Goal: Task Accomplishment & Management: Use online tool/utility

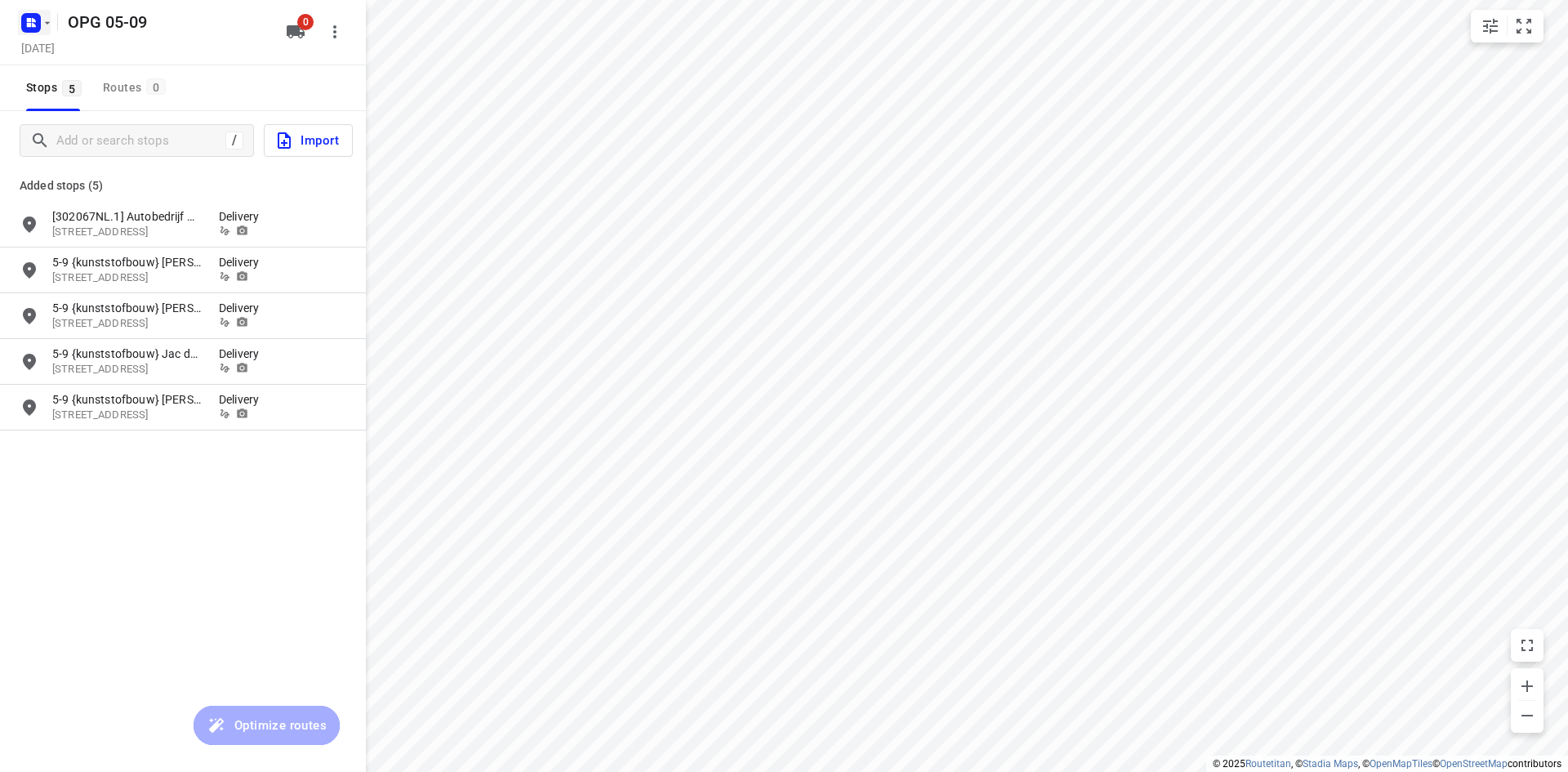
click at [26, 29] on rect "button" at bounding box center [31, 23] width 20 height 20
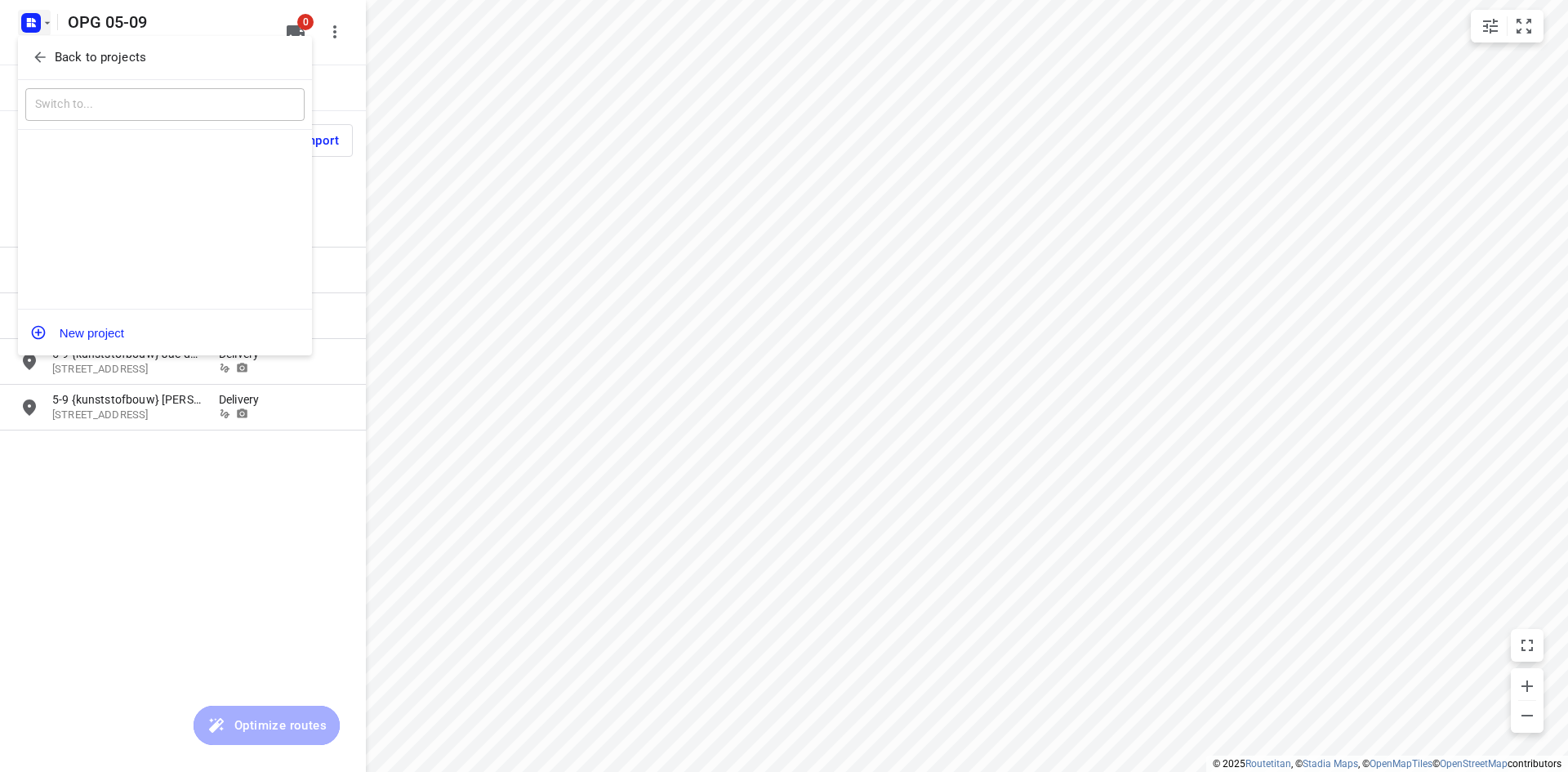
click at [52, 56] on span "Back to projects" at bounding box center [165, 57] width 266 height 19
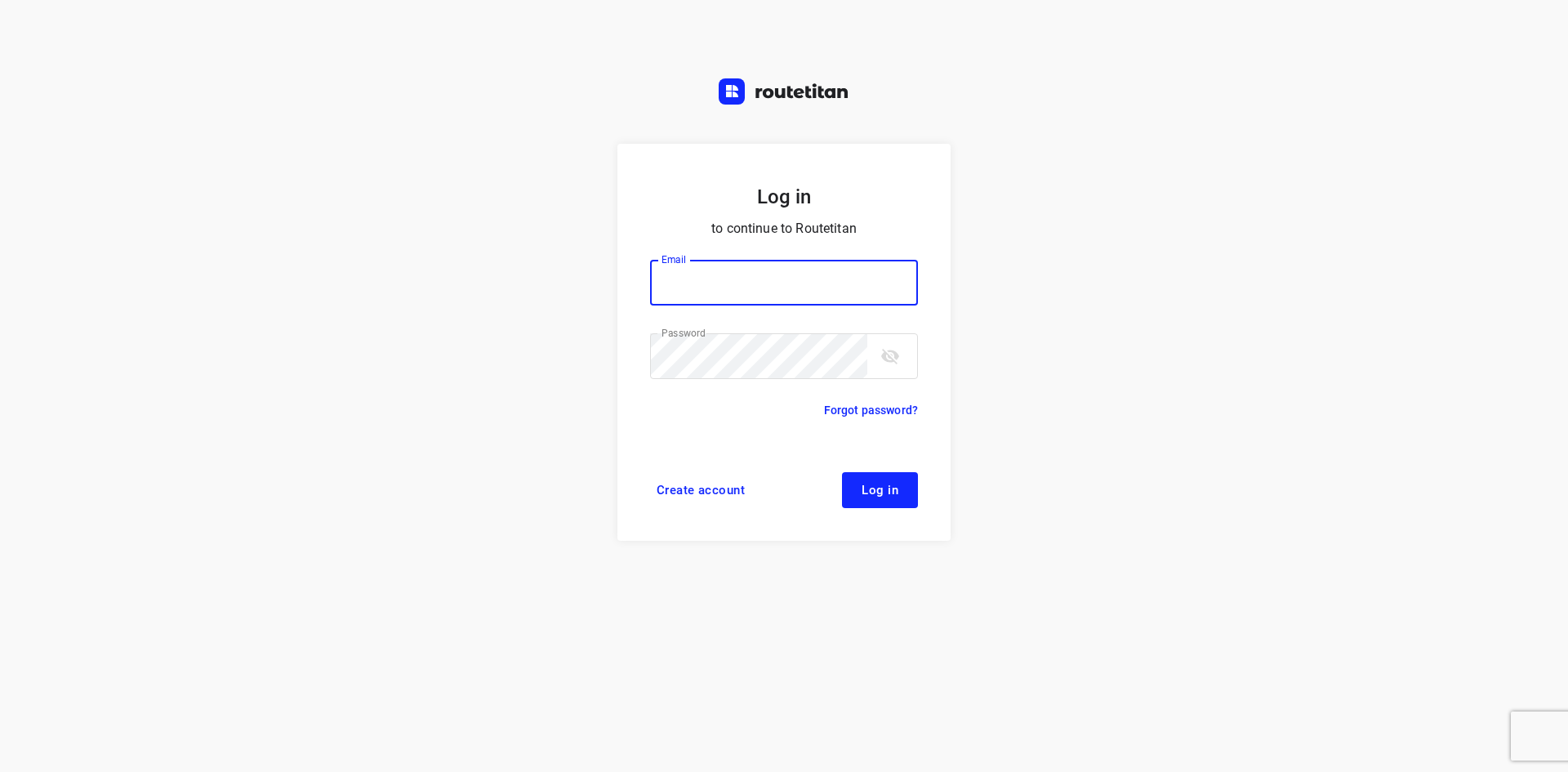
type input "max@onlineplasticsgroup.com"
click at [862, 489] on span "Log in" at bounding box center [880, 490] width 37 height 13
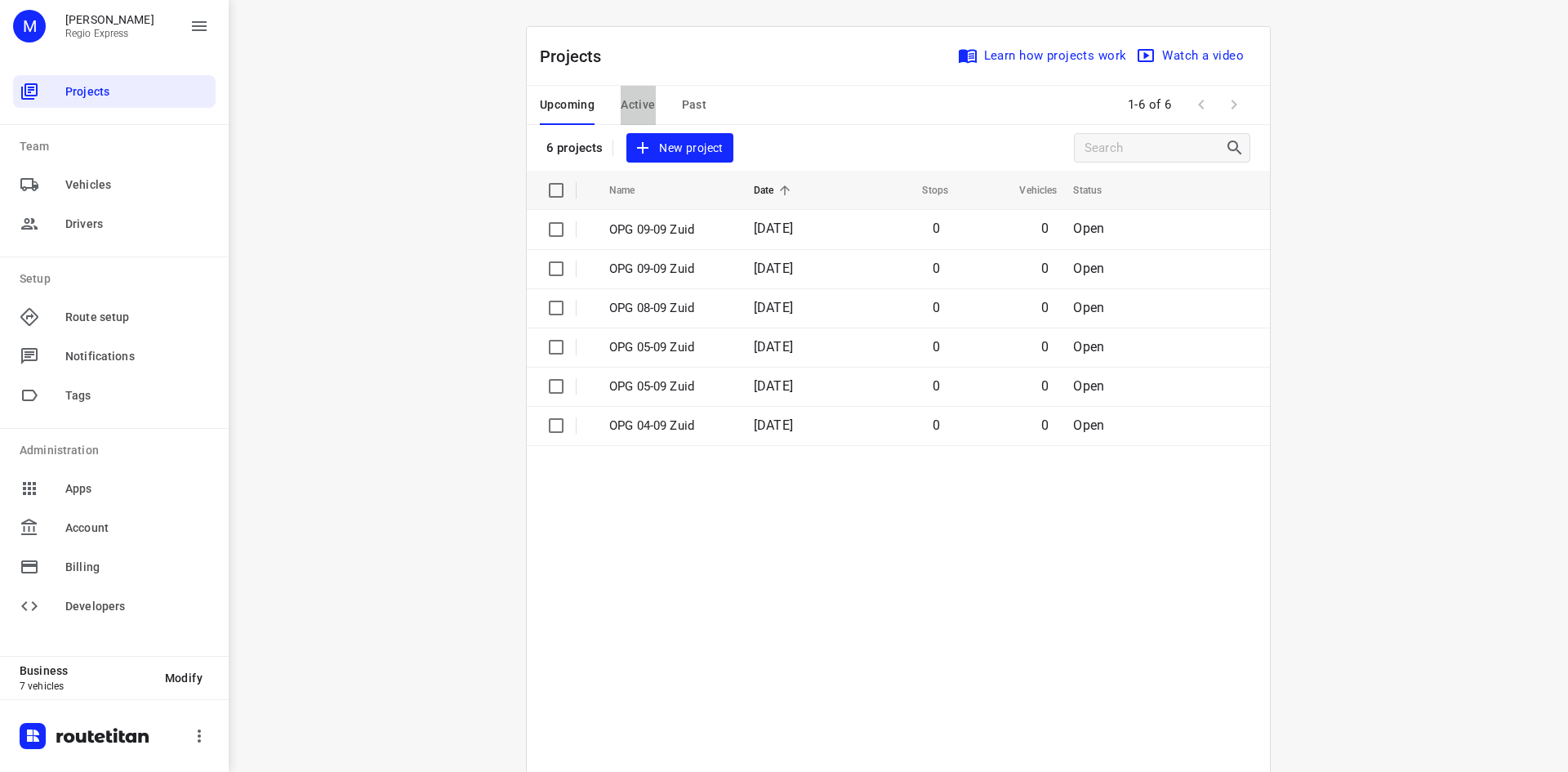
click at [643, 104] on span "Active" at bounding box center [638, 105] width 34 height 21
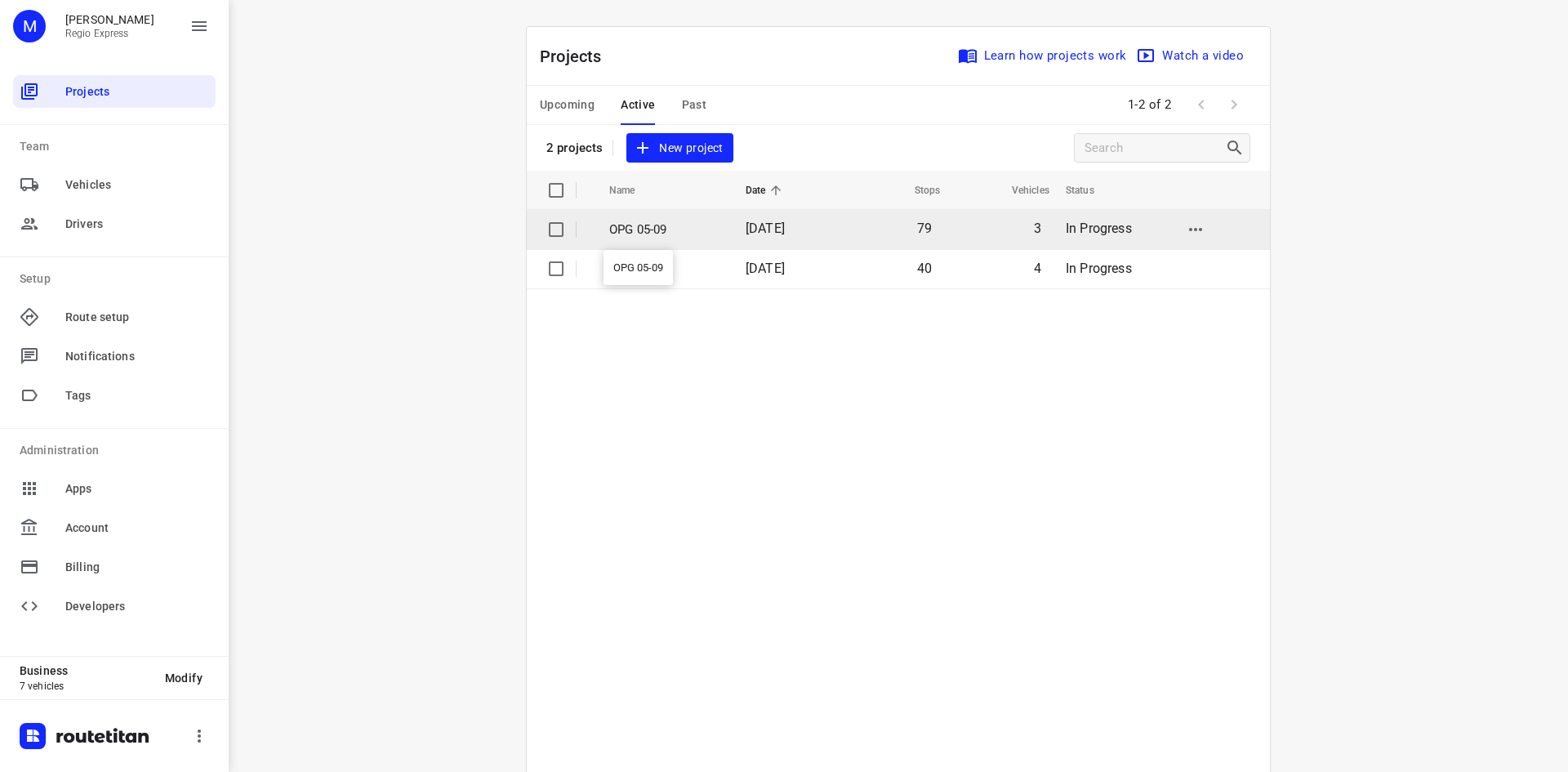
click at [667, 232] on p "OPG 05-09" at bounding box center [666, 229] width 112 height 19
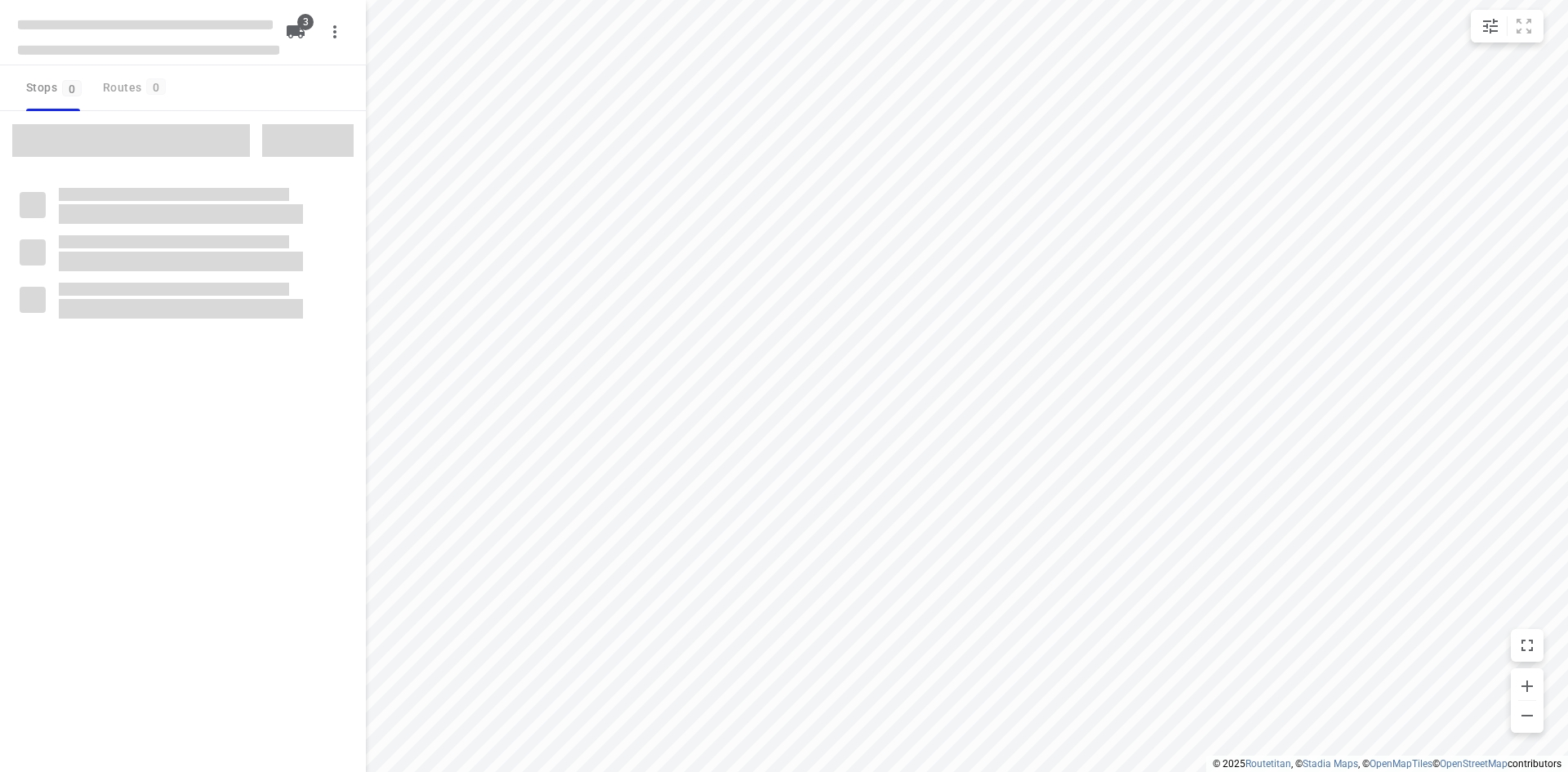
type input "distance"
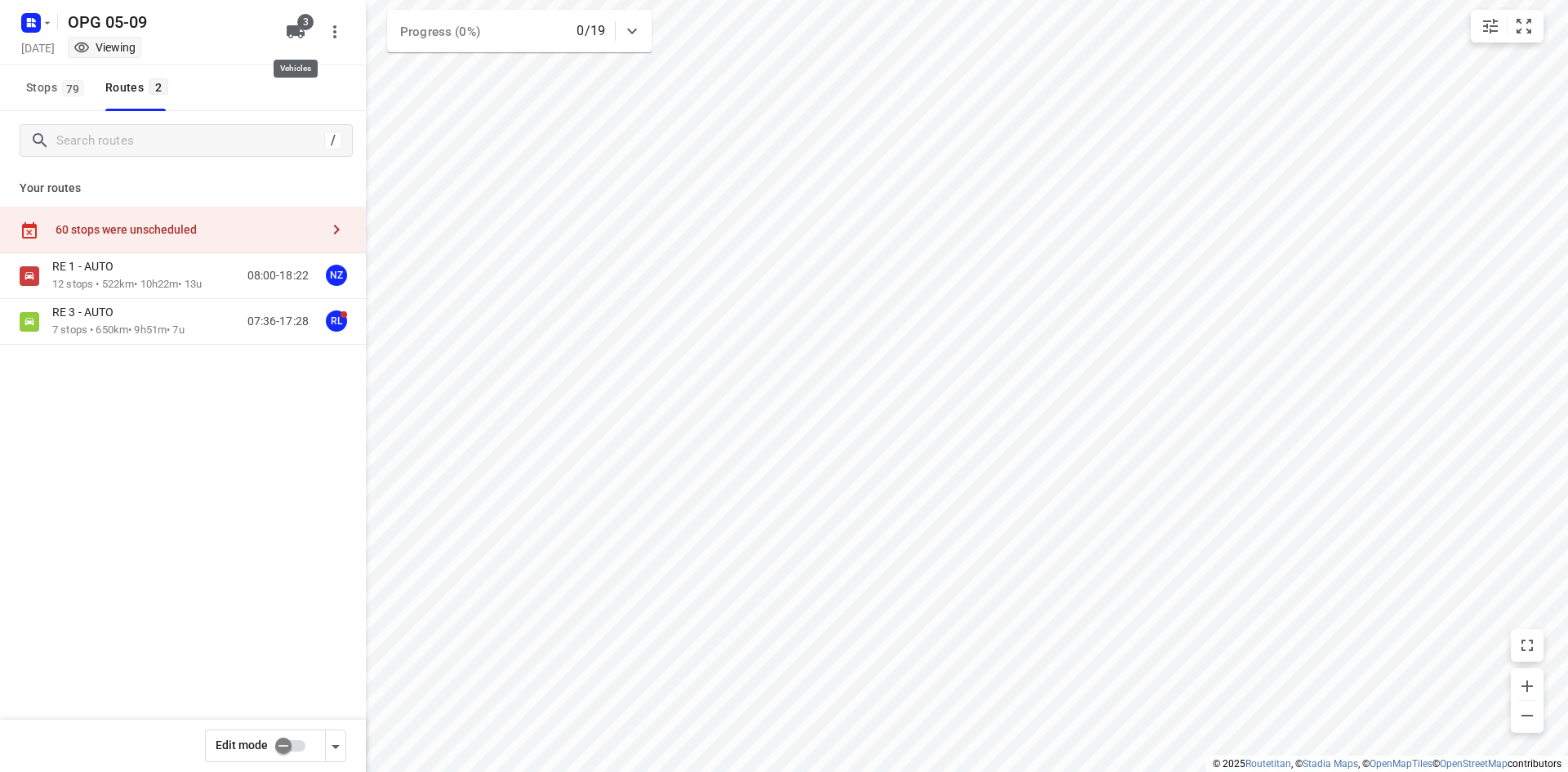
click at [297, 32] on icon "button" at bounding box center [296, 32] width 18 height 13
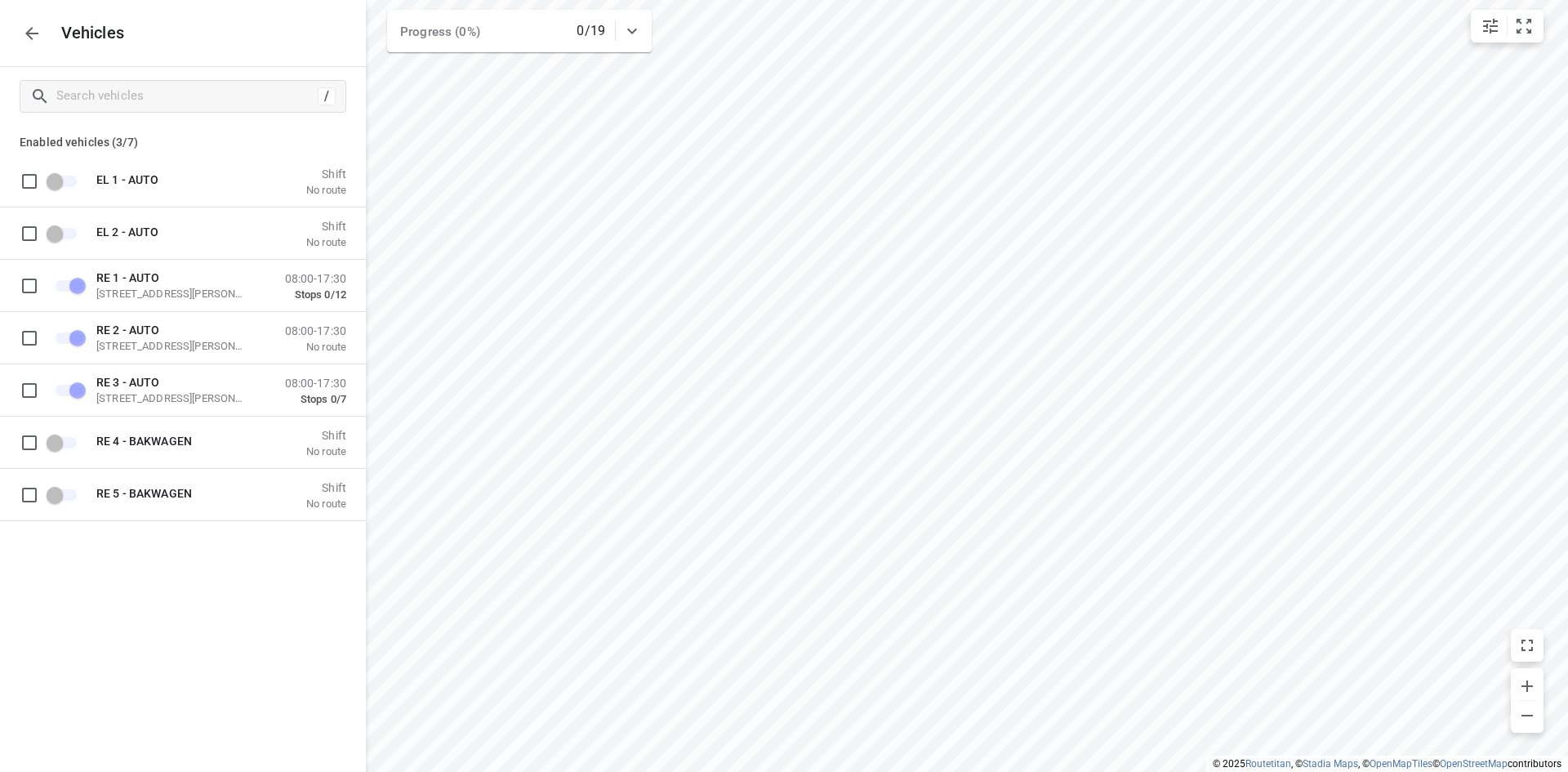
click at [19, 33] on button "button" at bounding box center [32, 34] width 33 height 33
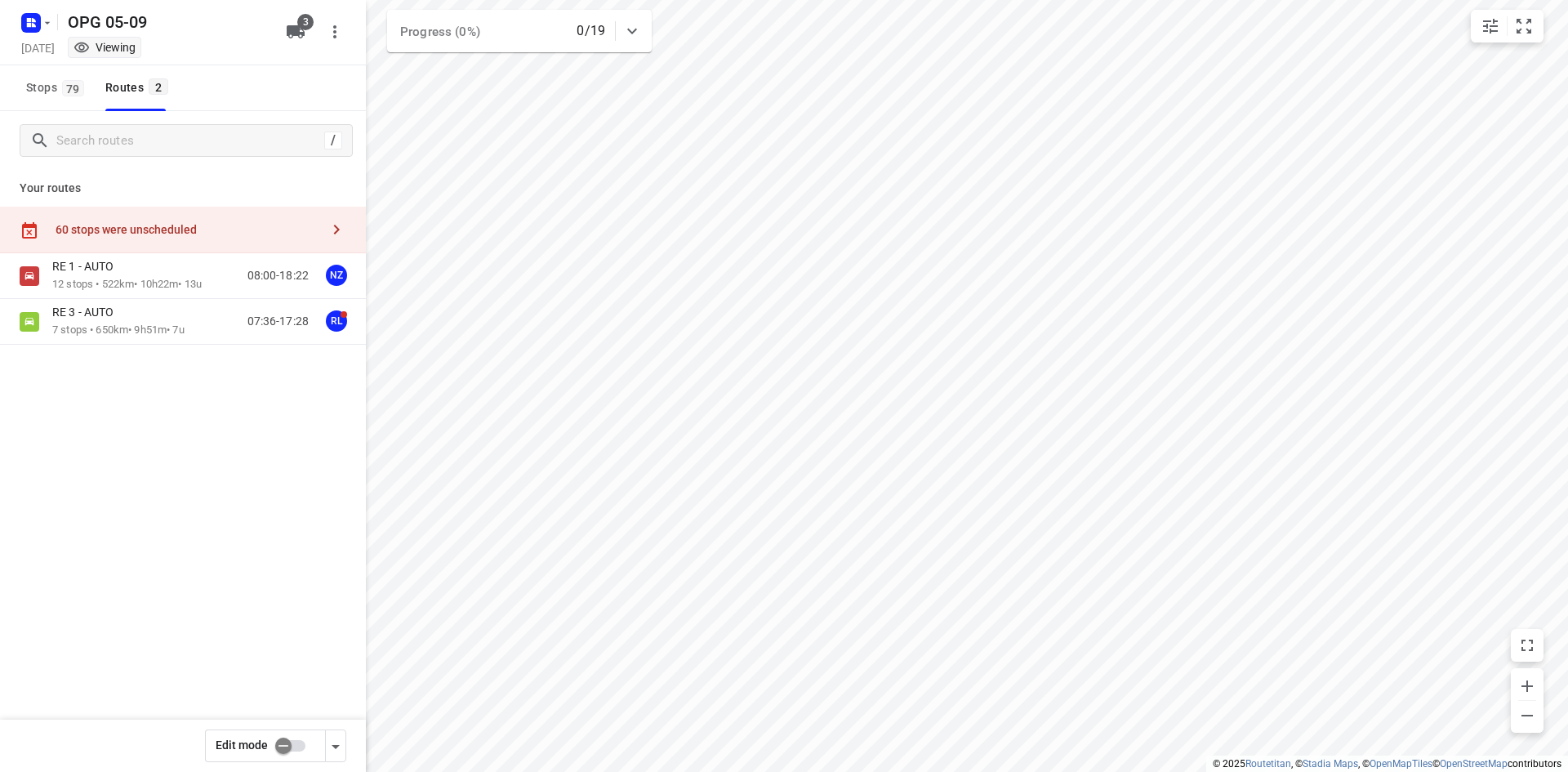
click at [283, 752] on input "checkbox" at bounding box center [284, 746] width 93 height 31
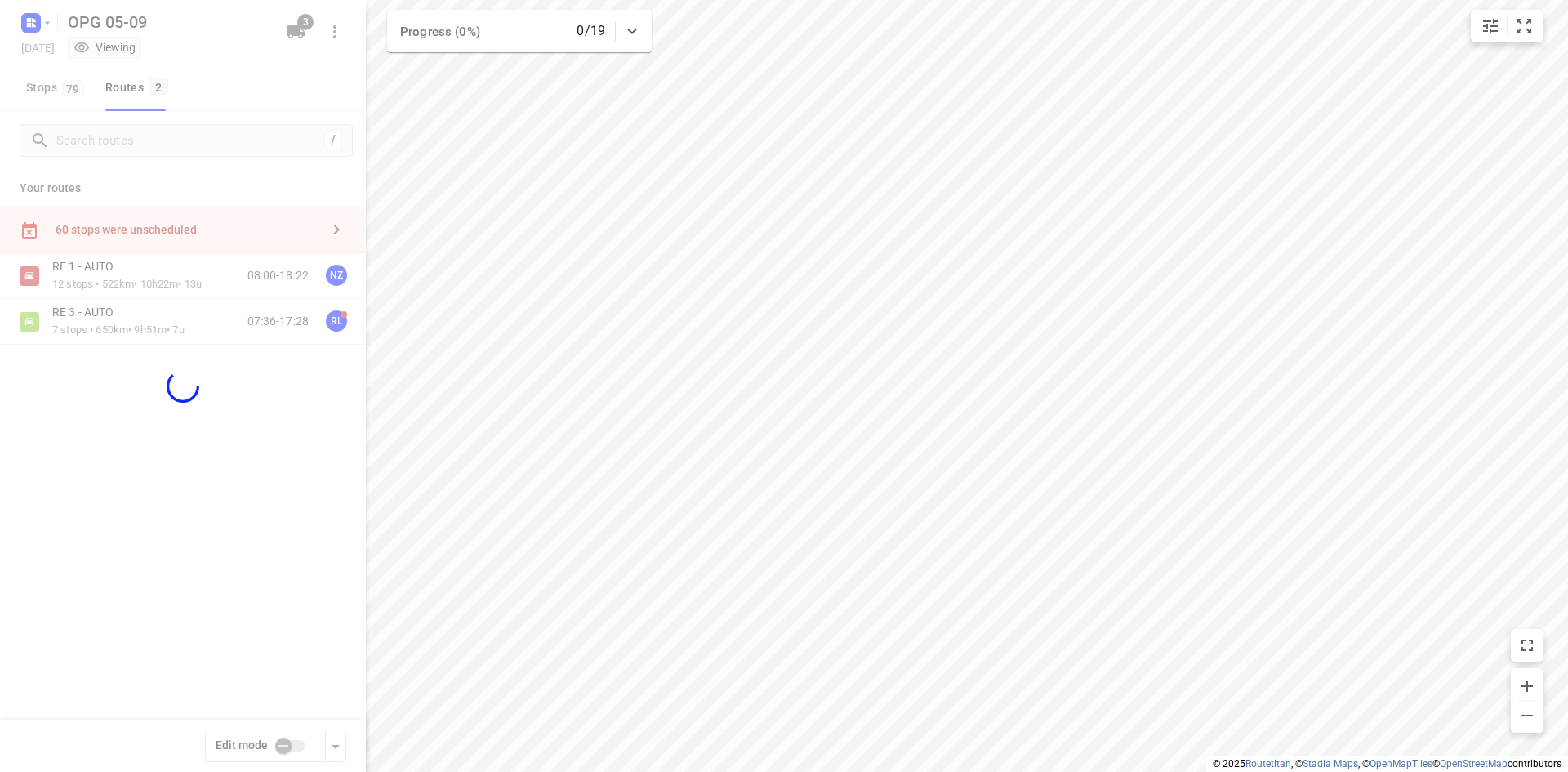
checkbox input "true"
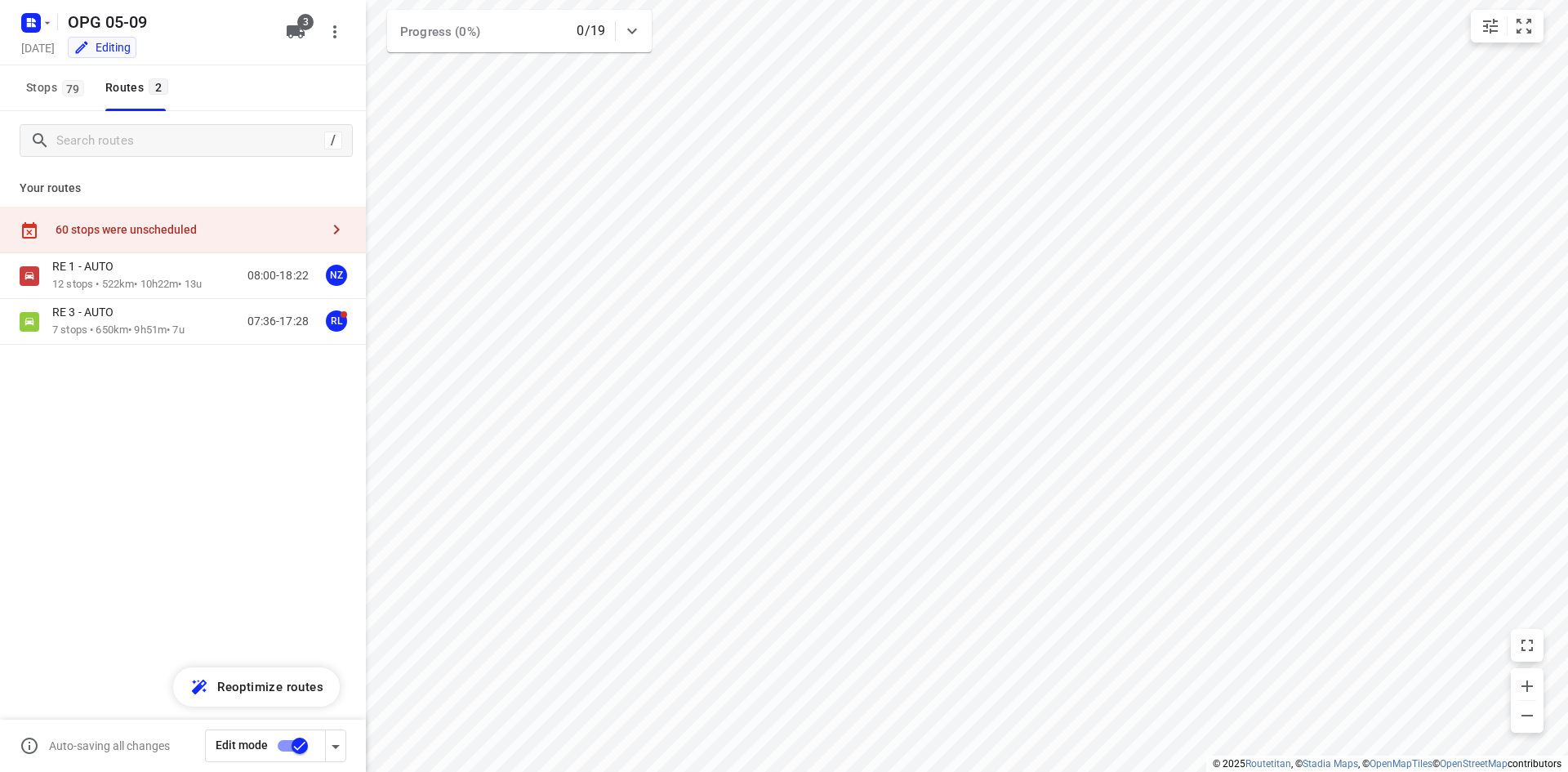
click at [202, 233] on div "60 stops were unscheduled" at bounding box center [188, 229] width 265 height 13
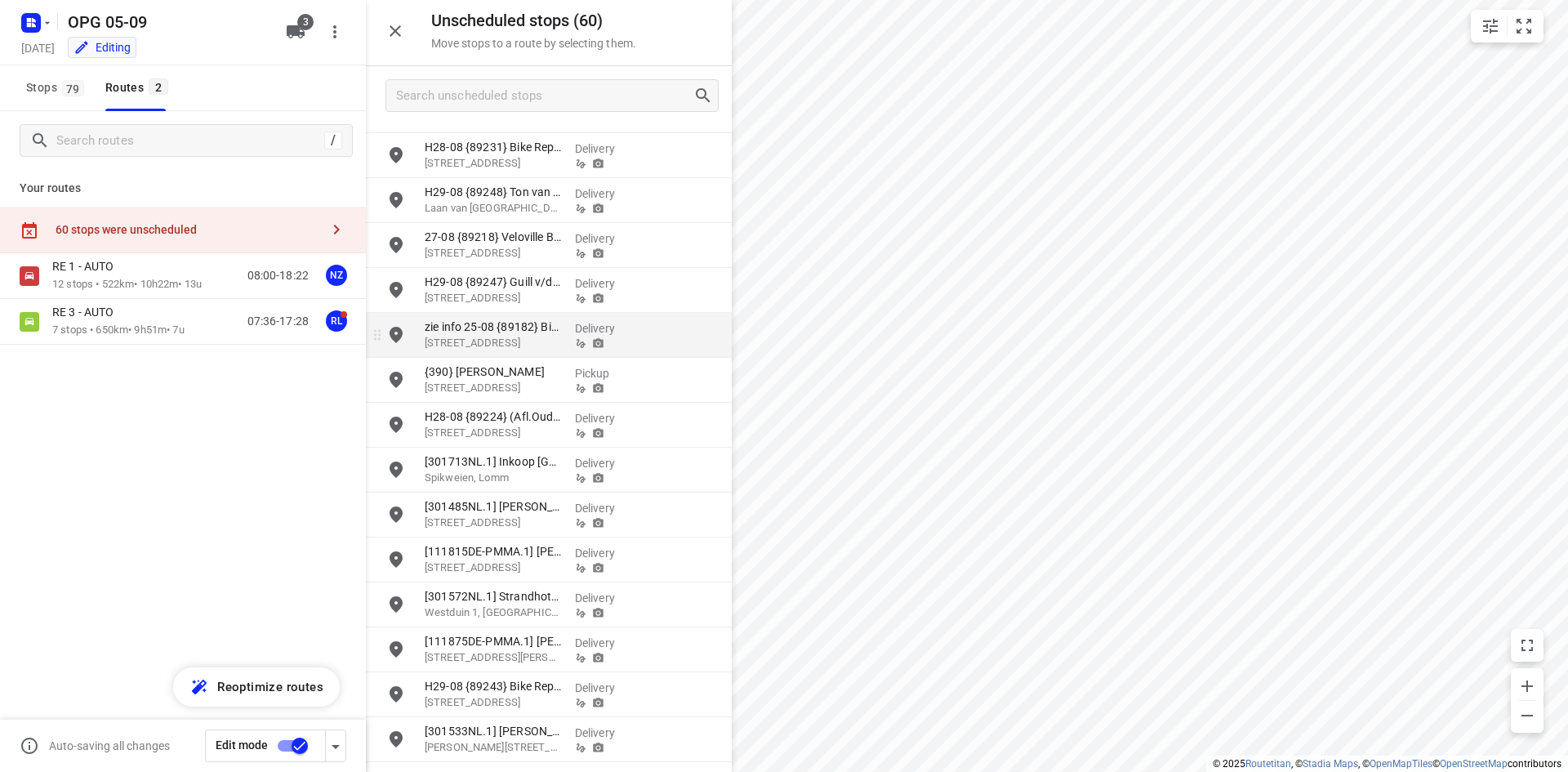
scroll to position [163, 0]
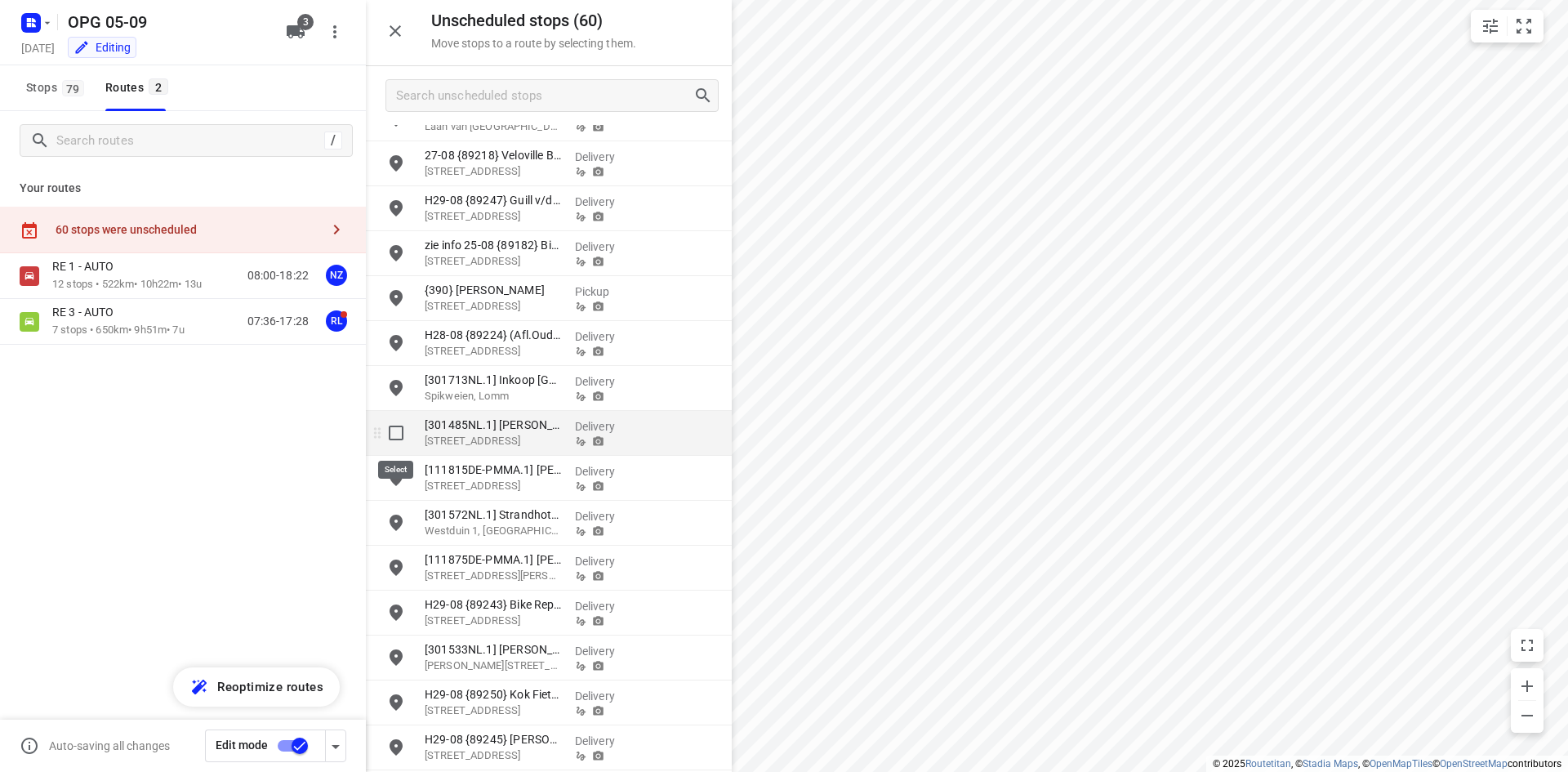
click at [408, 441] on input "grid" at bounding box center [396, 433] width 33 height 33
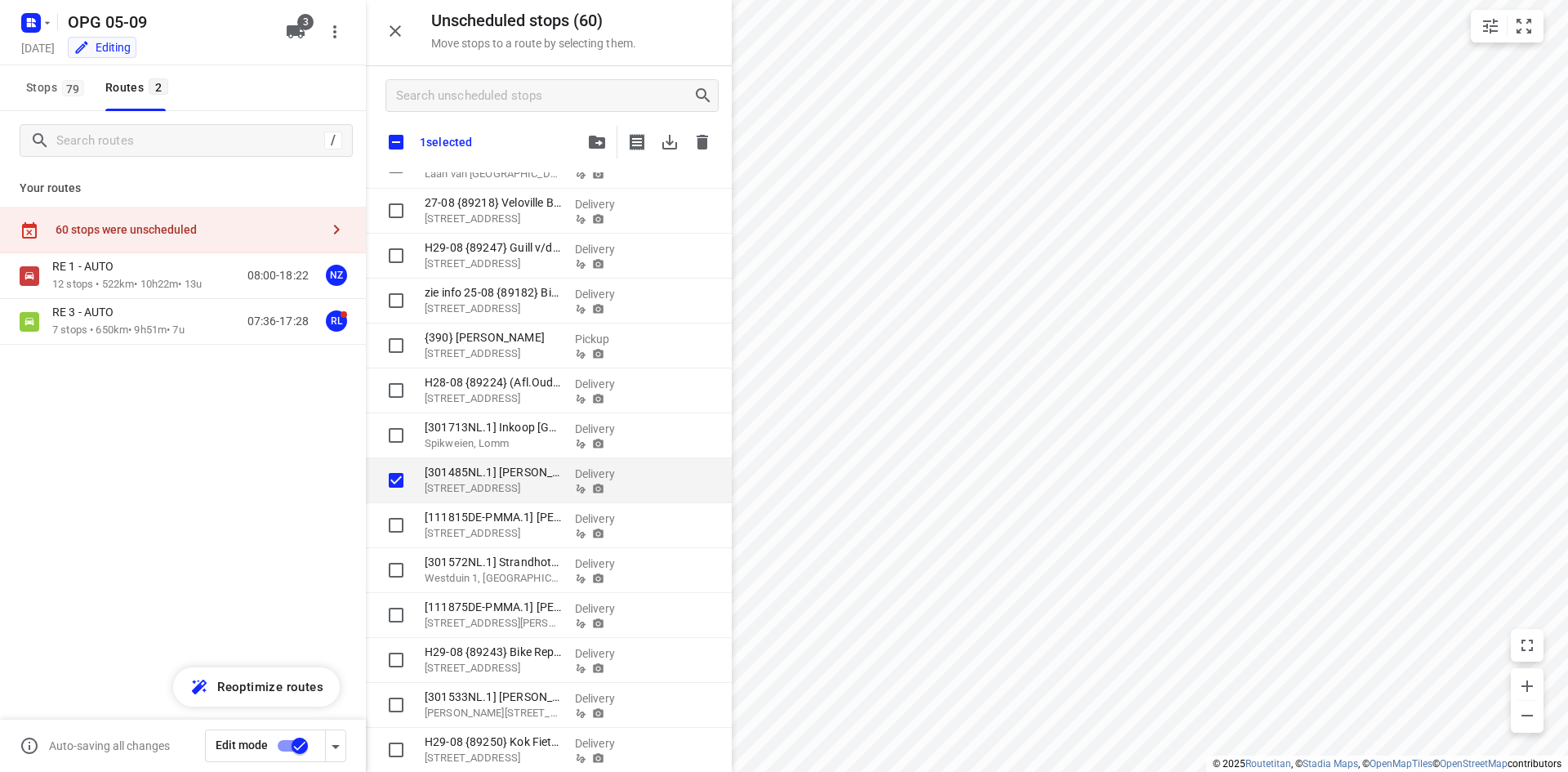
checkbox input "true"
click at [592, 136] on icon "button" at bounding box center [597, 142] width 16 height 13
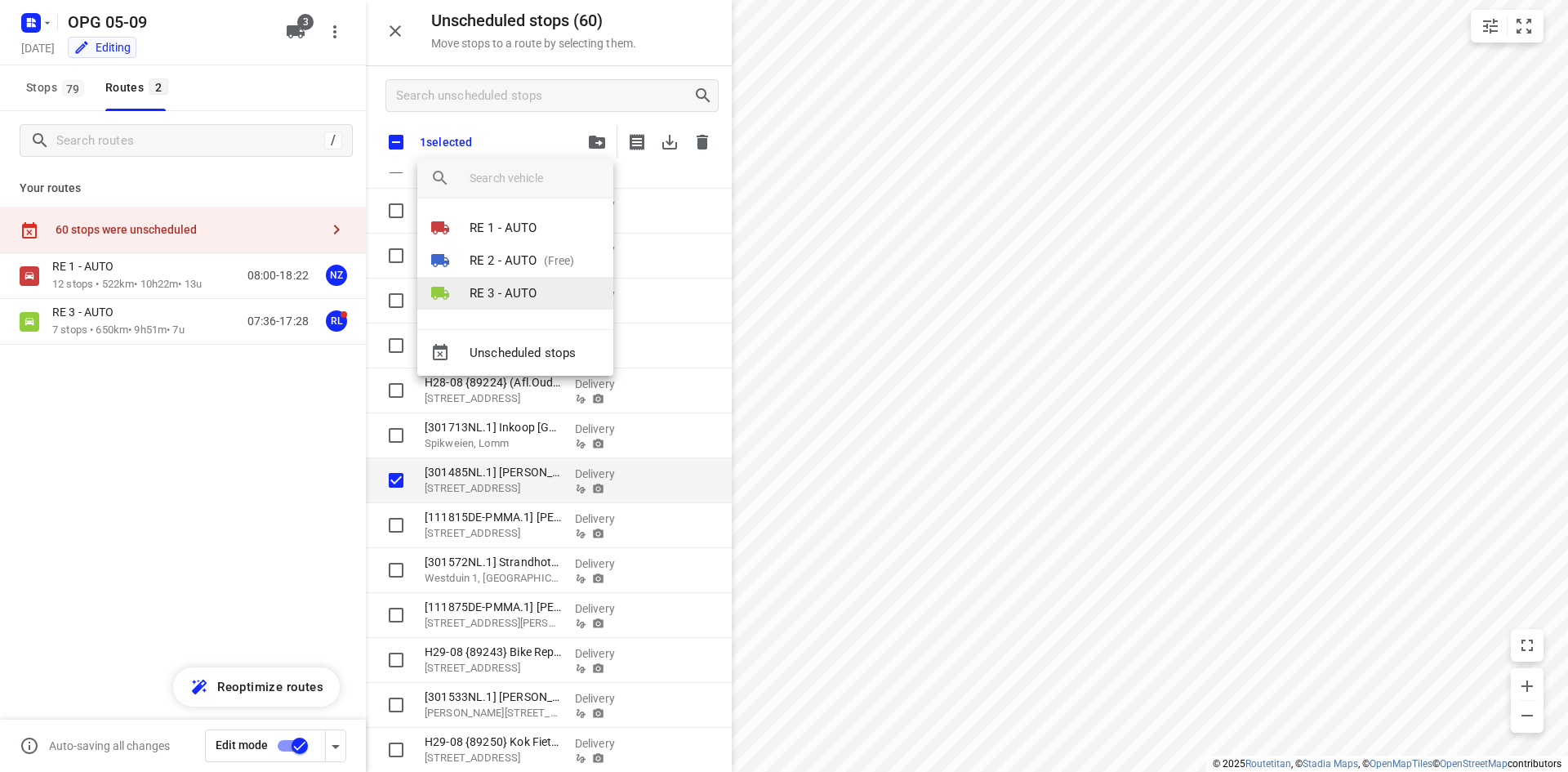
click at [514, 288] on p "RE 3 - AUTO" at bounding box center [504, 294] width 68 height 19
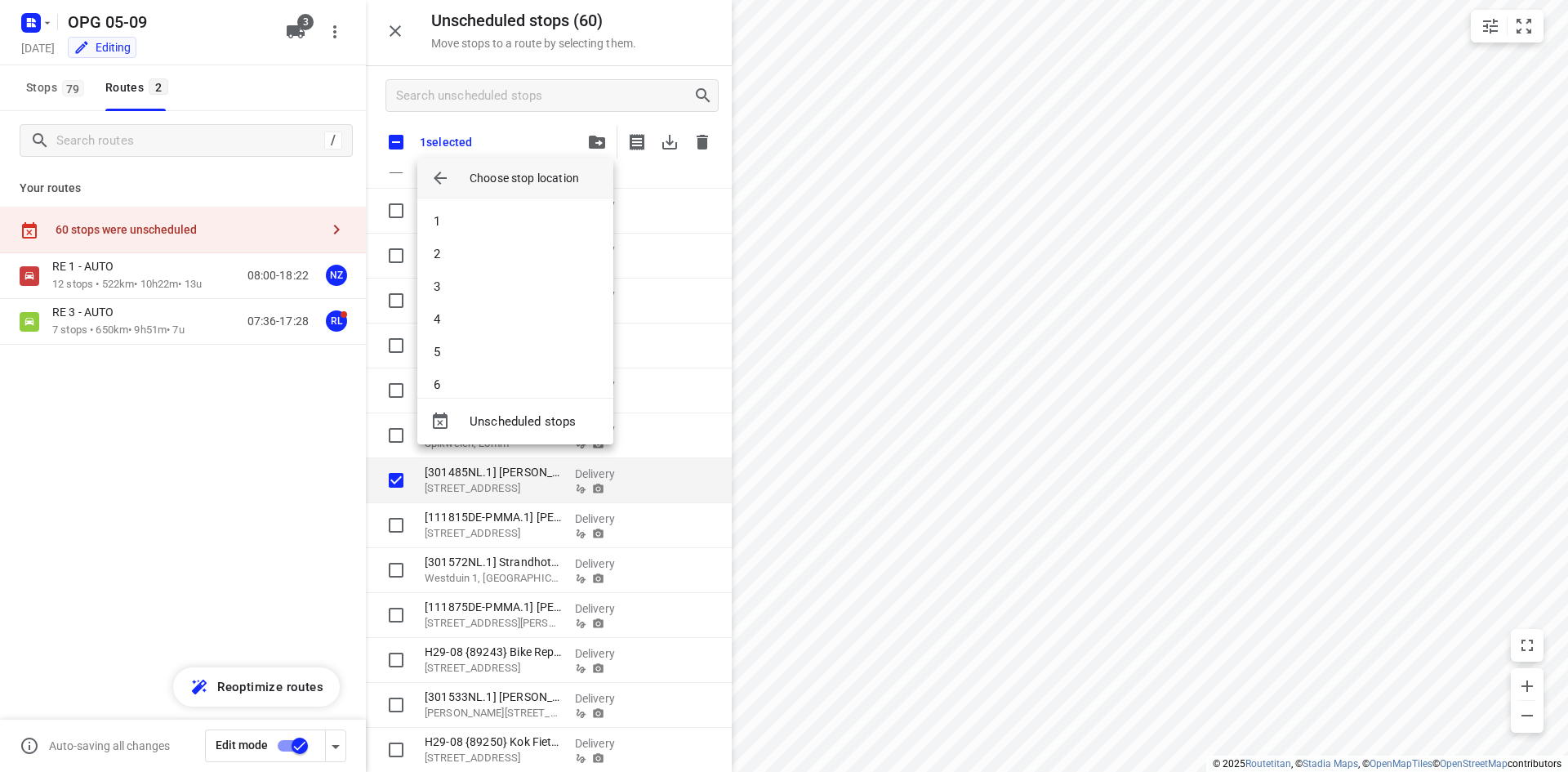
click at [457, 174] on div at bounding box center [444, 178] width 53 height 39
click at [448, 176] on icon "button" at bounding box center [440, 179] width 20 height 20
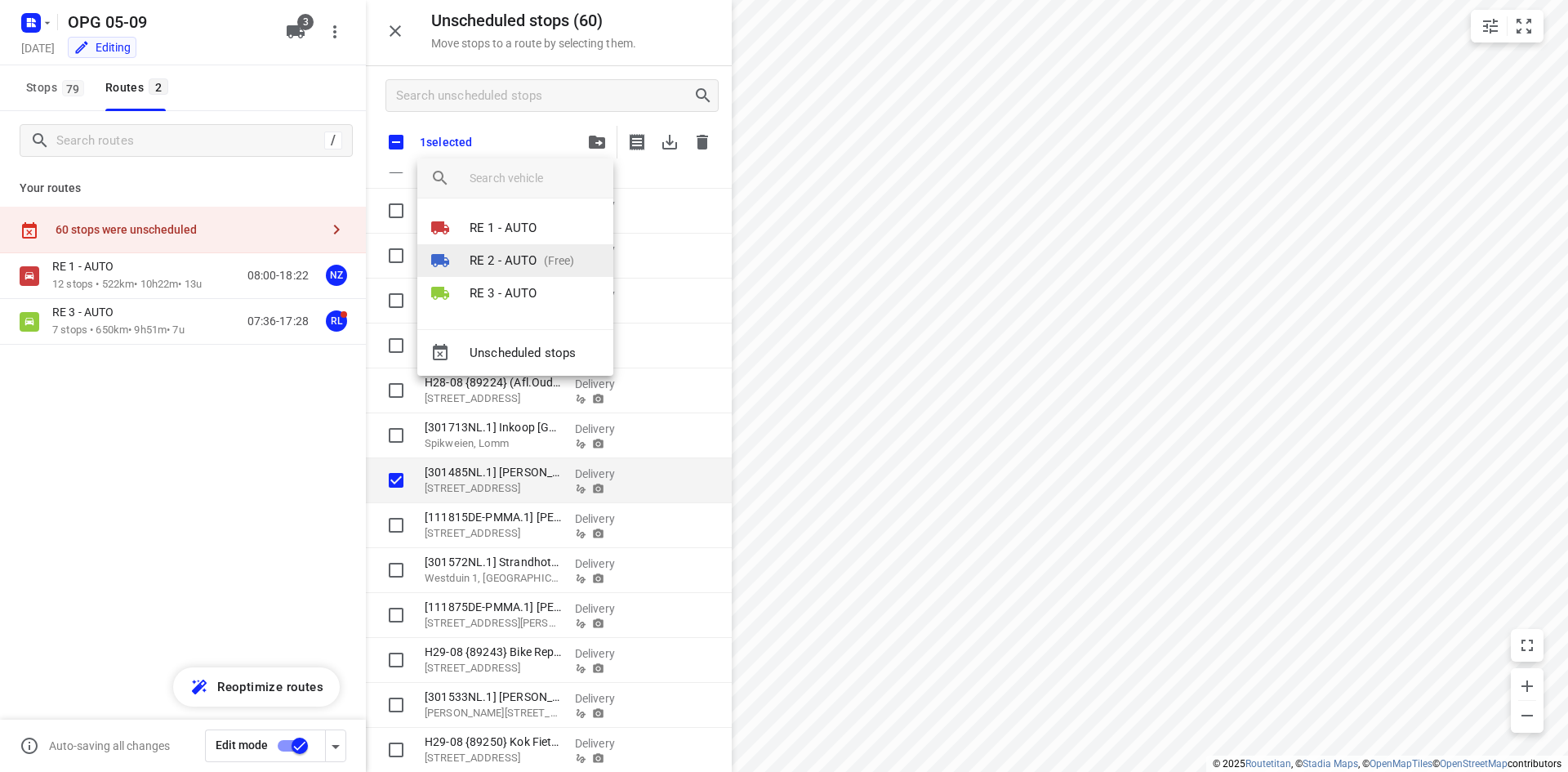
click at [485, 261] on p "RE 2 - AUTO" at bounding box center [504, 261] width 68 height 19
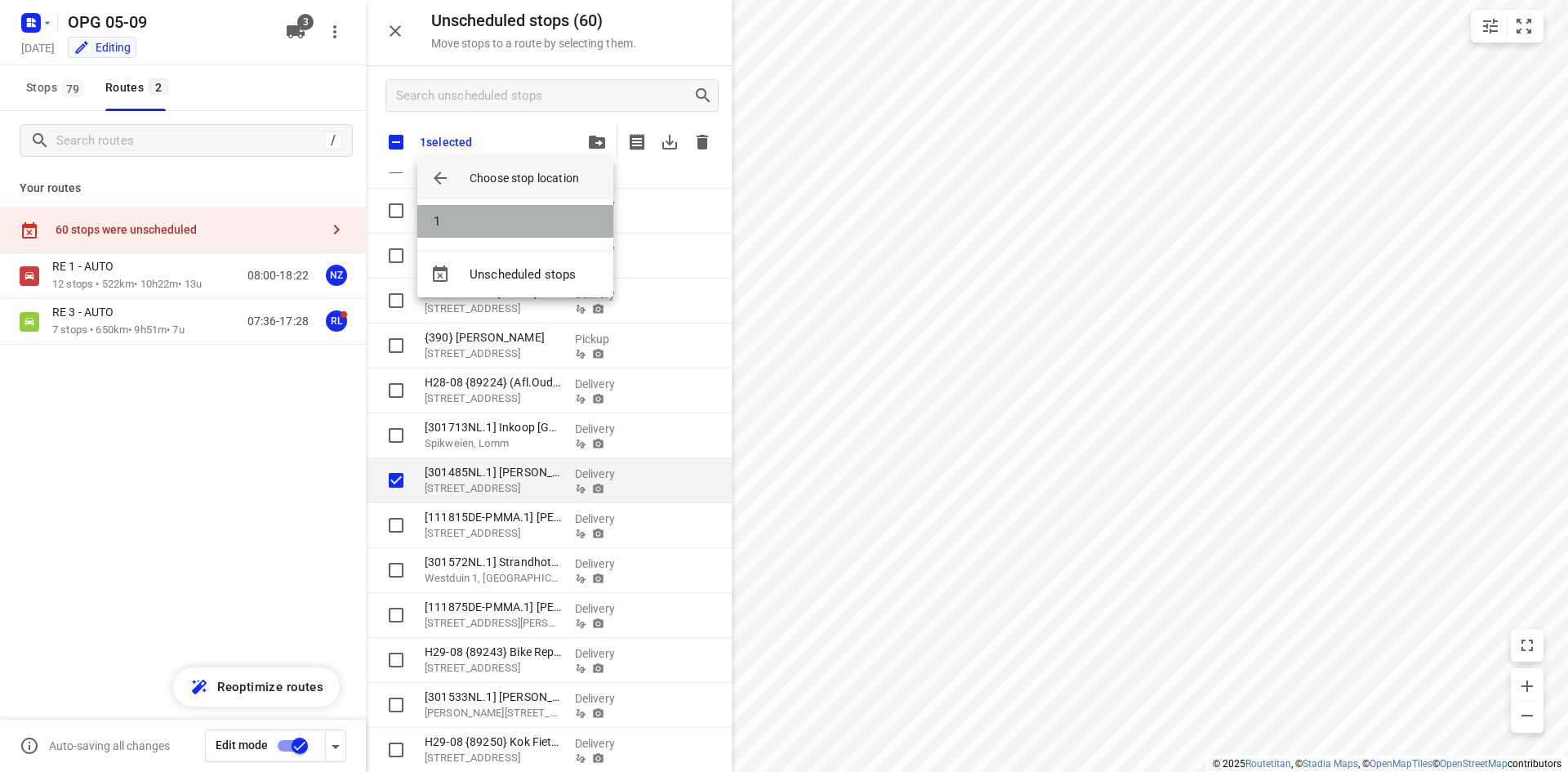
click at [486, 217] on li "1" at bounding box center [515, 221] width 196 height 33
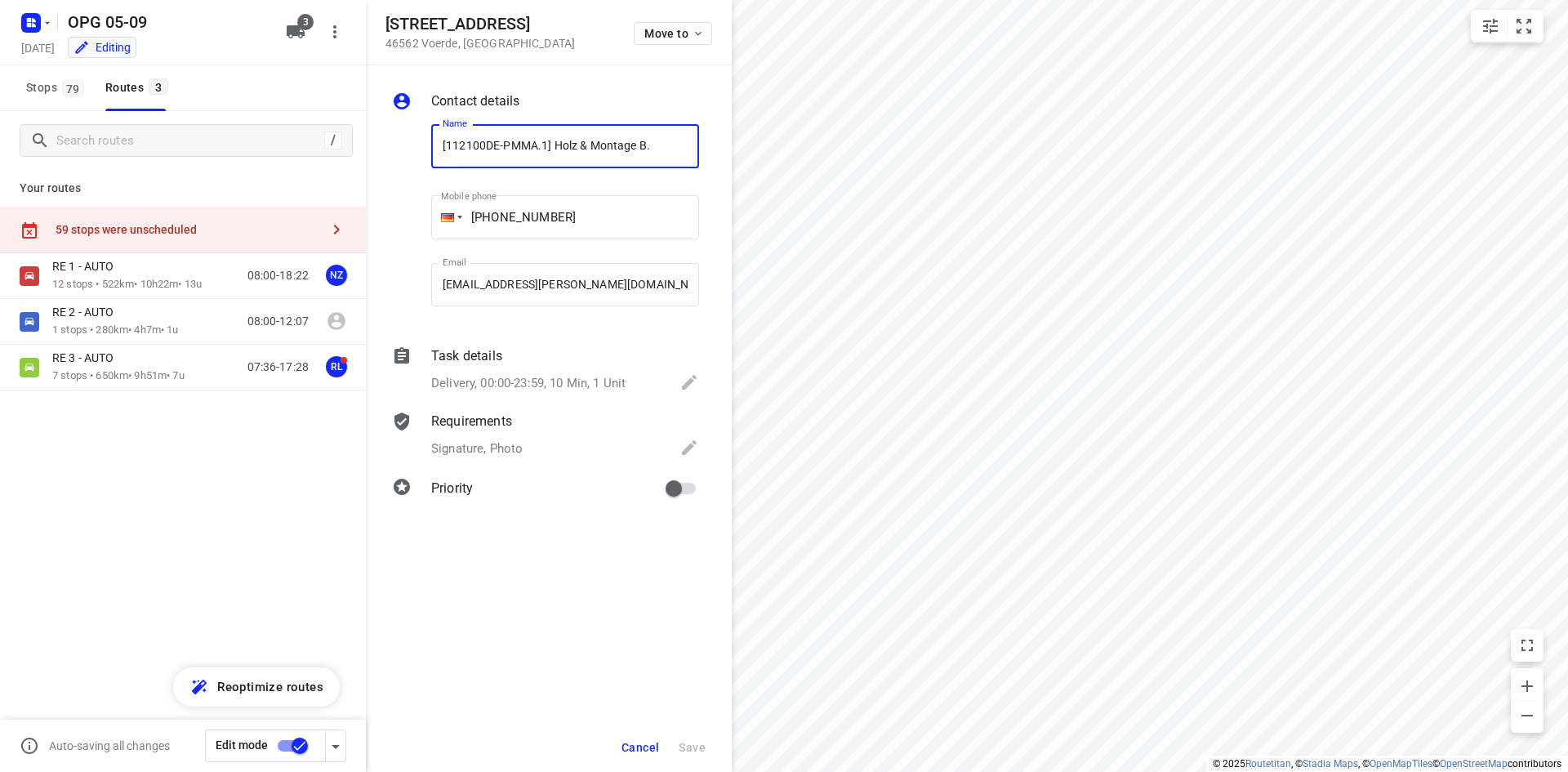
click at [674, 47] on div "Move to" at bounding box center [673, 32] width 79 height 35
click at [672, 36] on span "Move to" at bounding box center [674, 34] width 61 height 13
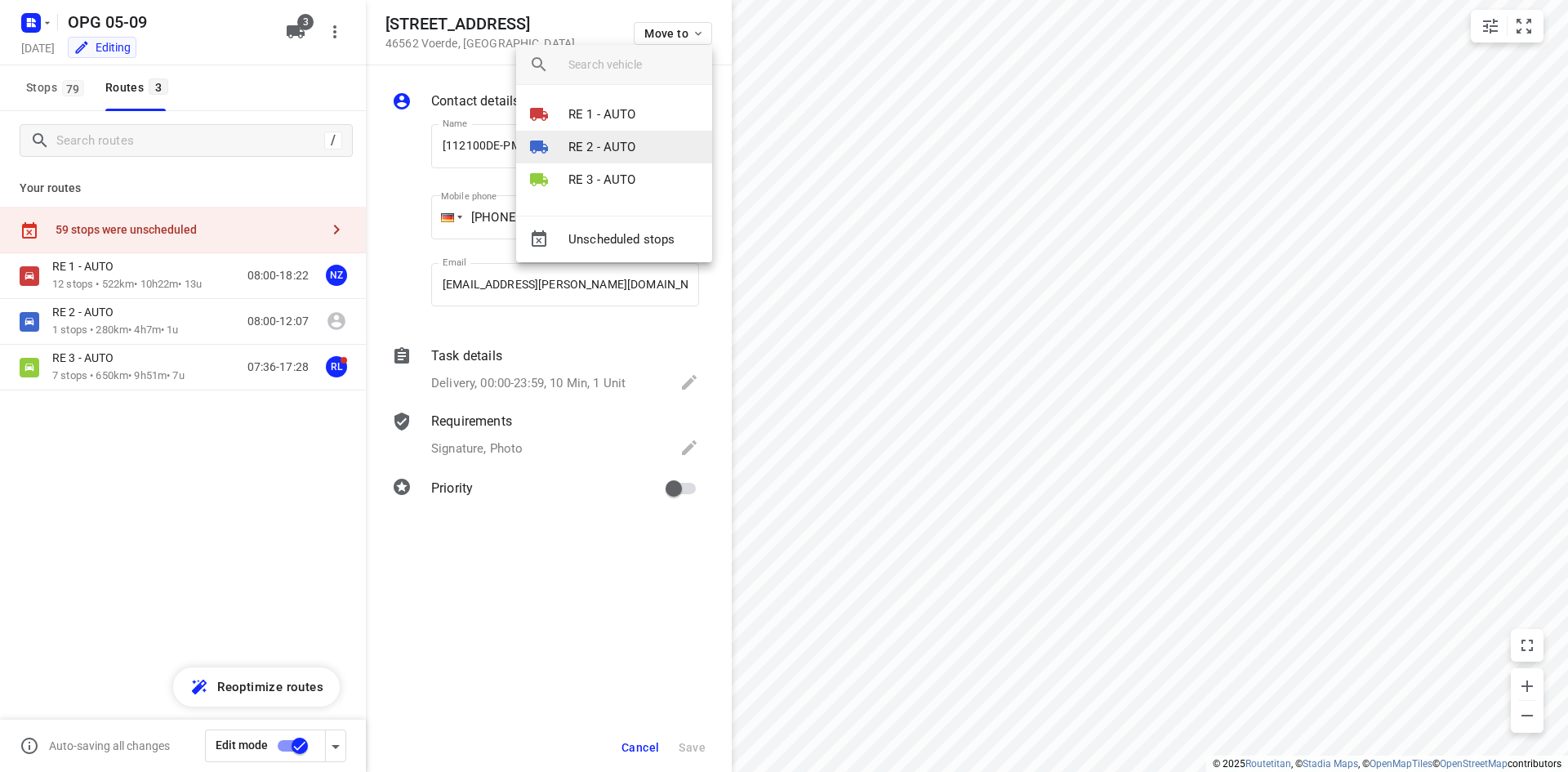
click at [645, 146] on li "RE 2 - AUTO" at bounding box center [614, 147] width 196 height 33
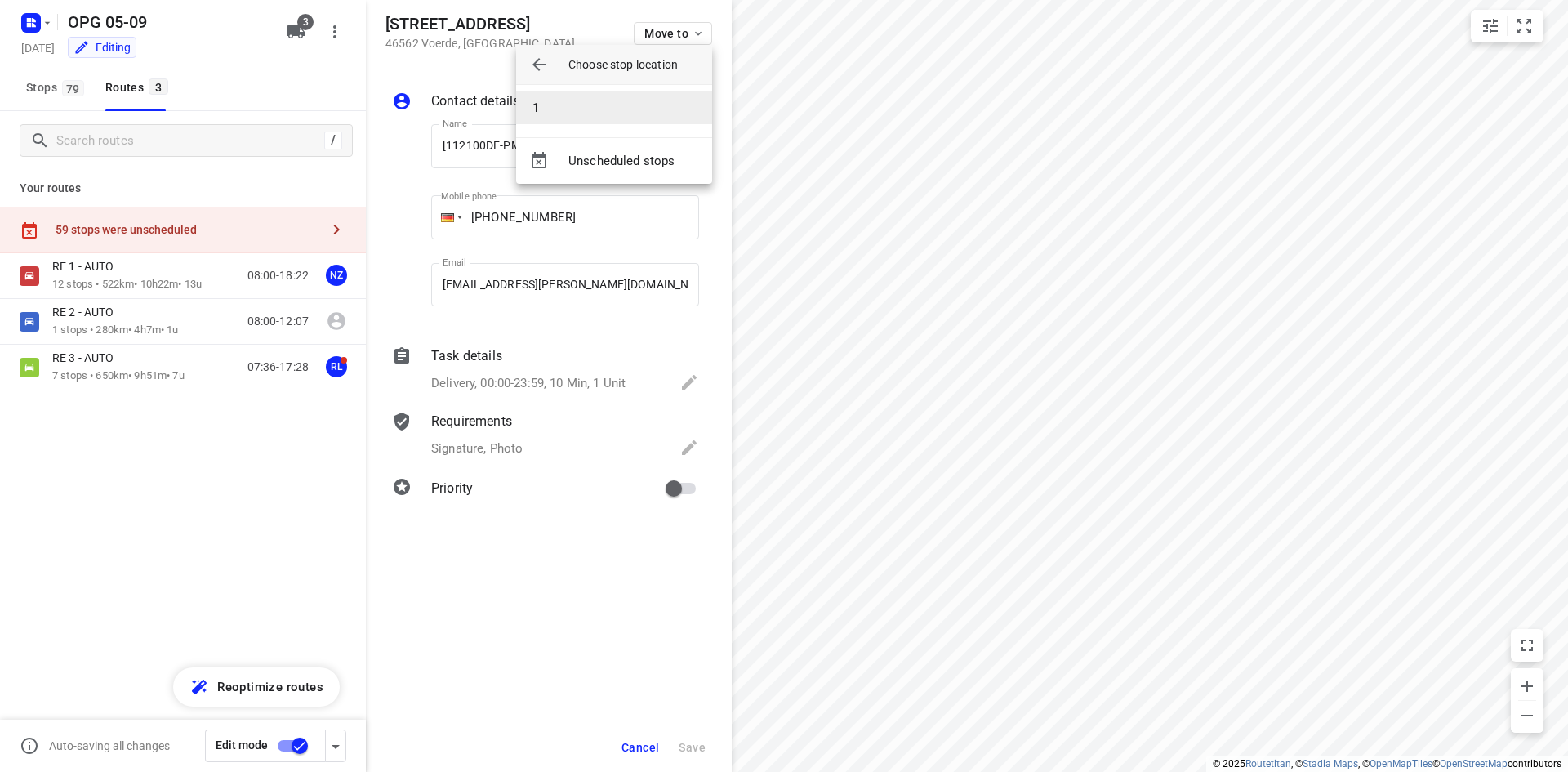
click at [601, 118] on li "1" at bounding box center [614, 108] width 196 height 33
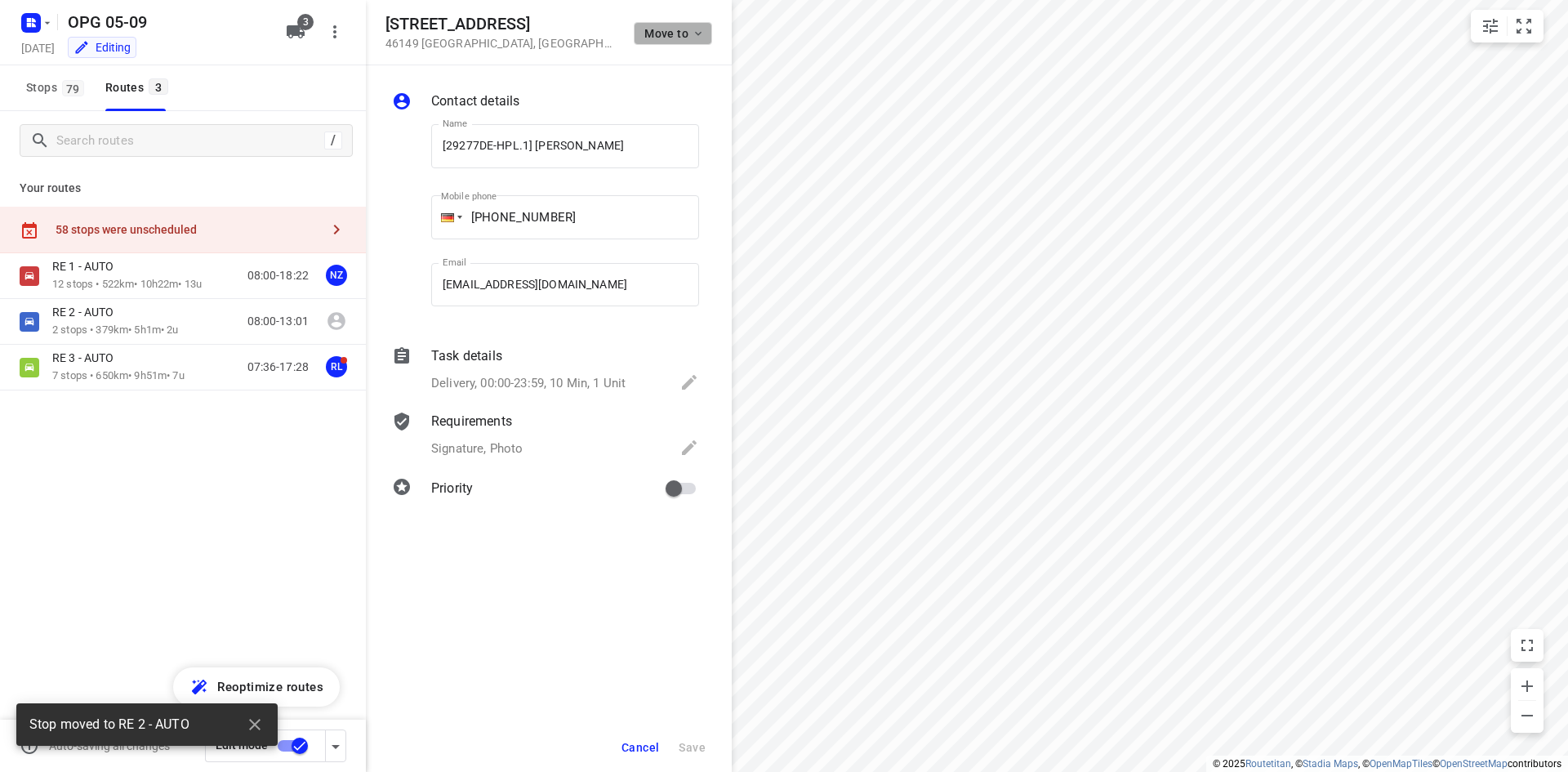
click at [678, 35] on span "Move to" at bounding box center [674, 34] width 61 height 13
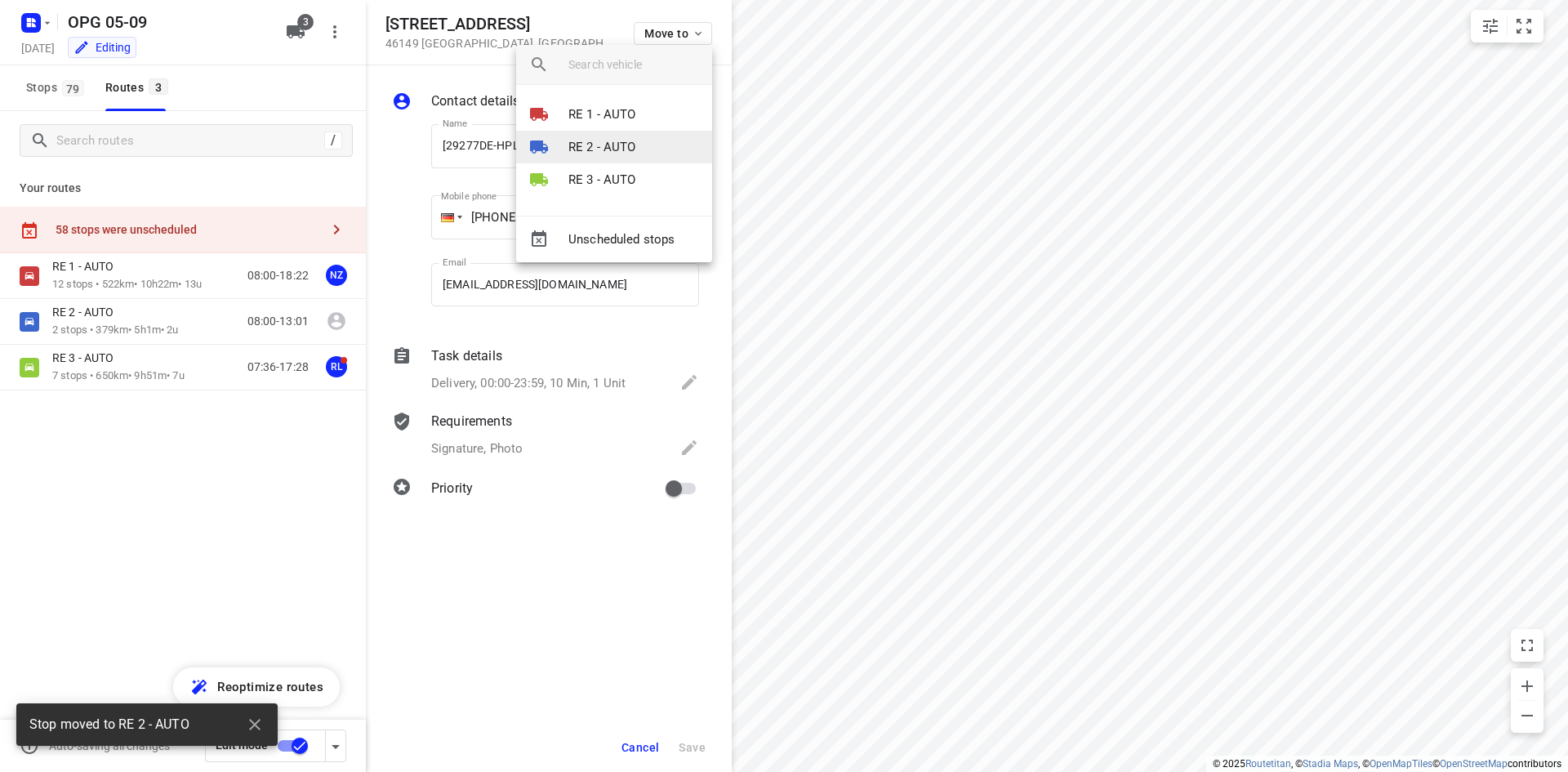
click at [627, 142] on p "RE 2 - AUTO" at bounding box center [602, 147] width 68 height 19
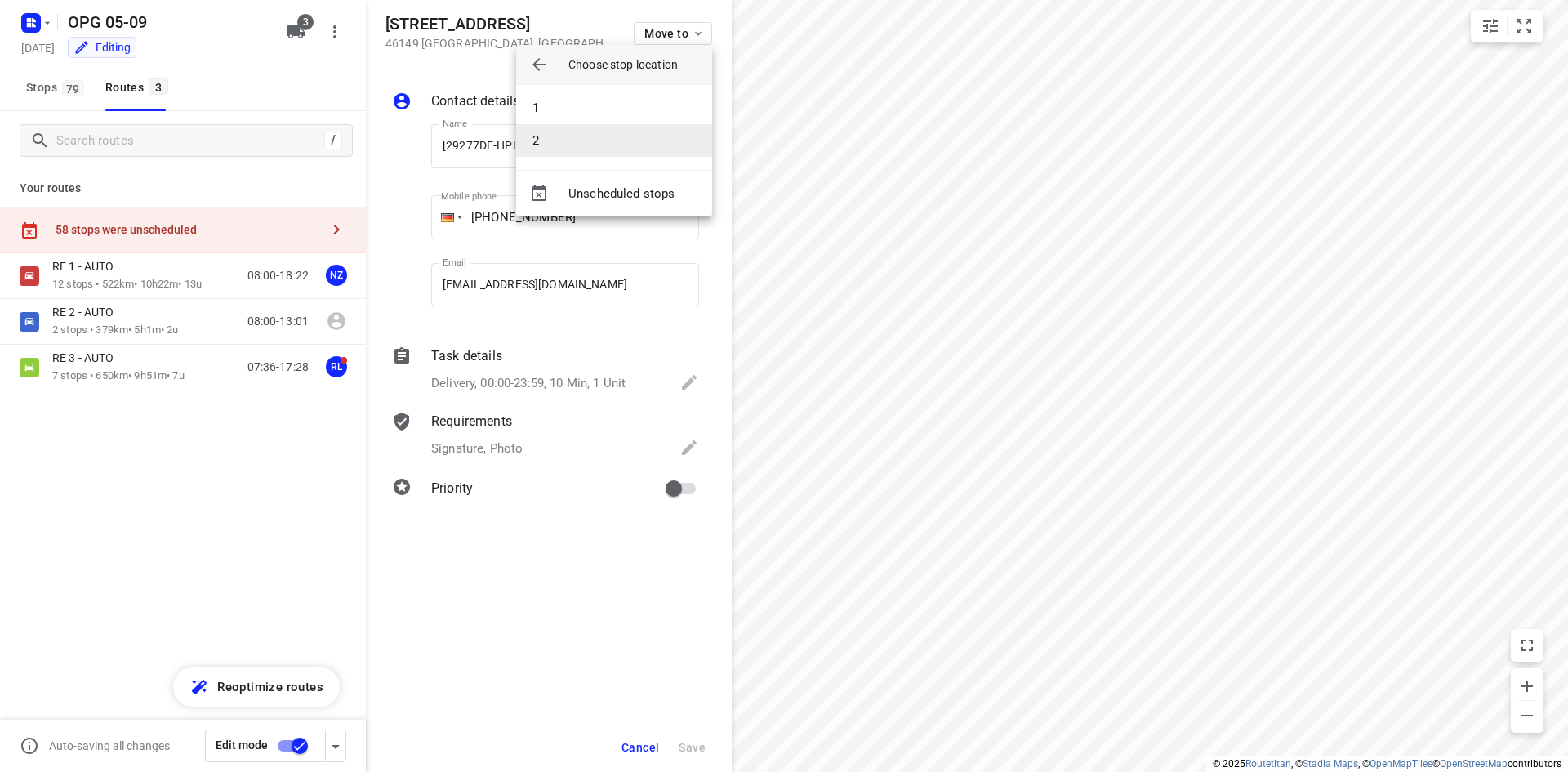
click at [593, 140] on li "2" at bounding box center [614, 140] width 196 height 33
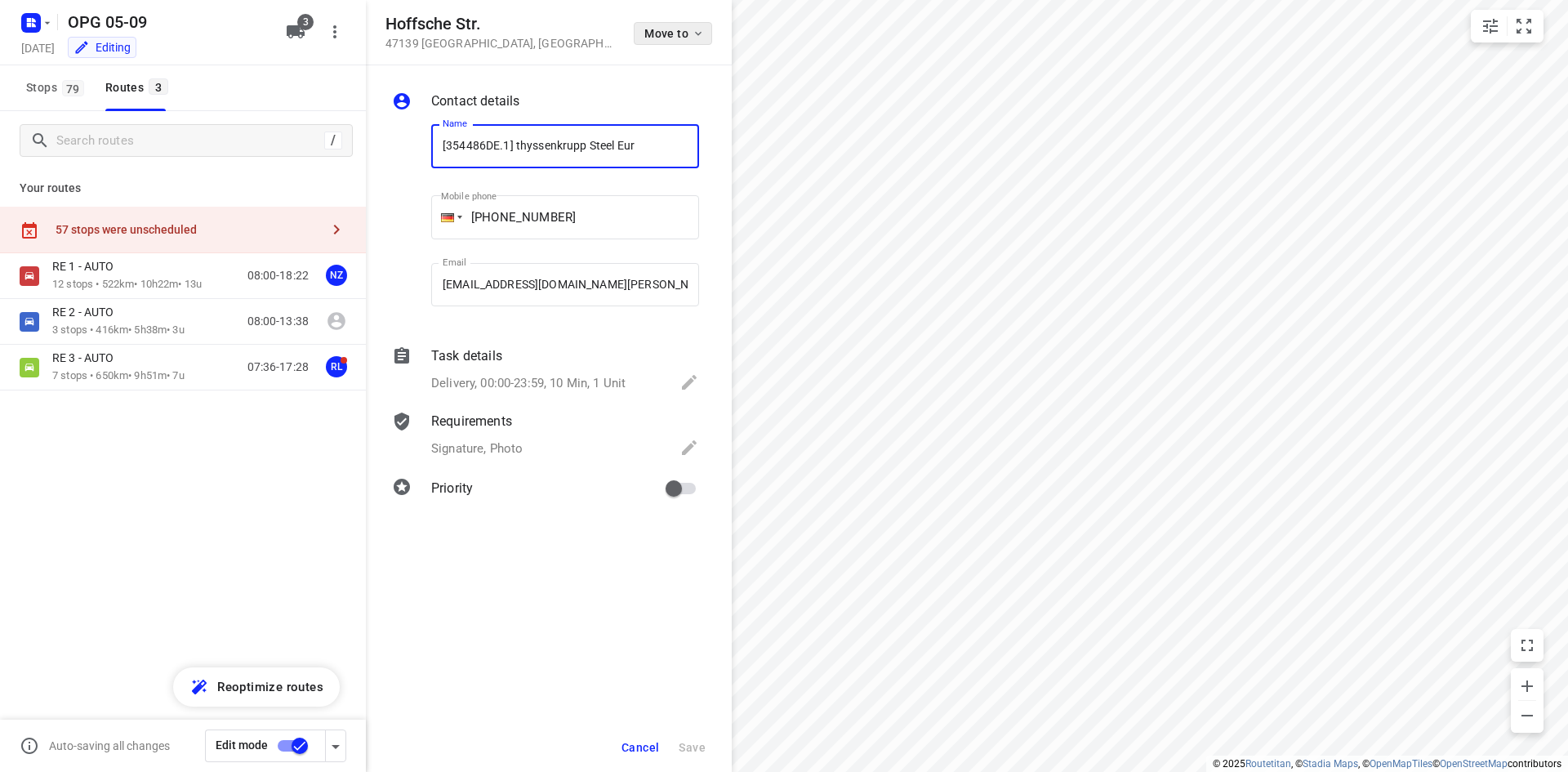
click at [670, 34] on span "Move to" at bounding box center [674, 34] width 61 height 13
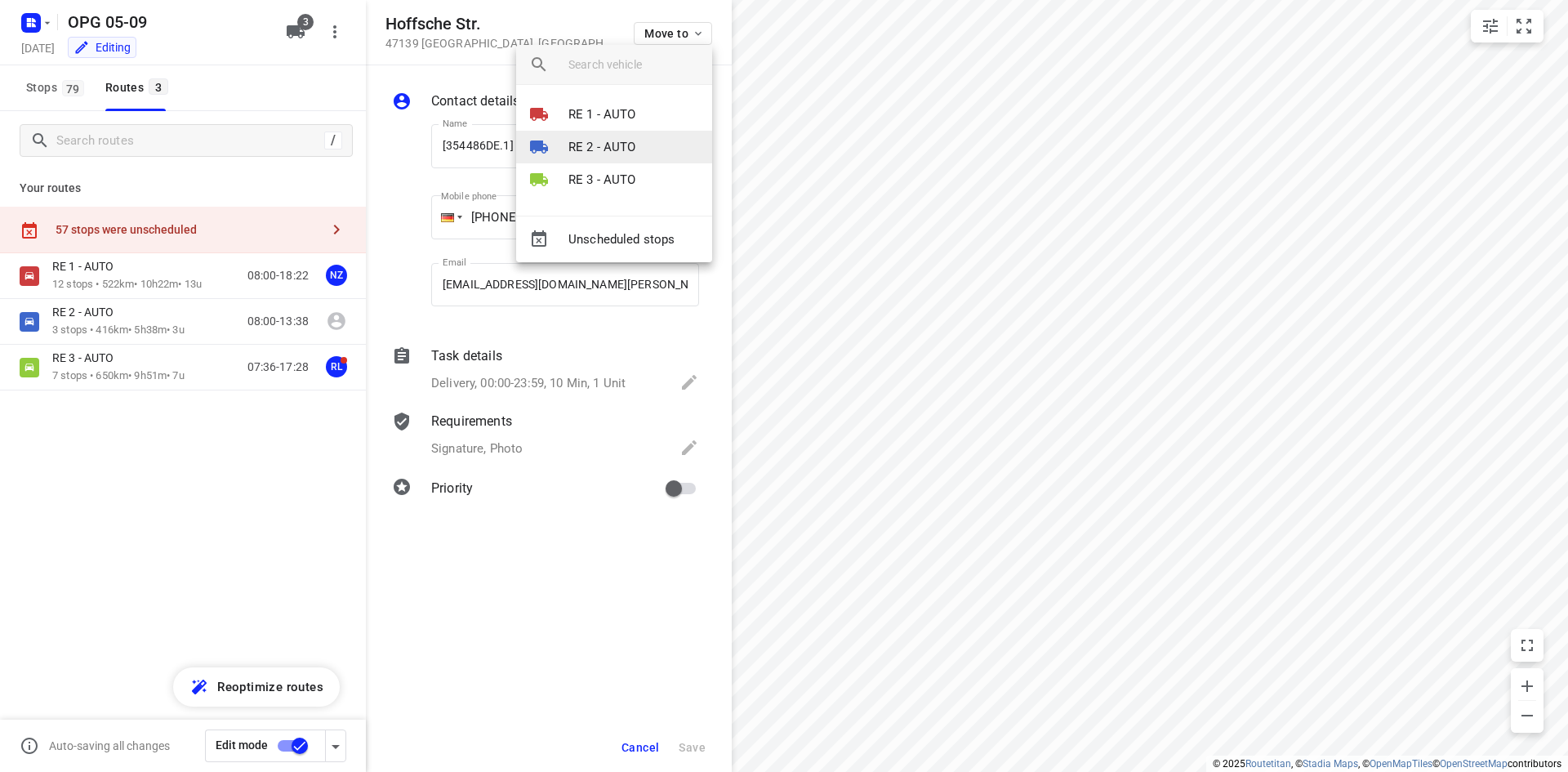
click at [610, 145] on p "RE 2 - AUTO" at bounding box center [602, 147] width 68 height 19
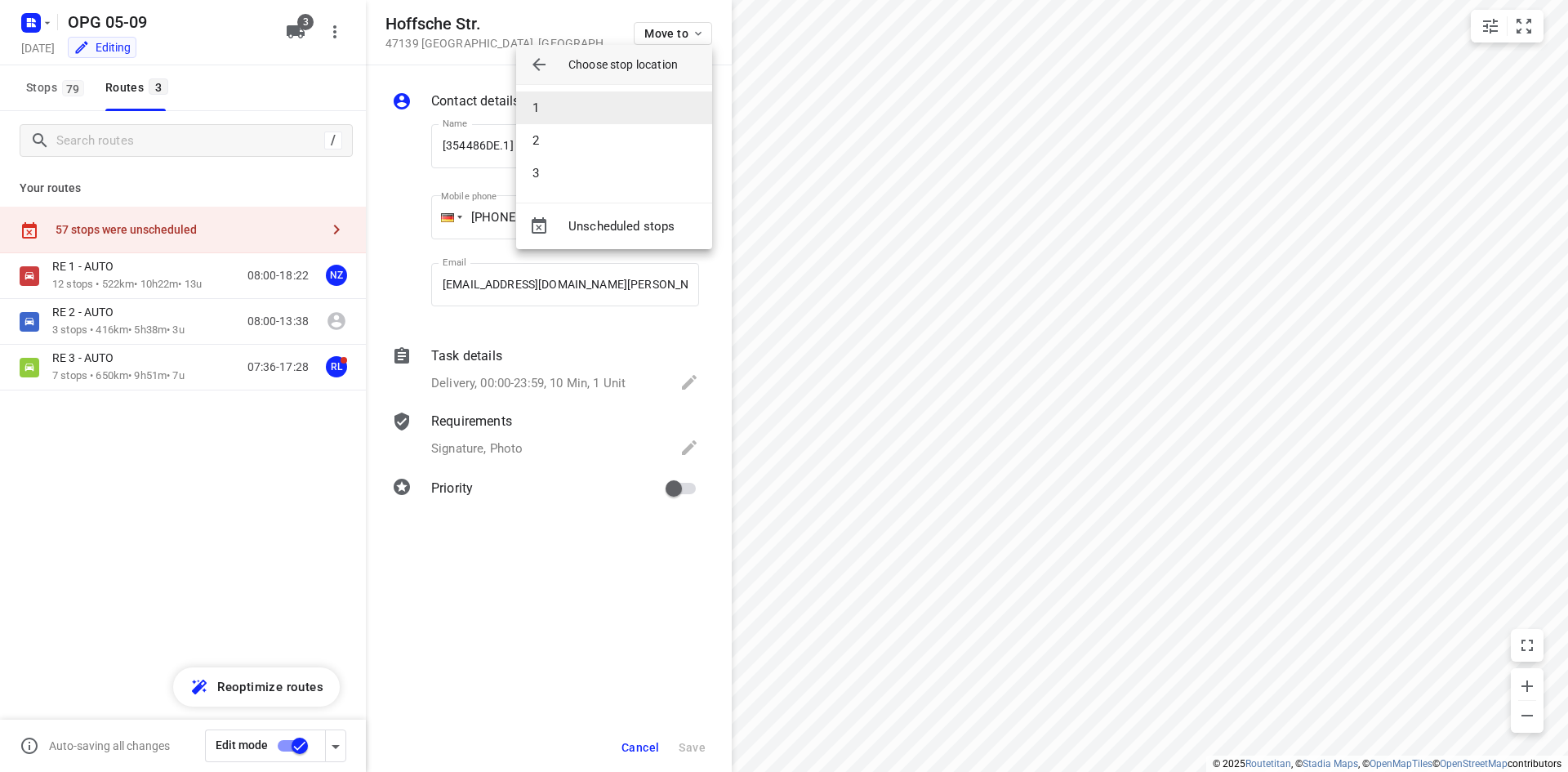
click at [586, 104] on li "1" at bounding box center [614, 108] width 196 height 33
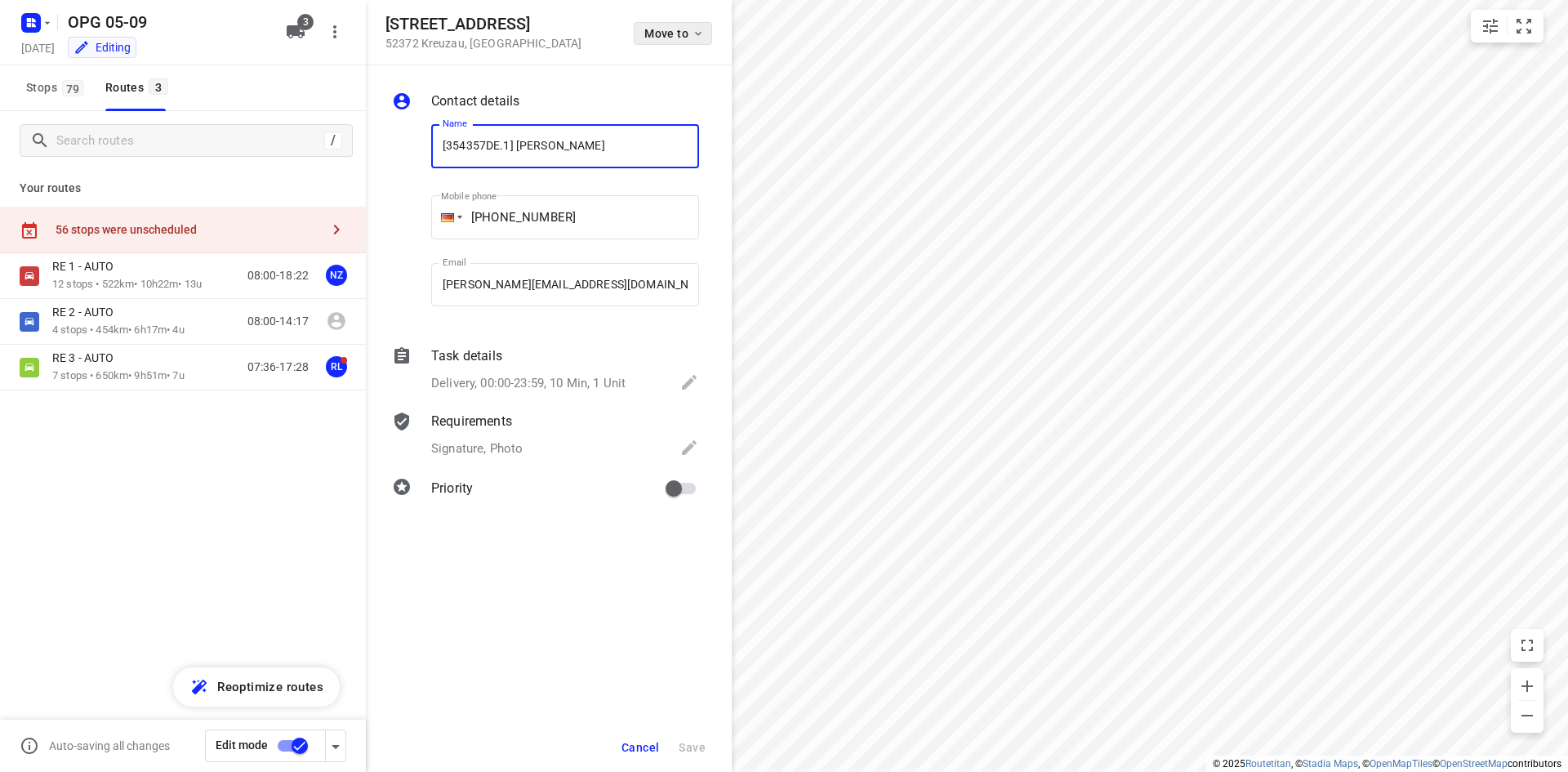
click at [655, 33] on span "Move to" at bounding box center [674, 34] width 61 height 13
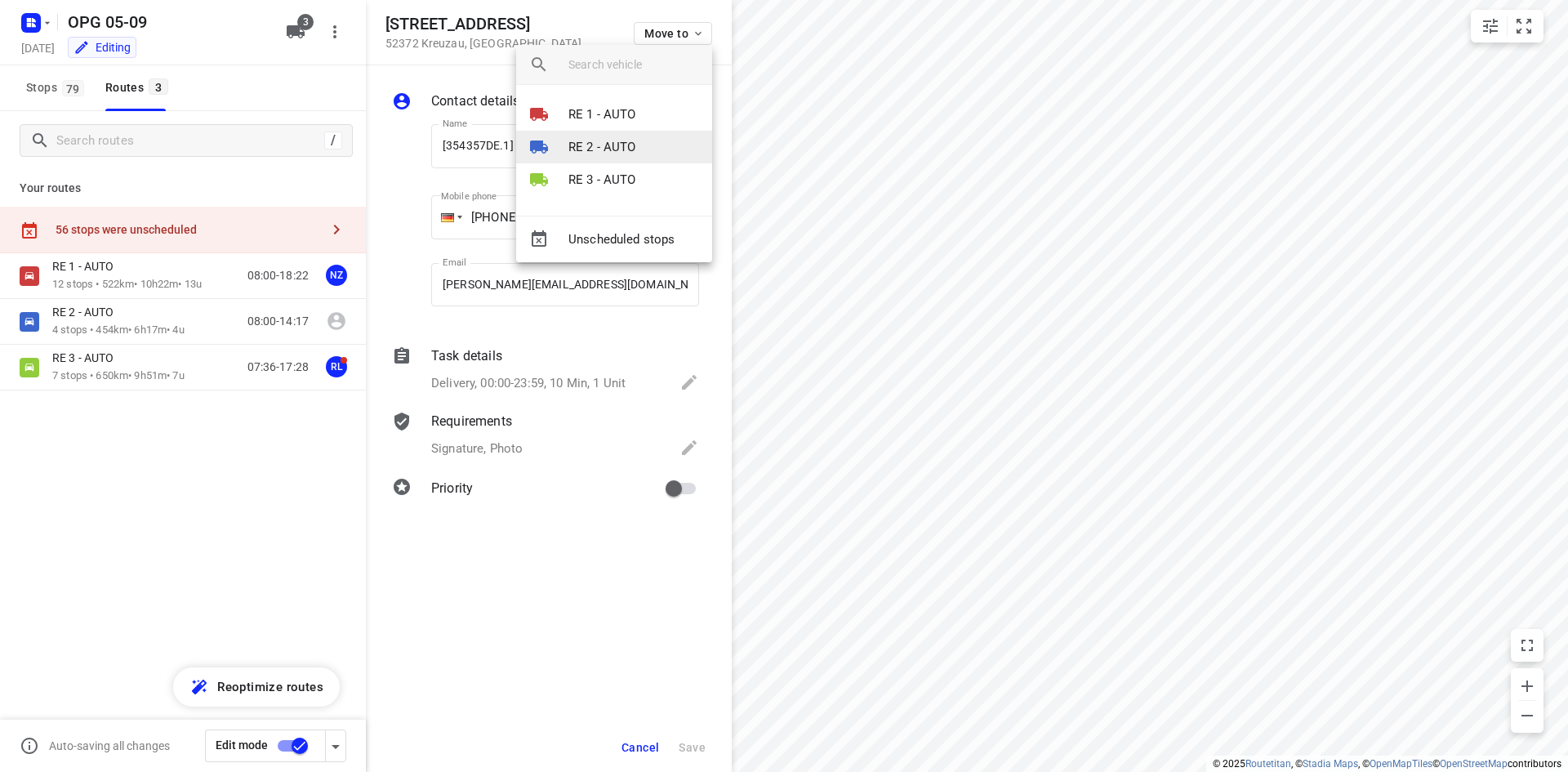
click at [620, 143] on p "RE 2 - AUTO" at bounding box center [602, 147] width 68 height 19
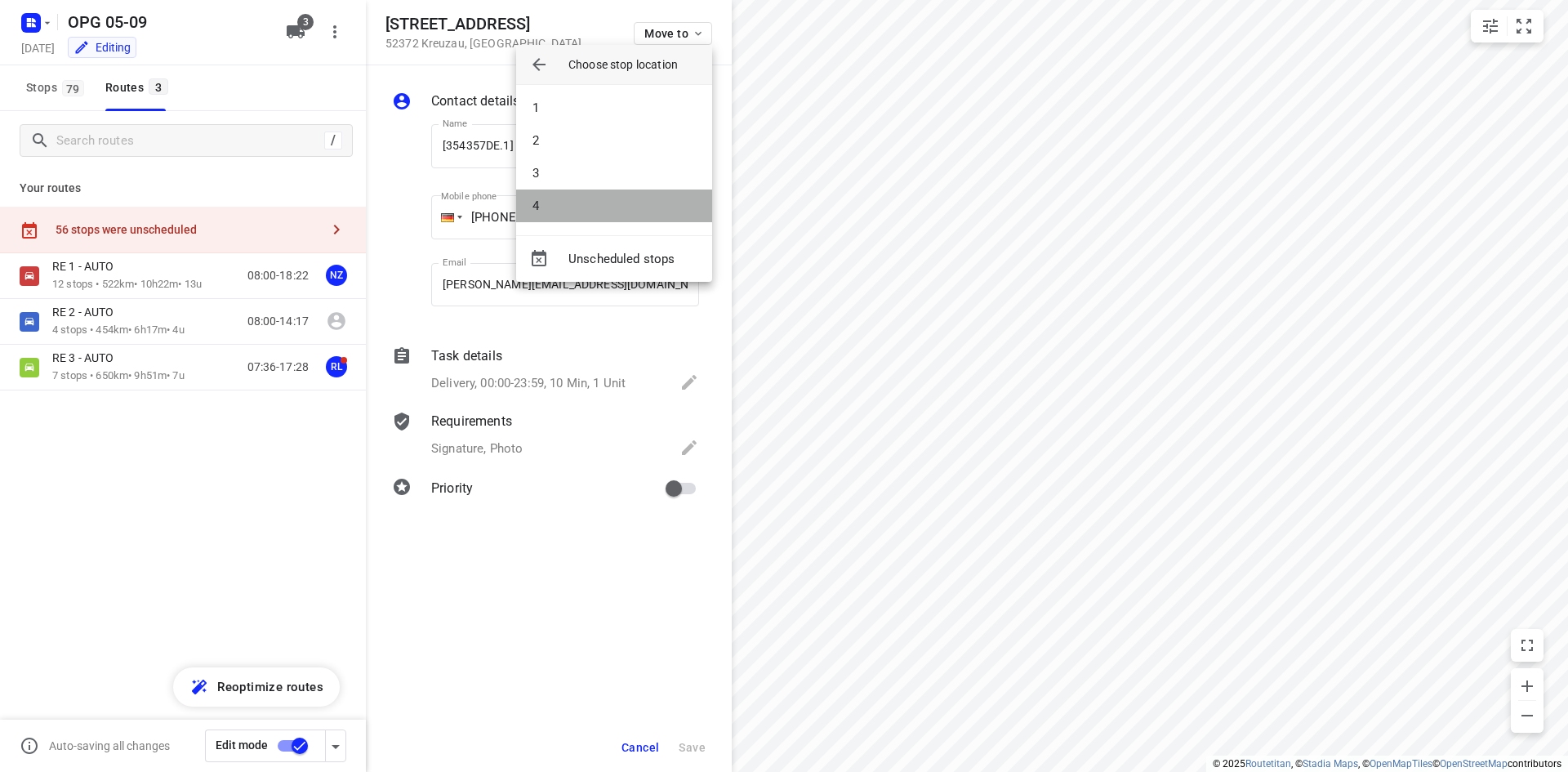
click at [604, 194] on li "4" at bounding box center [614, 206] width 196 height 33
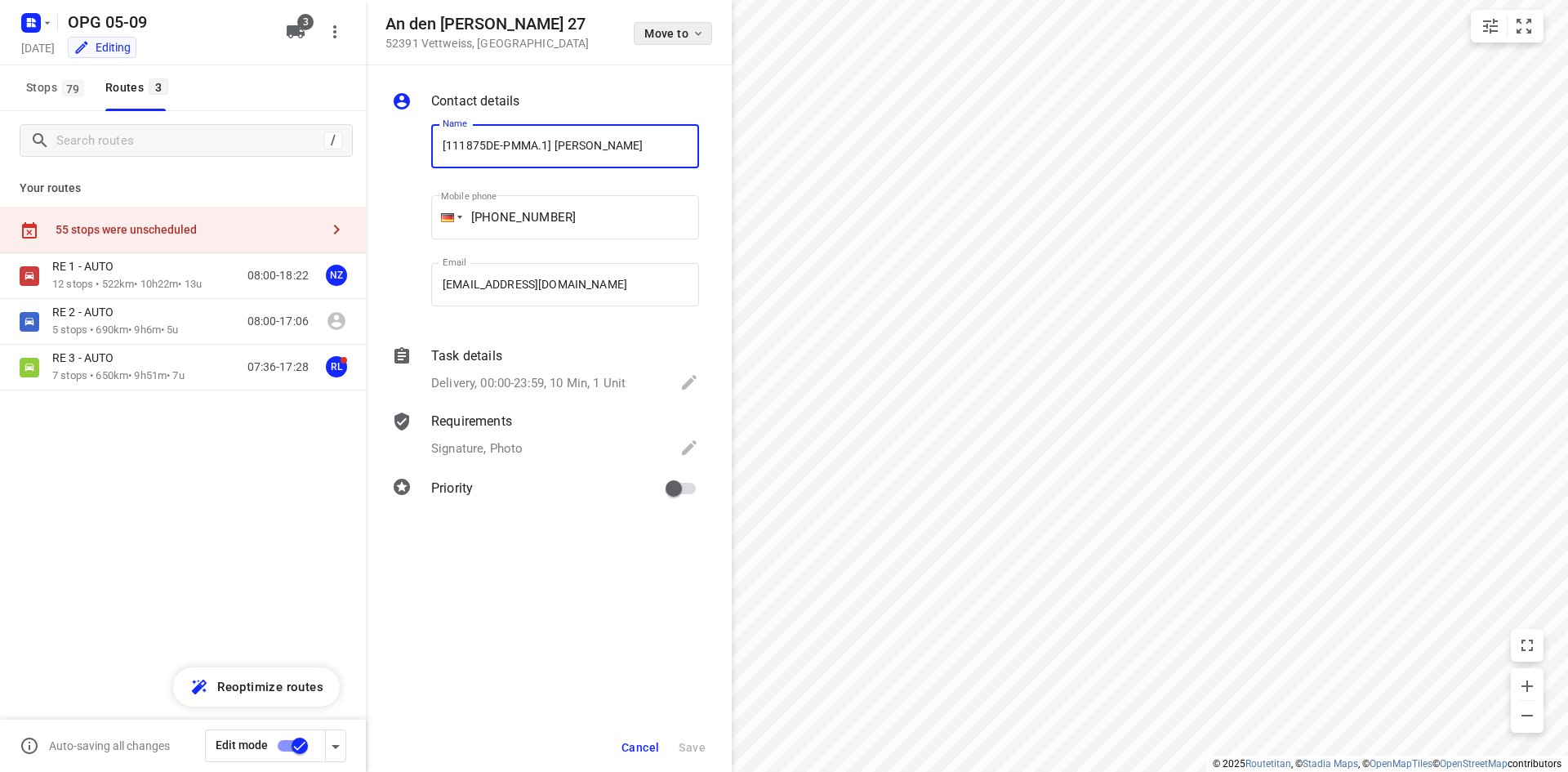
click at [694, 35] on icon "button" at bounding box center [698, 34] width 13 height 13
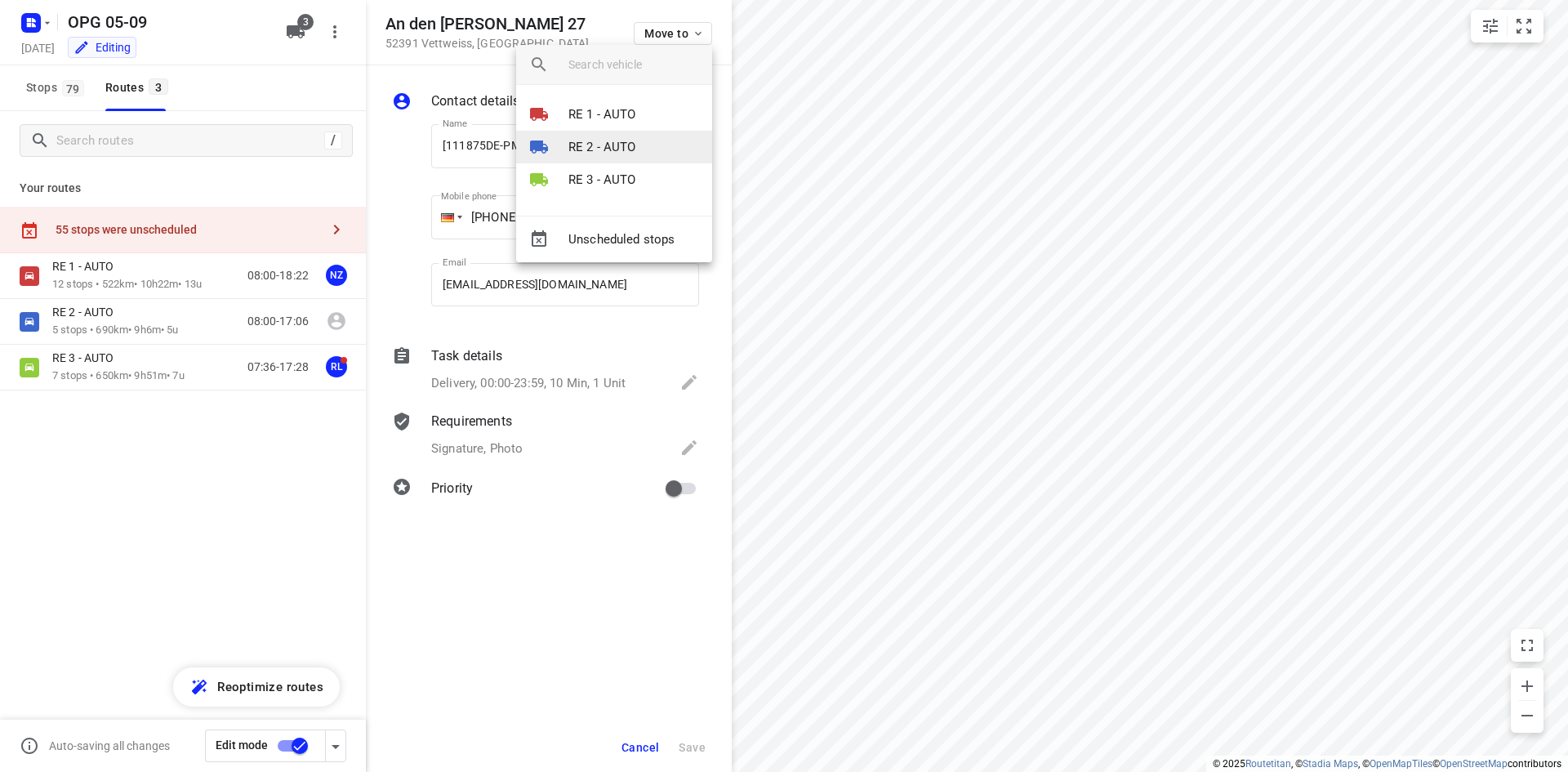
click at [649, 146] on li "RE 2 - AUTO" at bounding box center [614, 147] width 196 height 33
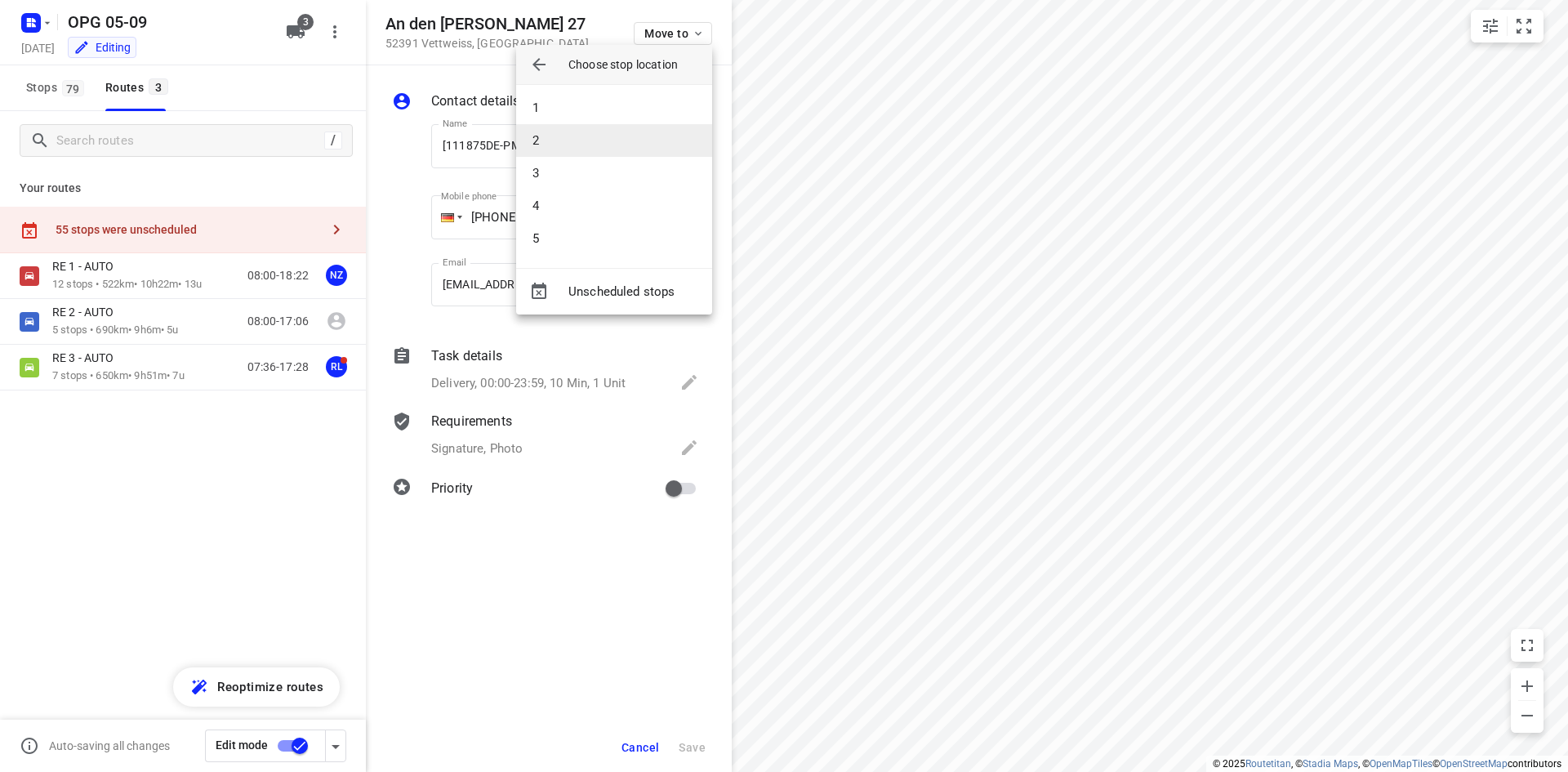
click at [640, 145] on li "2" at bounding box center [614, 140] width 196 height 33
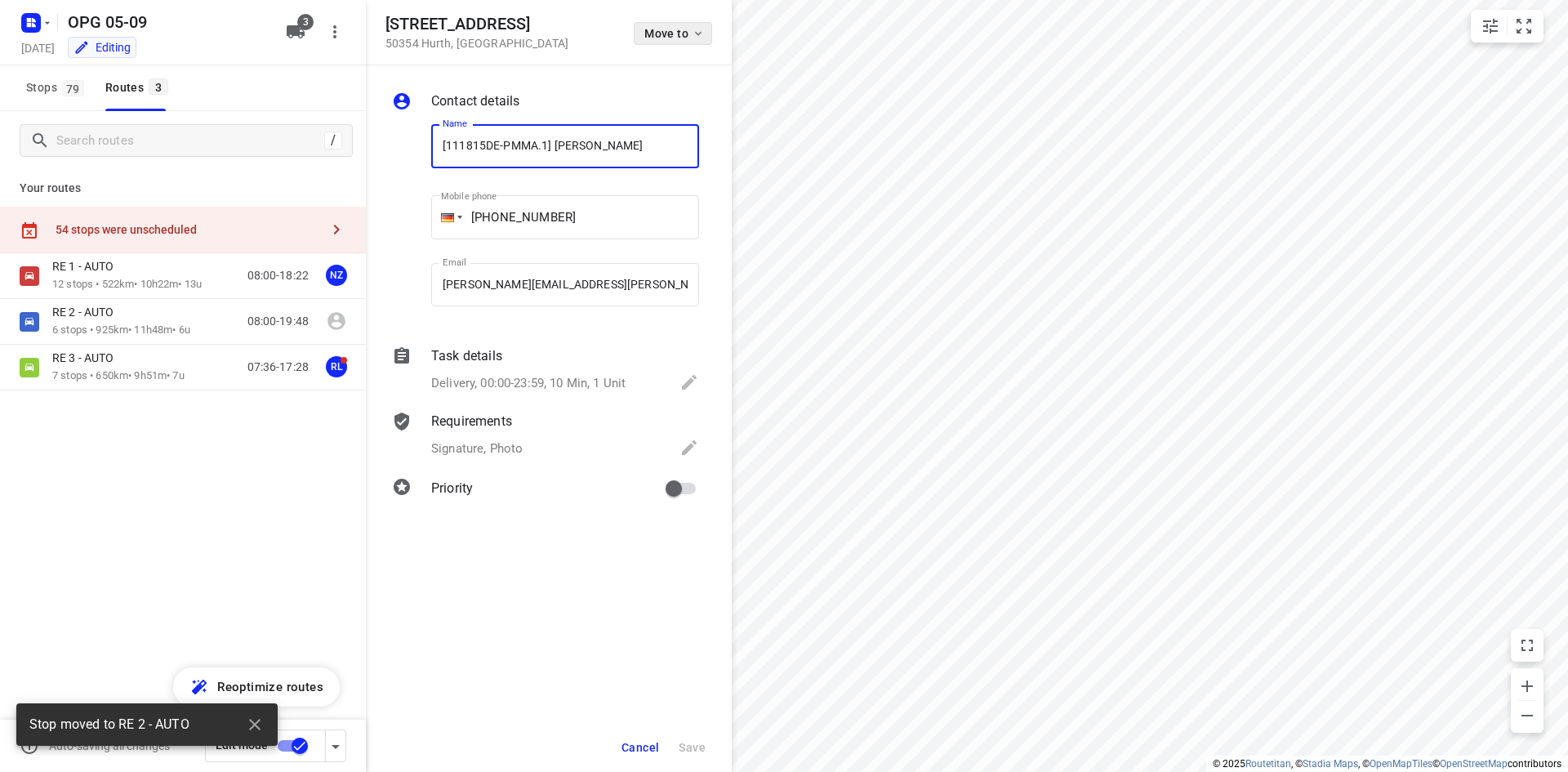
click at [686, 24] on button "Move to" at bounding box center [673, 33] width 79 height 23
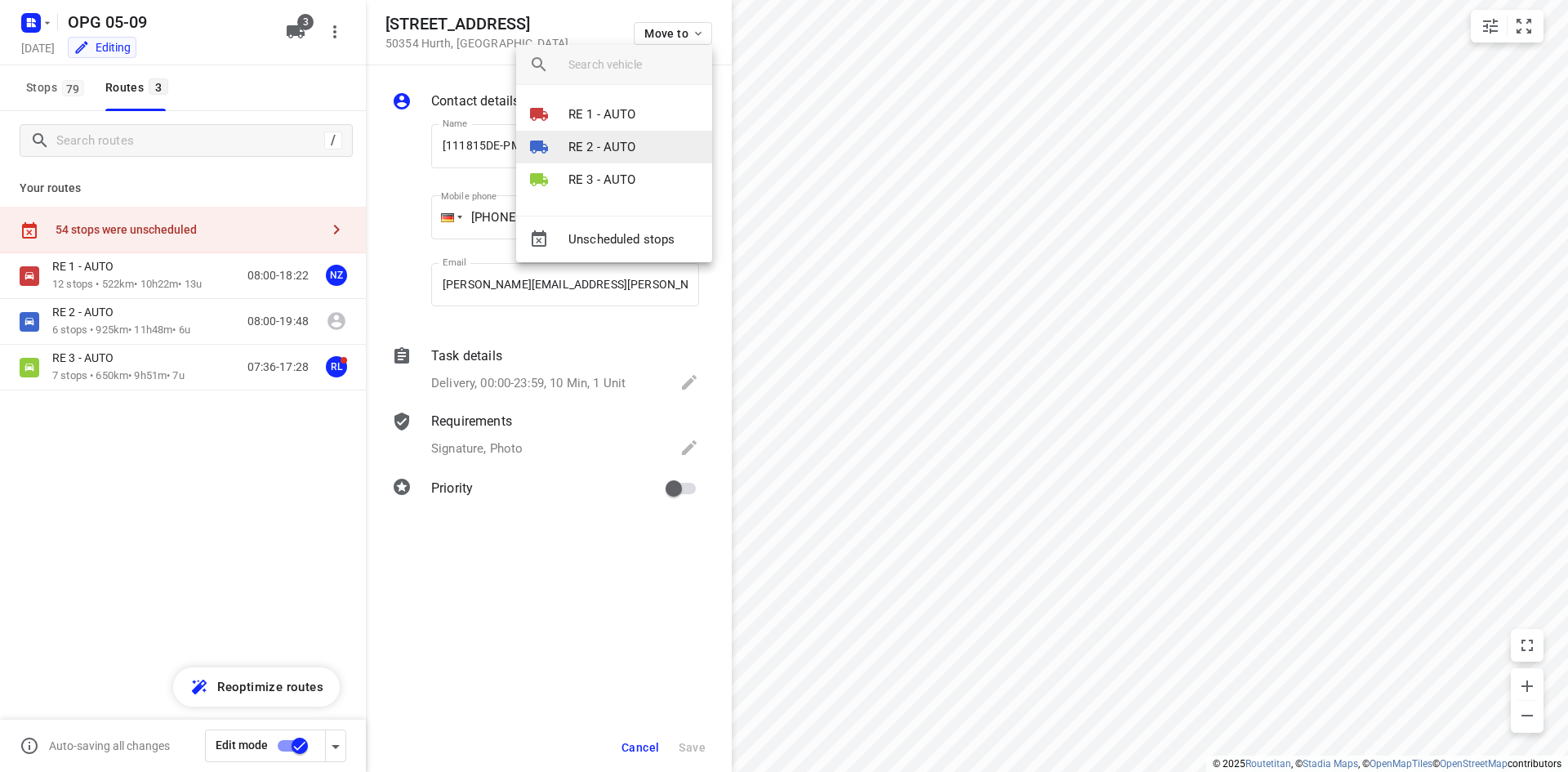
click at [649, 139] on li "RE 2 - AUTO" at bounding box center [614, 147] width 196 height 33
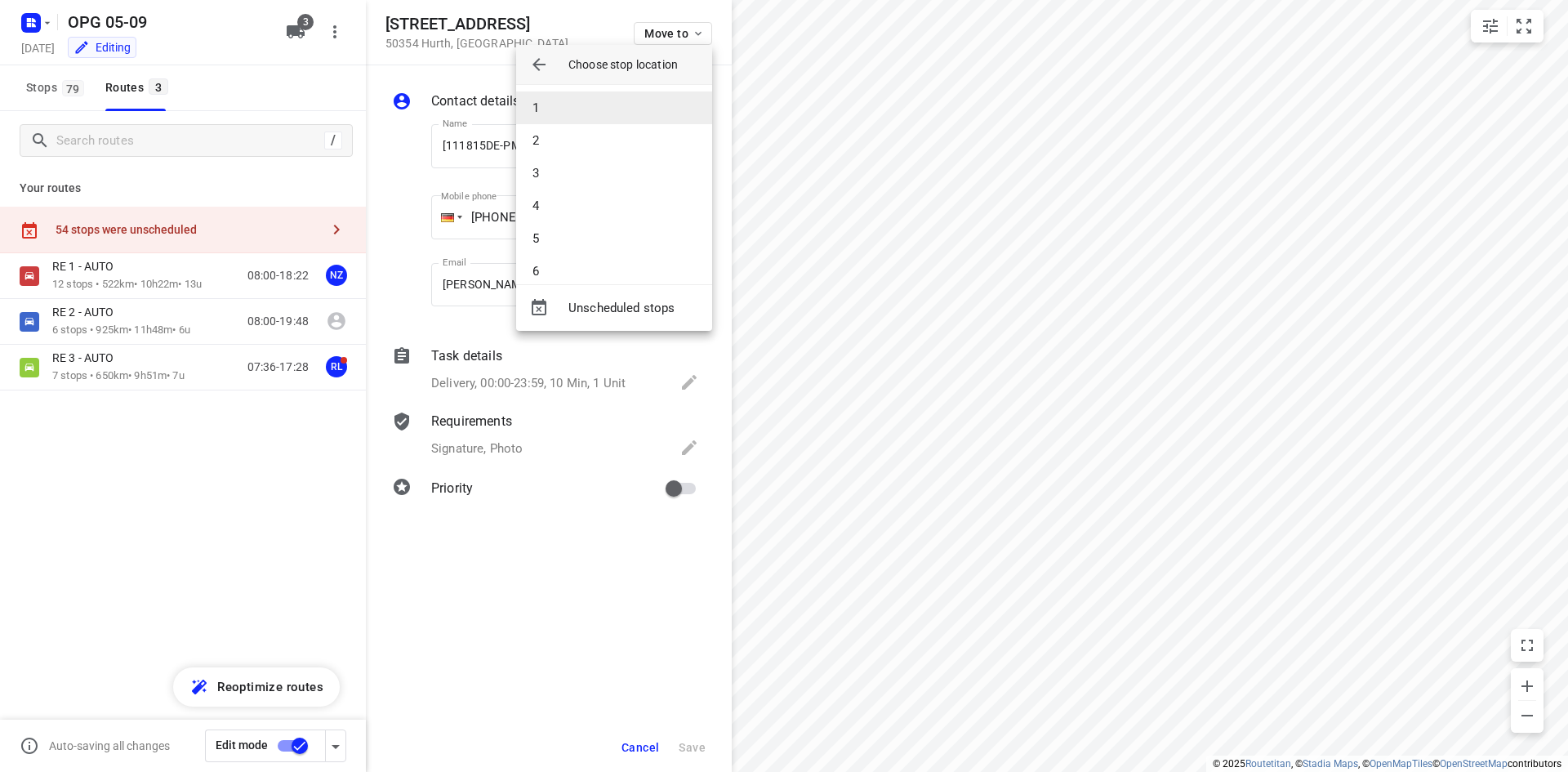
click at [635, 102] on li "1" at bounding box center [614, 108] width 196 height 33
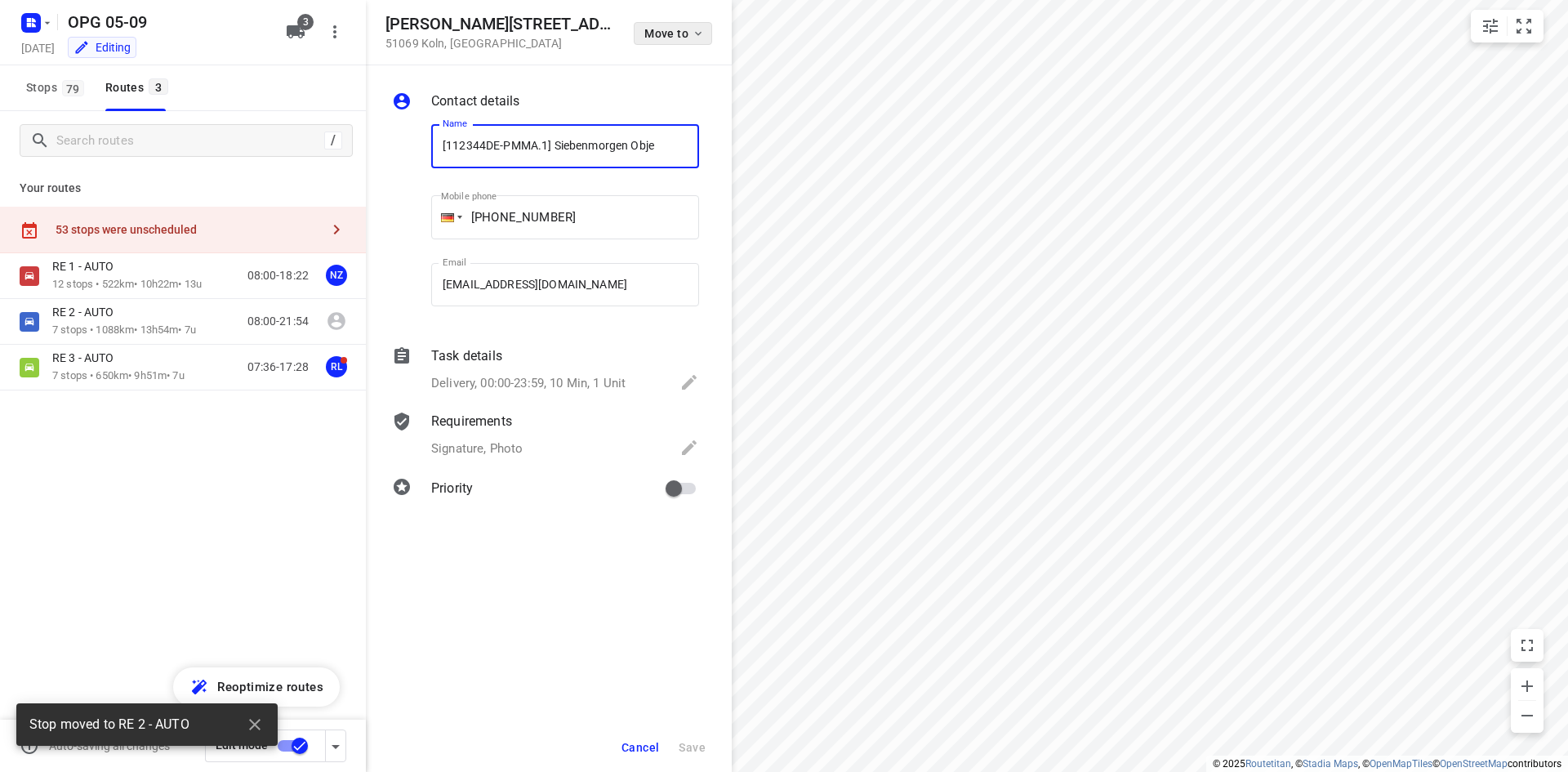
click at [680, 38] on span "Move to" at bounding box center [674, 34] width 61 height 13
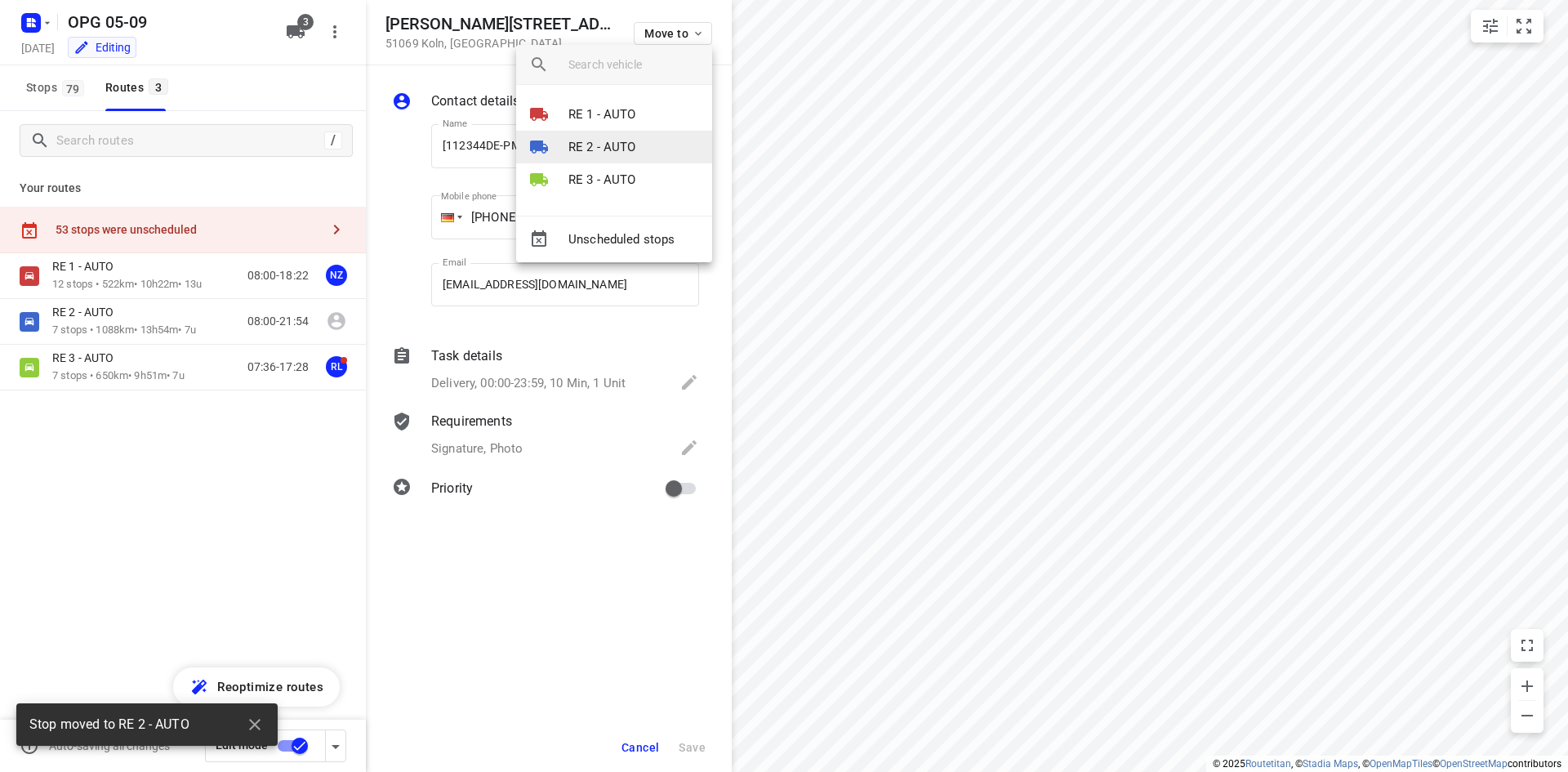
click at [652, 135] on li "RE 2 - AUTO" at bounding box center [614, 147] width 196 height 33
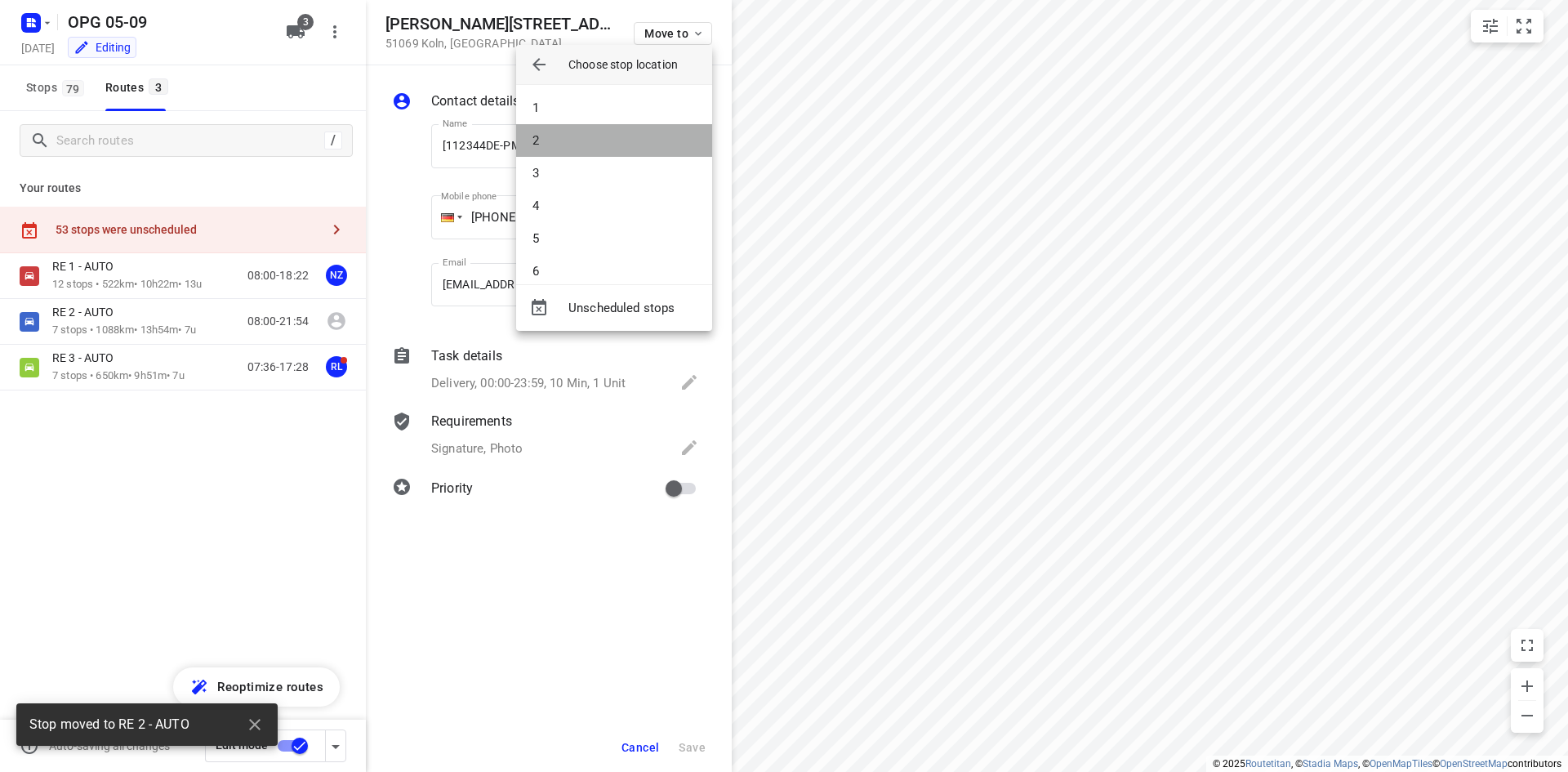
click at [650, 126] on li "2" at bounding box center [614, 140] width 196 height 33
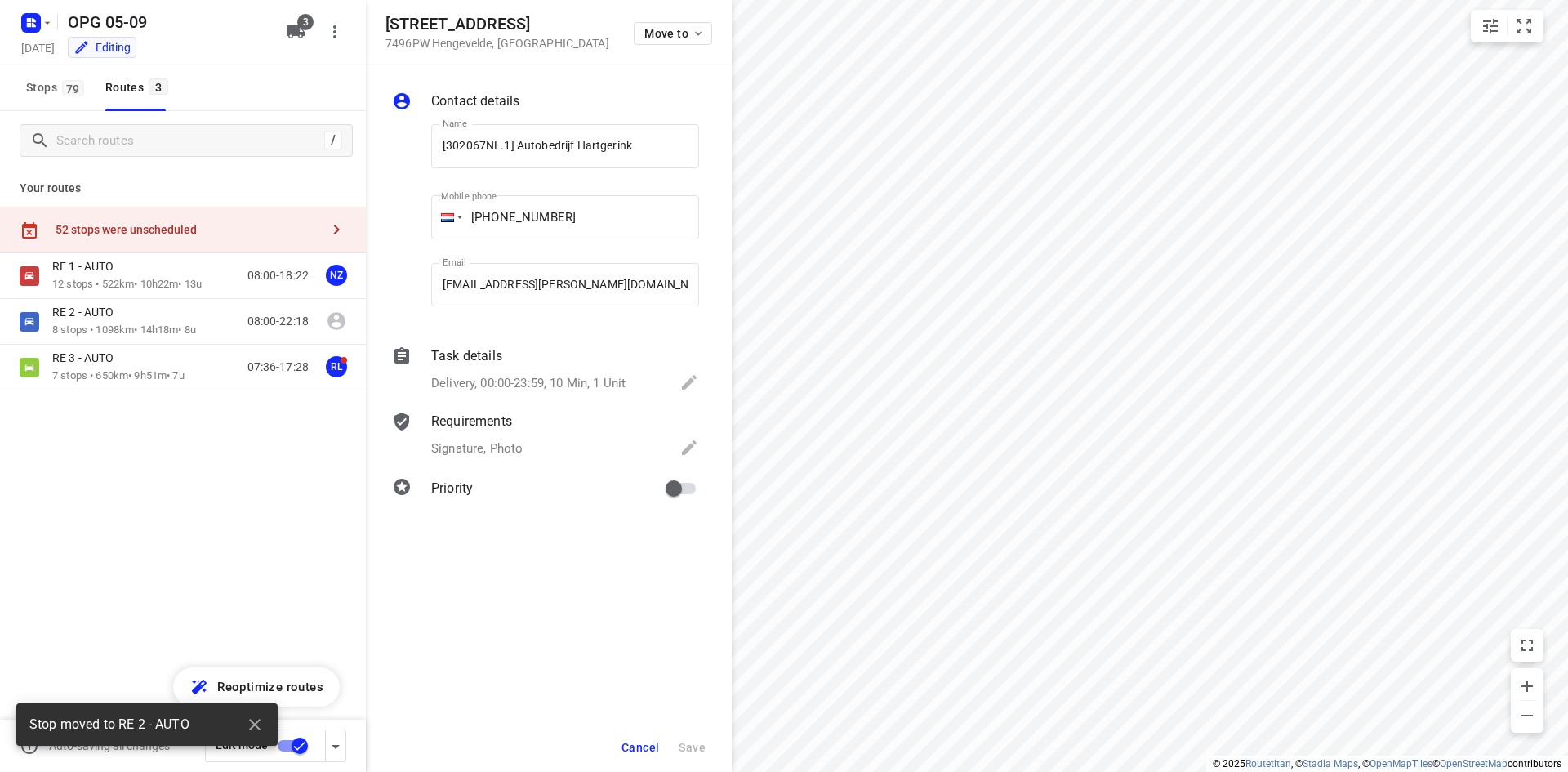
click at [704, 45] on div "Move to" at bounding box center [673, 32] width 79 height 35
click at [697, 34] on icon "button" at bounding box center [698, 34] width 13 height 13
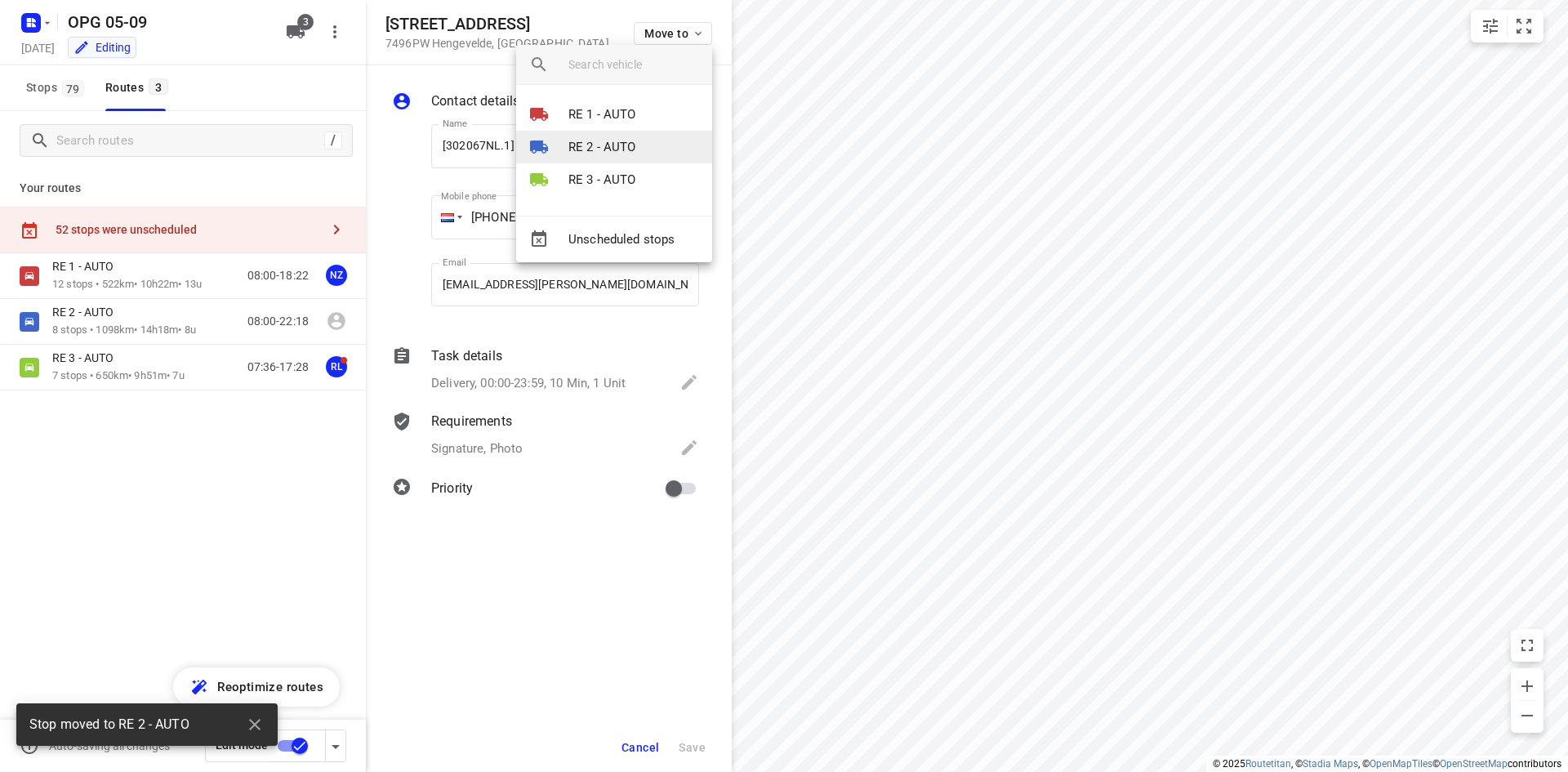
click at [632, 140] on p "RE 2 - AUTO" at bounding box center [602, 147] width 68 height 19
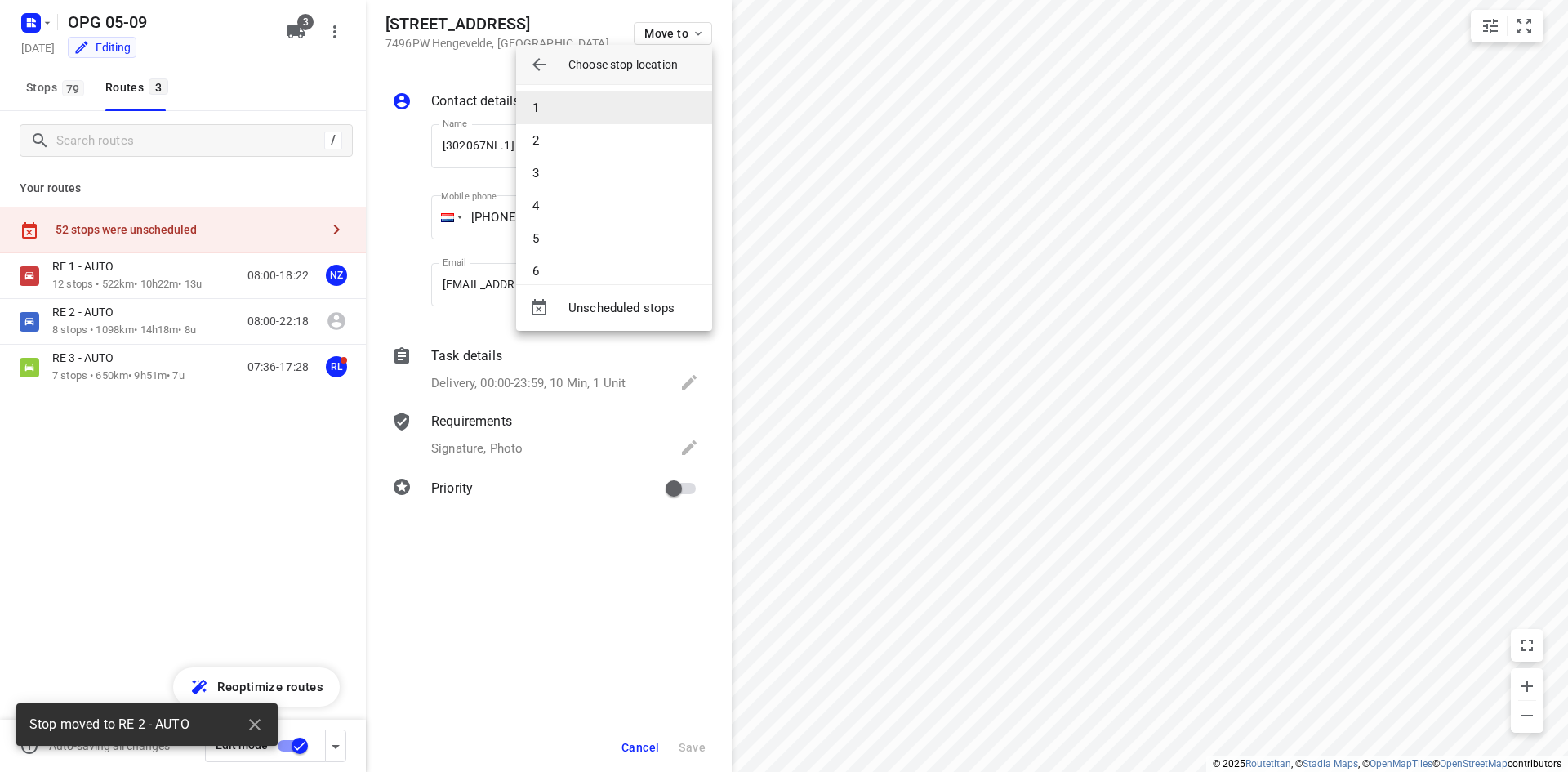
click at [624, 111] on li "1" at bounding box center [614, 108] width 196 height 33
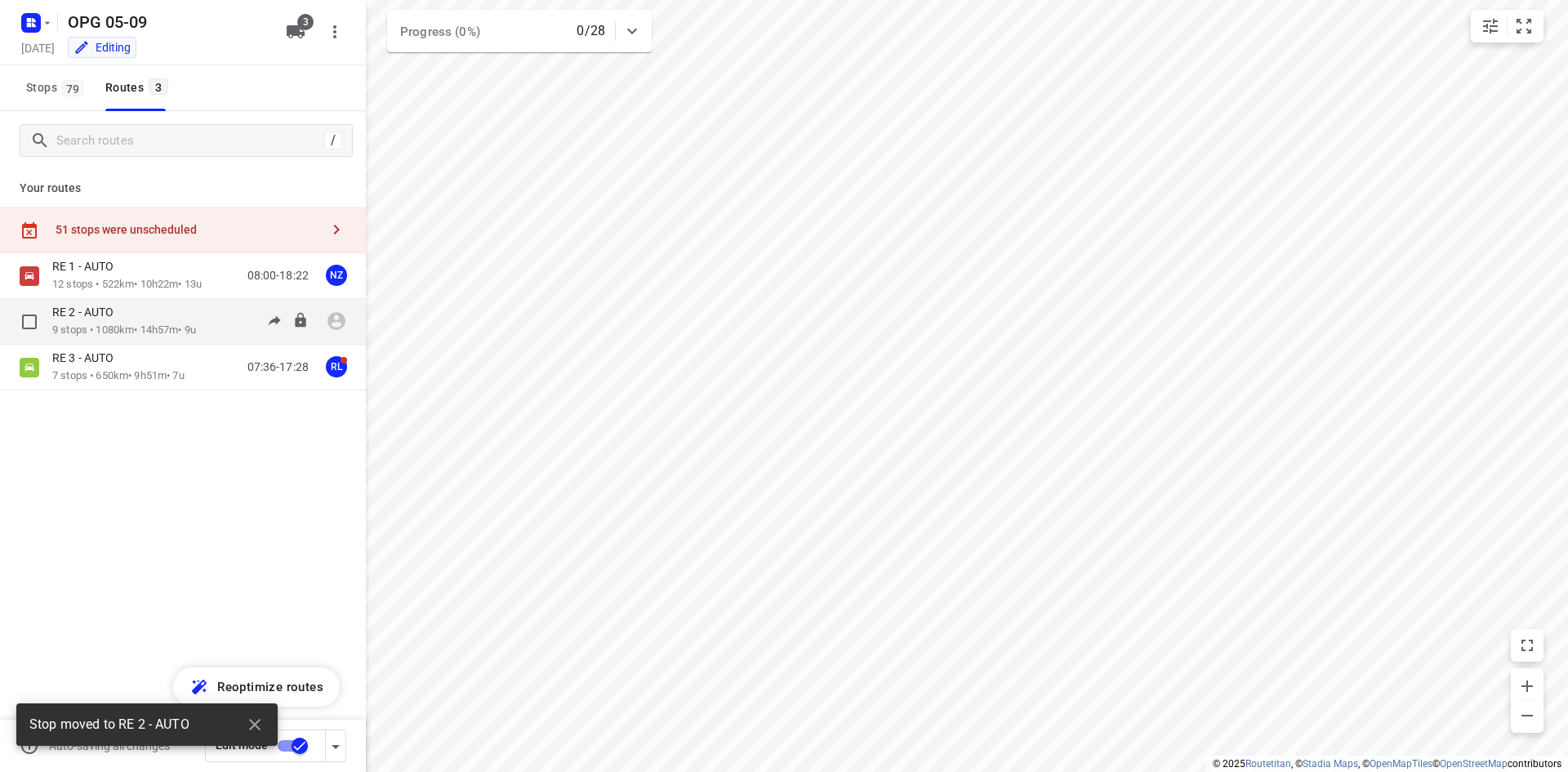
click at [168, 314] on div "RE 2 - AUTO" at bounding box center [124, 314] width 144 height 18
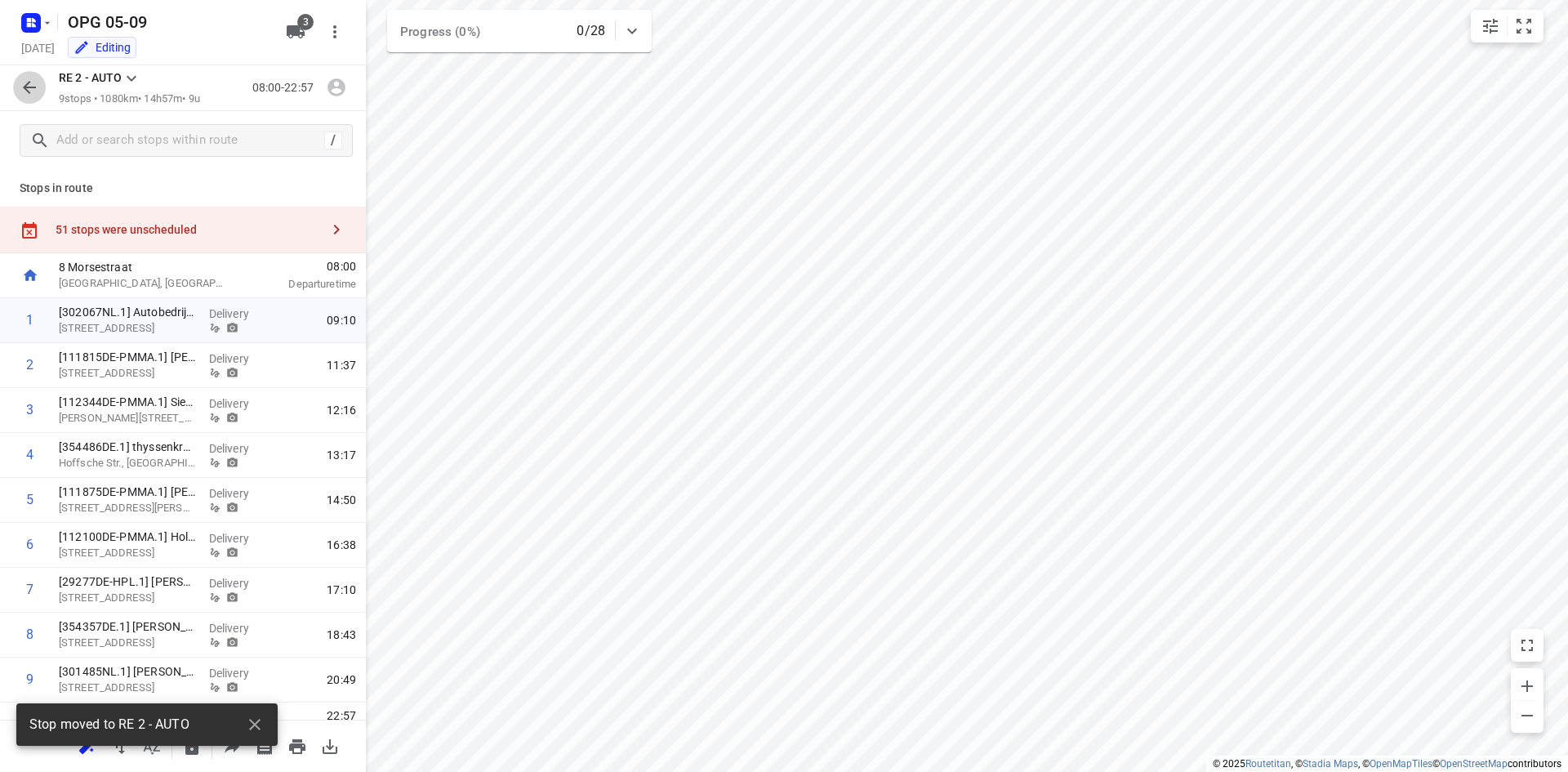
click at [36, 87] on icon "button" at bounding box center [30, 88] width 20 height 20
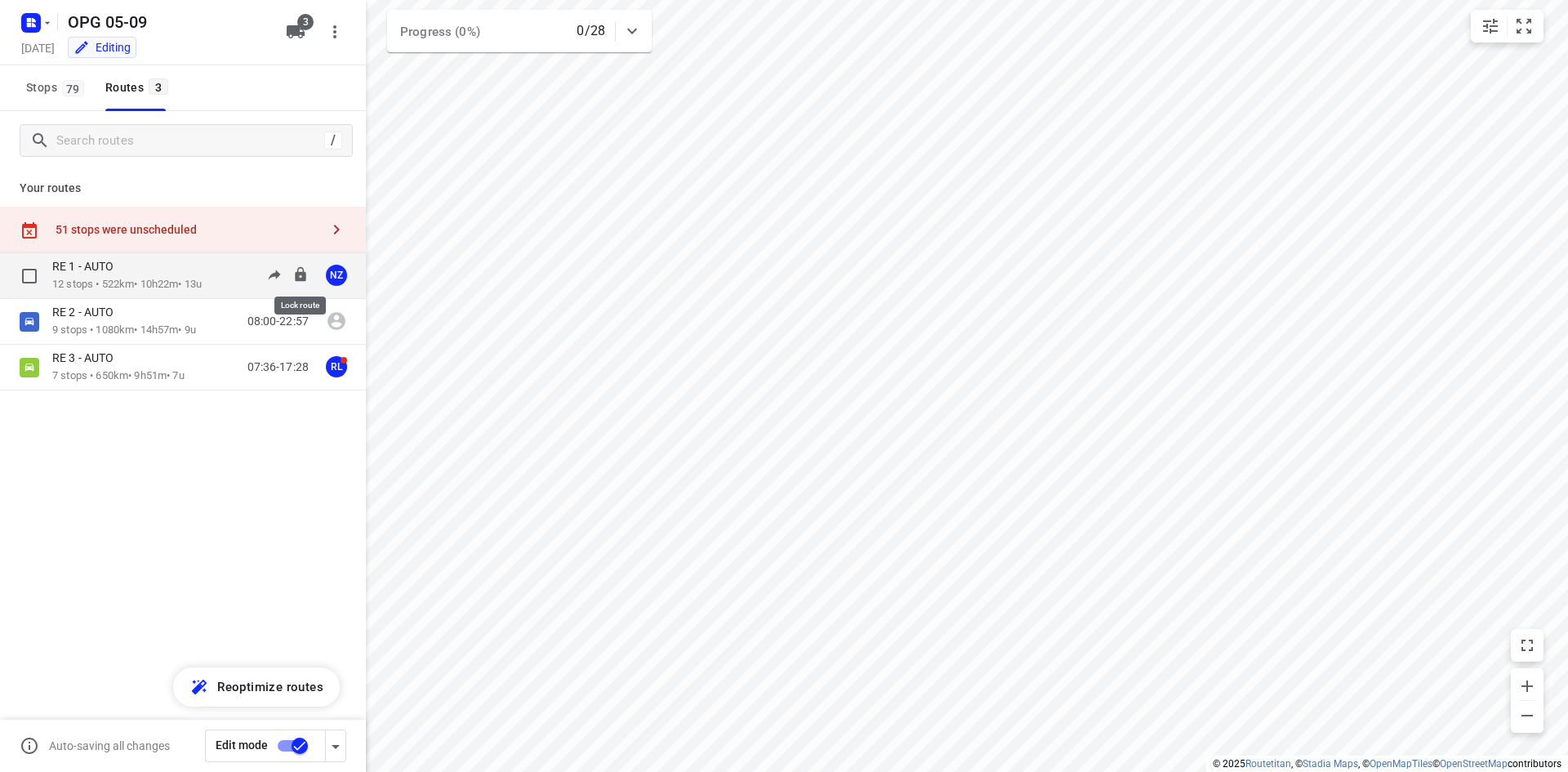
click at [300, 275] on icon at bounding box center [301, 275] width 11 height 14
click at [295, 369] on icon at bounding box center [301, 366] width 11 height 14
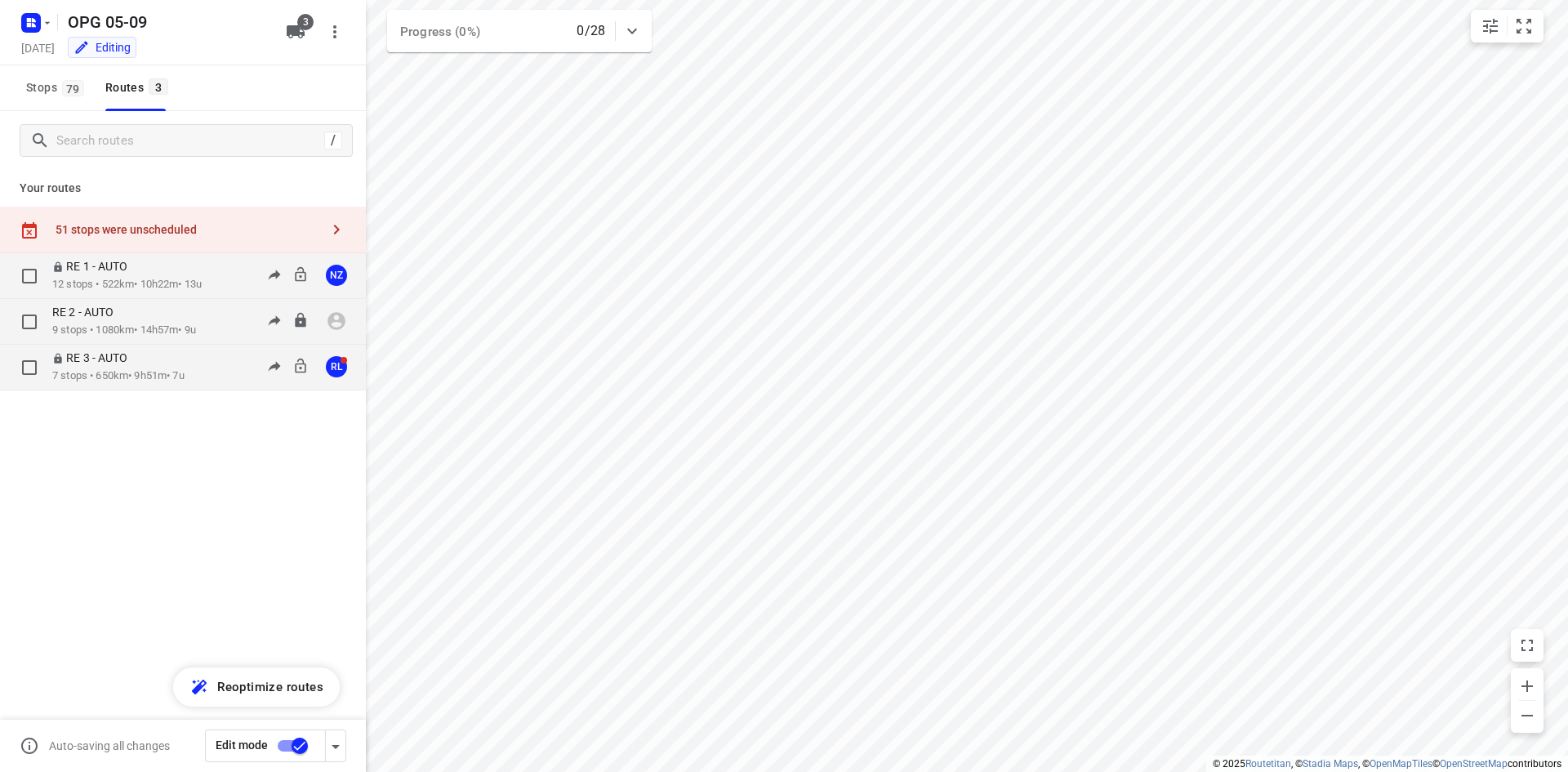
click at [167, 320] on div "RE 2 - AUTO" at bounding box center [124, 314] width 144 height 18
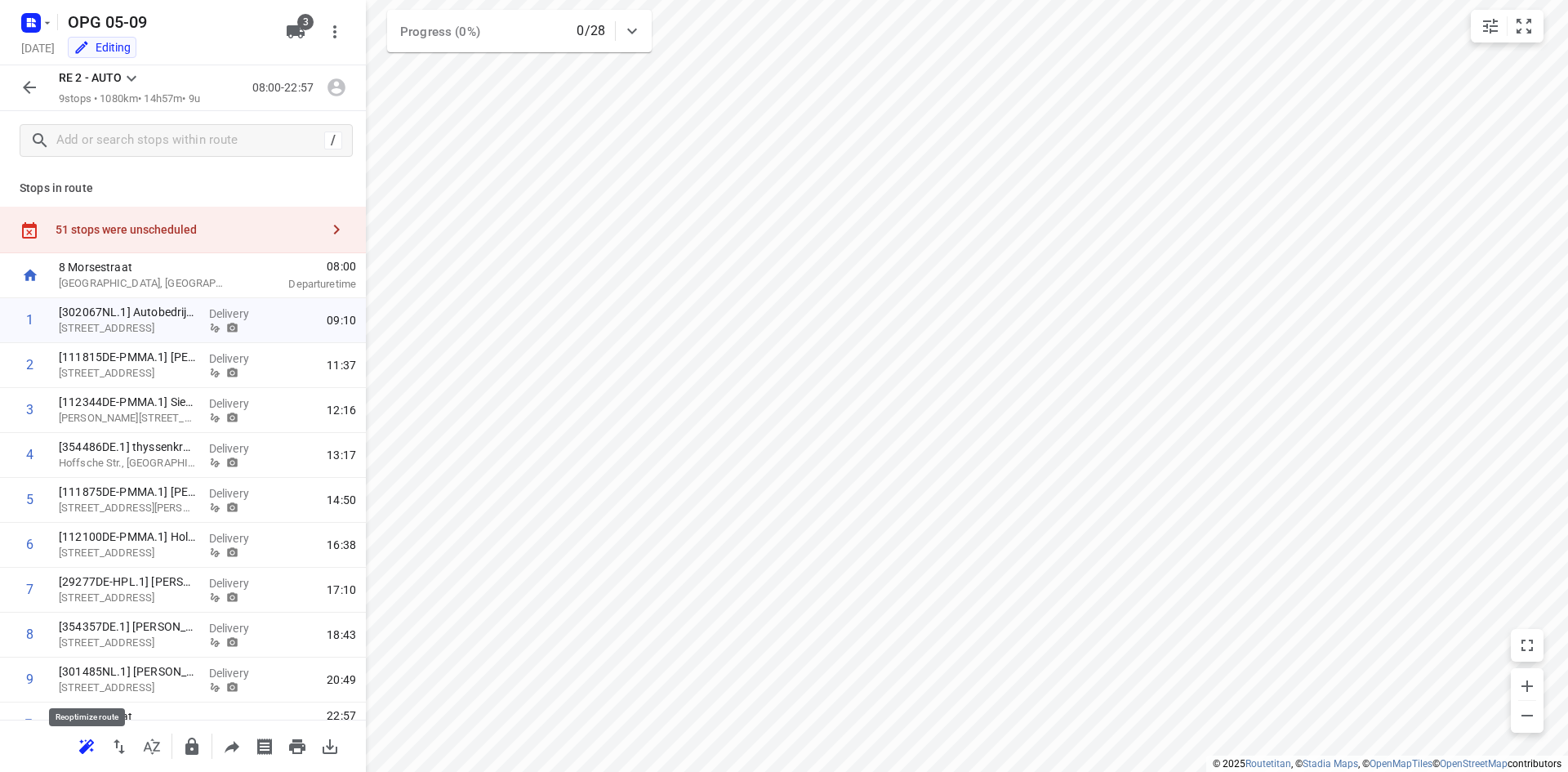
click at [90, 741] on icon "button" at bounding box center [86, 746] width 14 height 13
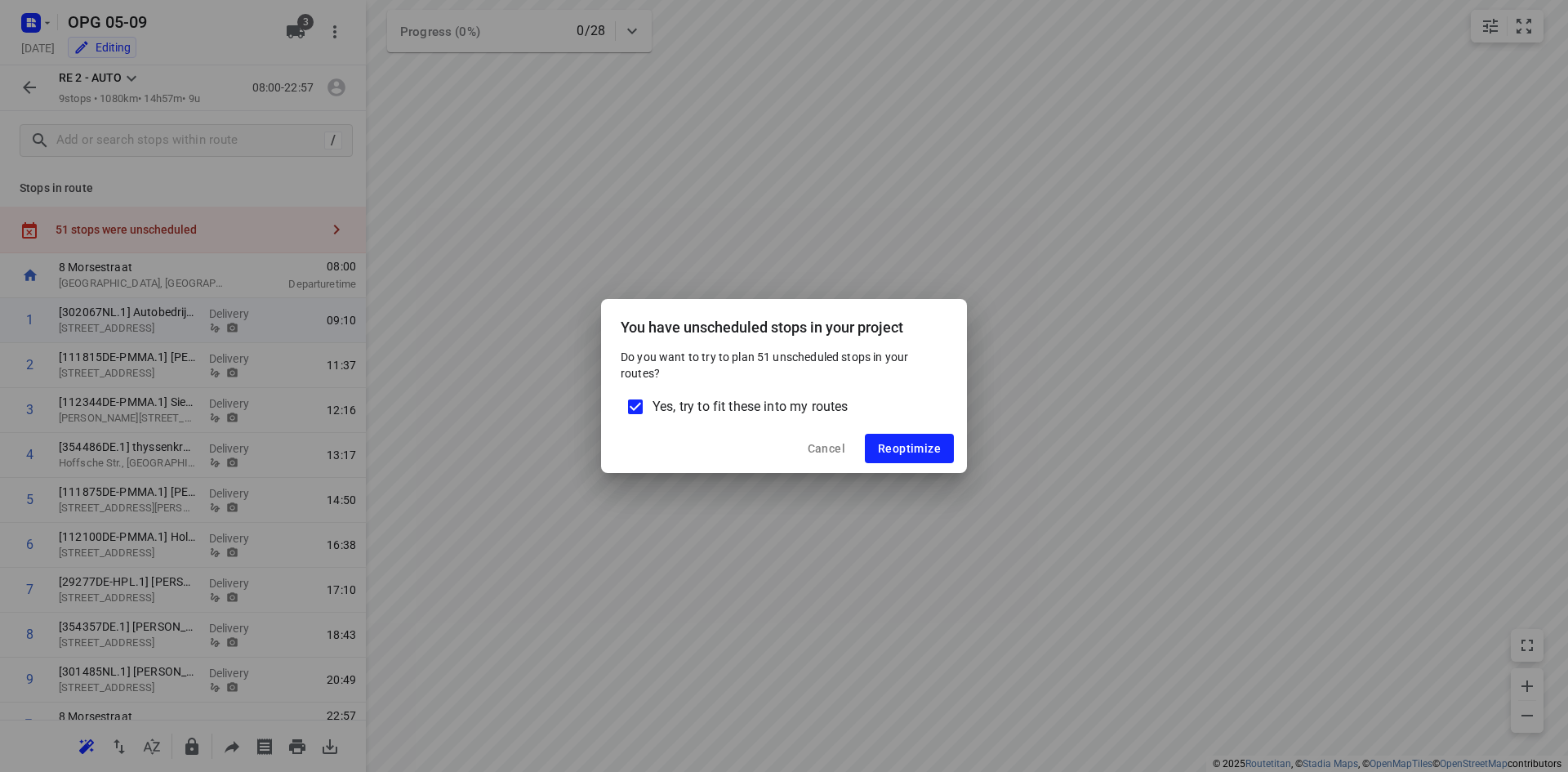
click at [620, 413] on input "Yes, try to fit these into my routes" at bounding box center [636, 407] width 34 height 34
checkbox input "false"
click at [881, 461] on button "Reoptimize" at bounding box center [909, 449] width 89 height 29
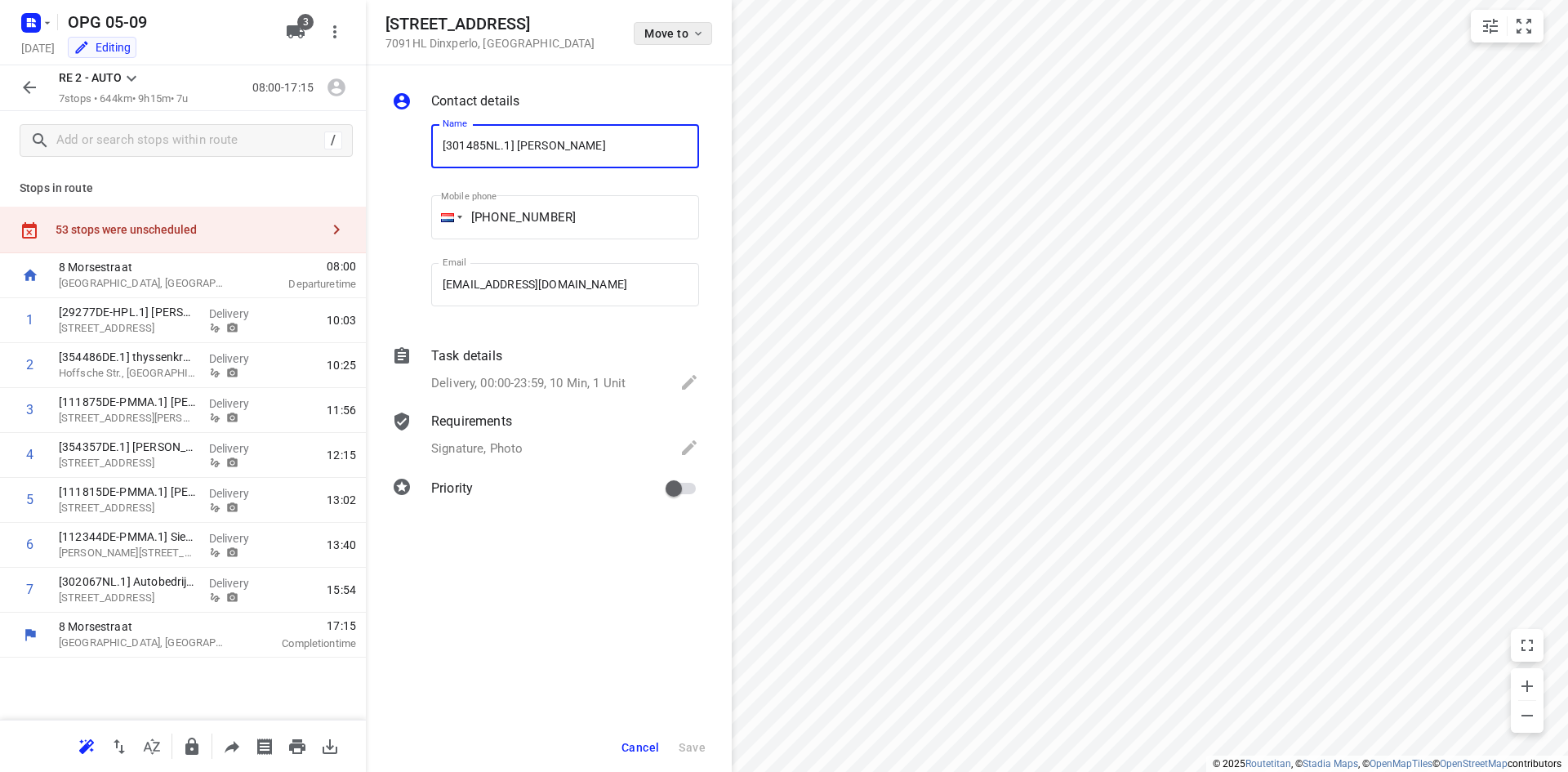
click at [656, 42] on button "Move to" at bounding box center [673, 33] width 79 height 23
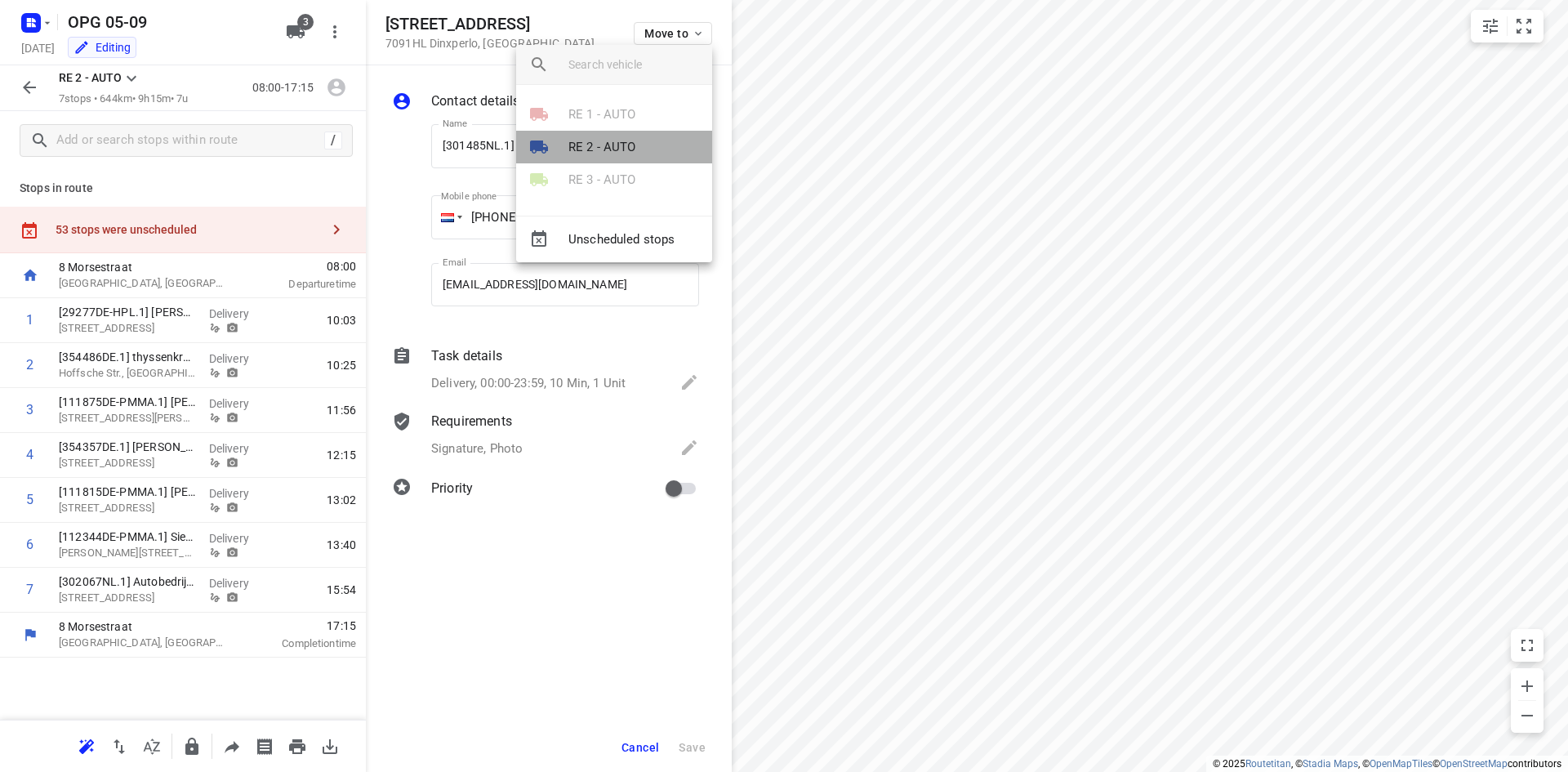
click at [615, 143] on p "RE 2 - AUTO" at bounding box center [602, 147] width 68 height 19
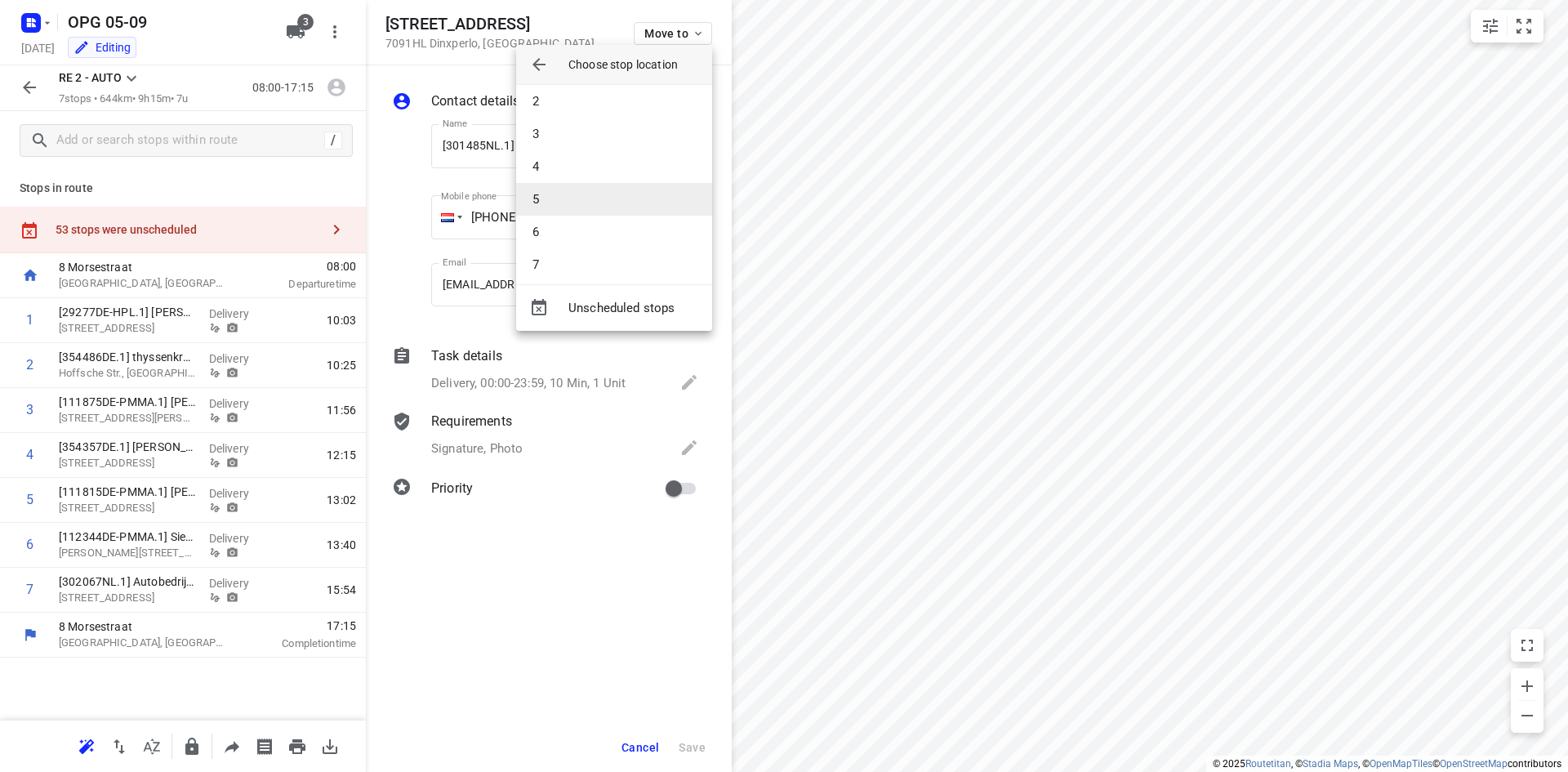
scroll to position [49, 0]
click at [586, 228] on li "6" at bounding box center [614, 222] width 196 height 33
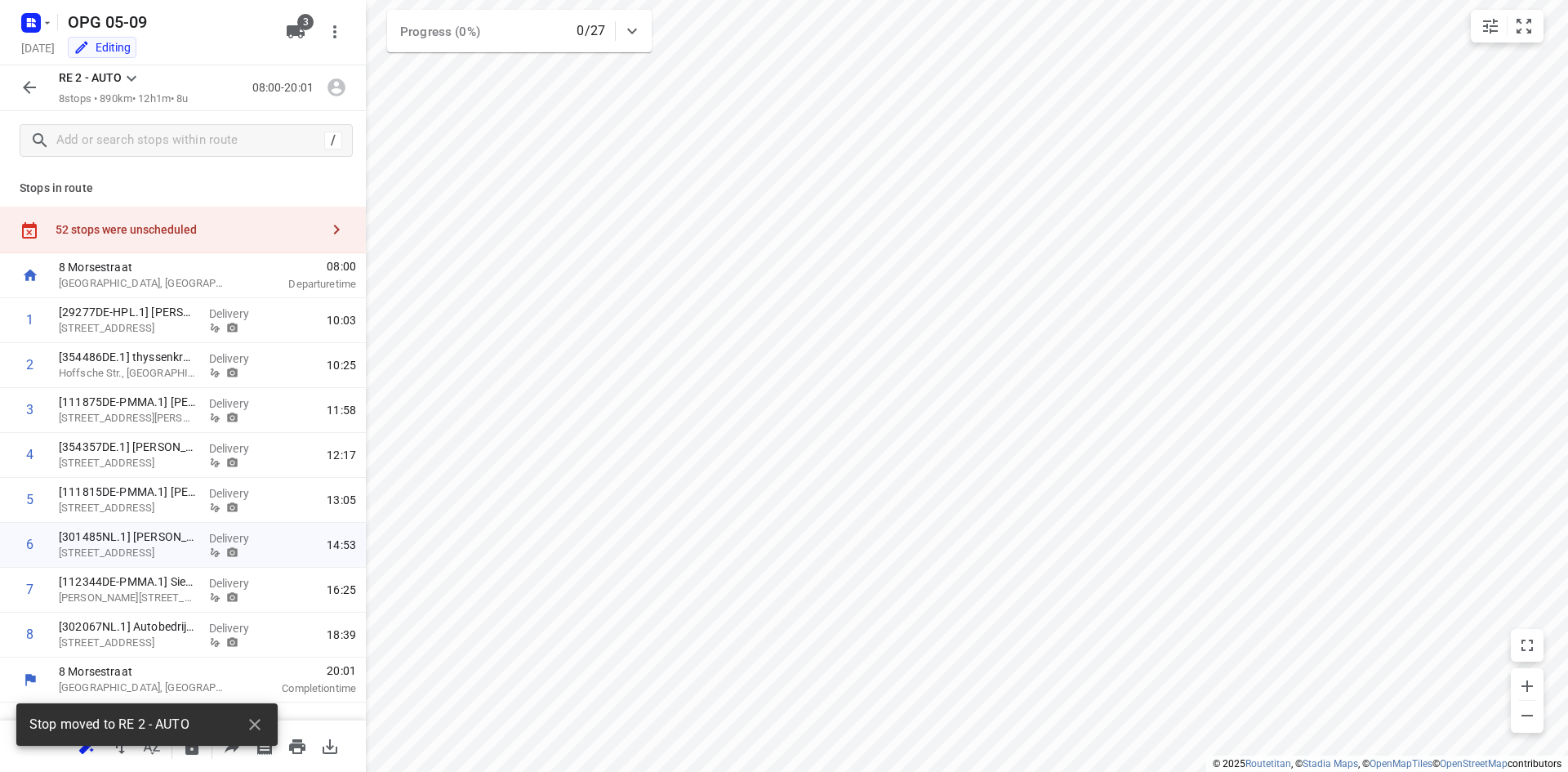
click at [119, 751] on div "Stop moved to RE 2 - AUTO" at bounding box center [147, 729] width 262 height 53
click at [116, 743] on div "Stop moved to RE 2 - AUTO" at bounding box center [147, 724] width 262 height 43
click at [265, 719] on button "button" at bounding box center [255, 725] width 33 height 33
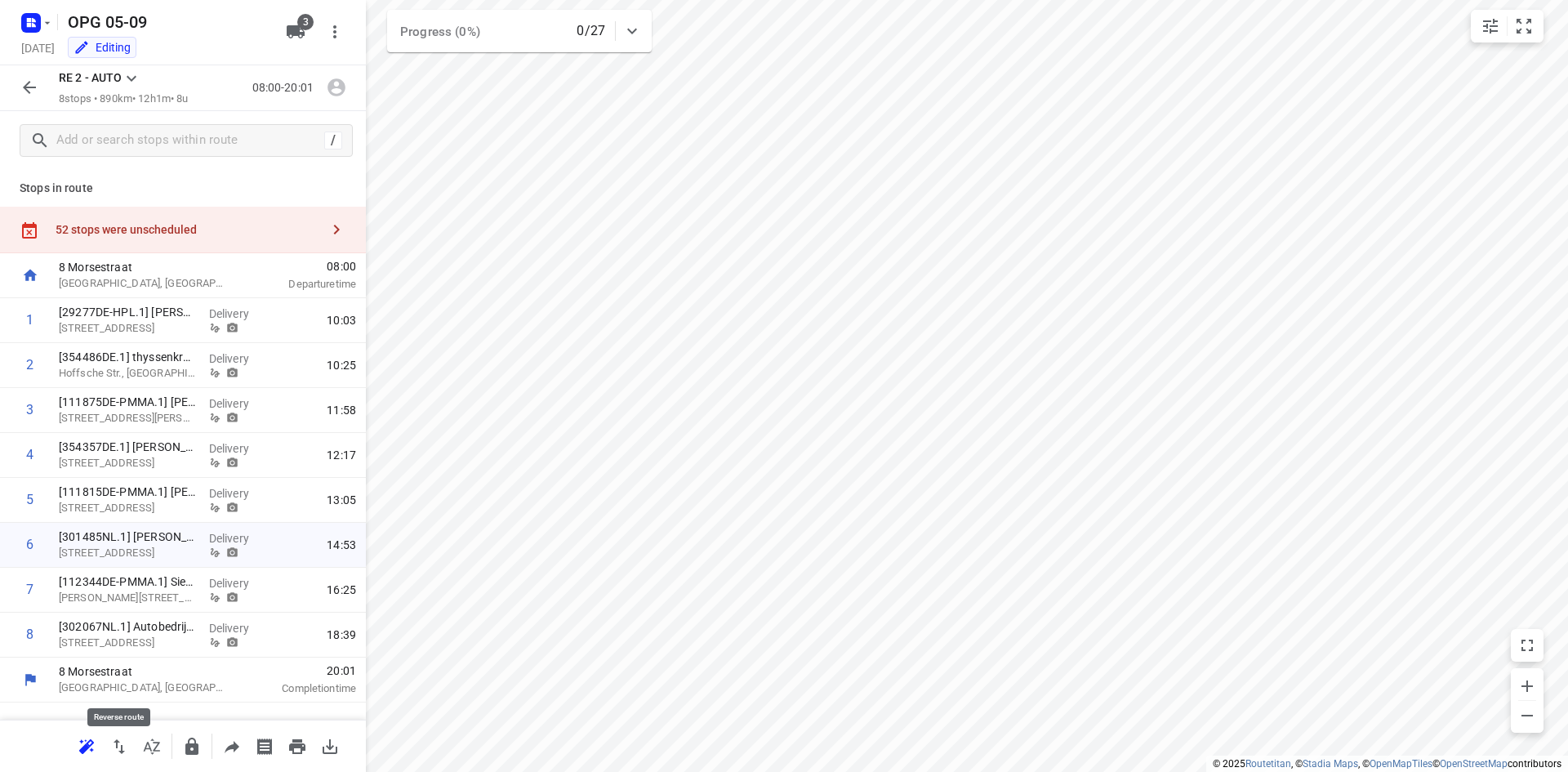
click at [114, 747] on icon "button" at bounding box center [120, 747] width 20 height 20
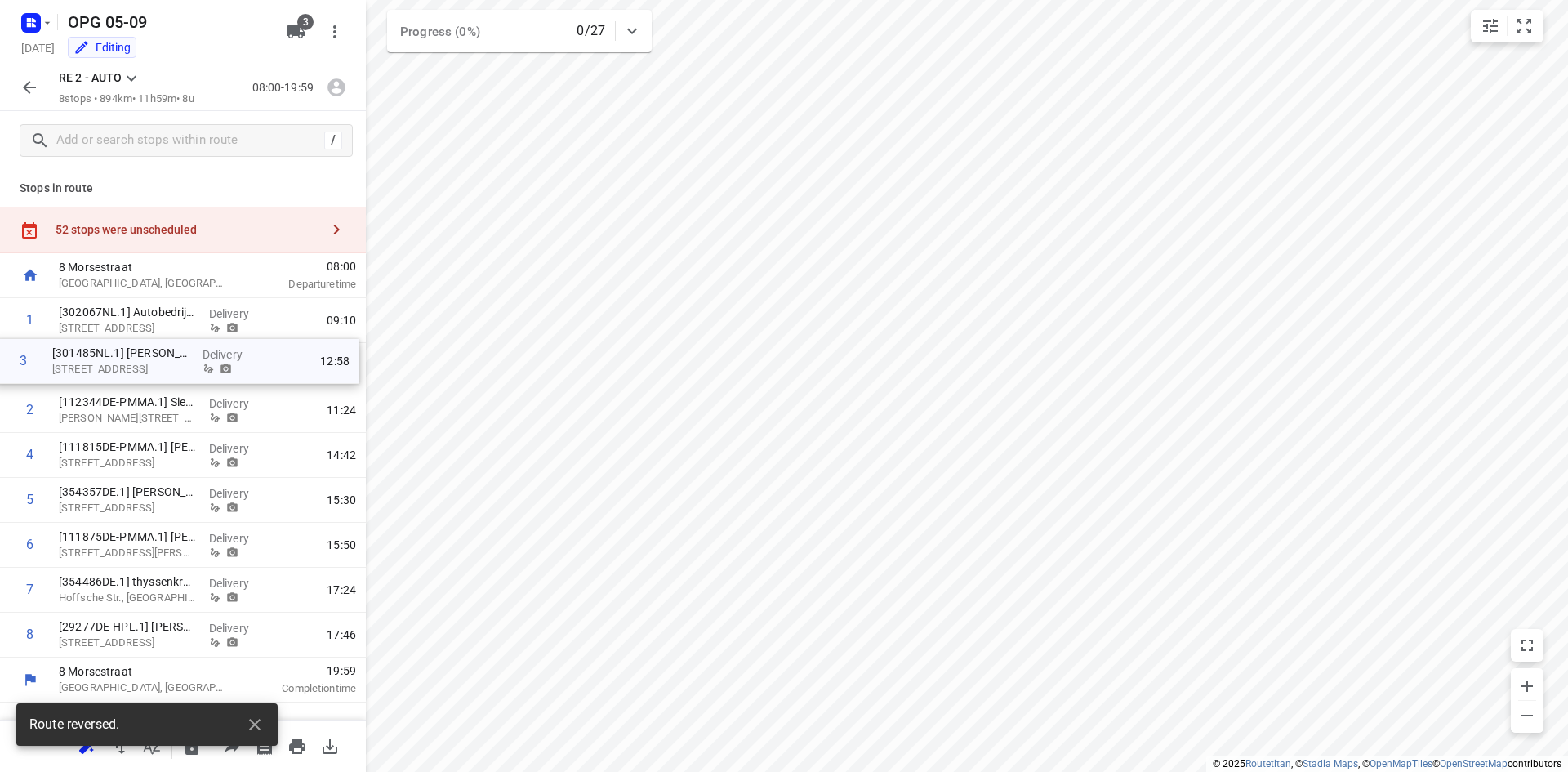
drag, startPoint x: 120, startPoint y: 414, endPoint x: 112, endPoint y: 359, distance: 55.6
click at [112, 359] on div "1 [302067NL.1] Autobedrijf [PERSON_NAME] [STREET_ADDRESS], Hengevelde Delivery …" at bounding box center [183, 478] width 366 height 360
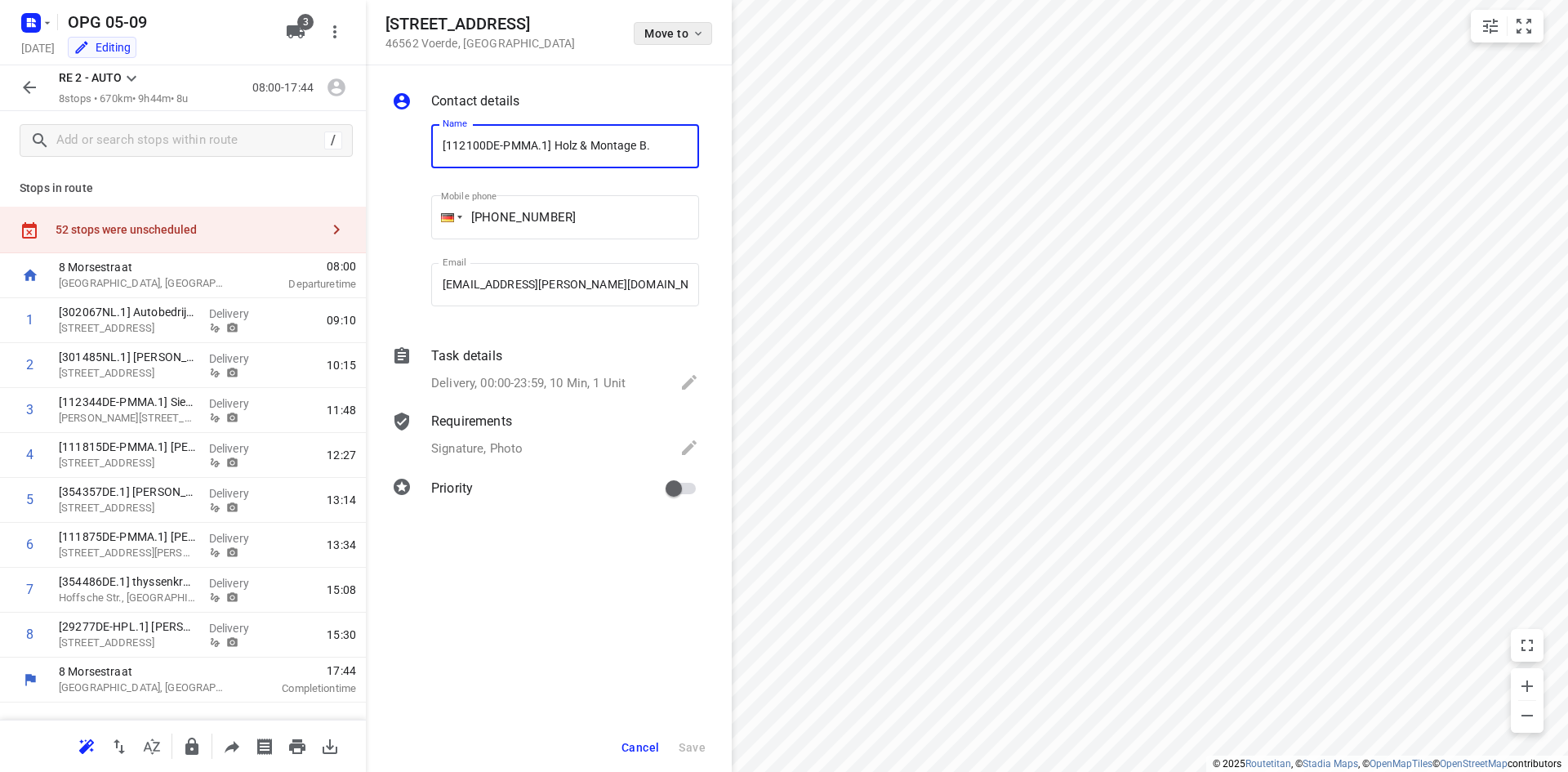
click at [690, 34] on span "Move to" at bounding box center [674, 34] width 61 height 13
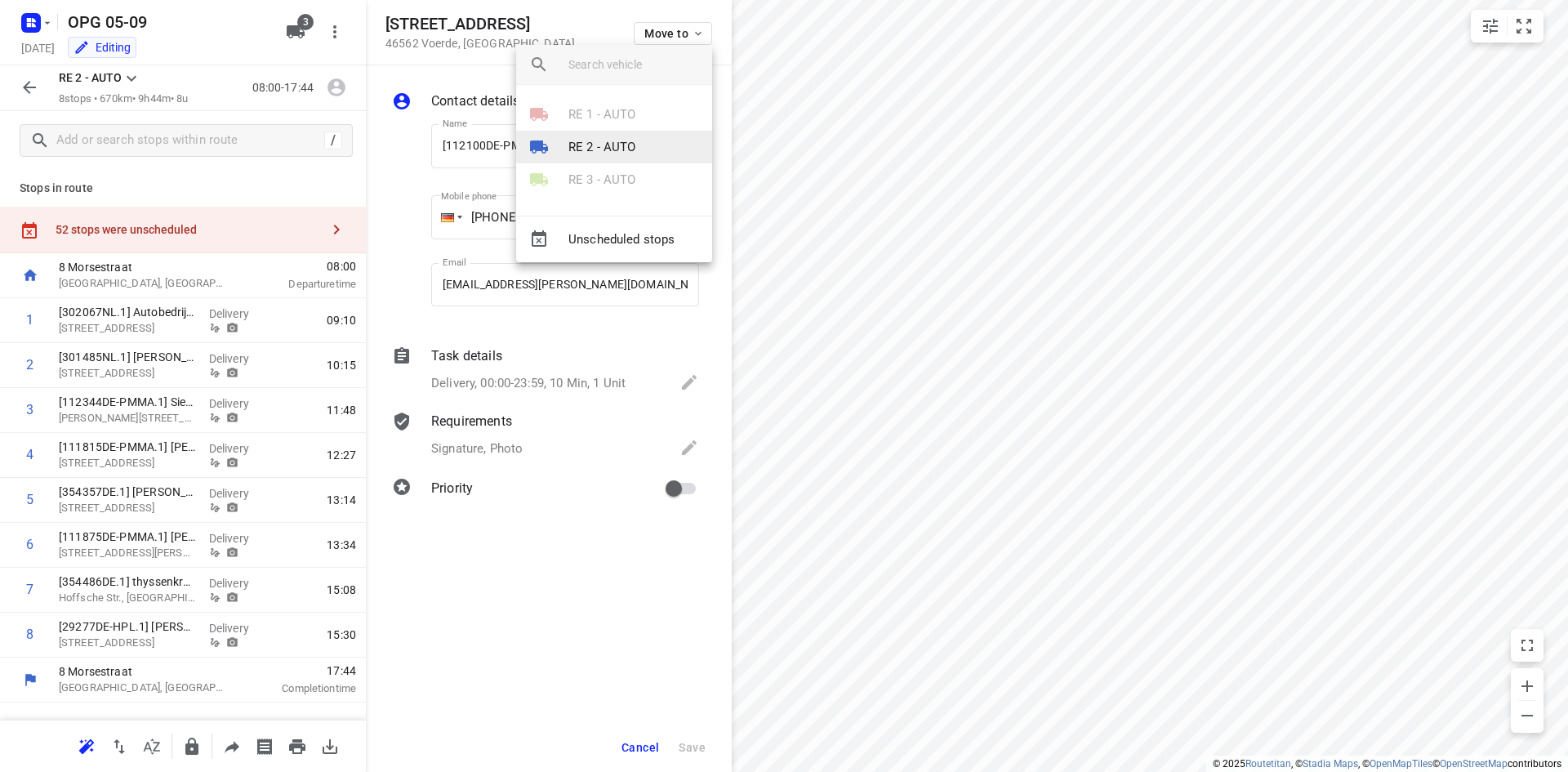
click at [579, 146] on p "RE 2 - AUTO" at bounding box center [602, 147] width 68 height 19
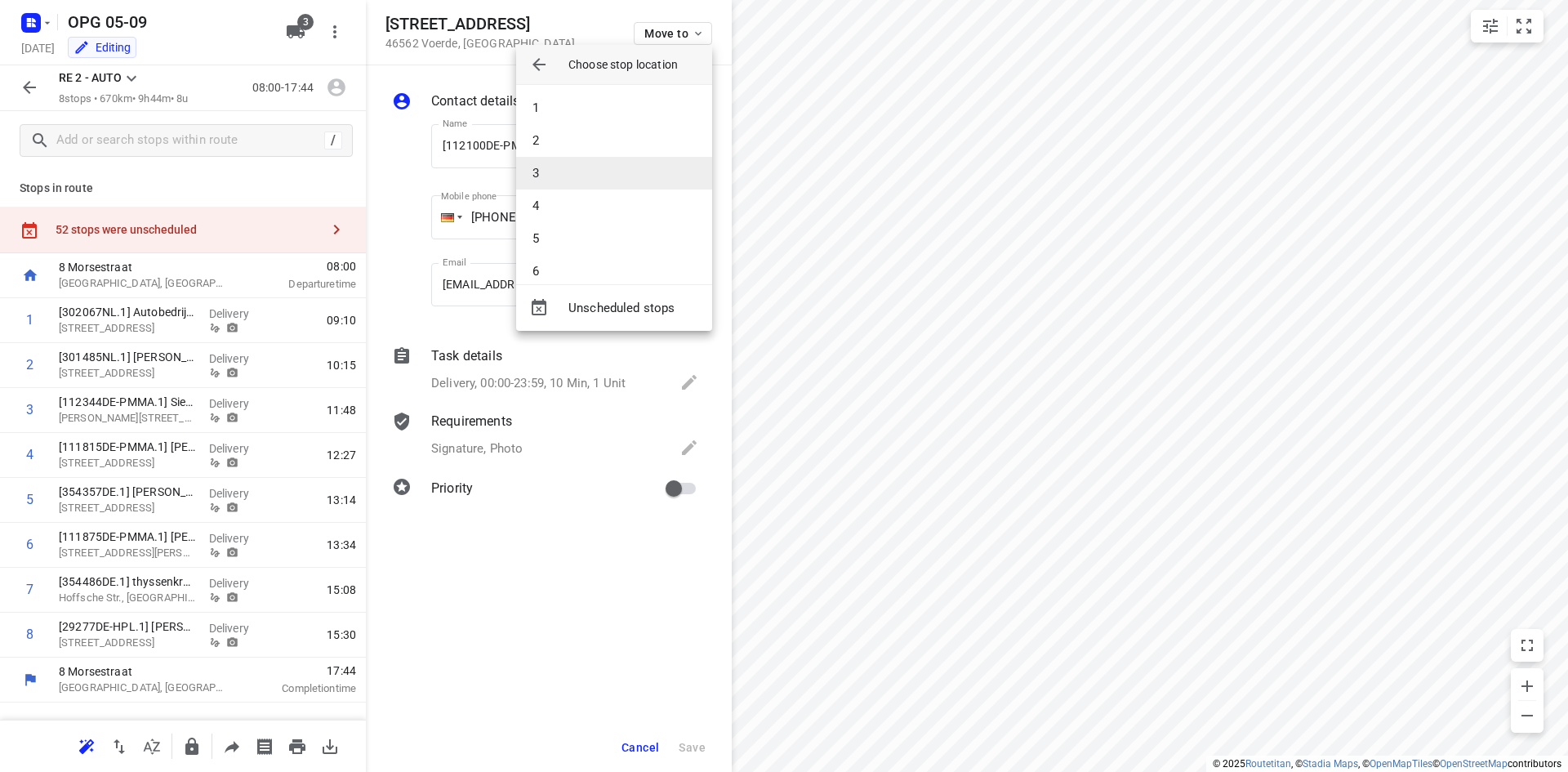
click at [579, 177] on li "3" at bounding box center [614, 173] width 196 height 33
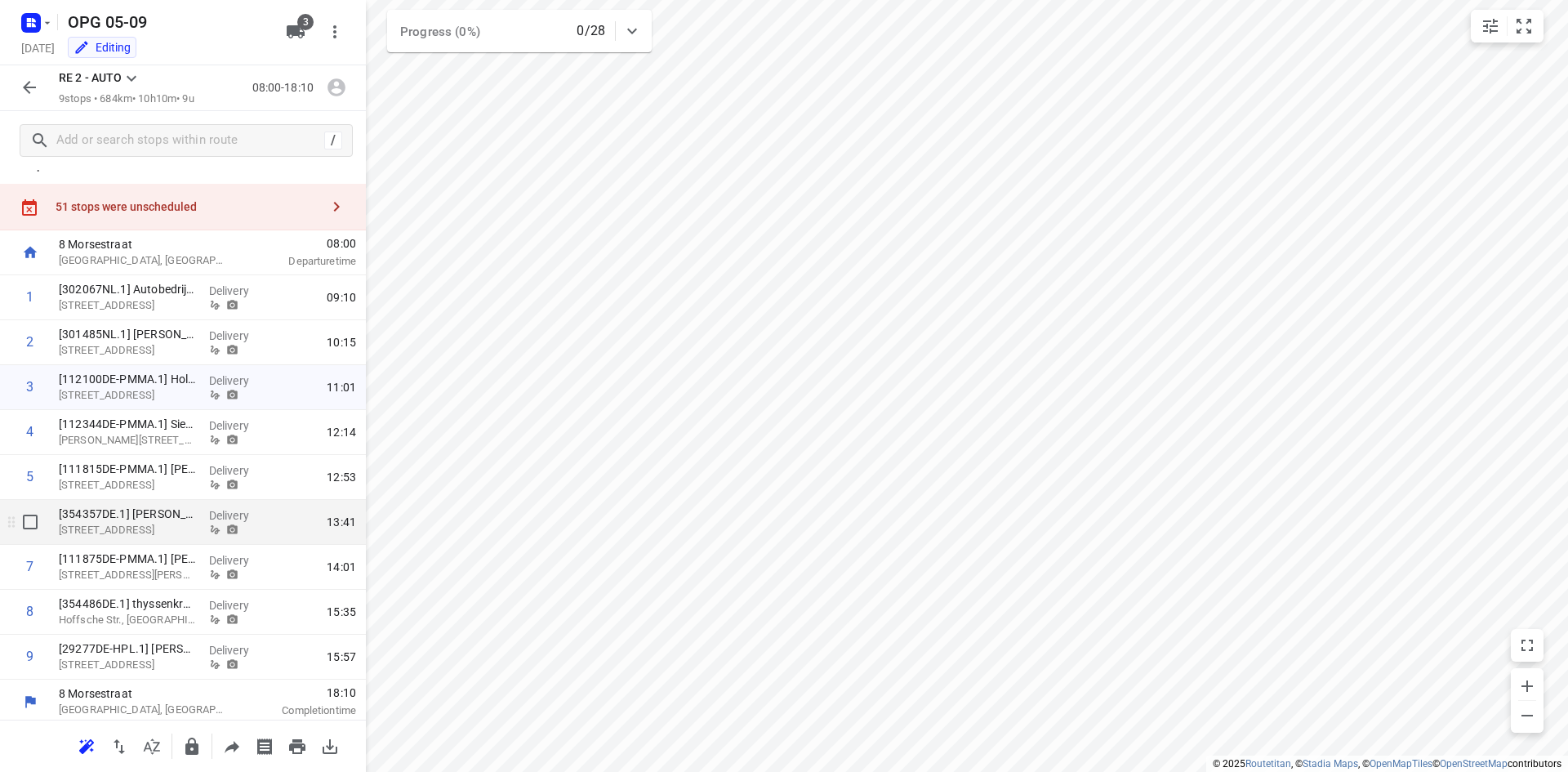
scroll to position [28, 0]
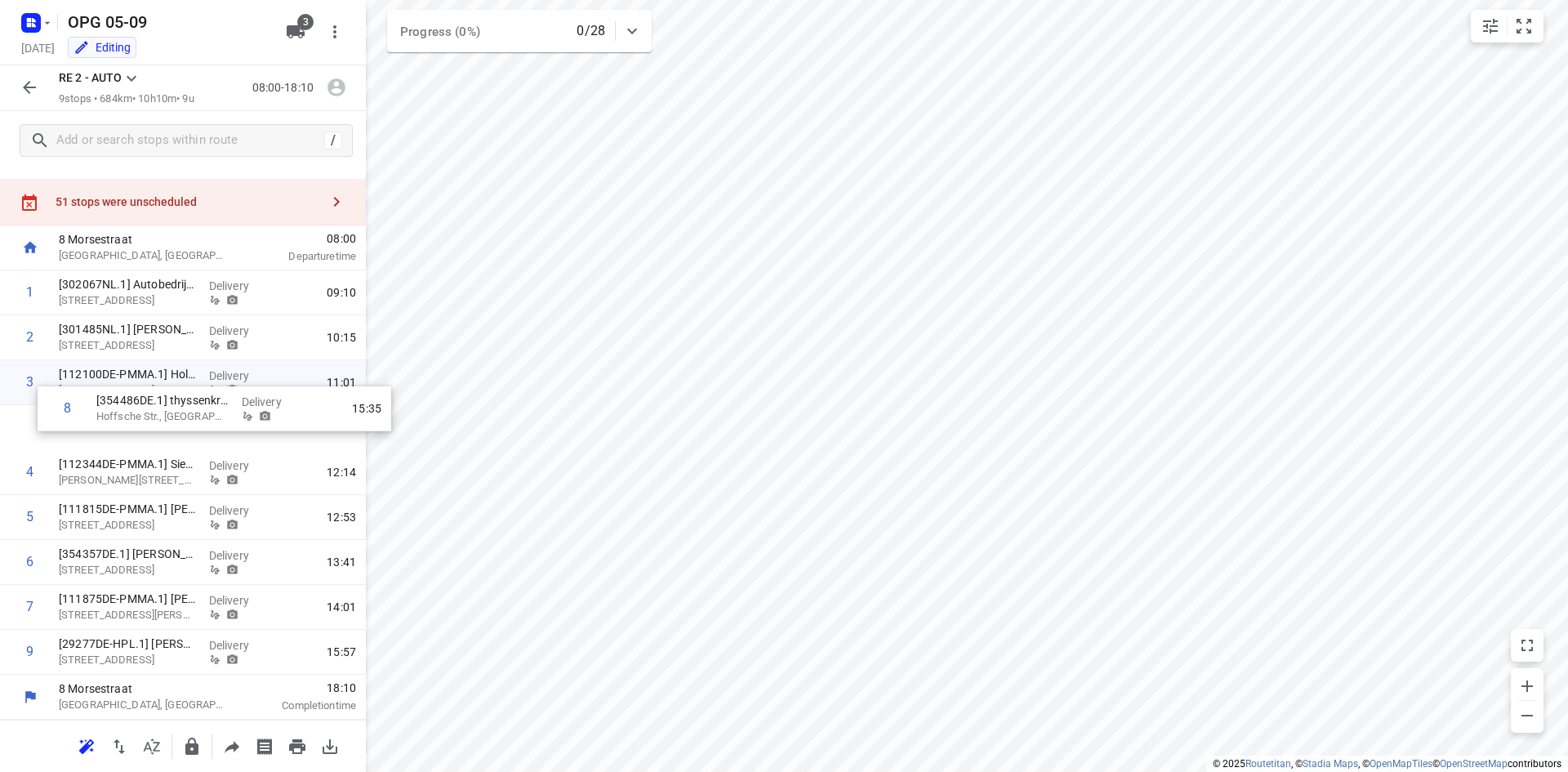
drag, startPoint x: 178, startPoint y: 612, endPoint x: 212, endPoint y: 409, distance: 205.8
click at [212, 409] on div "1 [302067NL.1] Autobedrijf [PERSON_NAME] [STREET_ADDRESS], [GEOGRAPHIC_DATA] De…" at bounding box center [183, 472] width 366 height 404
click at [25, 85] on icon "button" at bounding box center [30, 88] width 20 height 20
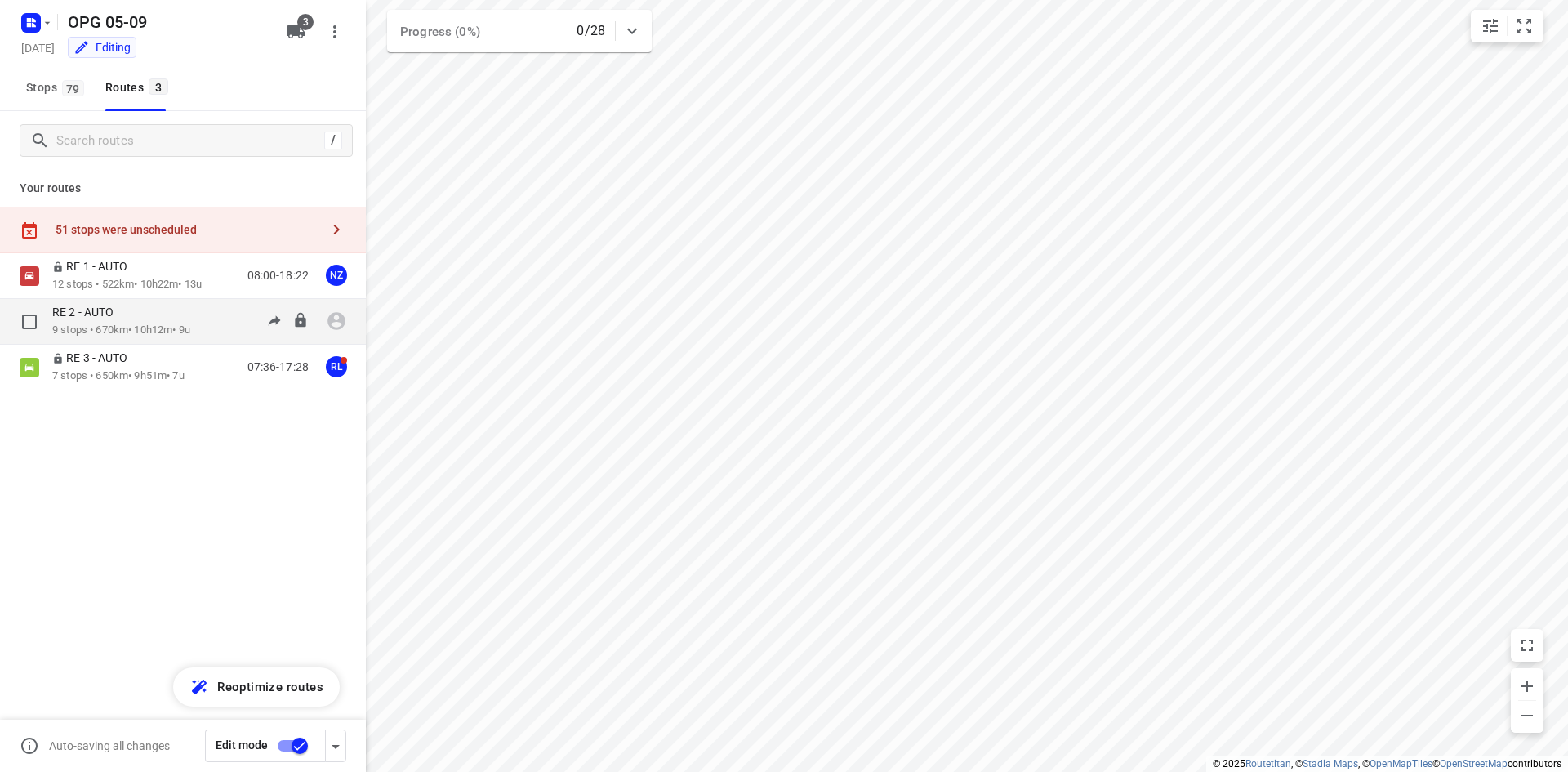
click at [156, 314] on div "RE 2 - AUTO" at bounding box center [121, 314] width 138 height 18
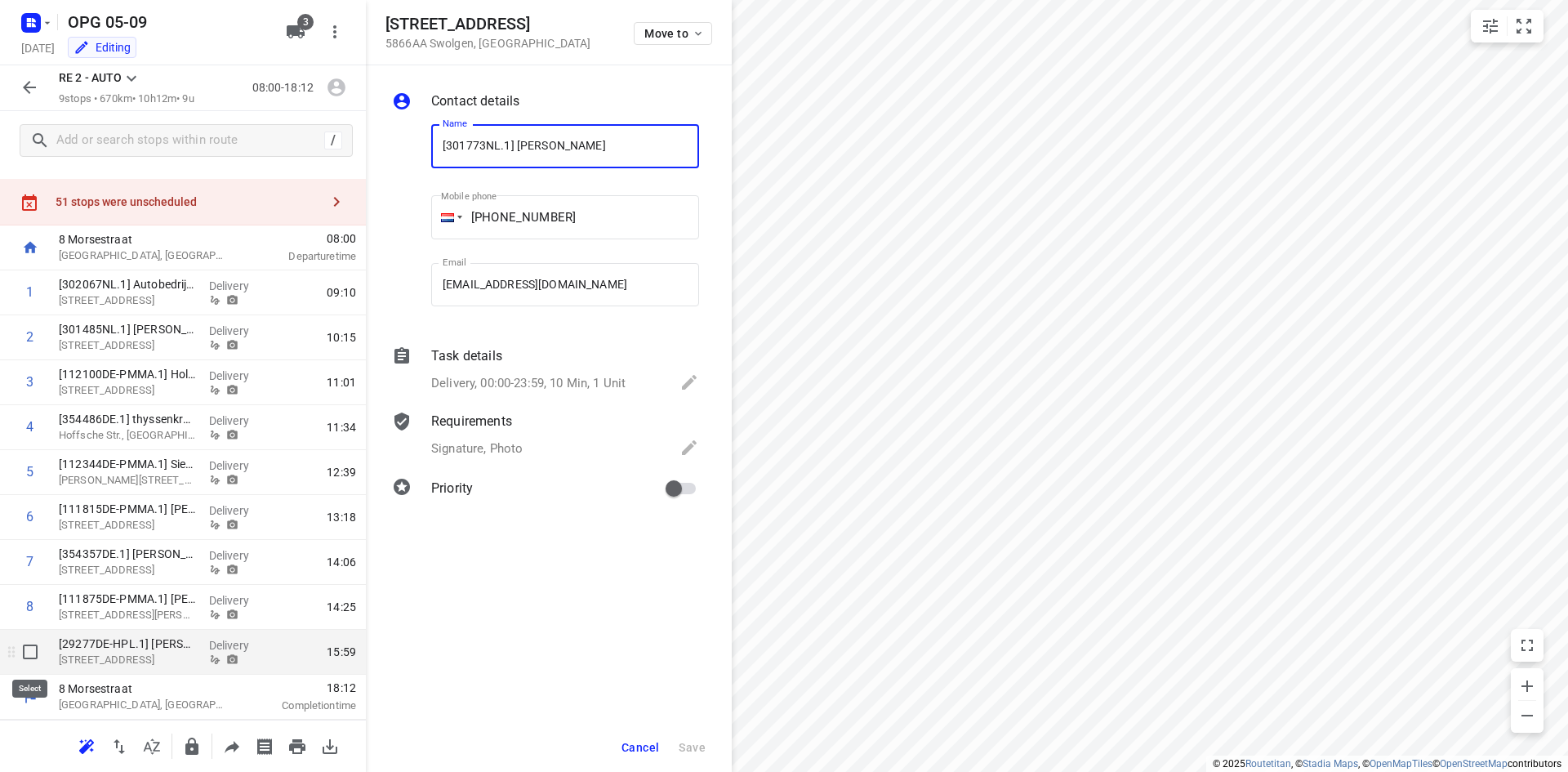
click at [29, 659] on input "checkbox" at bounding box center [30, 652] width 33 height 33
checkbox input "true"
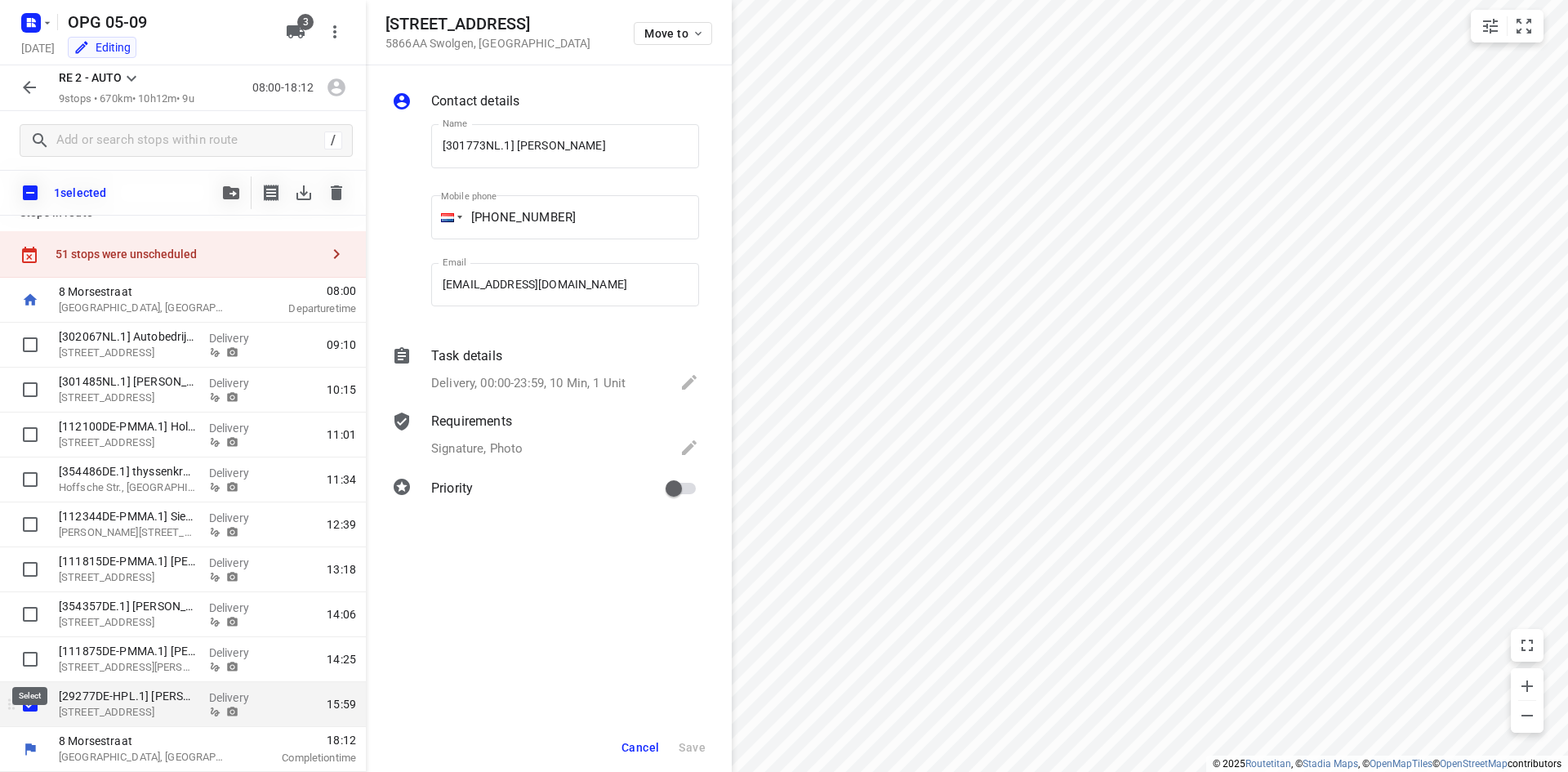
scroll to position [21, 0]
click at [29, 644] on input "checkbox" at bounding box center [30, 660] width 33 height 33
checkbox input "true"
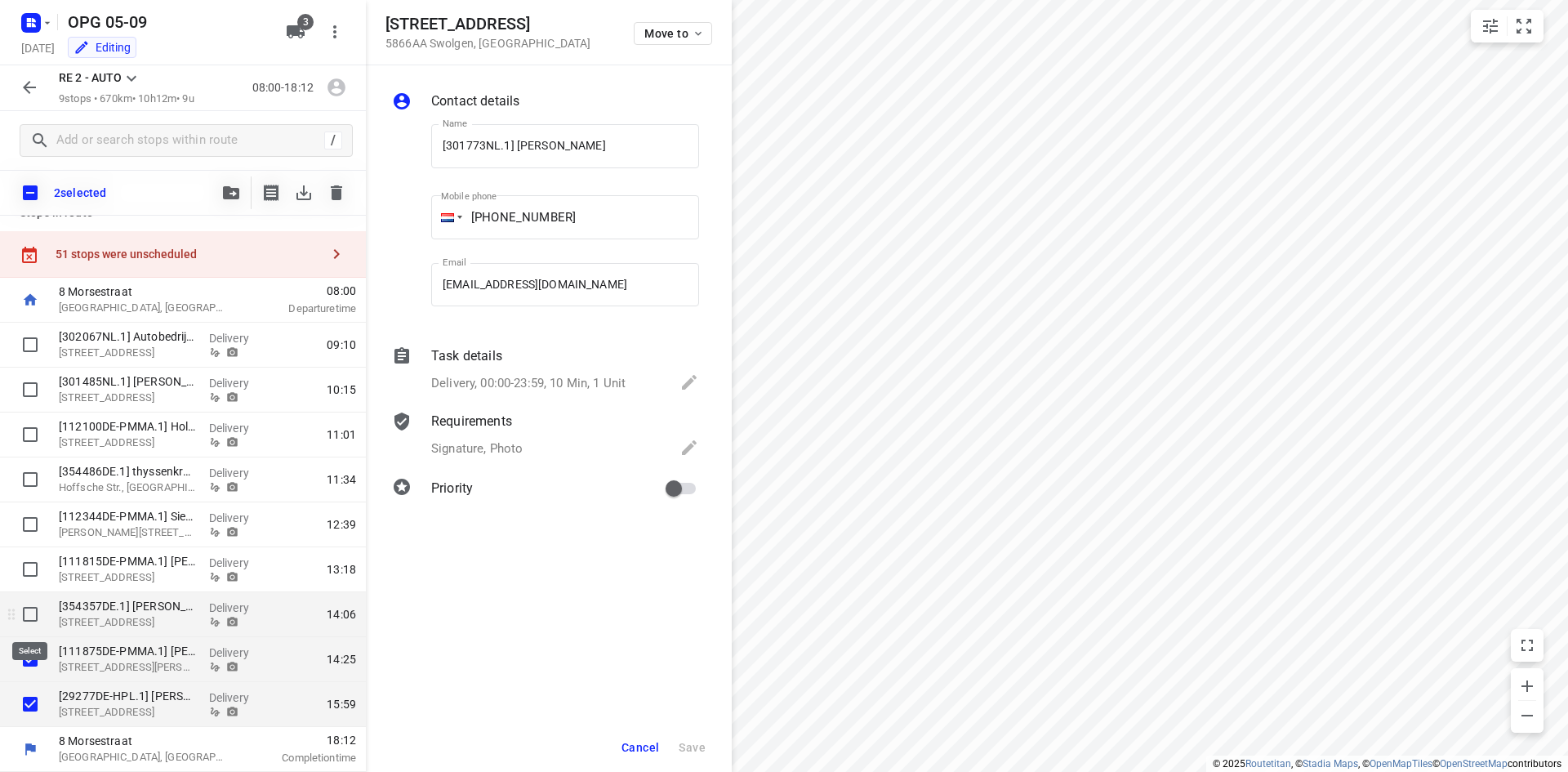
click at [32, 609] on input "checkbox" at bounding box center [30, 614] width 33 height 33
checkbox input "true"
click at [29, 575] on input "checkbox" at bounding box center [30, 569] width 33 height 33
checkbox input "true"
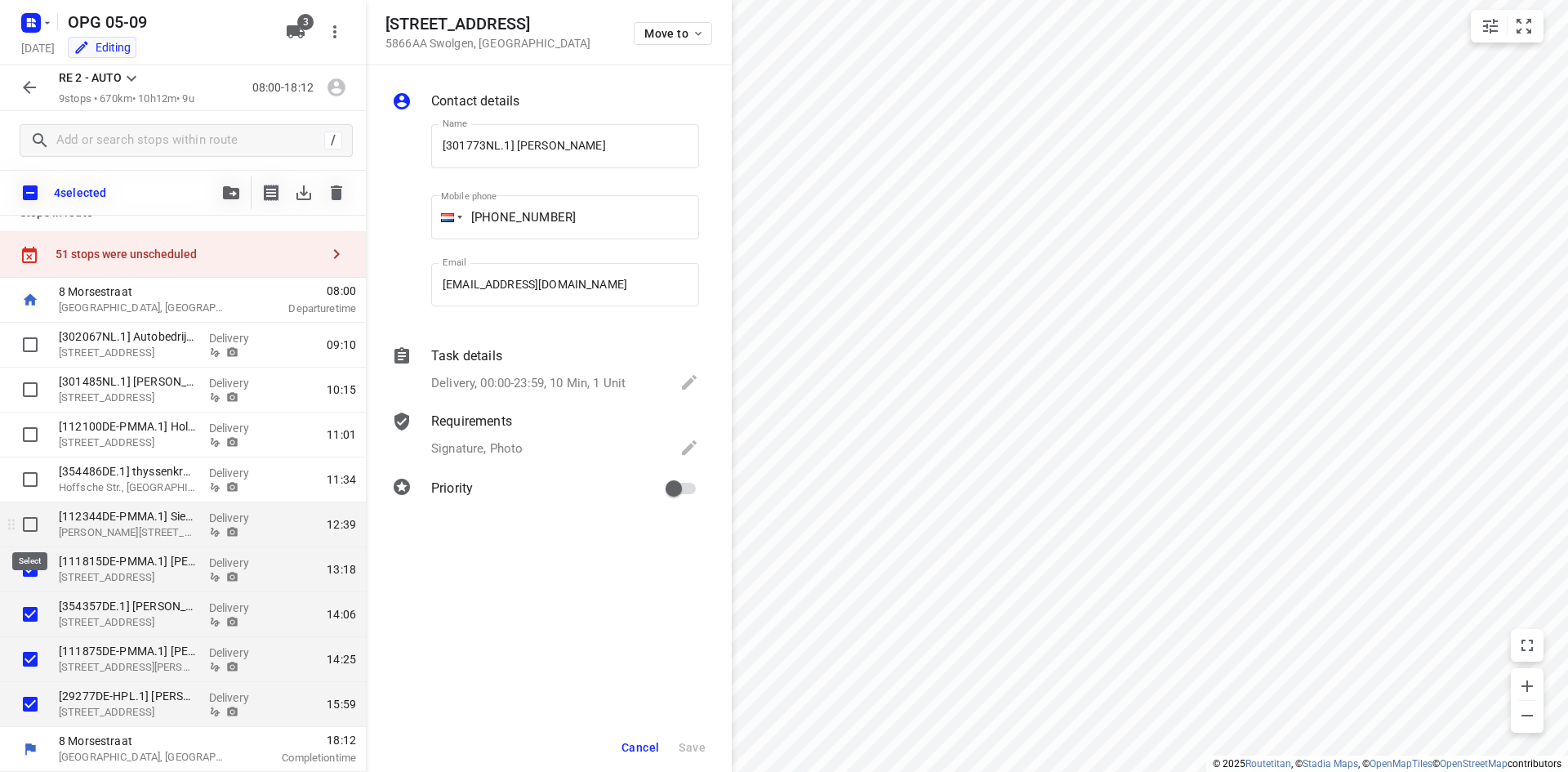
click at [29, 526] on input "checkbox" at bounding box center [30, 525] width 33 height 33
click at [237, 198] on icon "button" at bounding box center [231, 193] width 16 height 13
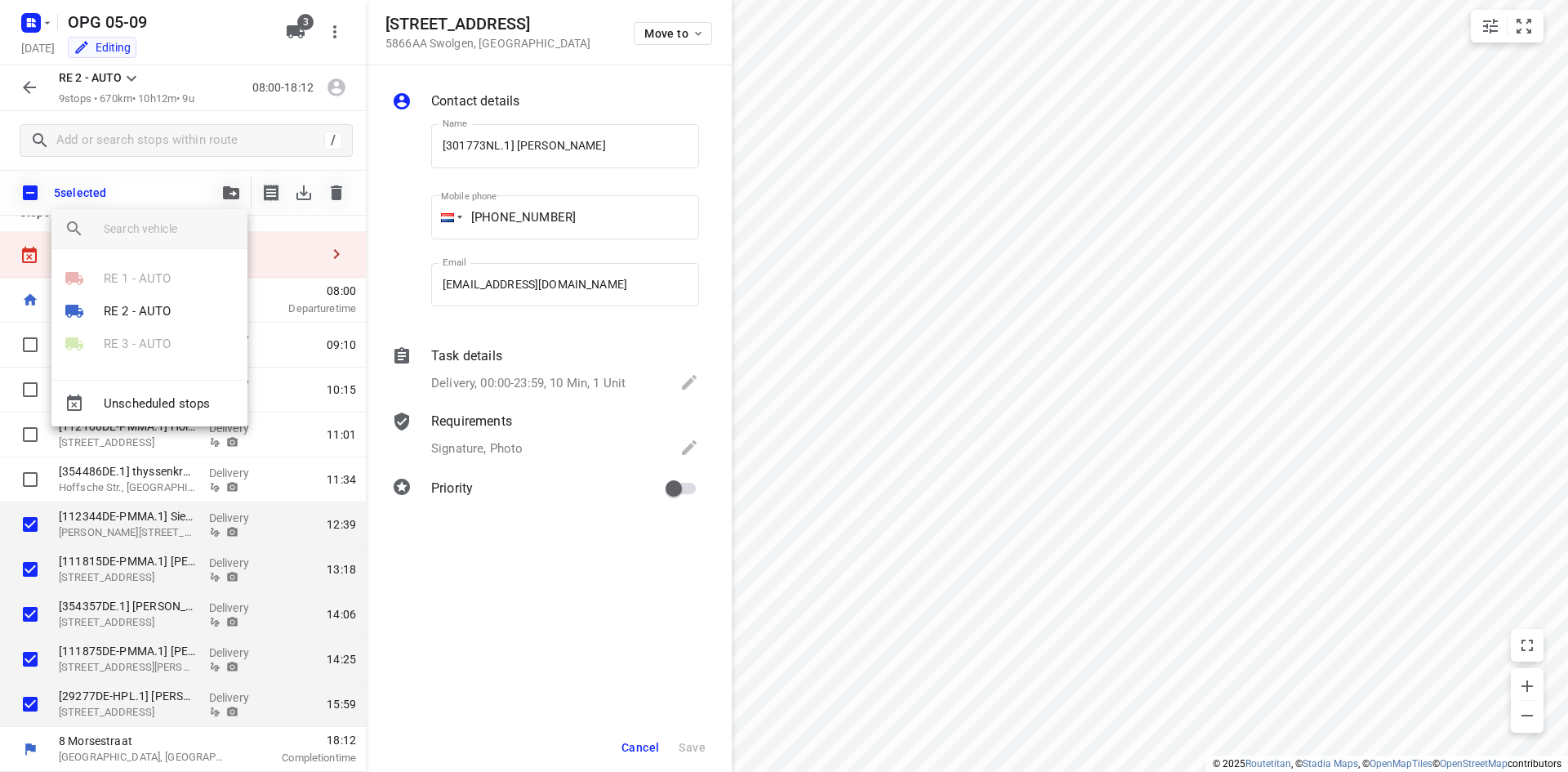
click at [114, 412] on div "Unscheduled stops" at bounding box center [149, 402] width 196 height 46
click at [120, 400] on div "Unscheduled stops" at bounding box center [149, 402] width 196 height 46
click at [511, 513] on div at bounding box center [784, 386] width 1568 height 772
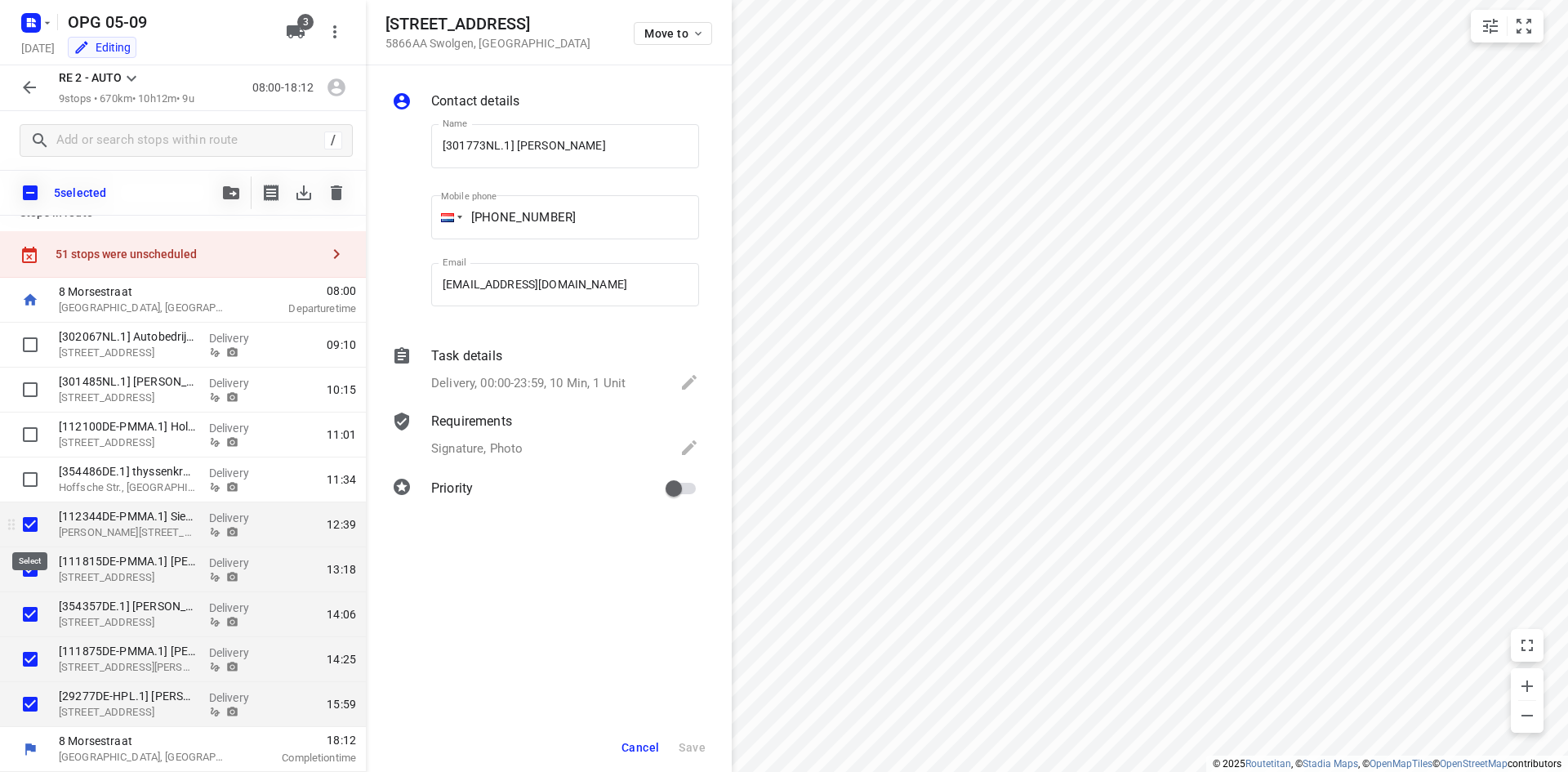
click at [38, 530] on input "checkbox" at bounding box center [30, 525] width 33 height 33
checkbox input "false"
click at [34, 569] on input "checkbox" at bounding box center [30, 569] width 33 height 33
checkbox input "false"
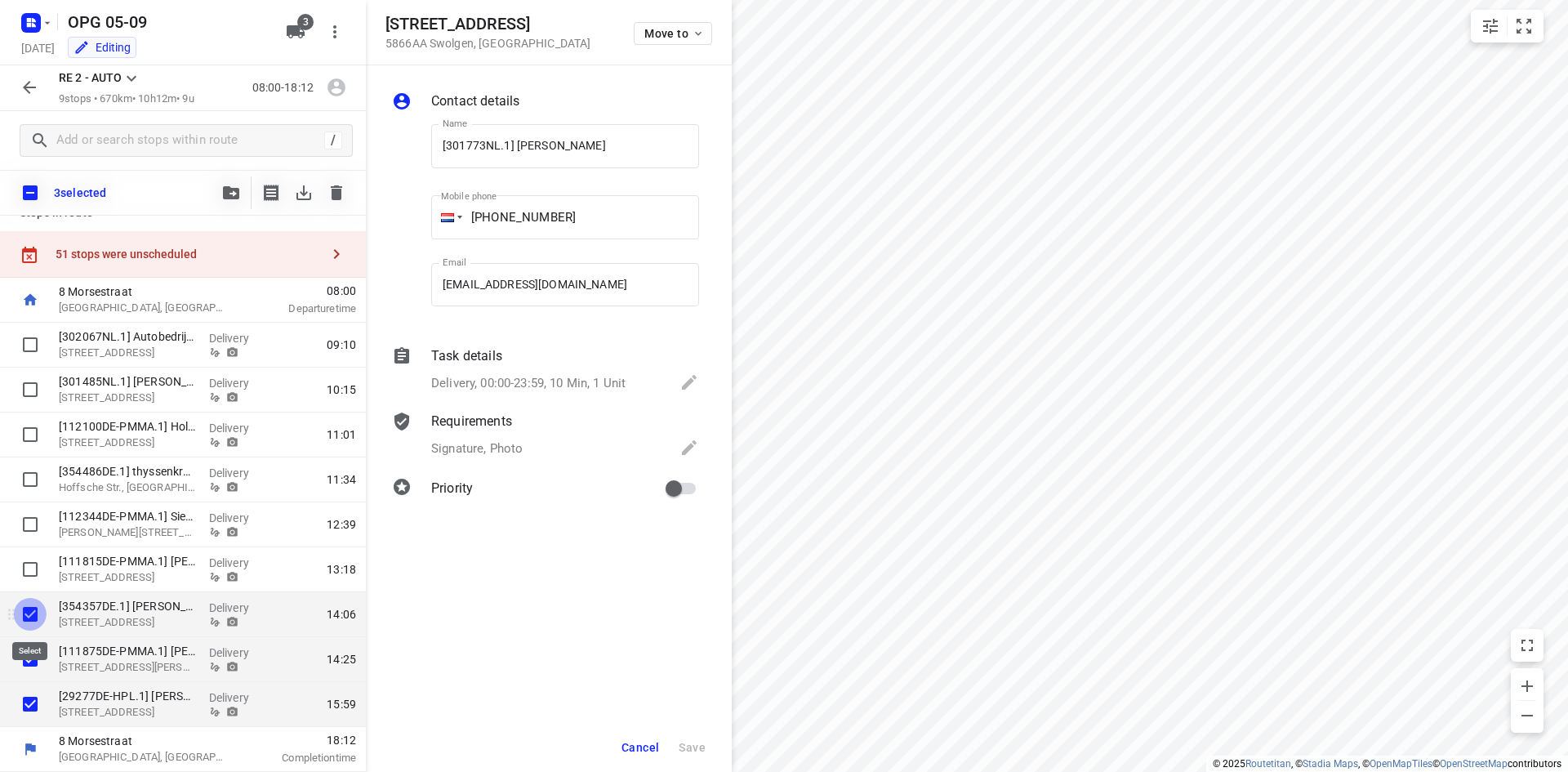
click at [32, 608] on input "checkbox" at bounding box center [30, 614] width 33 height 33
checkbox input "false"
click at [24, 643] on input "checkbox" at bounding box center [30, 660] width 33 height 33
click at [24, 671] on input "checkbox" at bounding box center [30, 660] width 33 height 33
checkbox input "true"
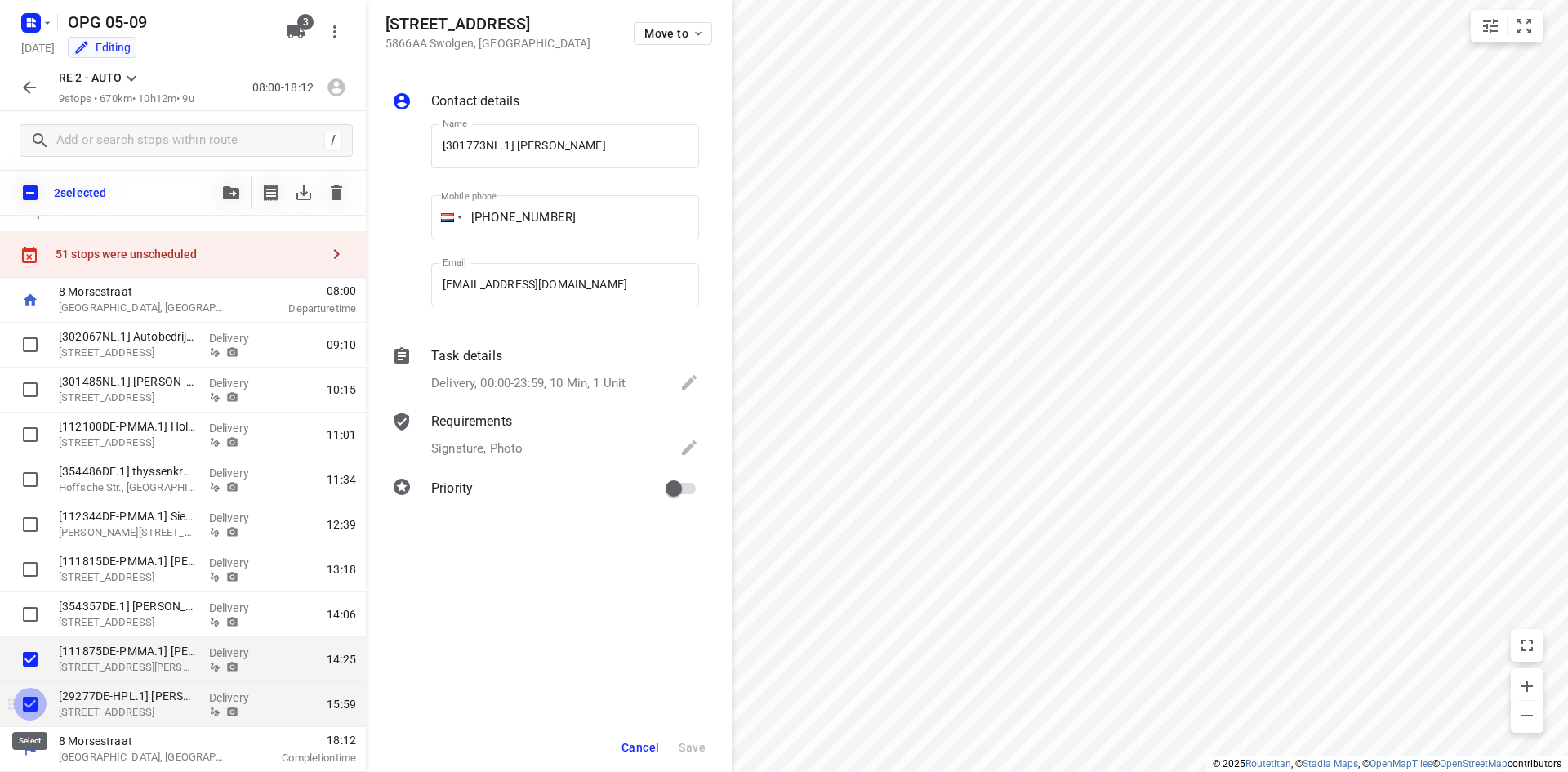
click at [30, 709] on input "checkbox" at bounding box center [30, 704] width 33 height 33
checkbox input "false"
click at [30, 672] on input "checkbox" at bounding box center [30, 660] width 33 height 33
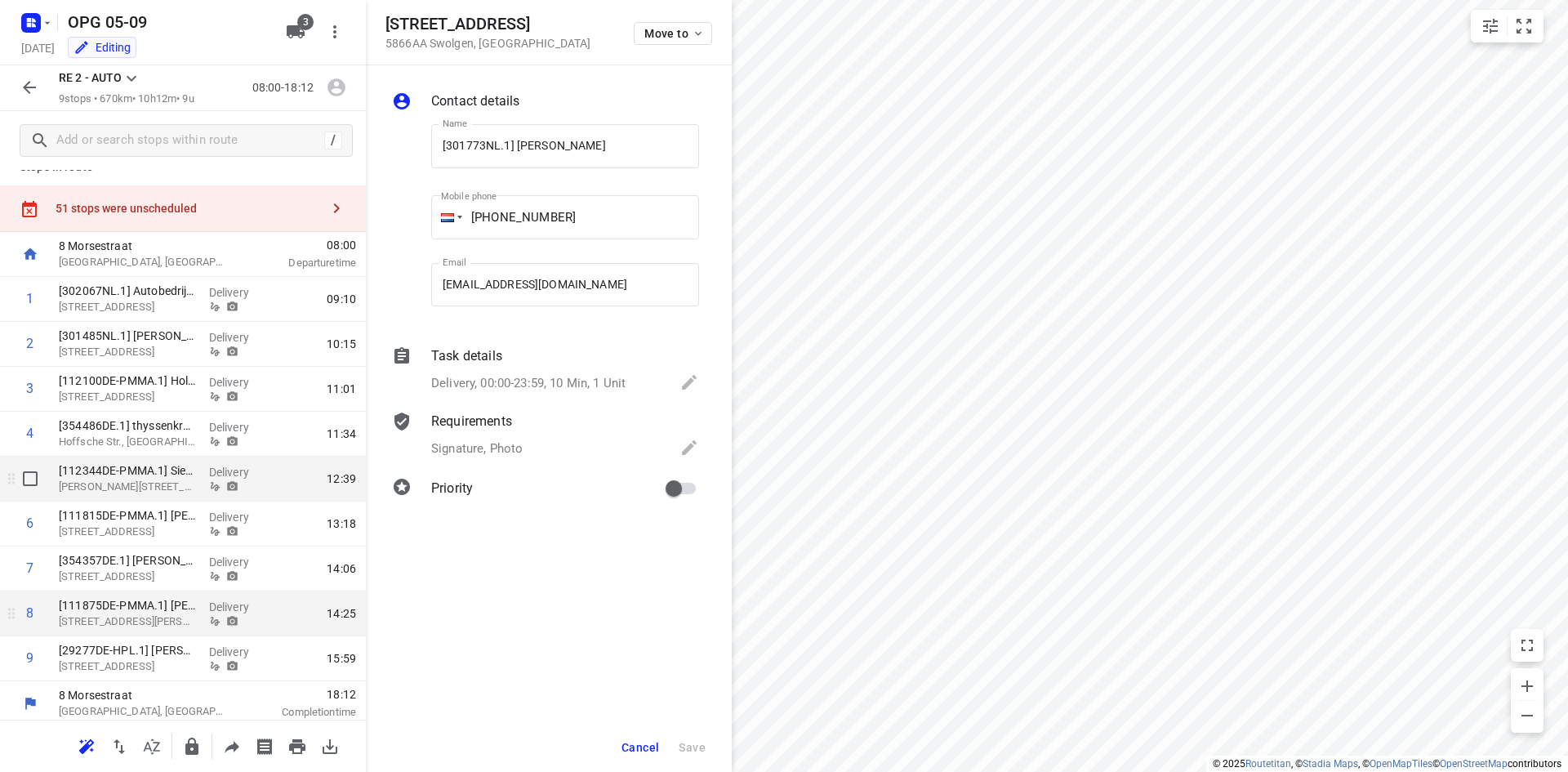
click at [118, 498] on div "[112344DE-PMMA.1] [PERSON_NAME] Obje Paul-[STREET_ADDRESS]" at bounding box center [128, 479] width 150 height 45
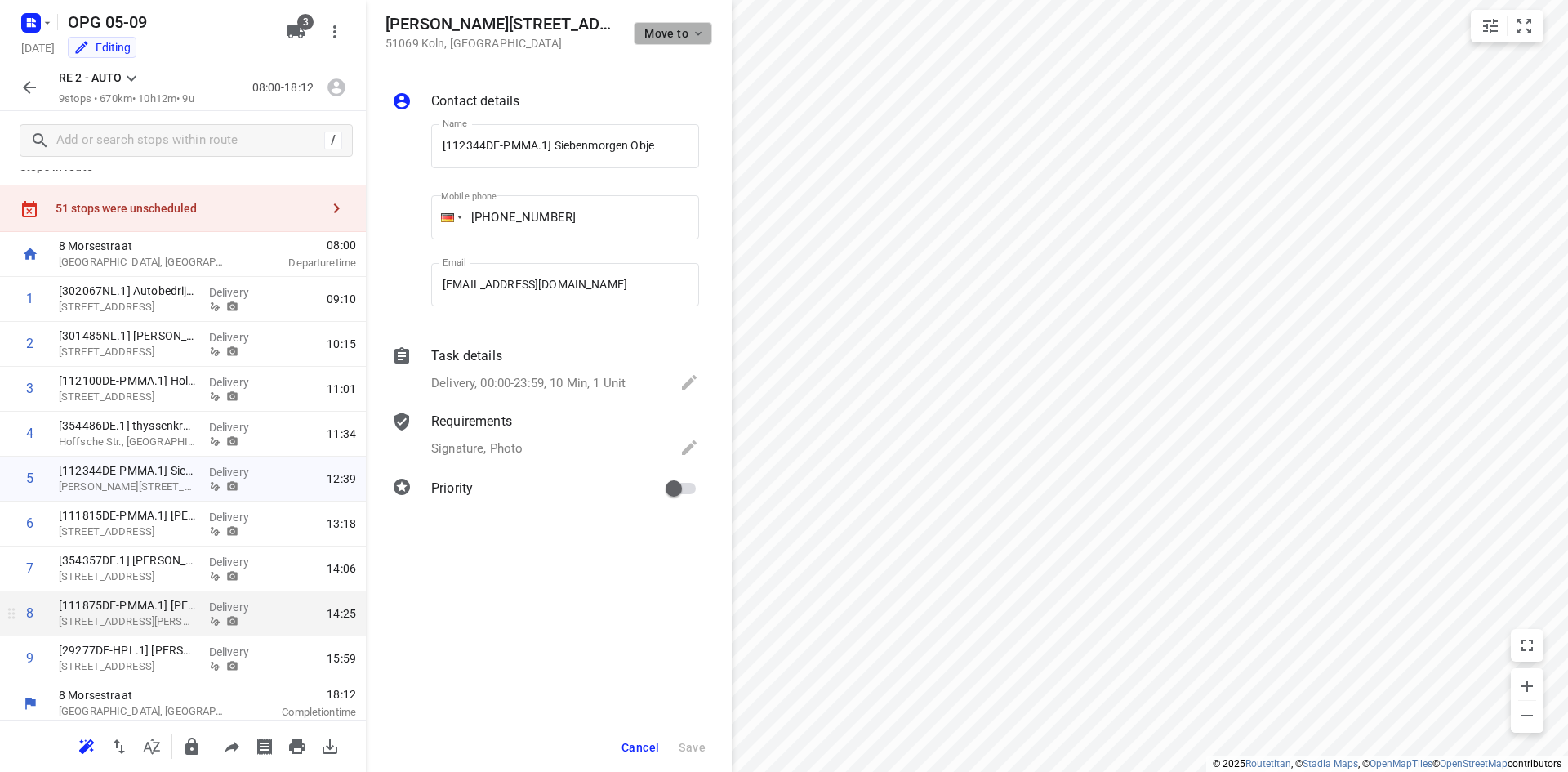
click at [672, 40] on button "Move to" at bounding box center [673, 33] width 79 height 23
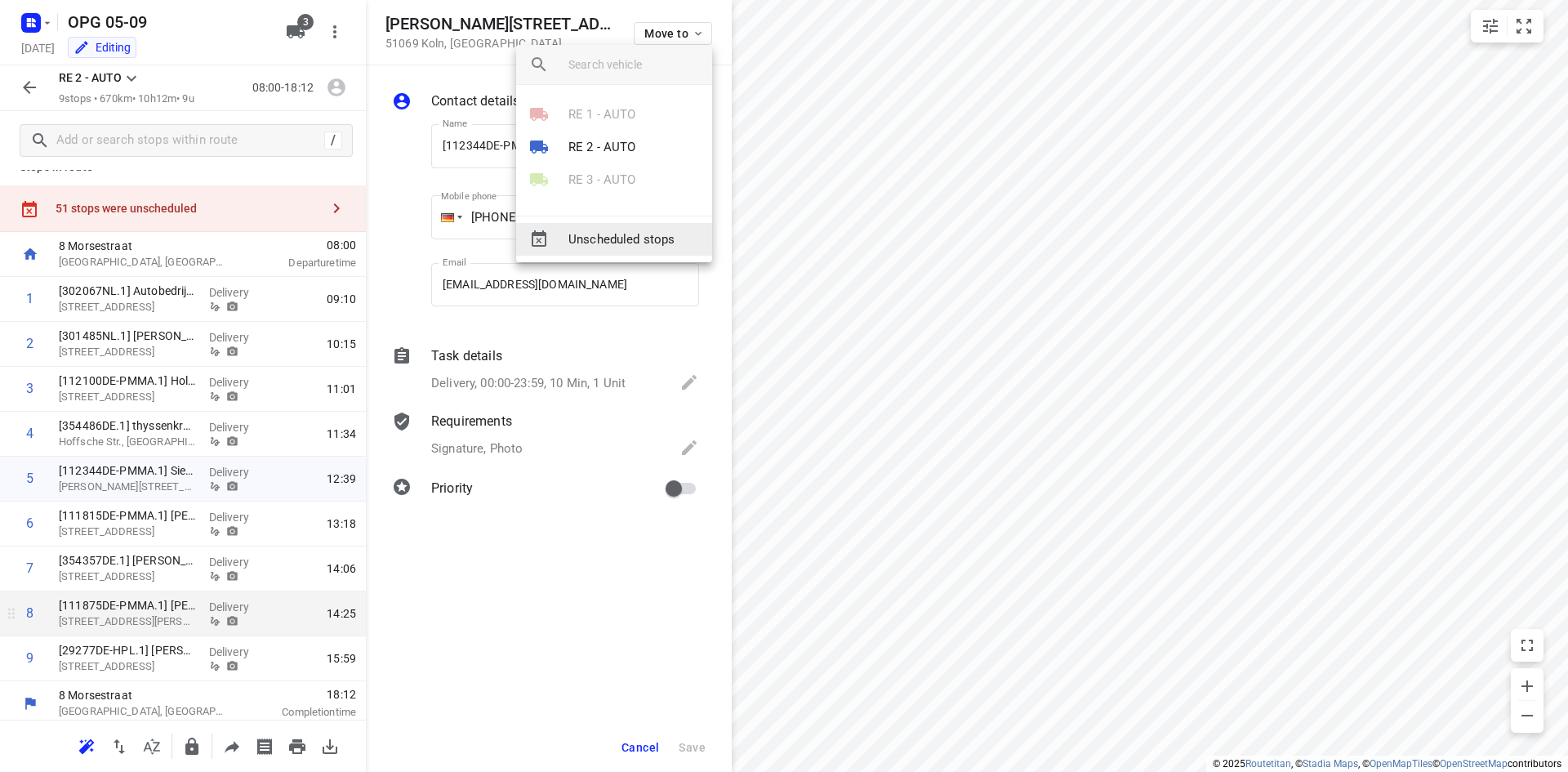
click at [574, 237] on span "Unscheduled stops" at bounding box center [634, 239] width 130 height 19
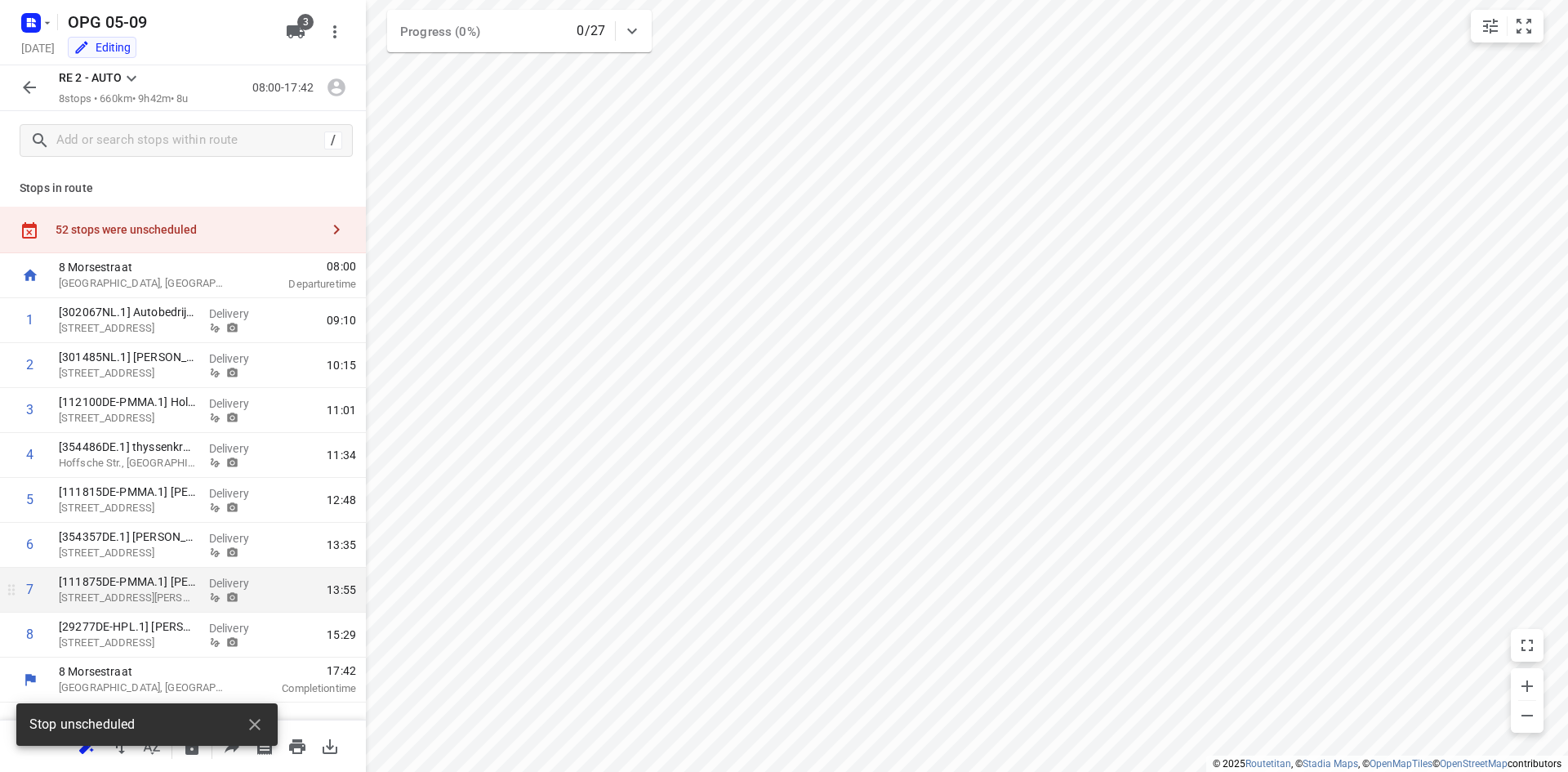
scroll to position [0, 0]
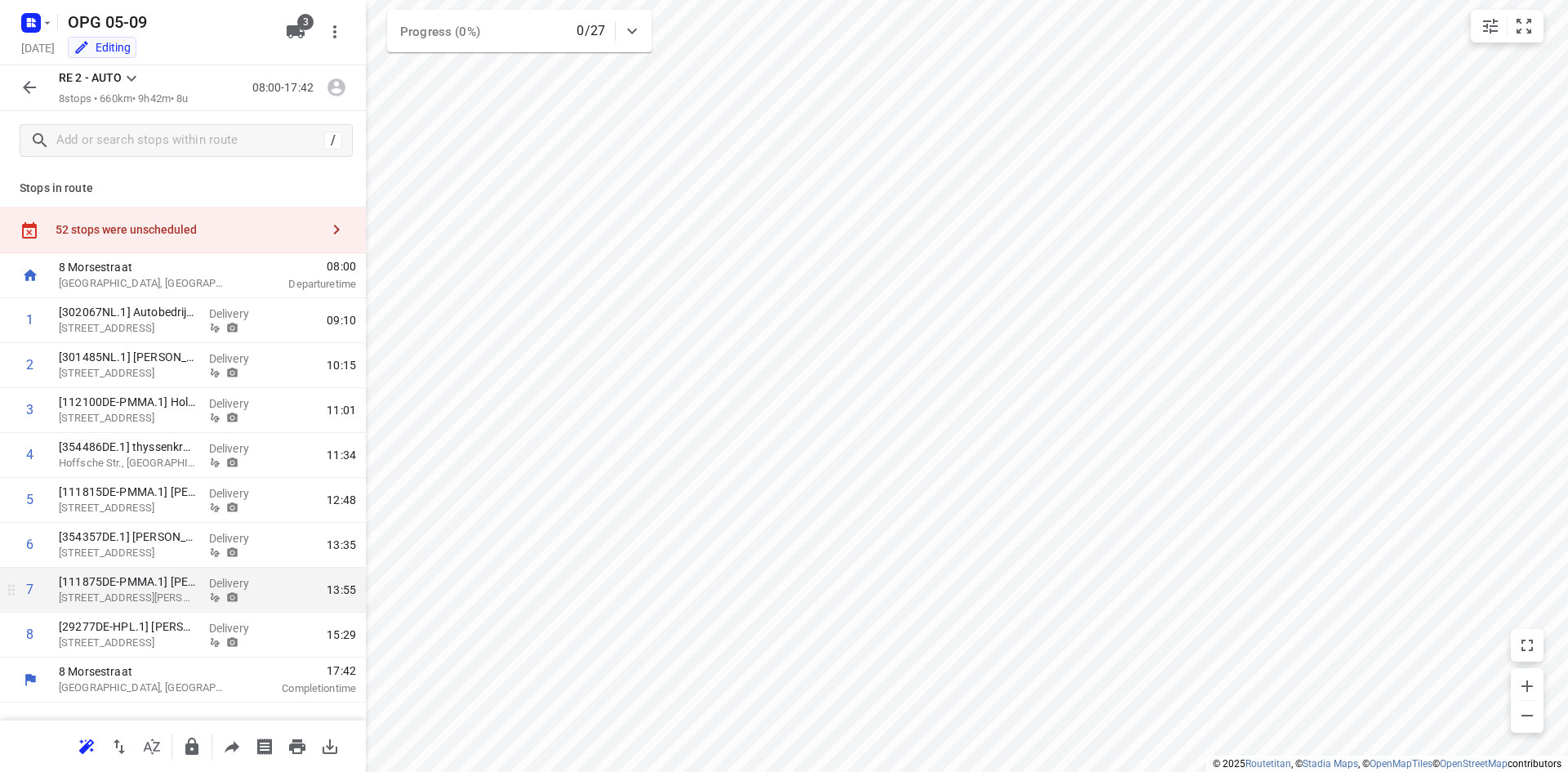
click at [52, 33] on div at bounding box center [34, 22] width 39 height 32
click at [10, 35] on div "OPG 05-09 [DATE] Editing 3" at bounding box center [183, 33] width 366 height 65
click at [21, 26] on icon "button" at bounding box center [31, 23] width 26 height 26
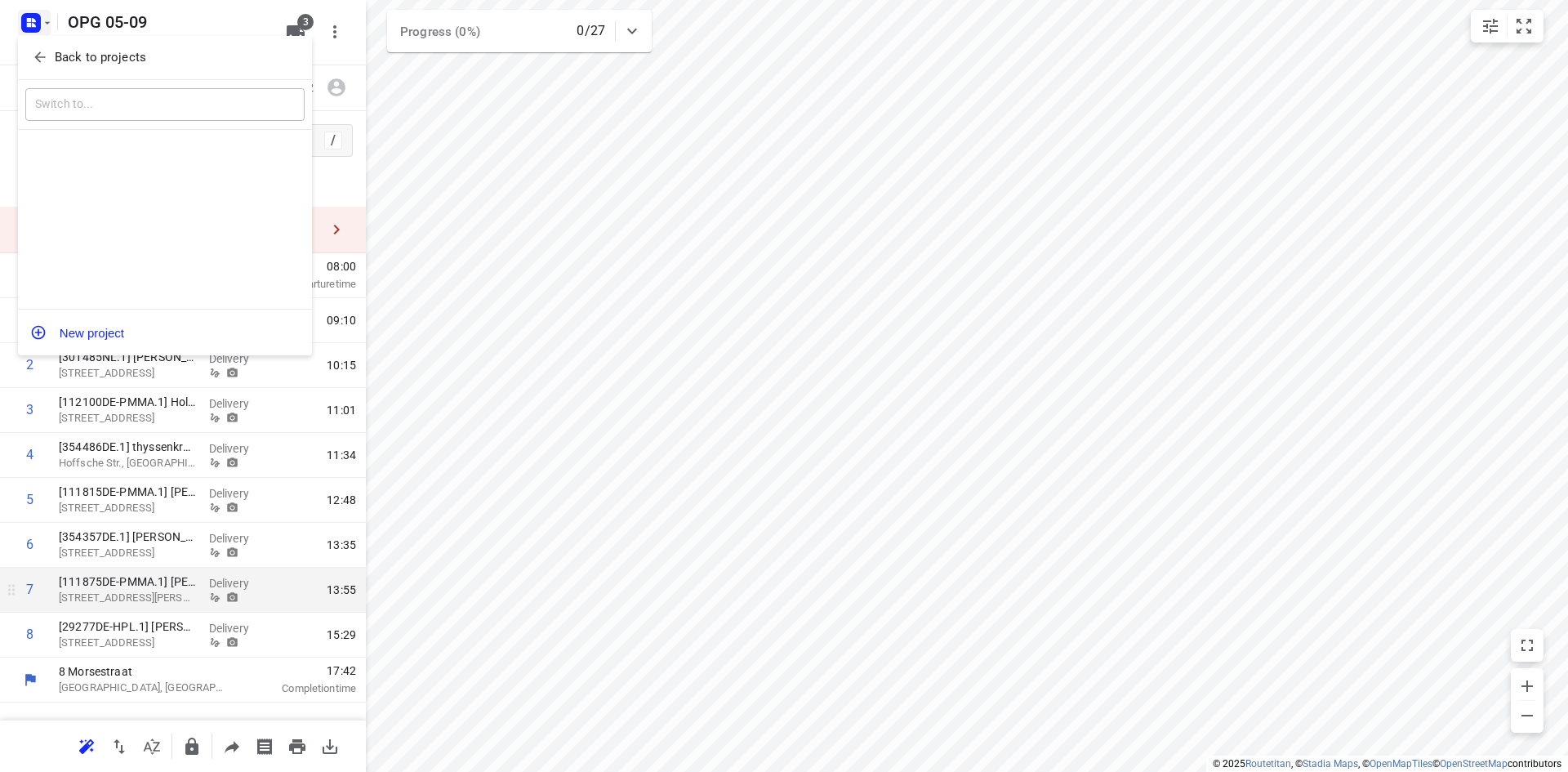
click at [30, 65] on button "Back to projects" at bounding box center [165, 58] width 279 height 27
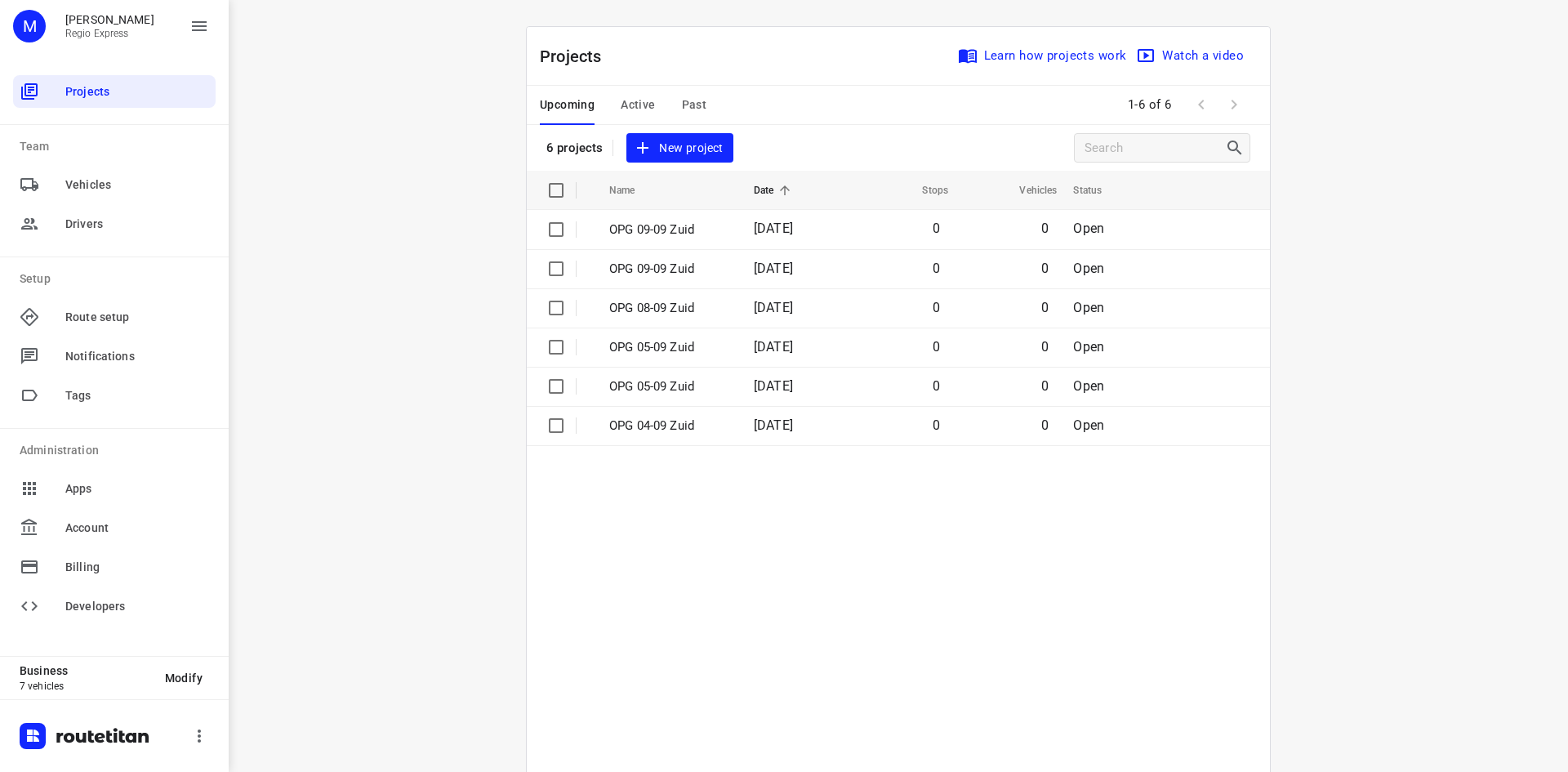
click at [640, 109] on span "Active" at bounding box center [638, 105] width 34 height 21
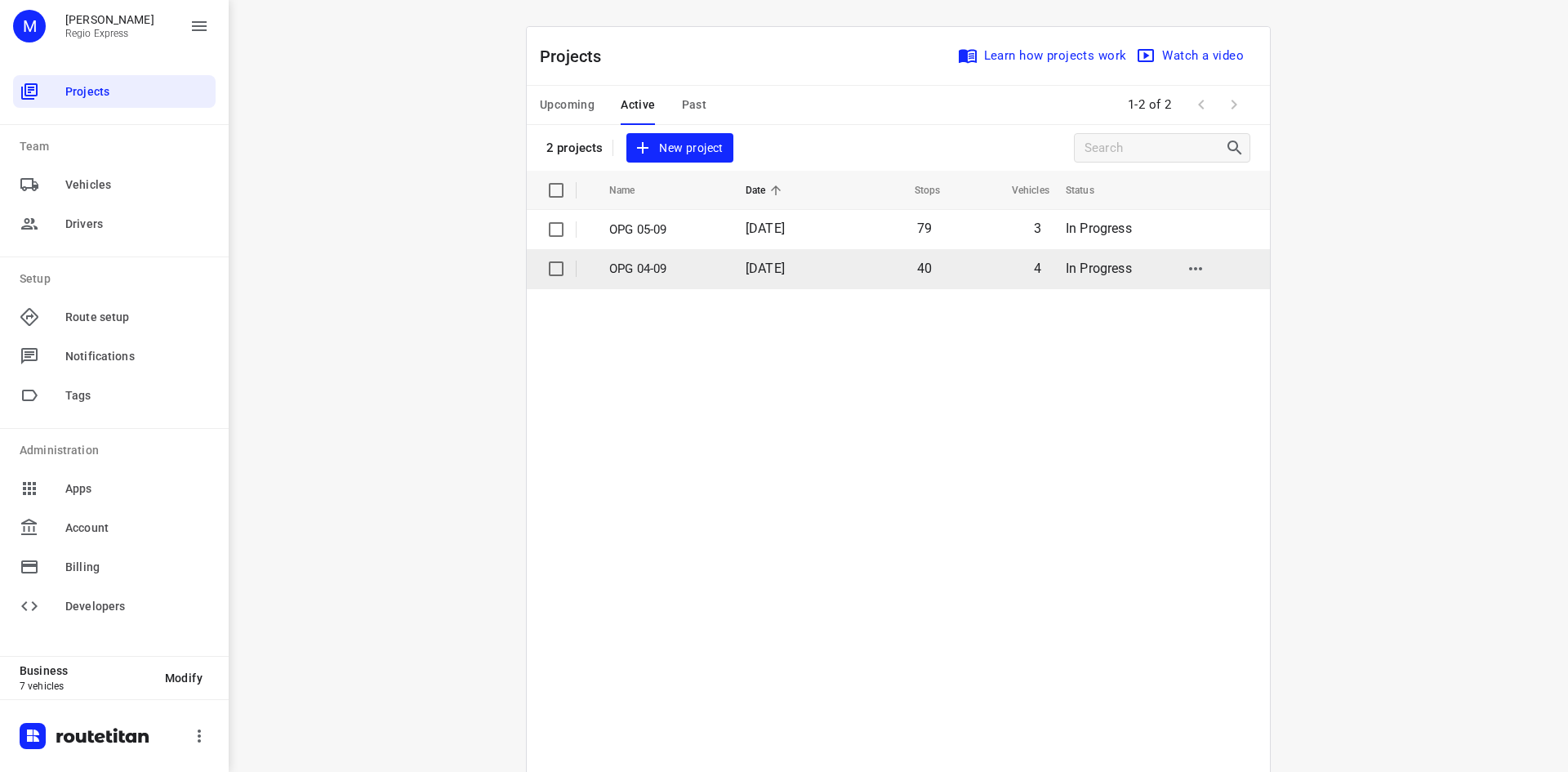
click at [799, 279] on td "[DATE]" at bounding box center [785, 268] width 105 height 39
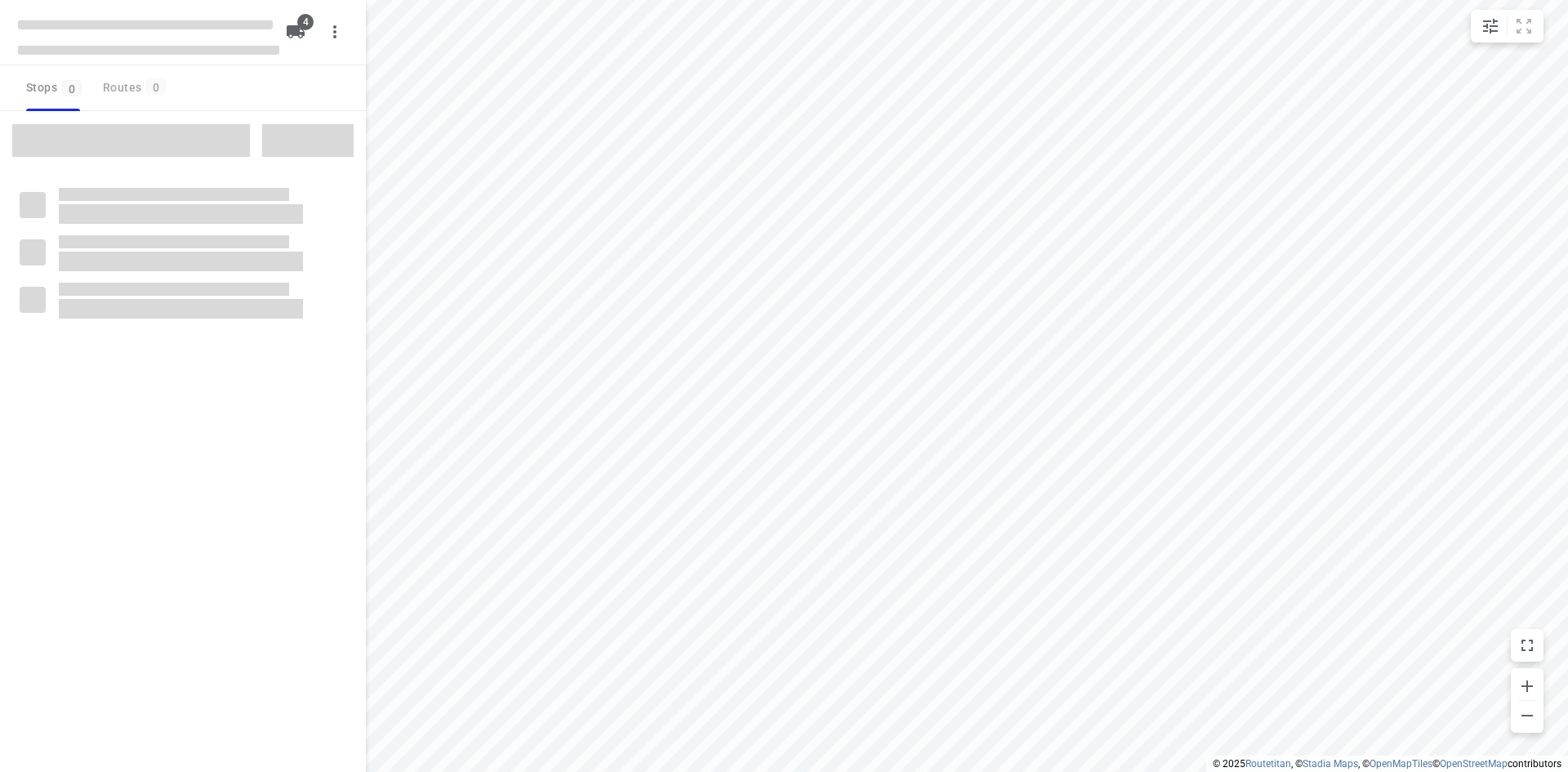
type input "distance"
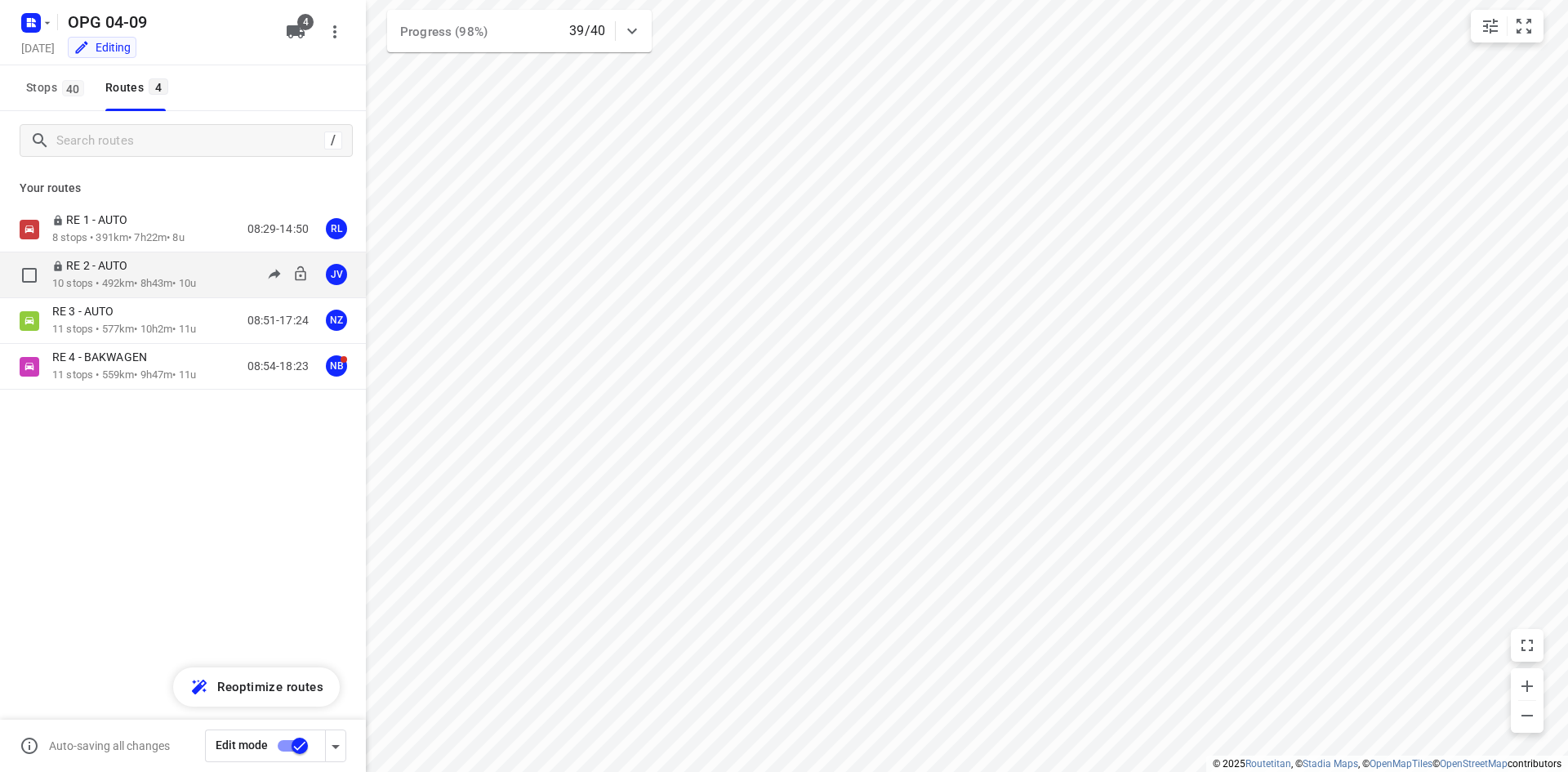
click at [172, 280] on p "10 stops • 492km • 8h43m • 10u" at bounding box center [124, 284] width 144 height 15
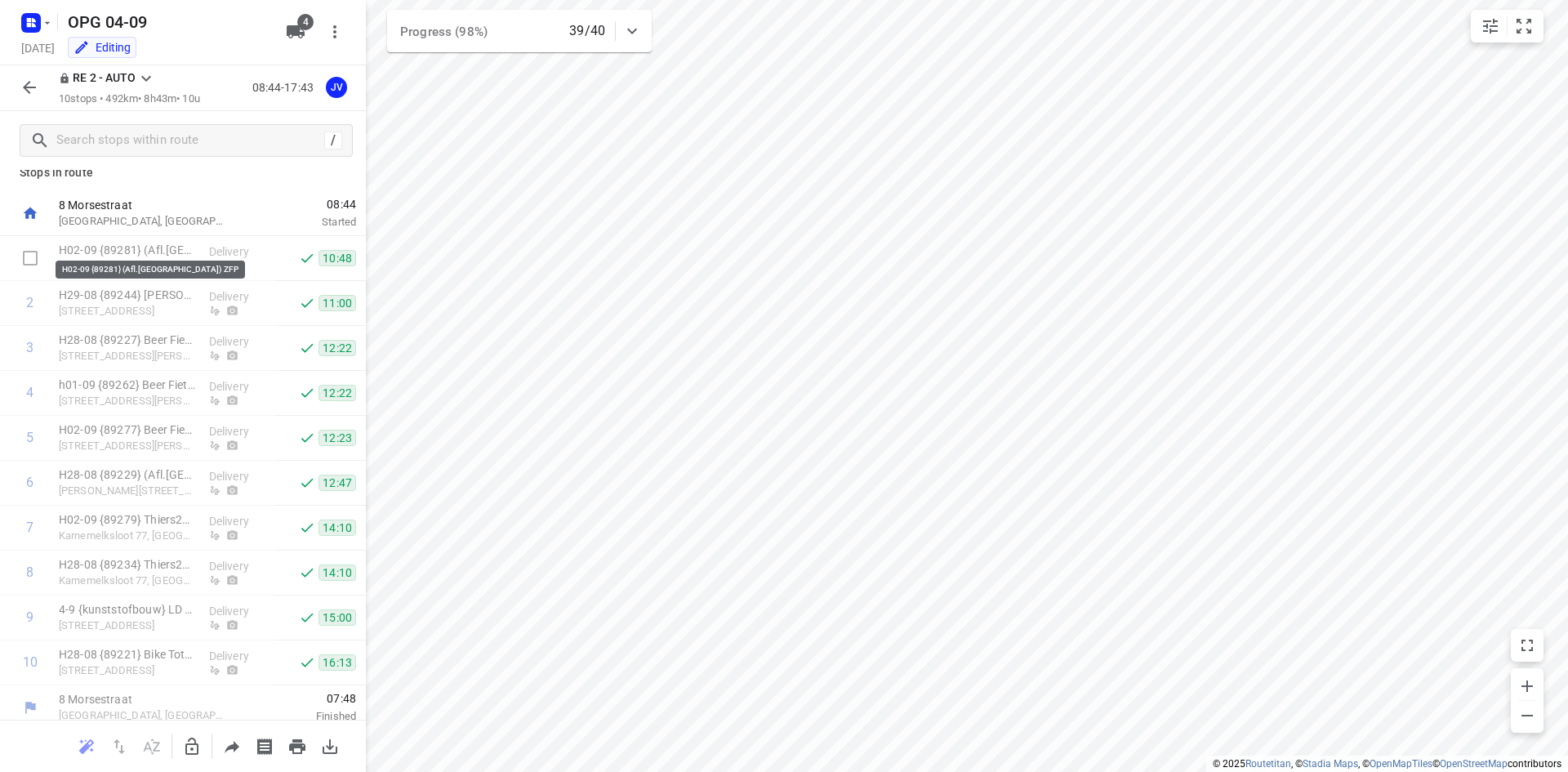
scroll to position [26, 0]
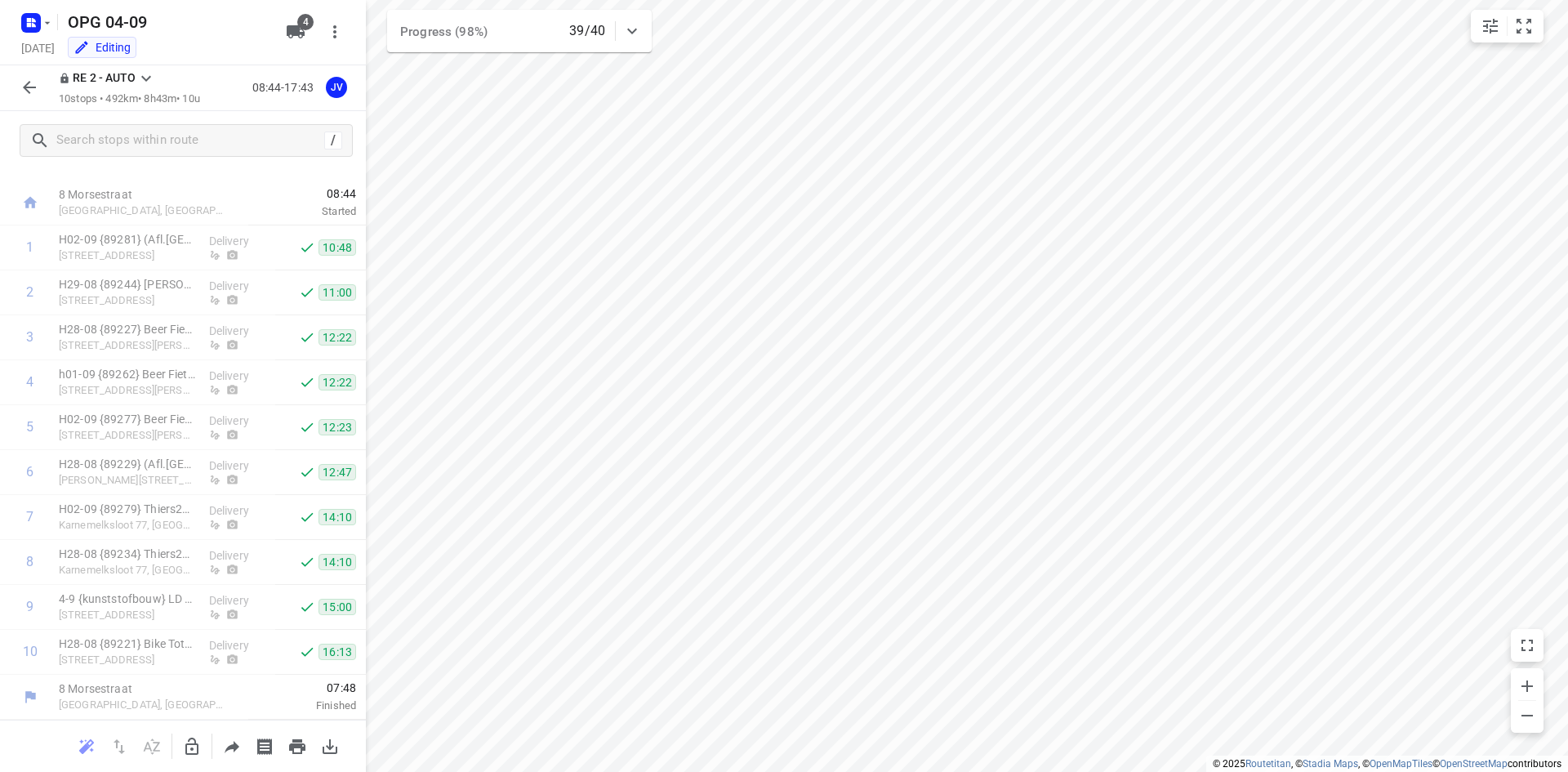
click at [34, 82] on icon "button" at bounding box center [30, 88] width 20 height 20
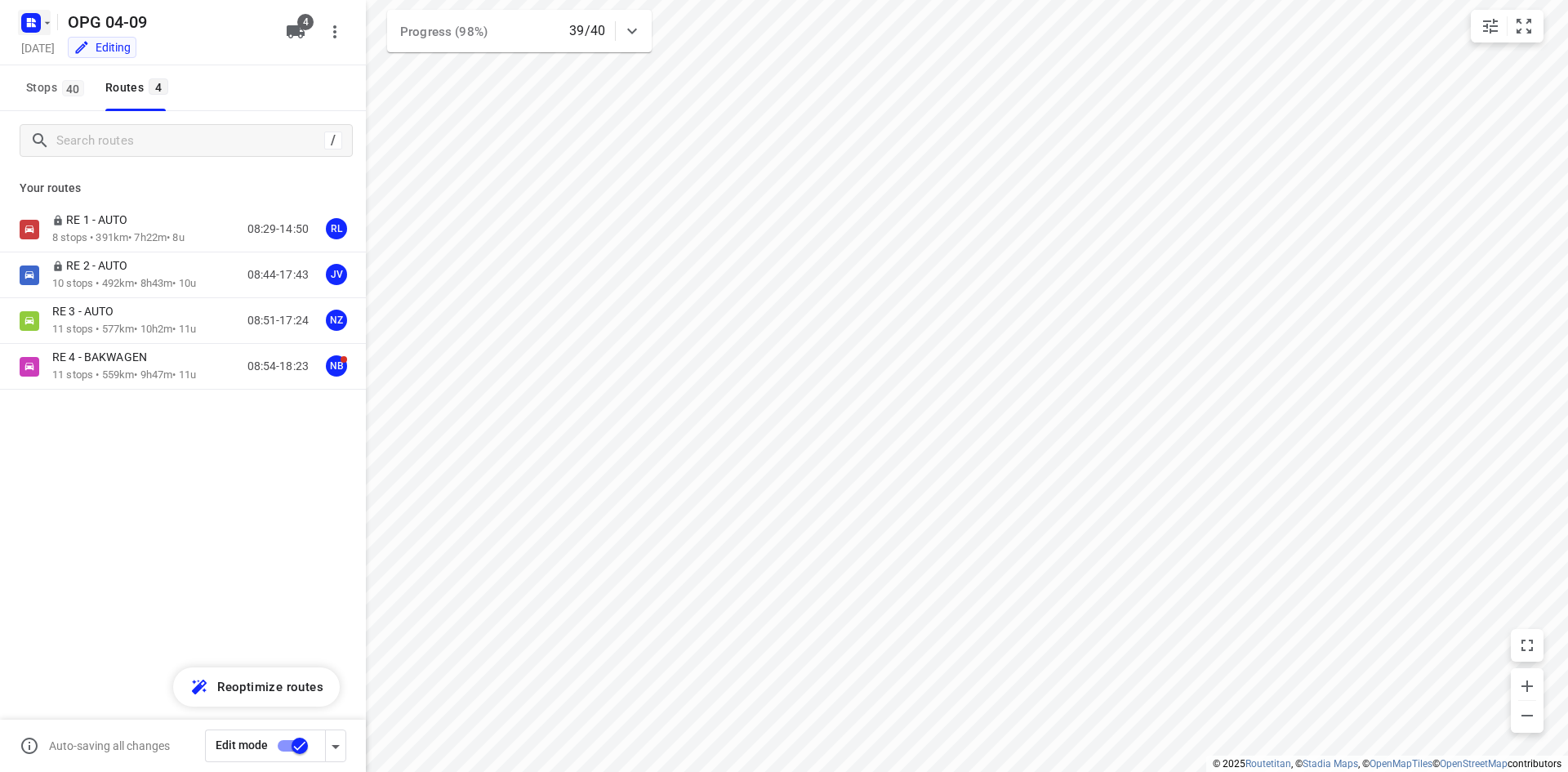
click at [25, 17] on rect "button" at bounding box center [31, 23] width 20 height 20
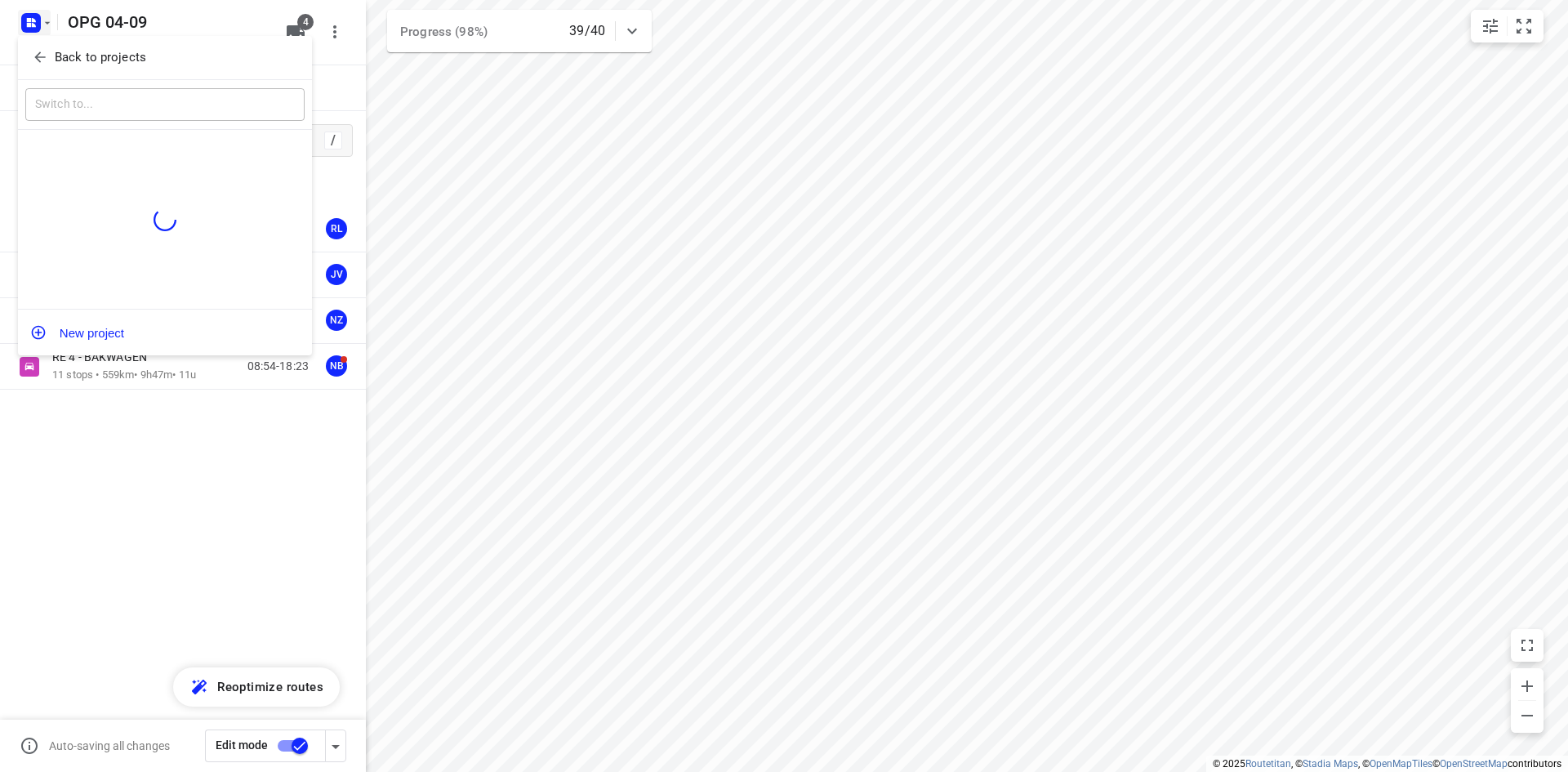
click at [33, 66] on span "Back to projects" at bounding box center [165, 57] width 266 height 19
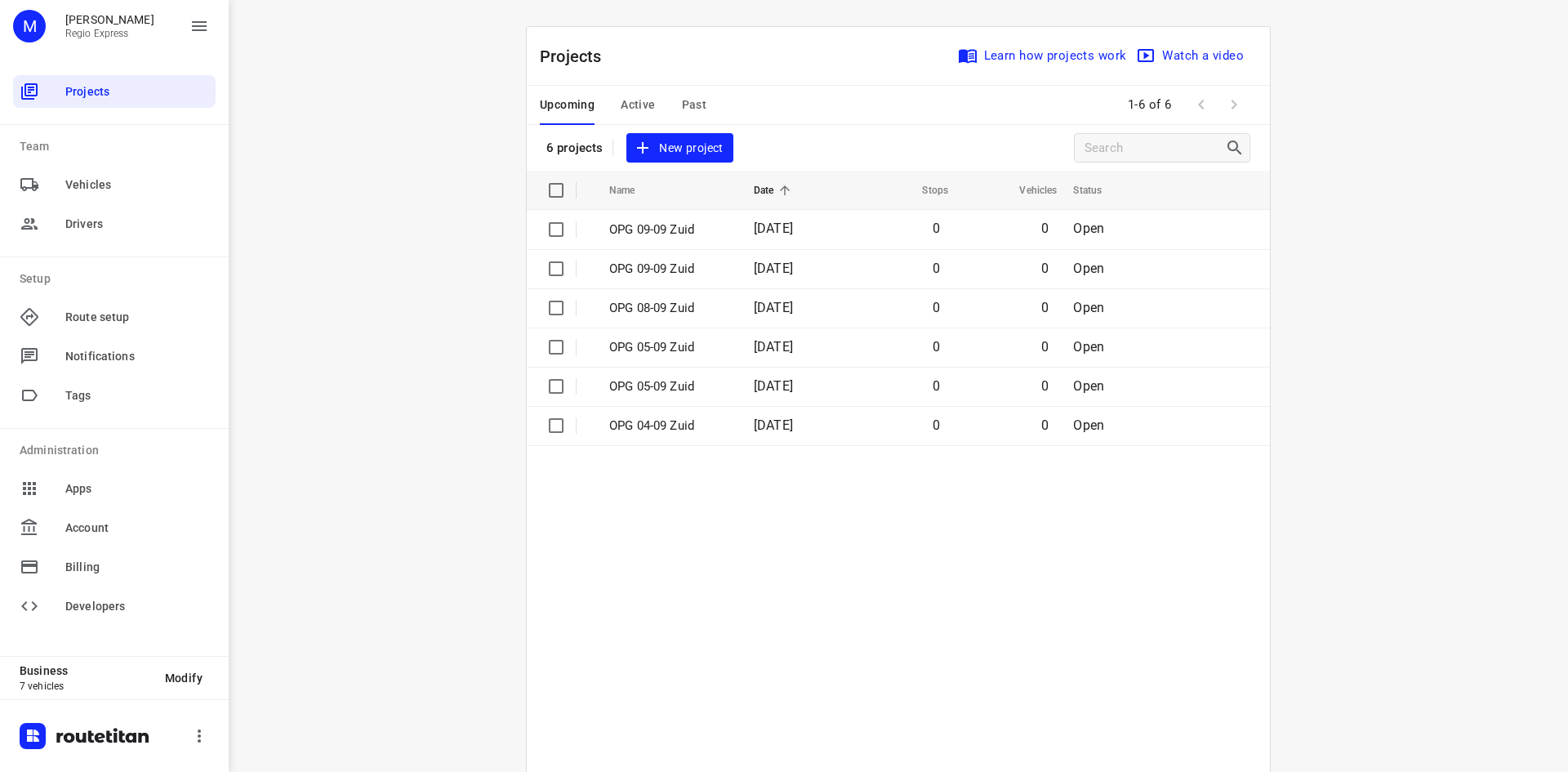
click at [611, 112] on div "Upcoming Active Past" at bounding box center [636, 105] width 193 height 39
click at [620, 112] on span "Active" at bounding box center [638, 105] width 34 height 21
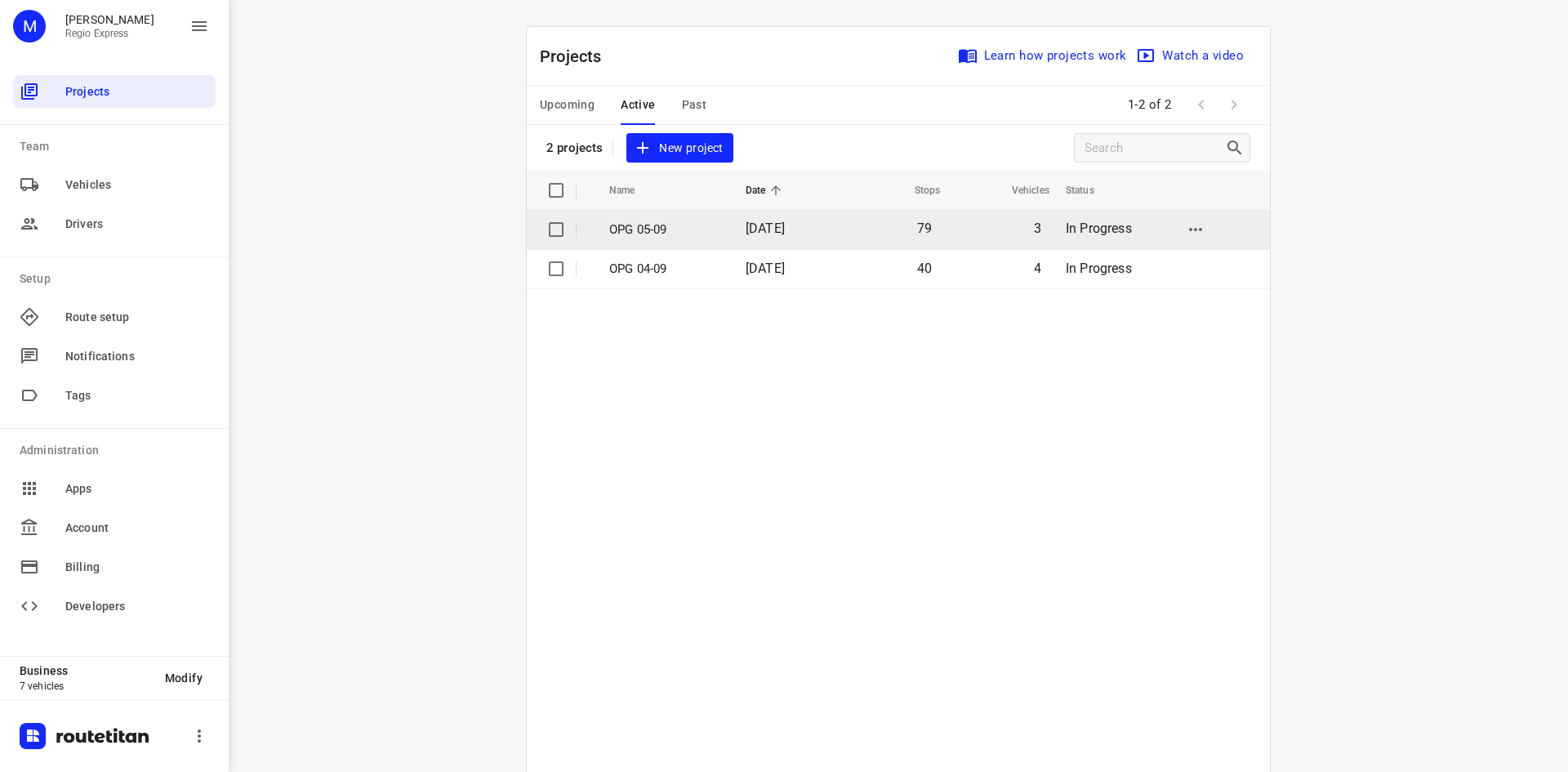
click at [644, 231] on p "OPG 05-09" at bounding box center [666, 229] width 112 height 19
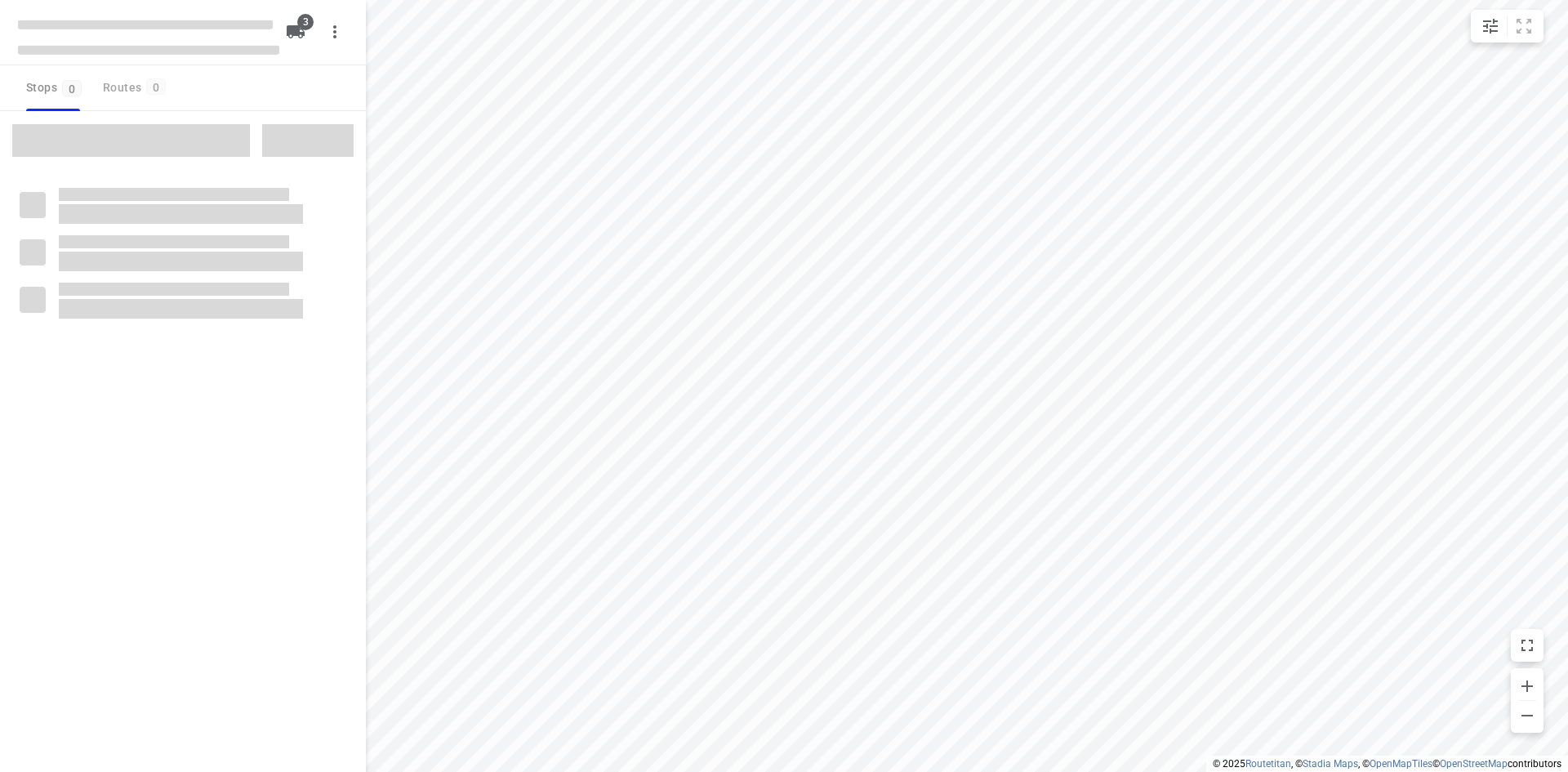
type input "distance"
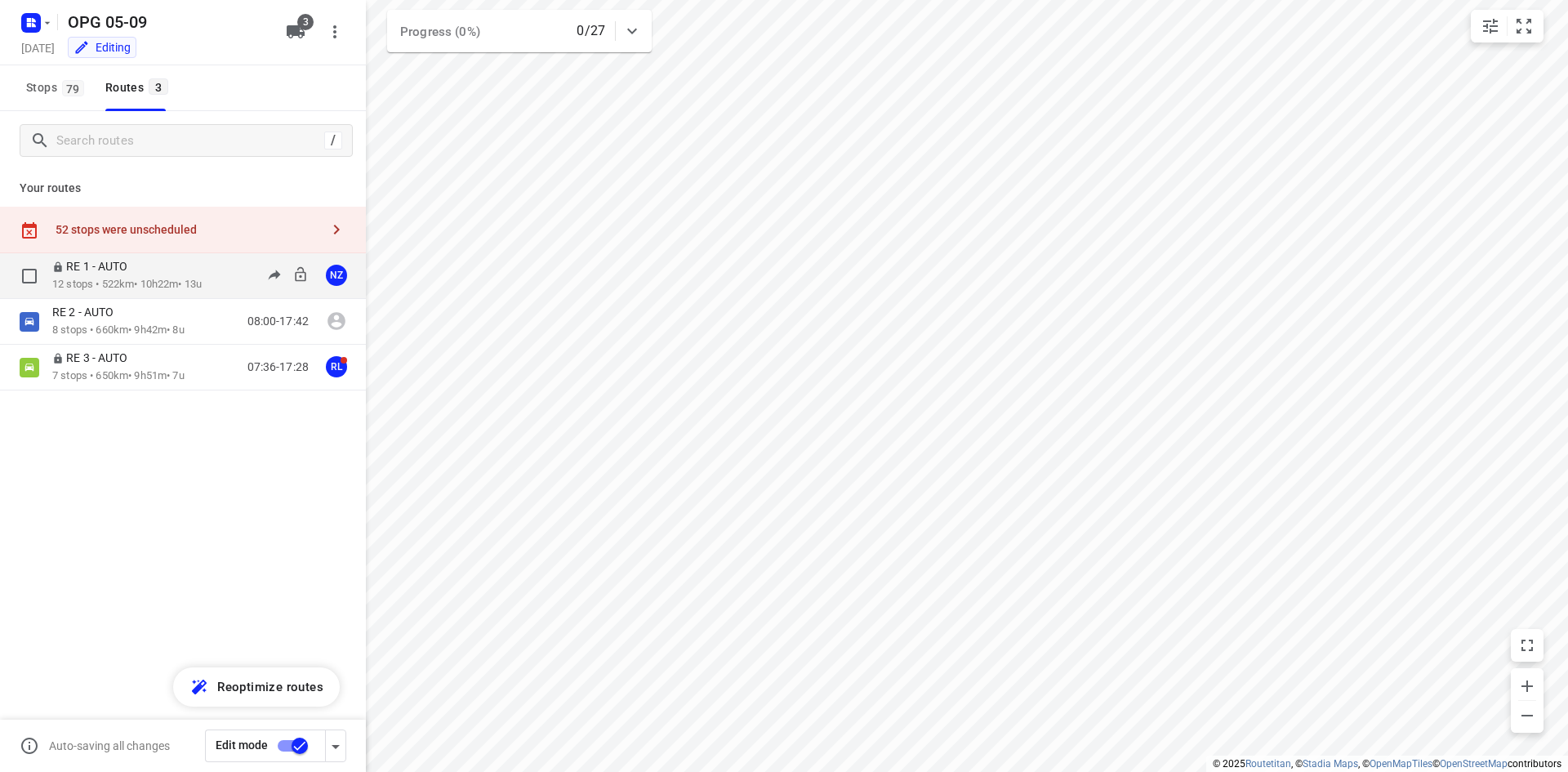
click at [165, 280] on p "12 stops • 522km • 10h22m • 13u" at bounding box center [127, 285] width 149 height 15
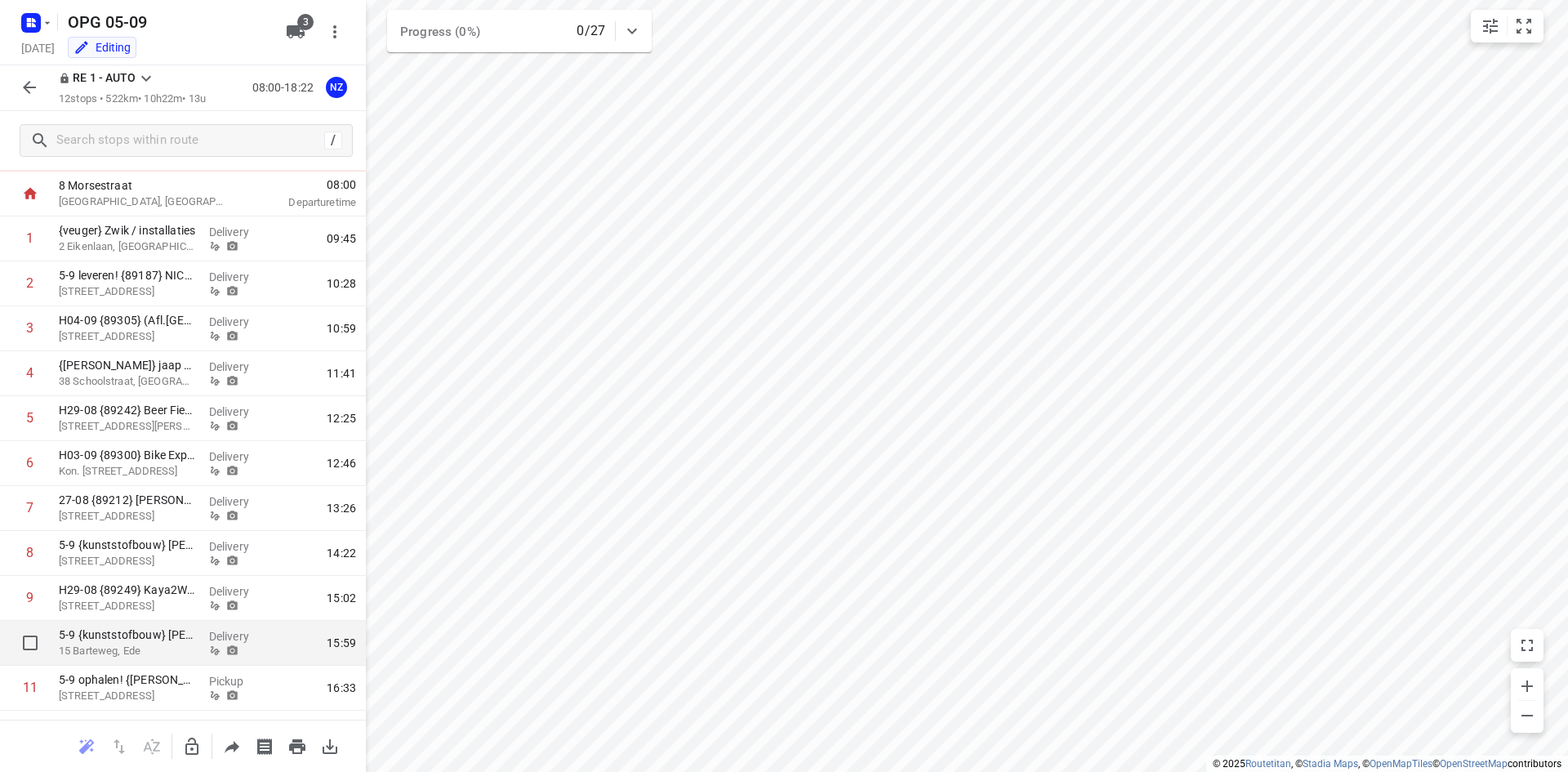
scroll to position [162, 0]
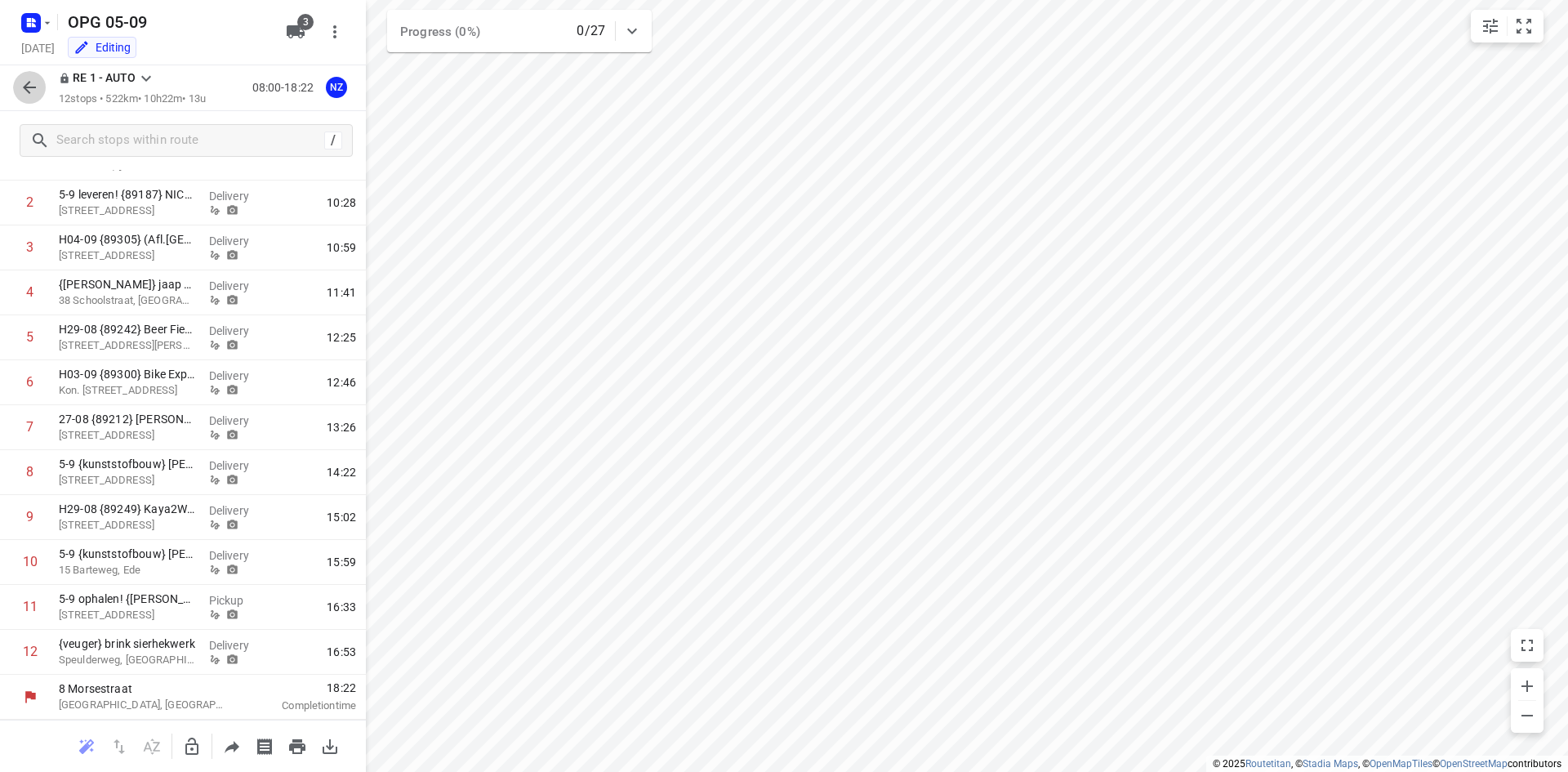
click at [39, 79] on button "button" at bounding box center [29, 87] width 33 height 33
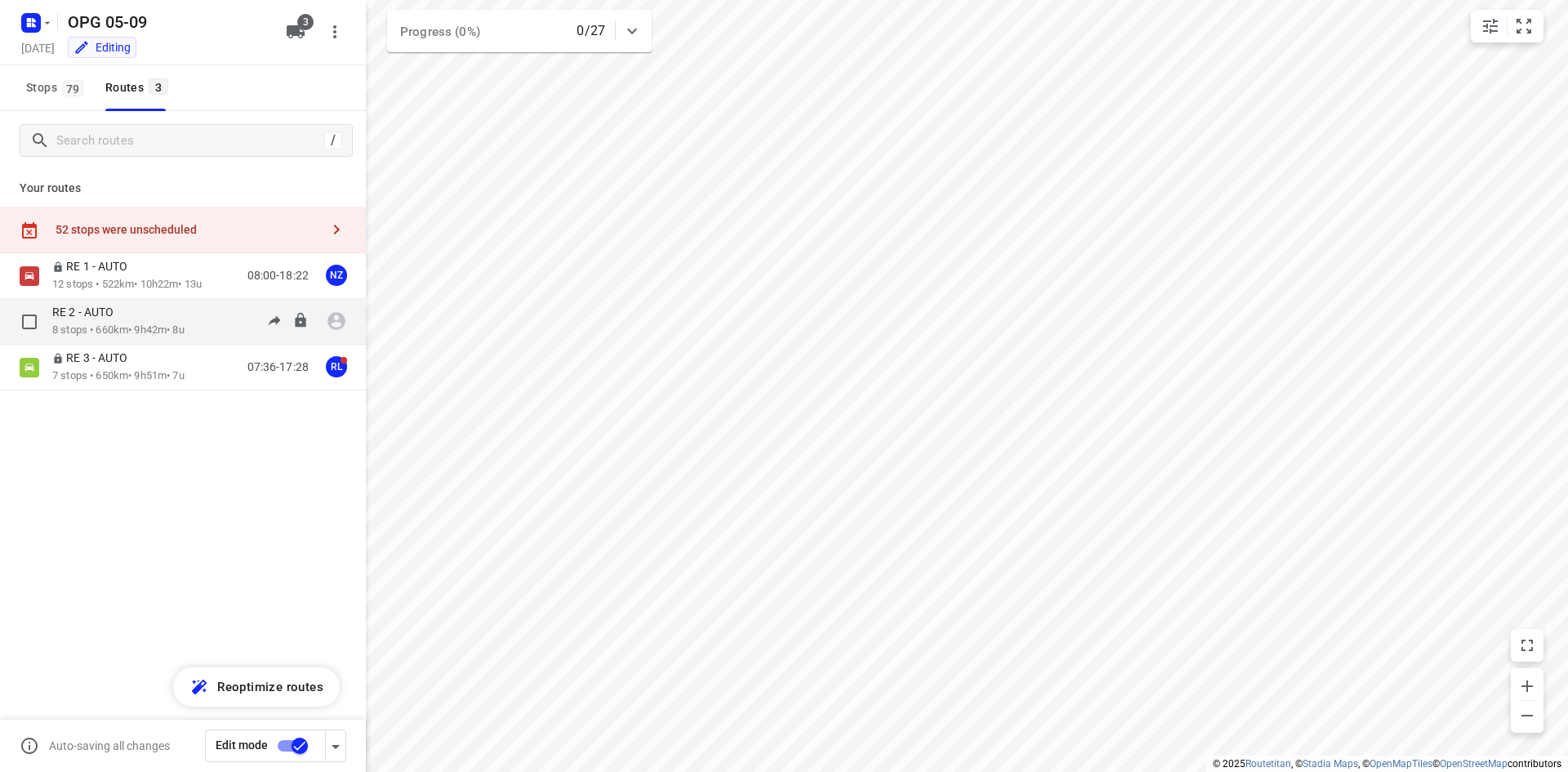
click at [133, 330] on p "8 stops • 660km • 9h42m • 8u" at bounding box center [119, 330] width 132 height 15
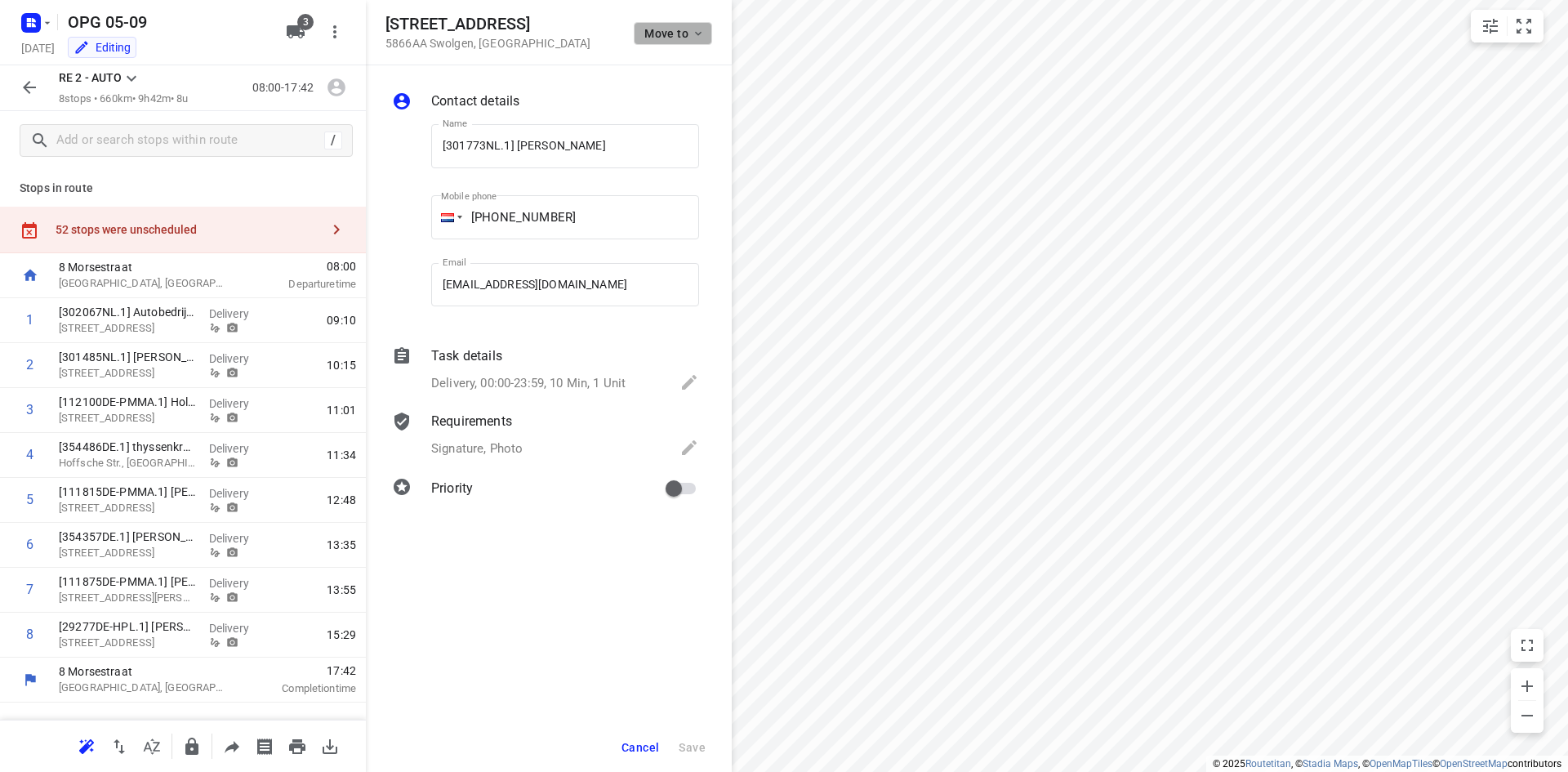
click at [661, 29] on span "Move to" at bounding box center [674, 34] width 61 height 13
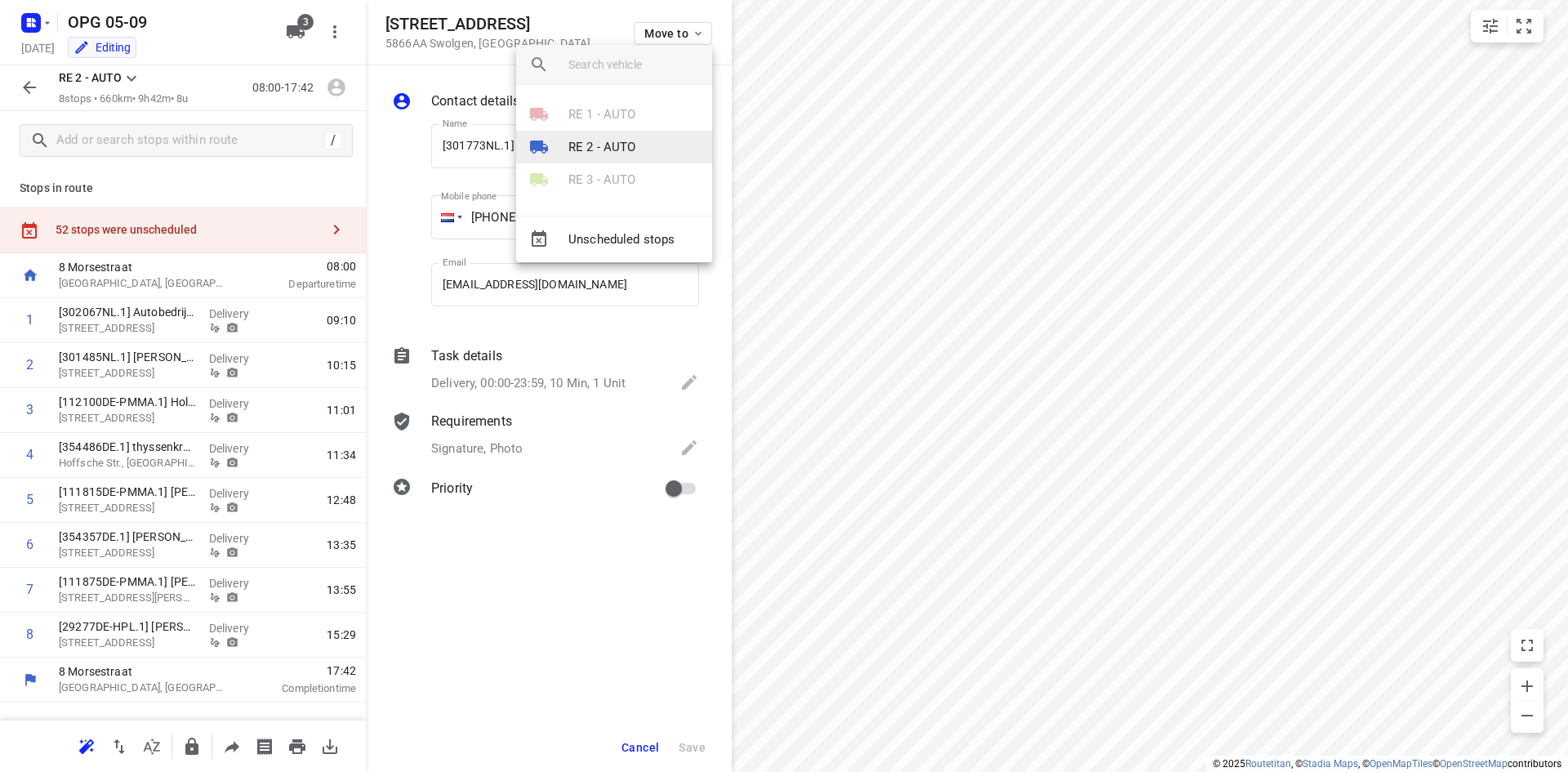
click at [621, 143] on p "RE 2 - AUTO" at bounding box center [602, 147] width 68 height 19
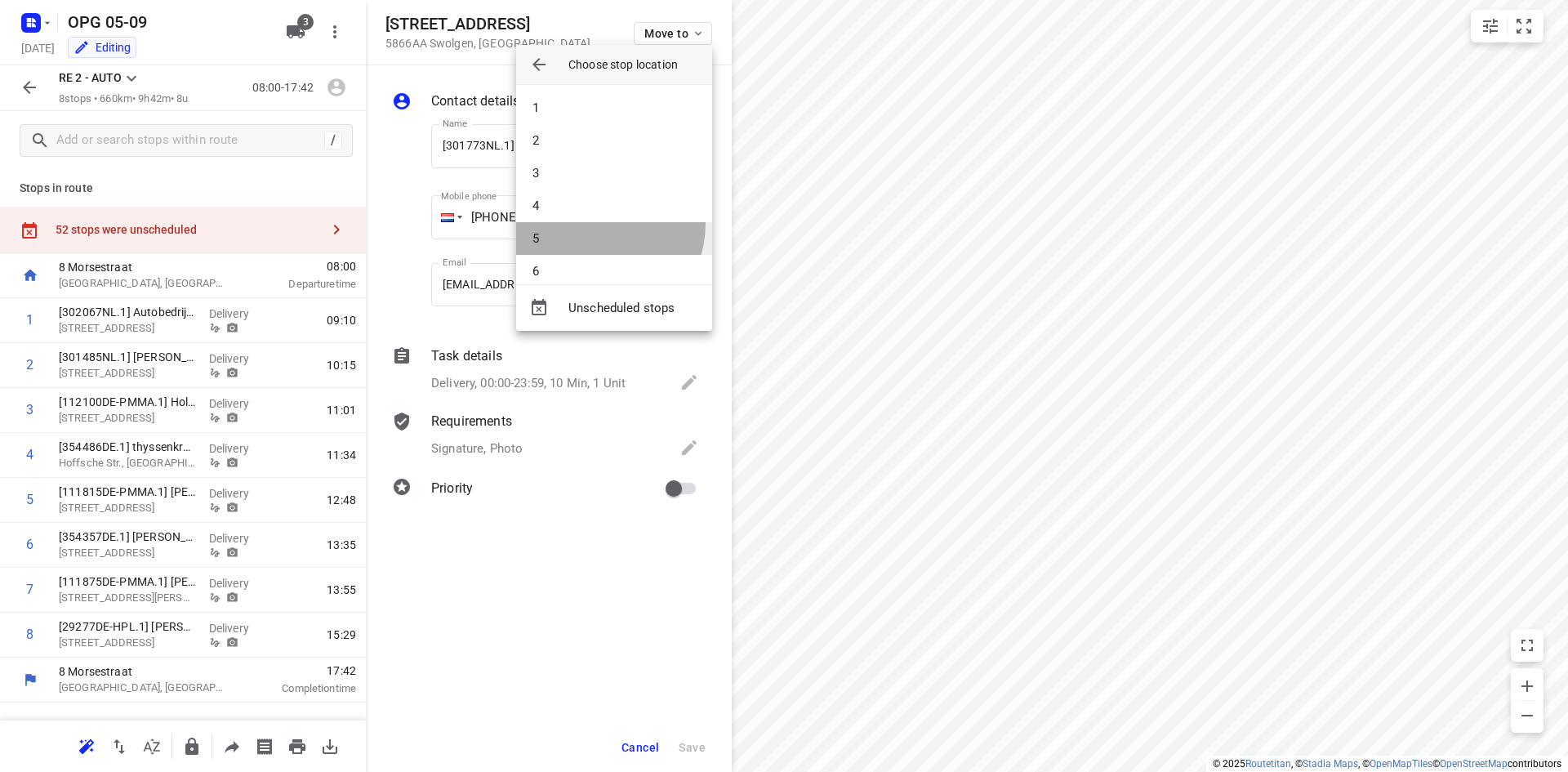
click at [596, 224] on li "5" at bounding box center [614, 238] width 196 height 33
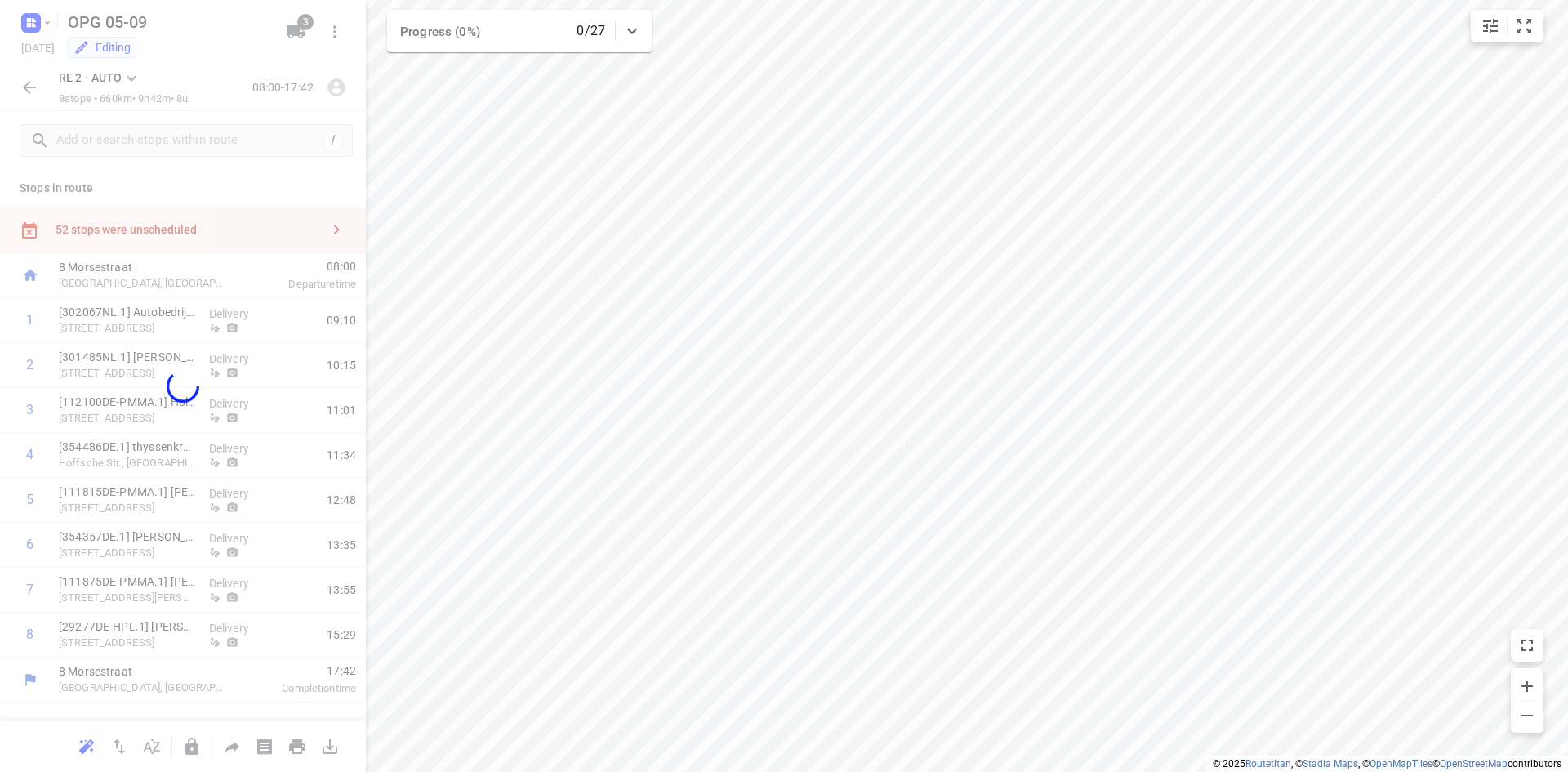
click at [21, 99] on div at bounding box center [183, 386] width 366 height 772
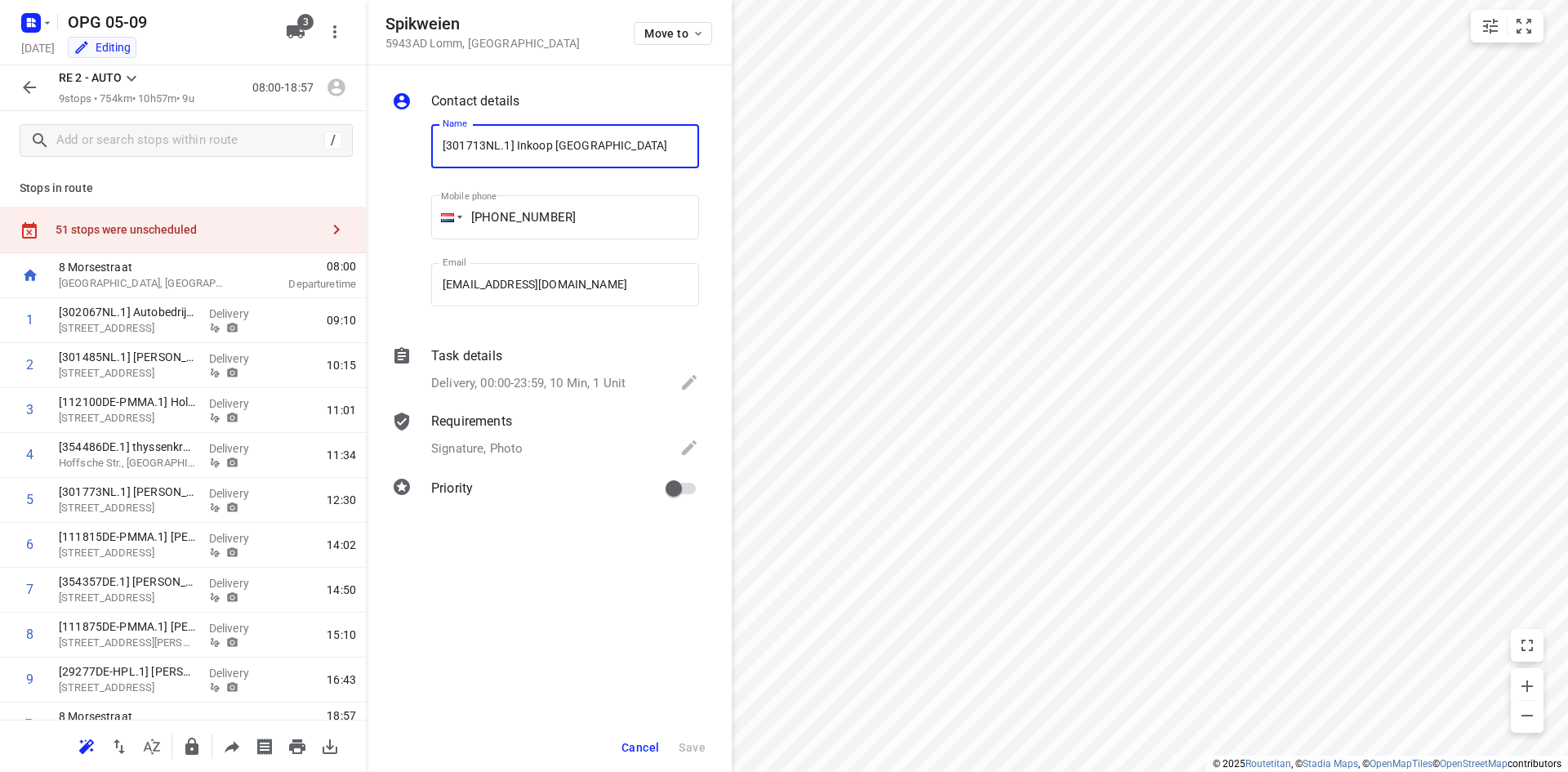
click at [660, 62] on div "Spikweien 5943AD Lomm , [GEOGRAPHIC_DATA] Move to" at bounding box center [549, 33] width 366 height 65
click at [676, 47] on div "Move to" at bounding box center [673, 32] width 79 height 35
click at [676, 40] on button "Move to" at bounding box center [673, 33] width 79 height 23
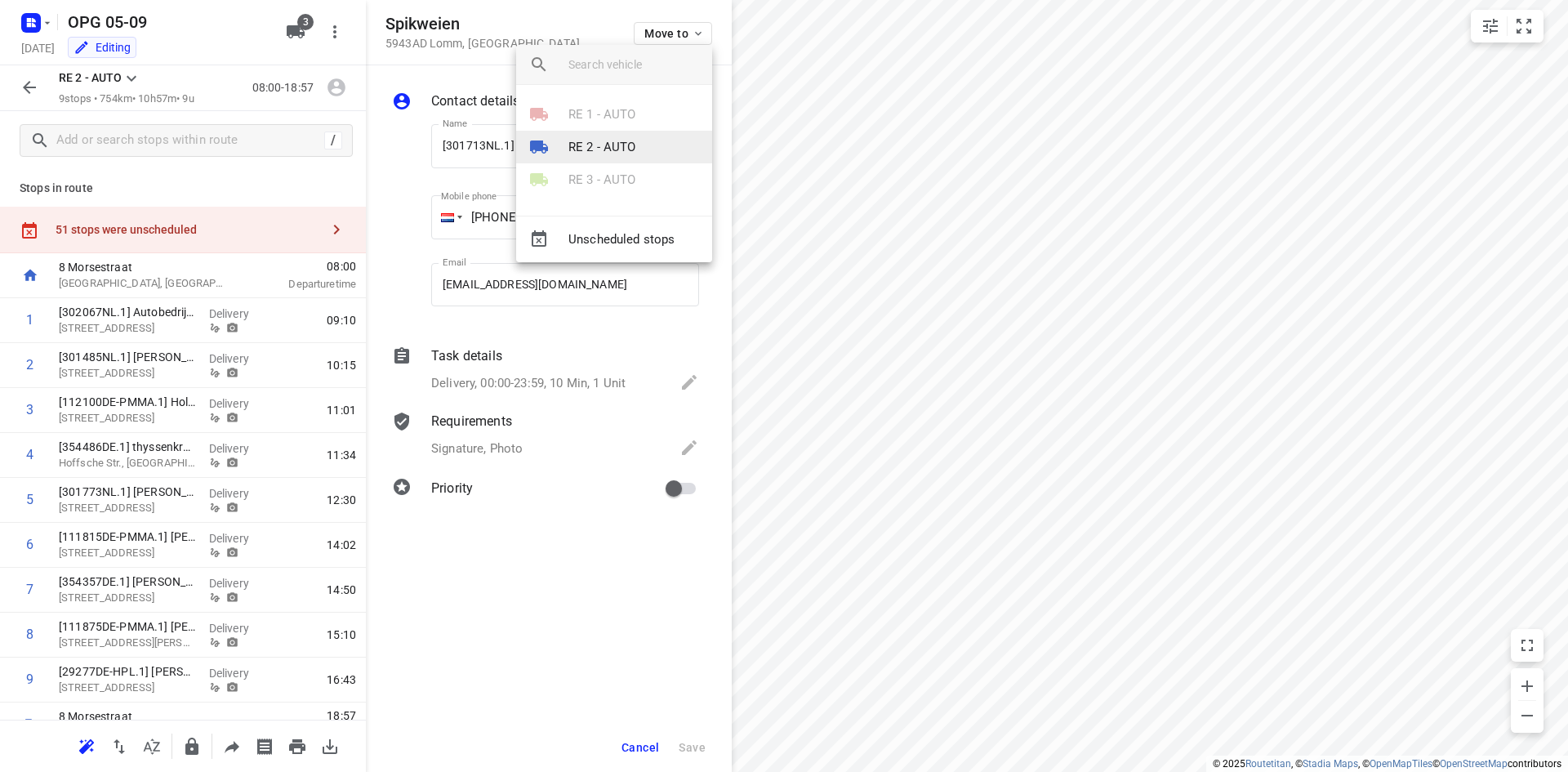
click at [617, 154] on p "RE 2 - AUTO" at bounding box center [602, 147] width 68 height 19
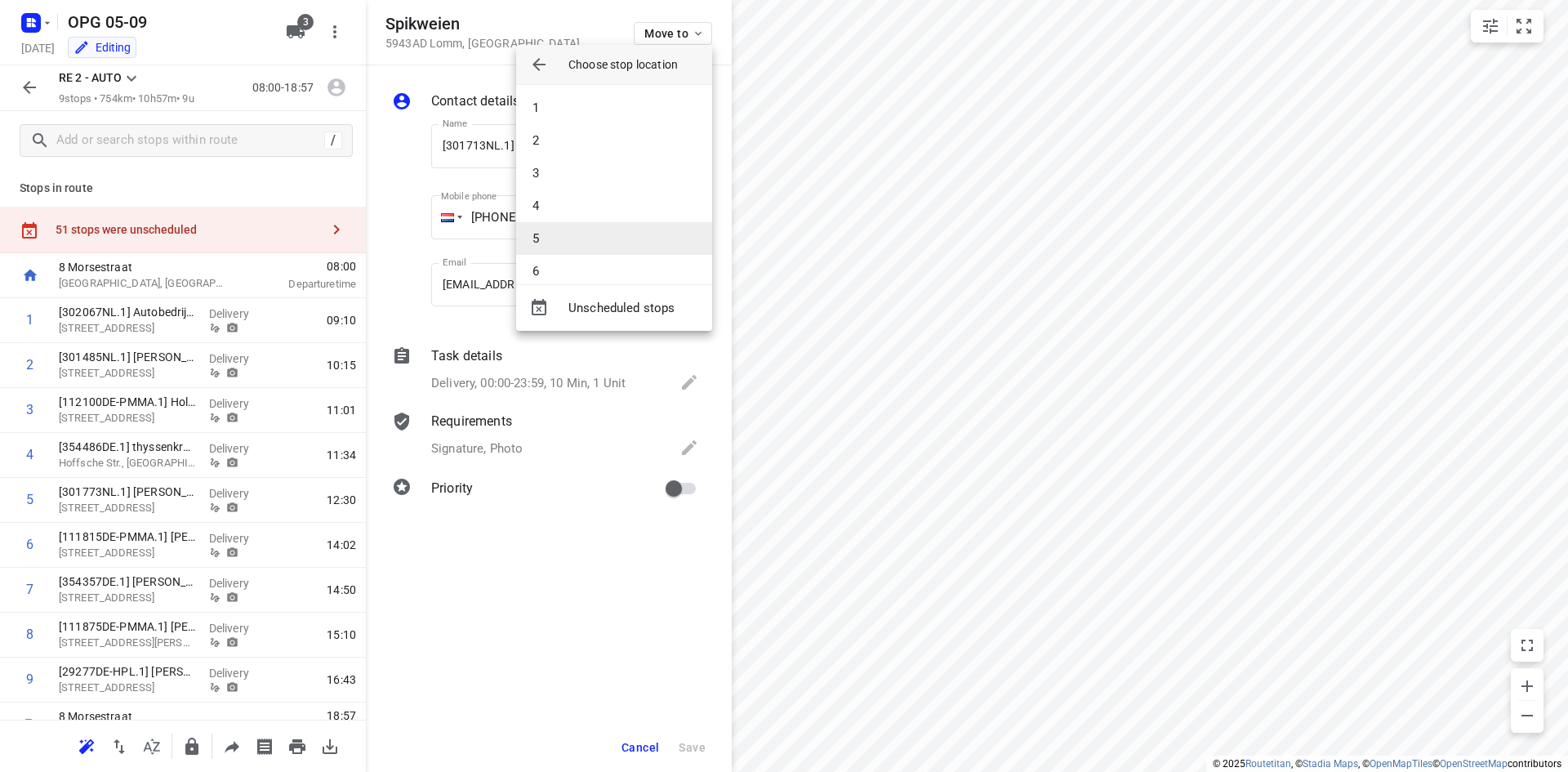
click at [563, 246] on li "5" at bounding box center [614, 238] width 196 height 33
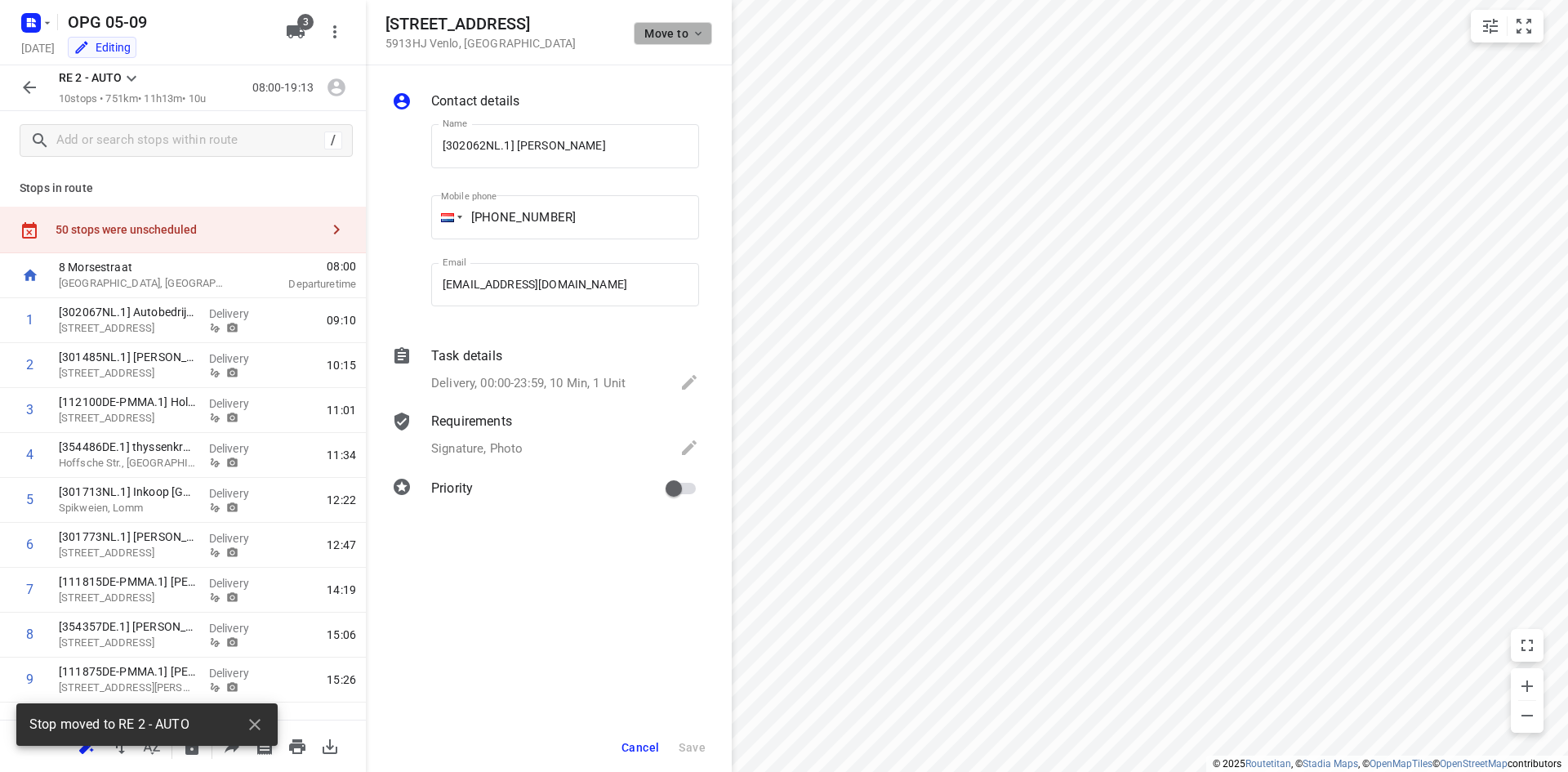
click at [674, 37] on span "Move to" at bounding box center [674, 34] width 61 height 13
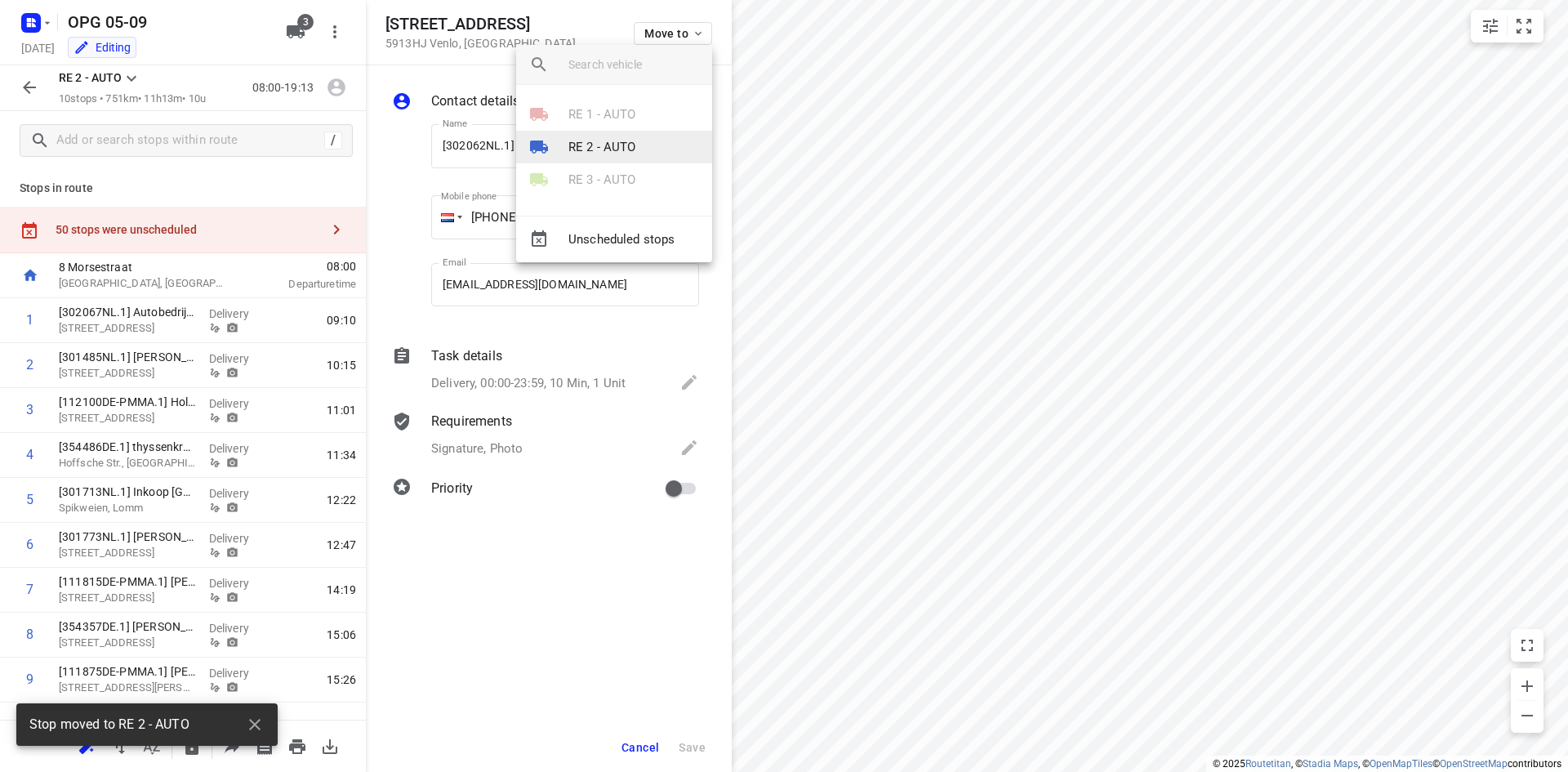
click at [620, 150] on p "RE 2 - AUTO" at bounding box center [602, 147] width 68 height 19
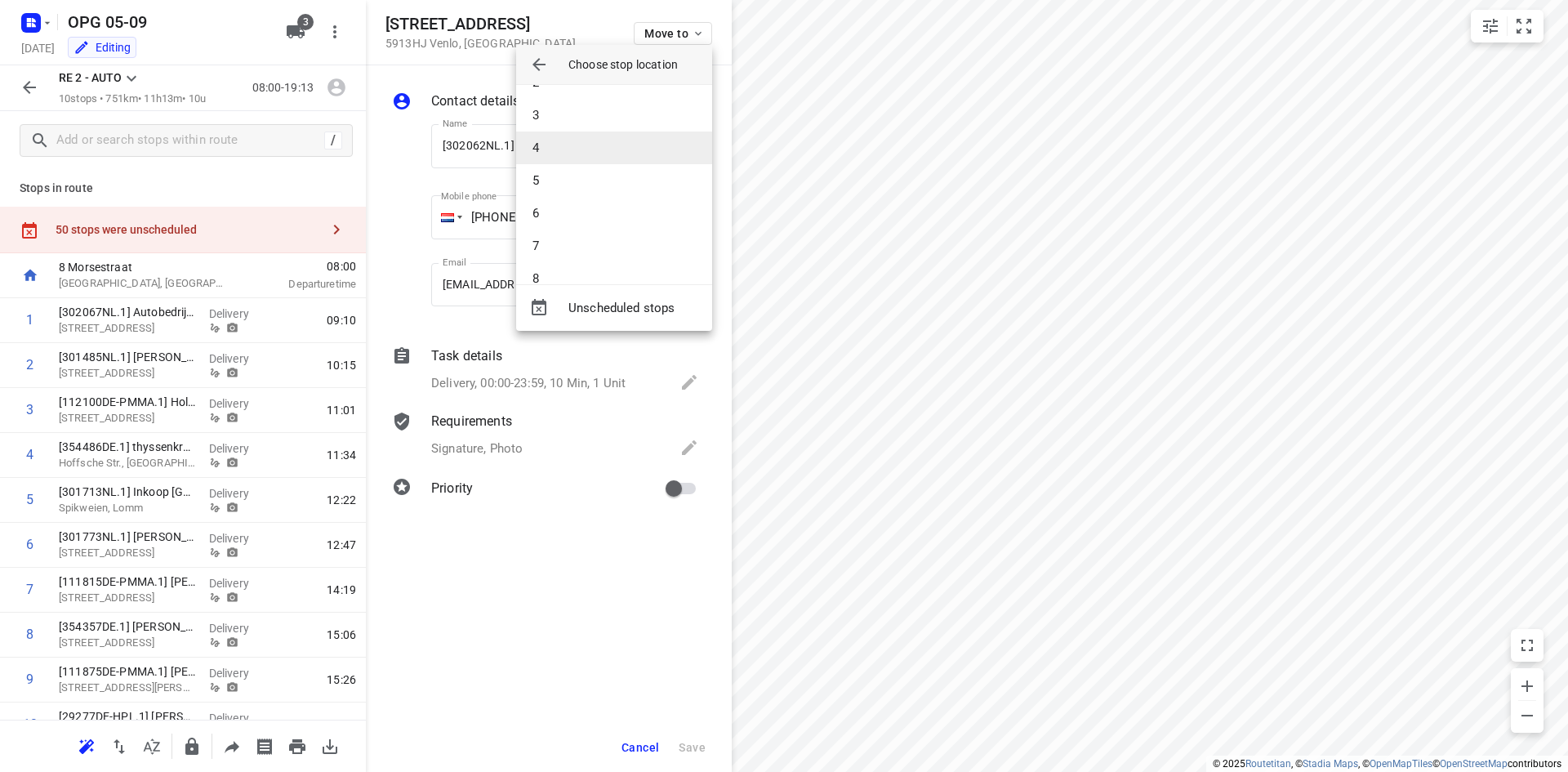
scroll to position [82, 0]
click at [582, 207] on li "7" at bounding box center [614, 222] width 196 height 33
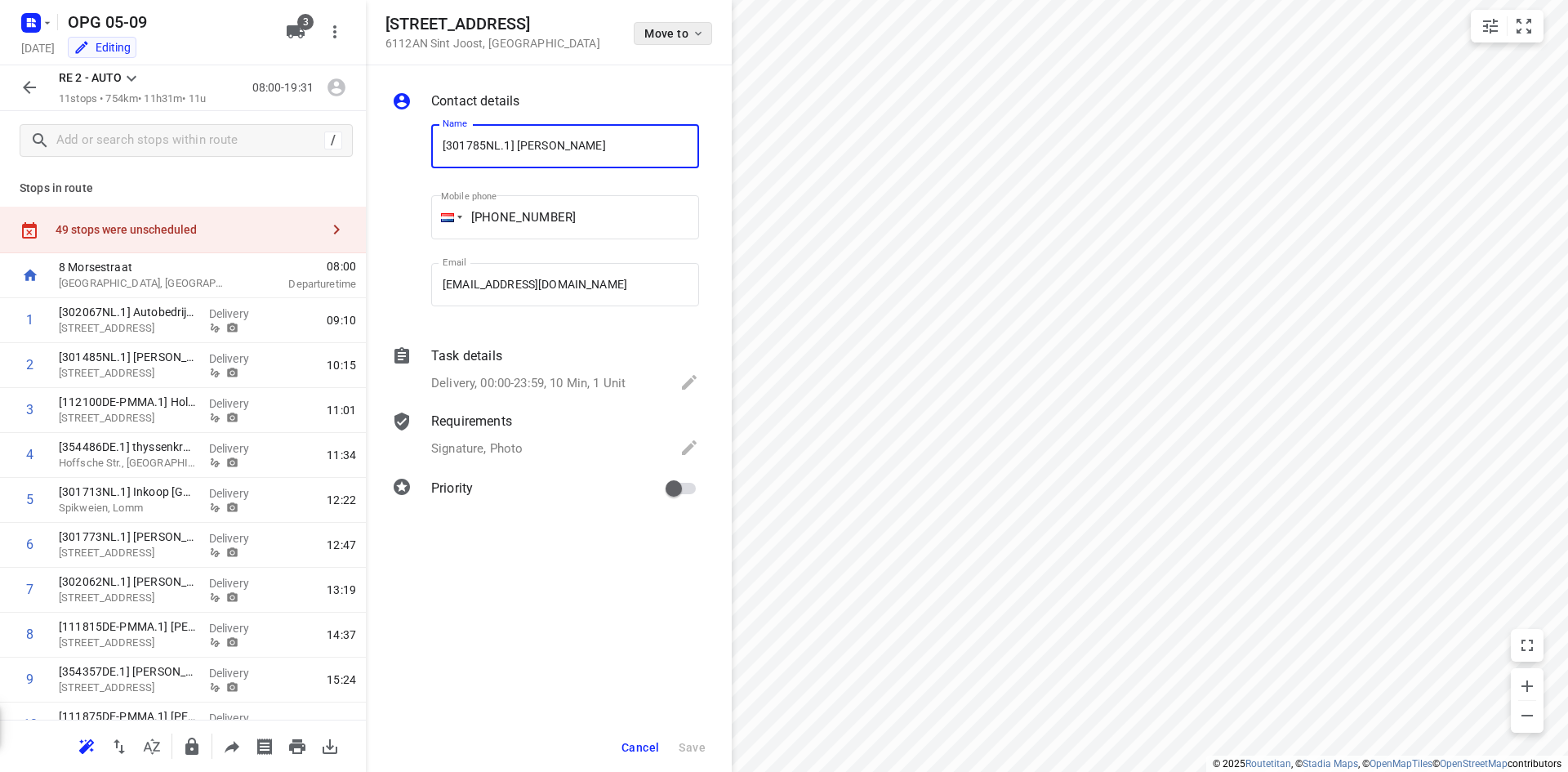
click at [695, 34] on icon "button" at bounding box center [698, 34] width 13 height 13
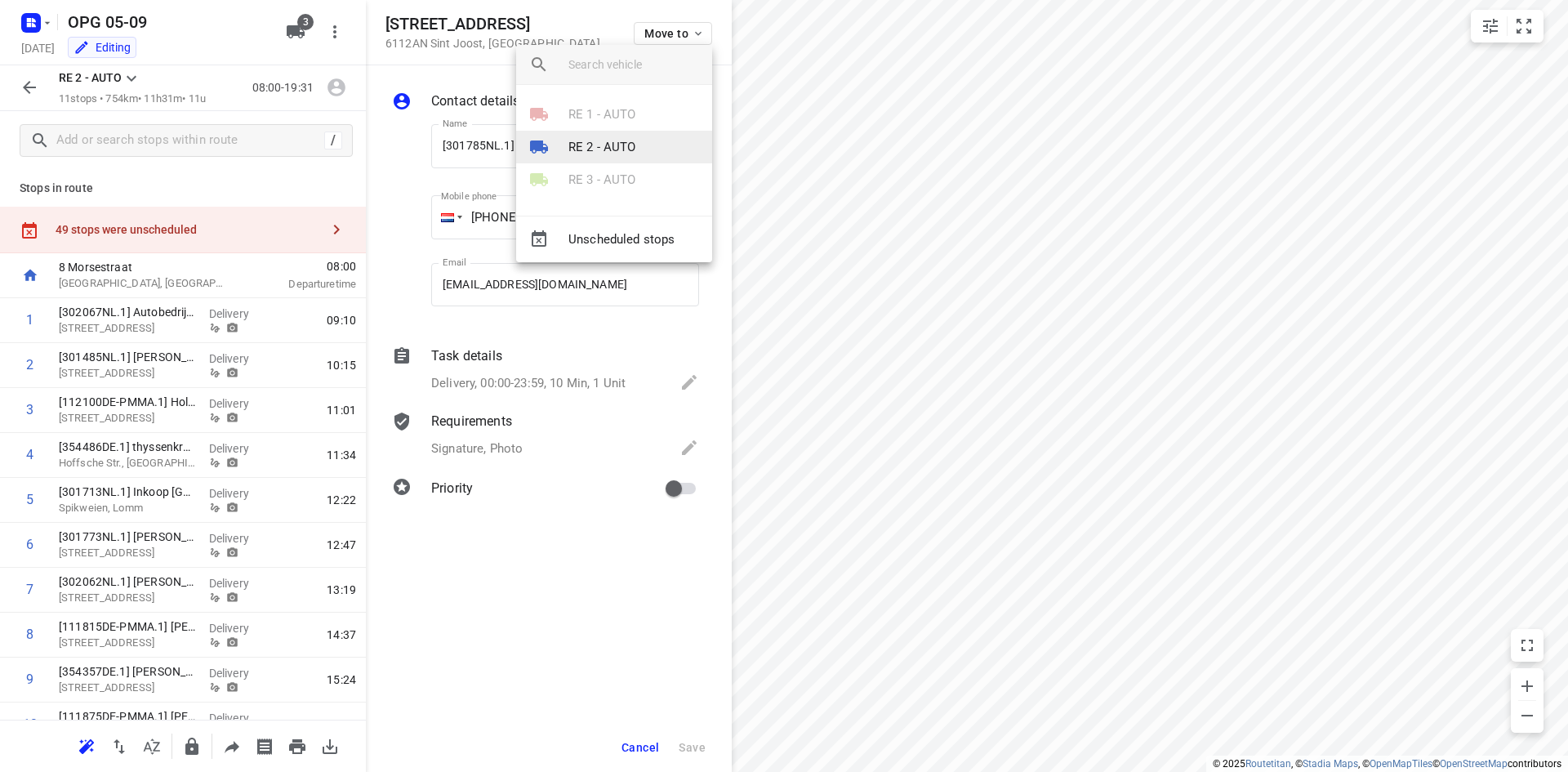
click at [640, 139] on li "RE 2 - AUTO" at bounding box center [614, 147] width 196 height 33
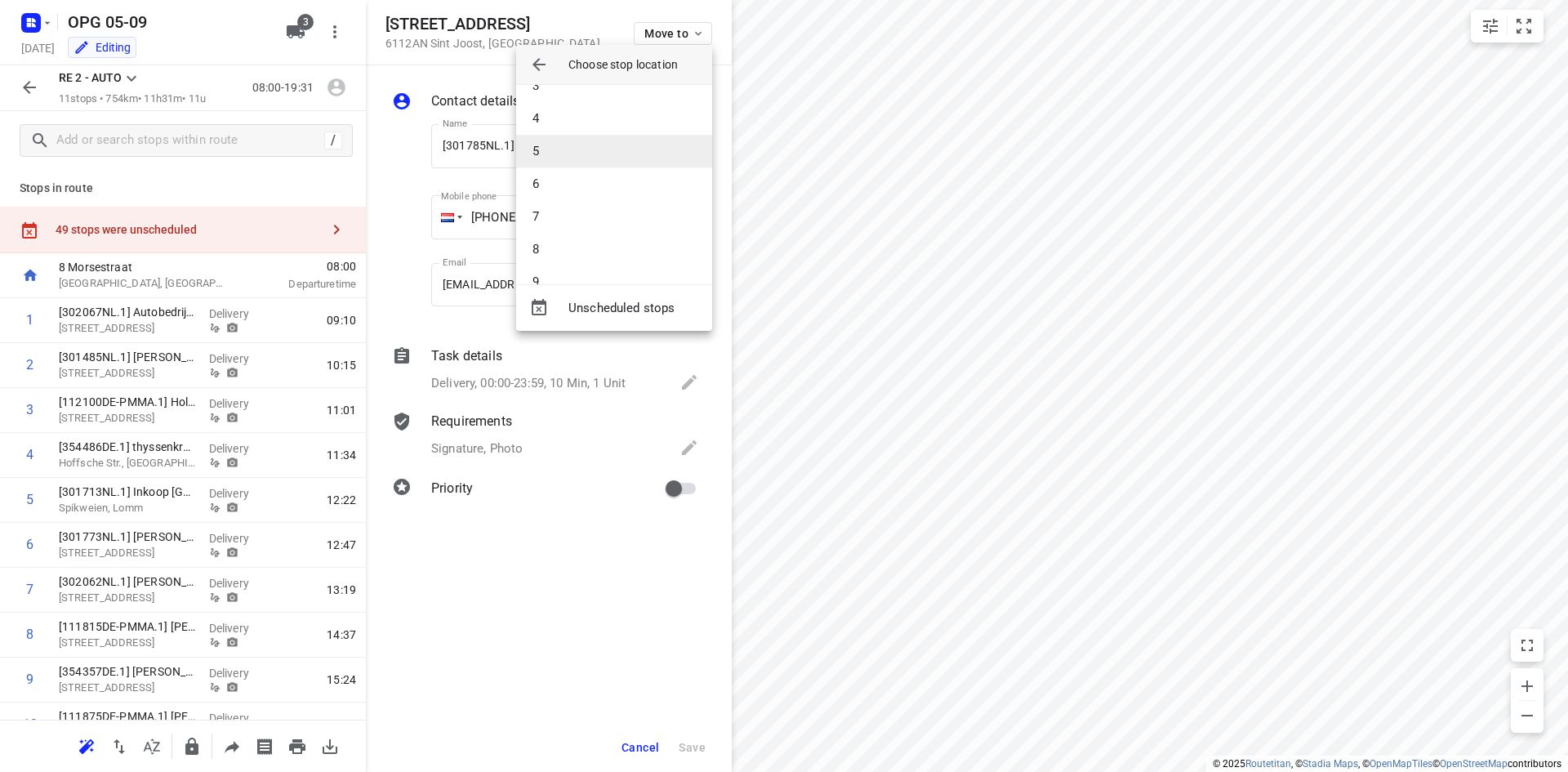
scroll to position [163, 0]
click at [578, 130] on li "7" at bounding box center [614, 140] width 196 height 33
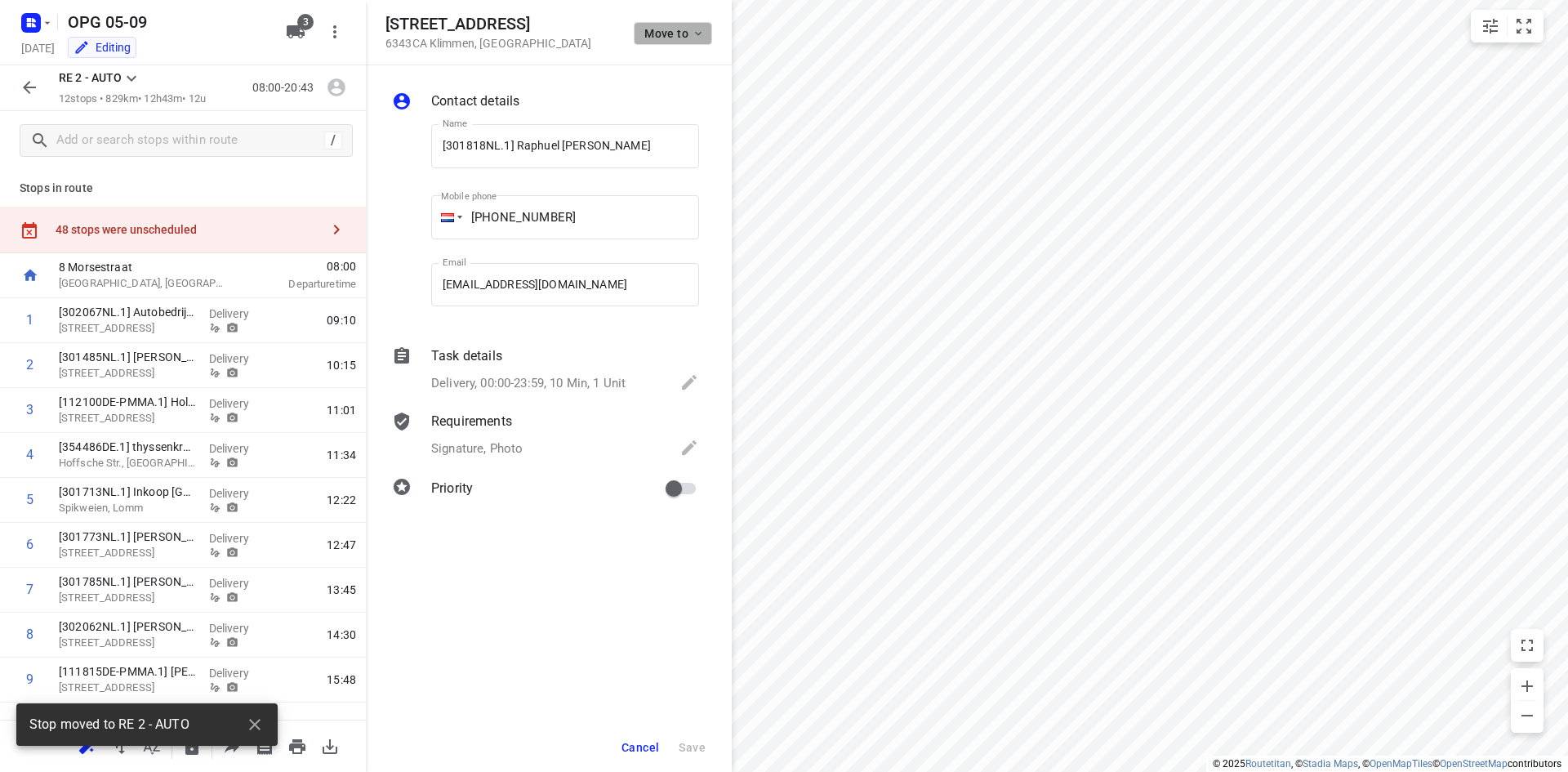
click at [676, 37] on span "Move to" at bounding box center [674, 34] width 61 height 13
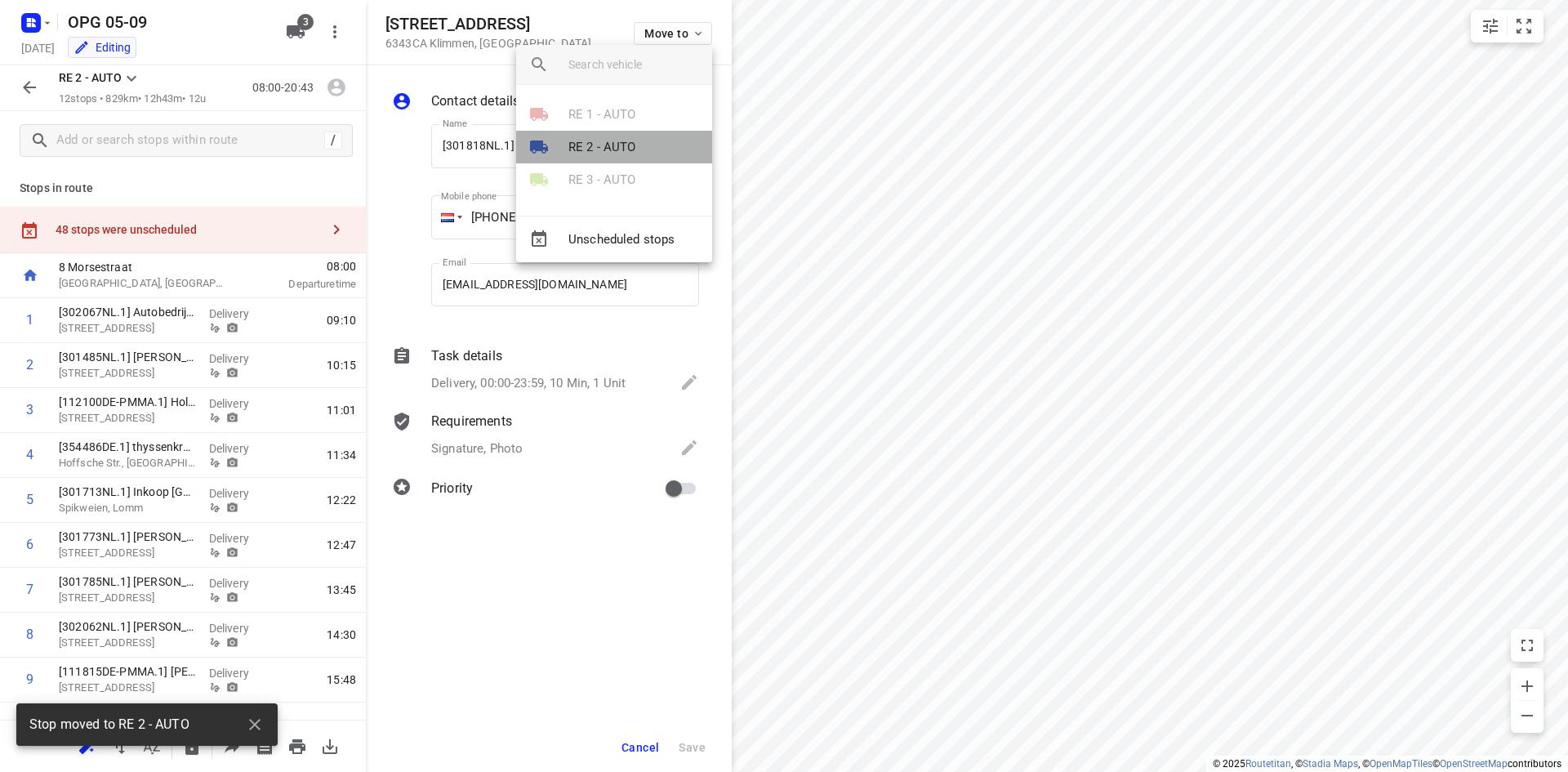
click at [633, 146] on p "RE 2 - AUTO" at bounding box center [602, 147] width 68 height 19
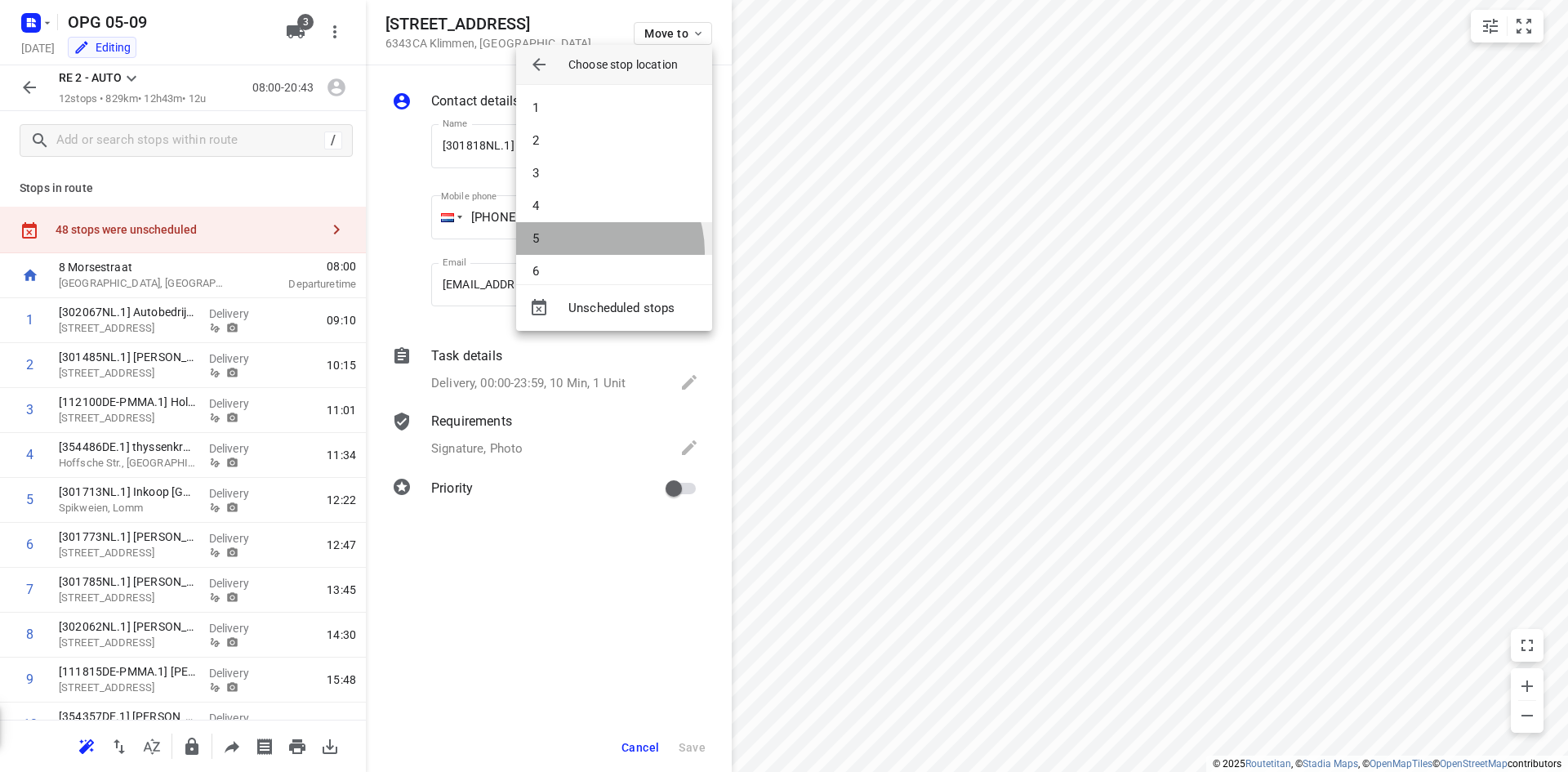
click at [592, 252] on li "5" at bounding box center [614, 238] width 196 height 33
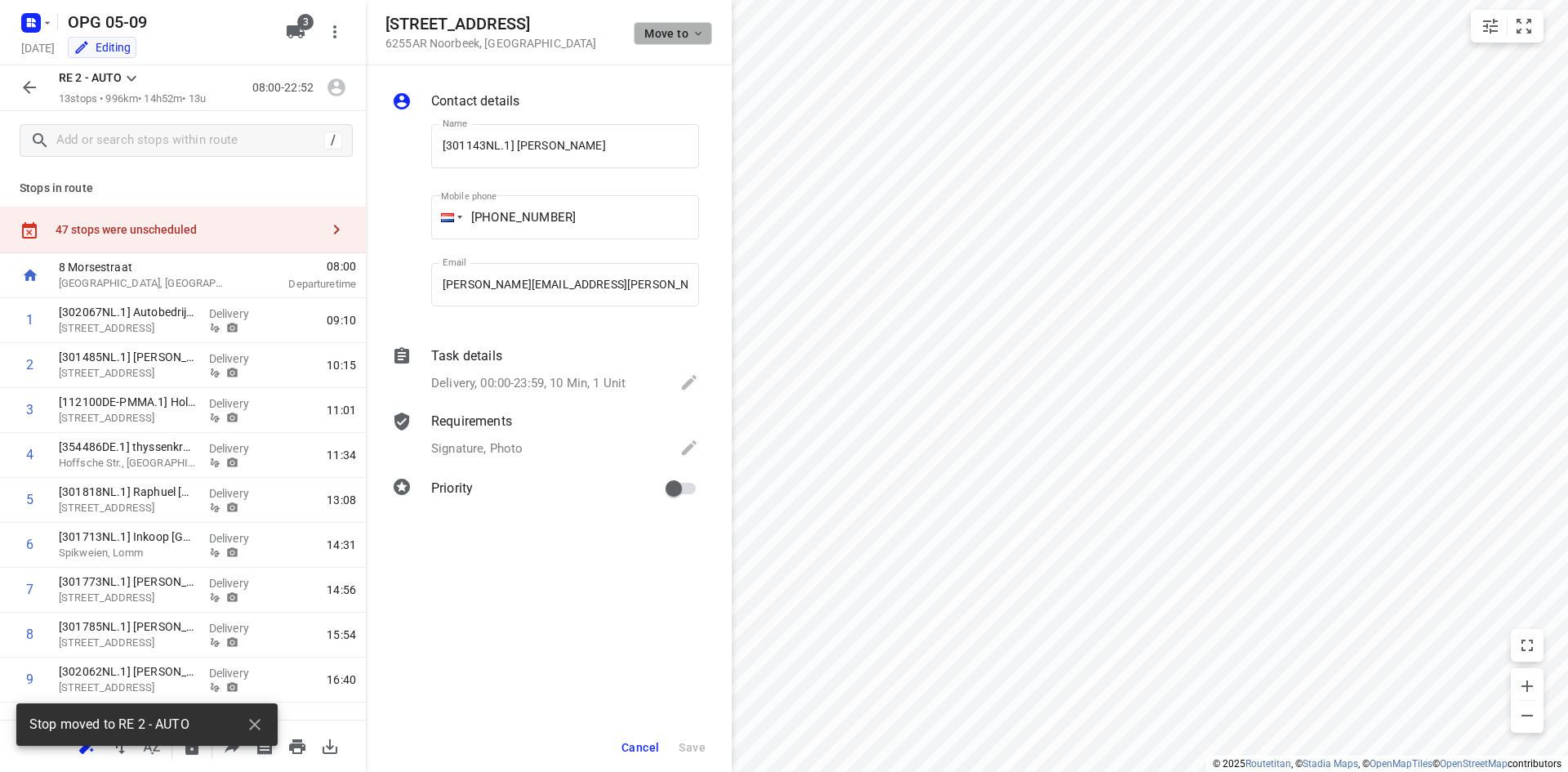
click at [659, 36] on span "Move to" at bounding box center [674, 34] width 61 height 13
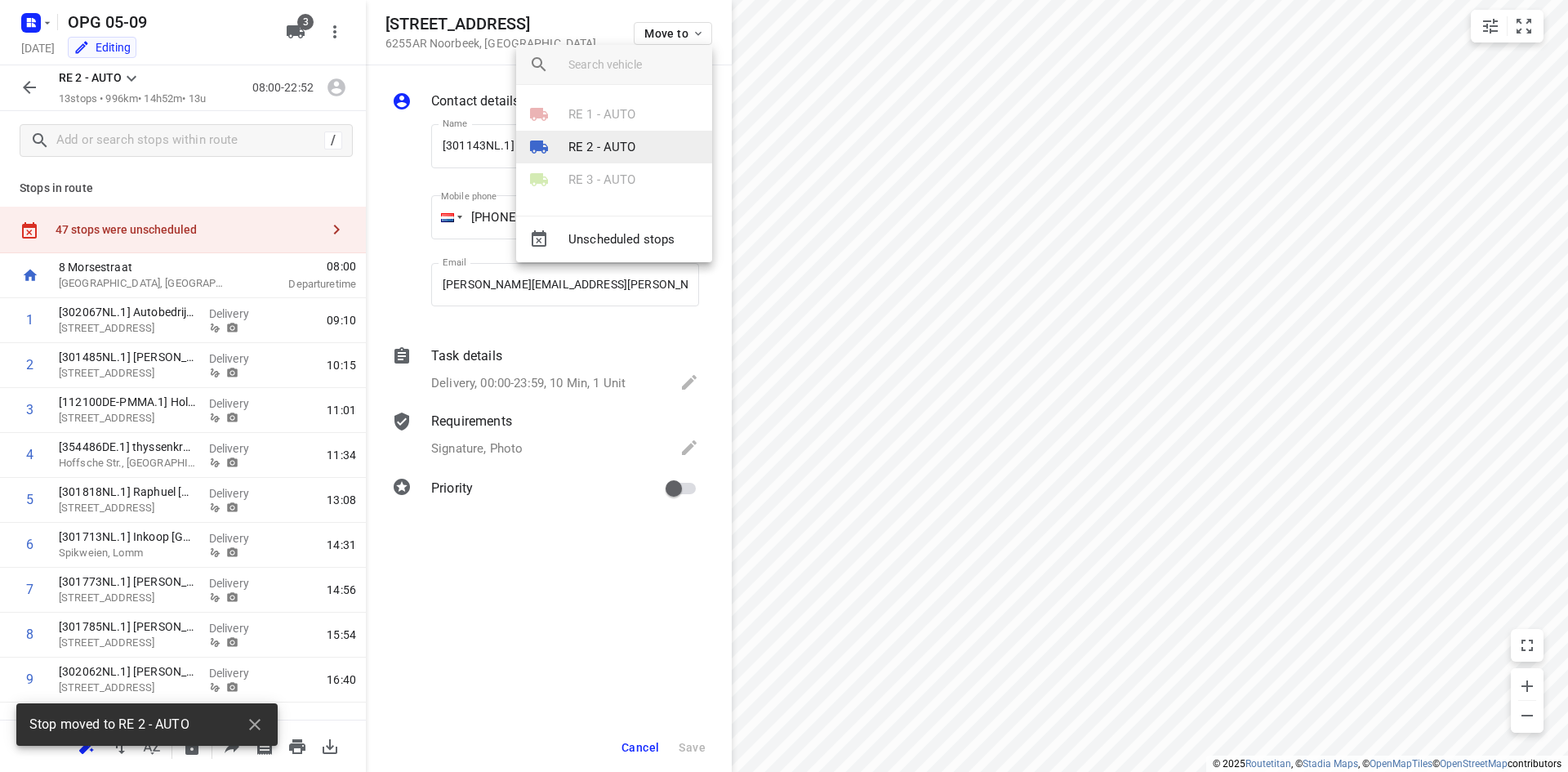
click at [636, 148] on li "RE 2 - AUTO" at bounding box center [614, 147] width 196 height 33
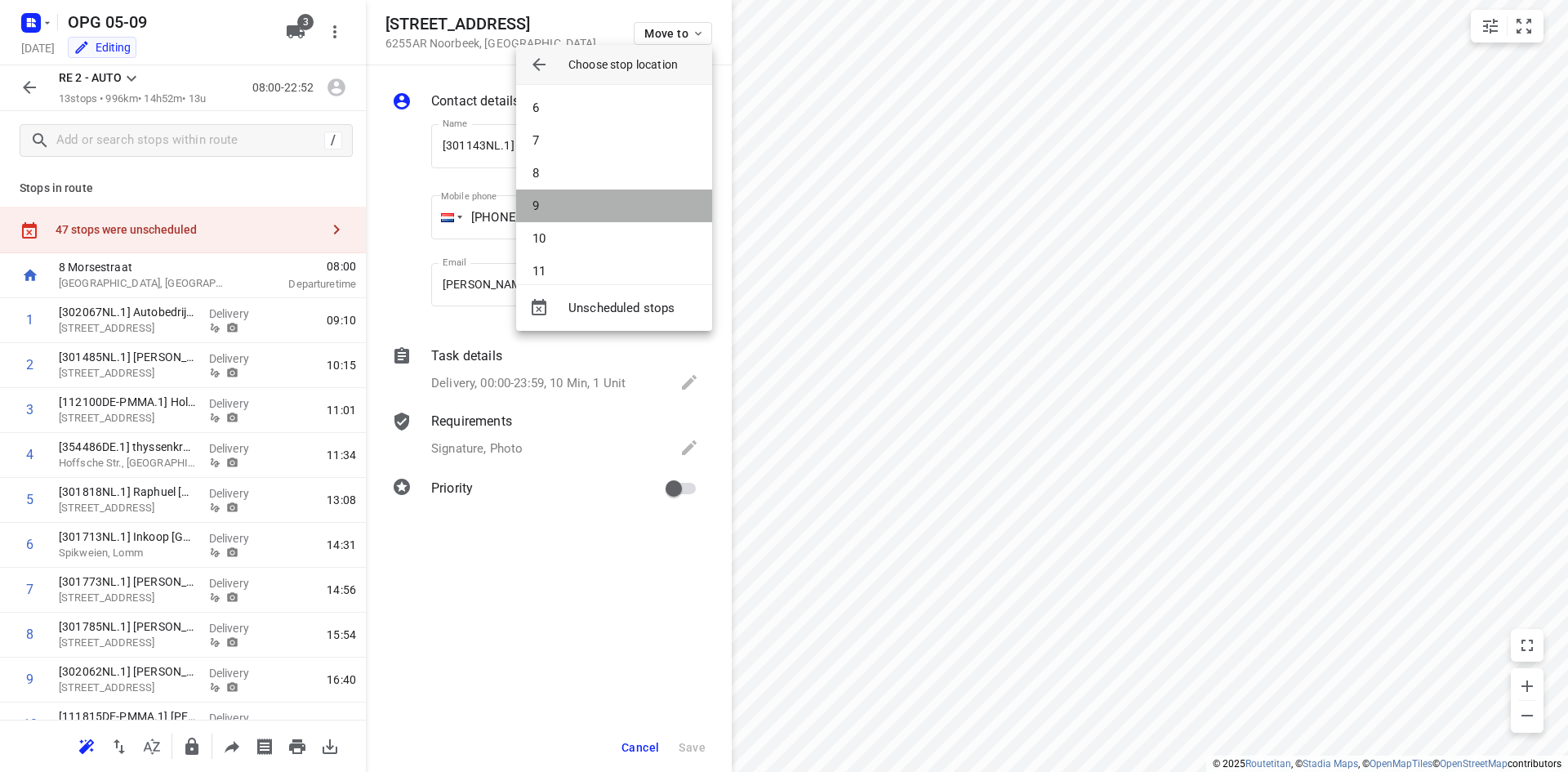
click at [618, 198] on li "9" at bounding box center [614, 206] width 196 height 33
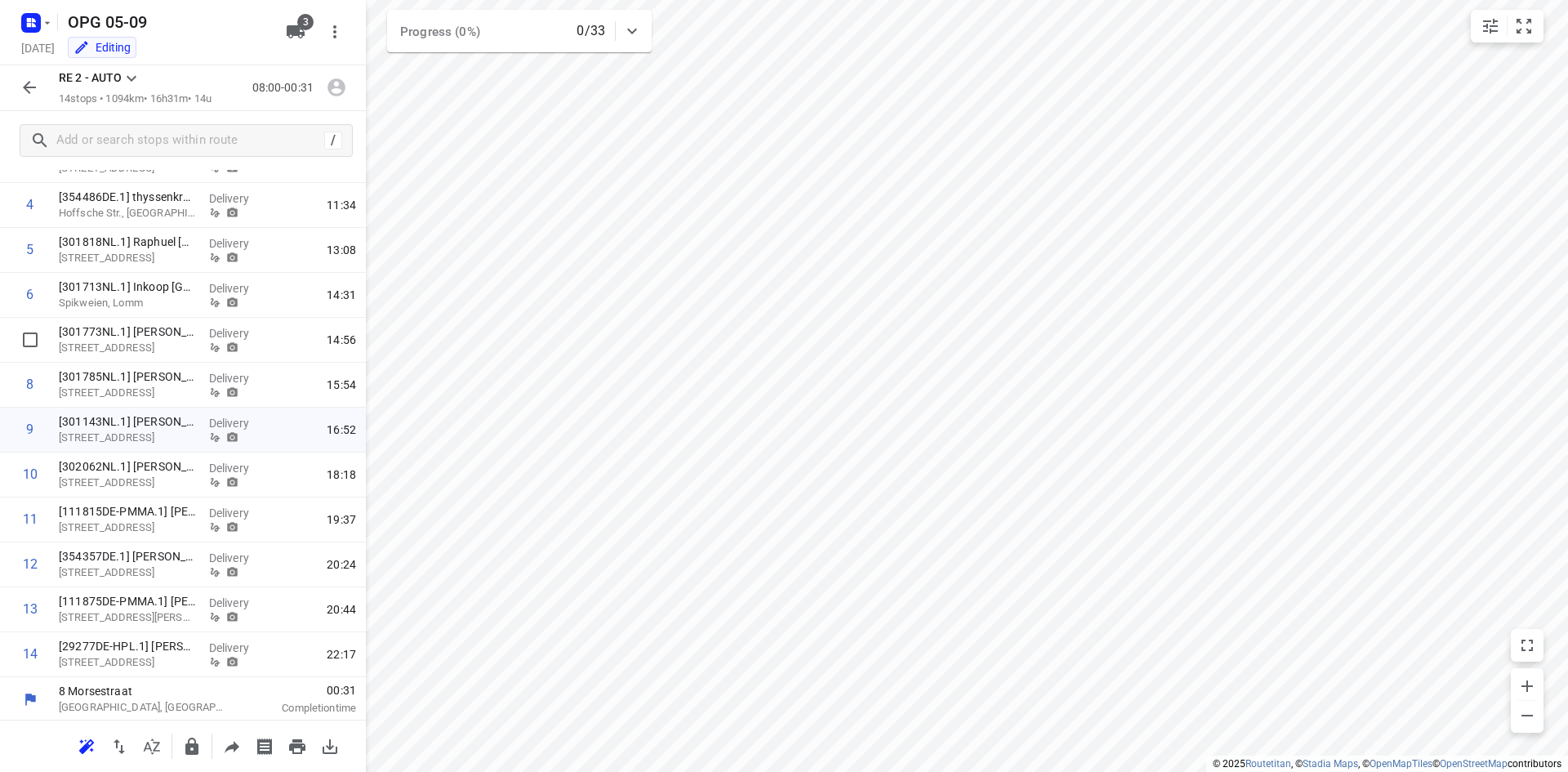
scroll to position [253, 0]
click at [25, 657] on input "checkbox" at bounding box center [30, 652] width 33 height 33
checkbox input "true"
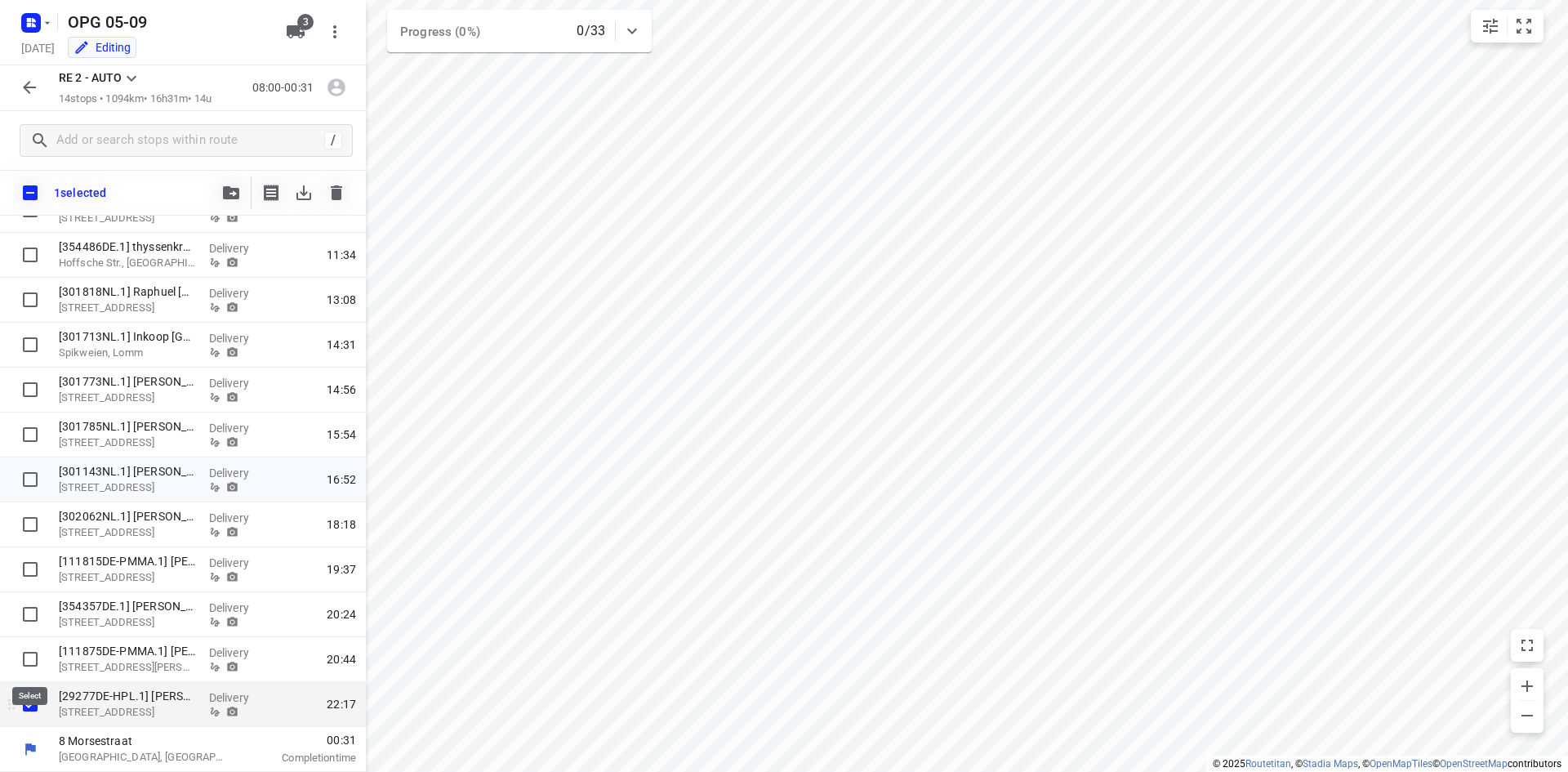
scroll to position [246, 0]
click at [31, 653] on input "checkbox" at bounding box center [30, 660] width 33 height 33
checkbox input "true"
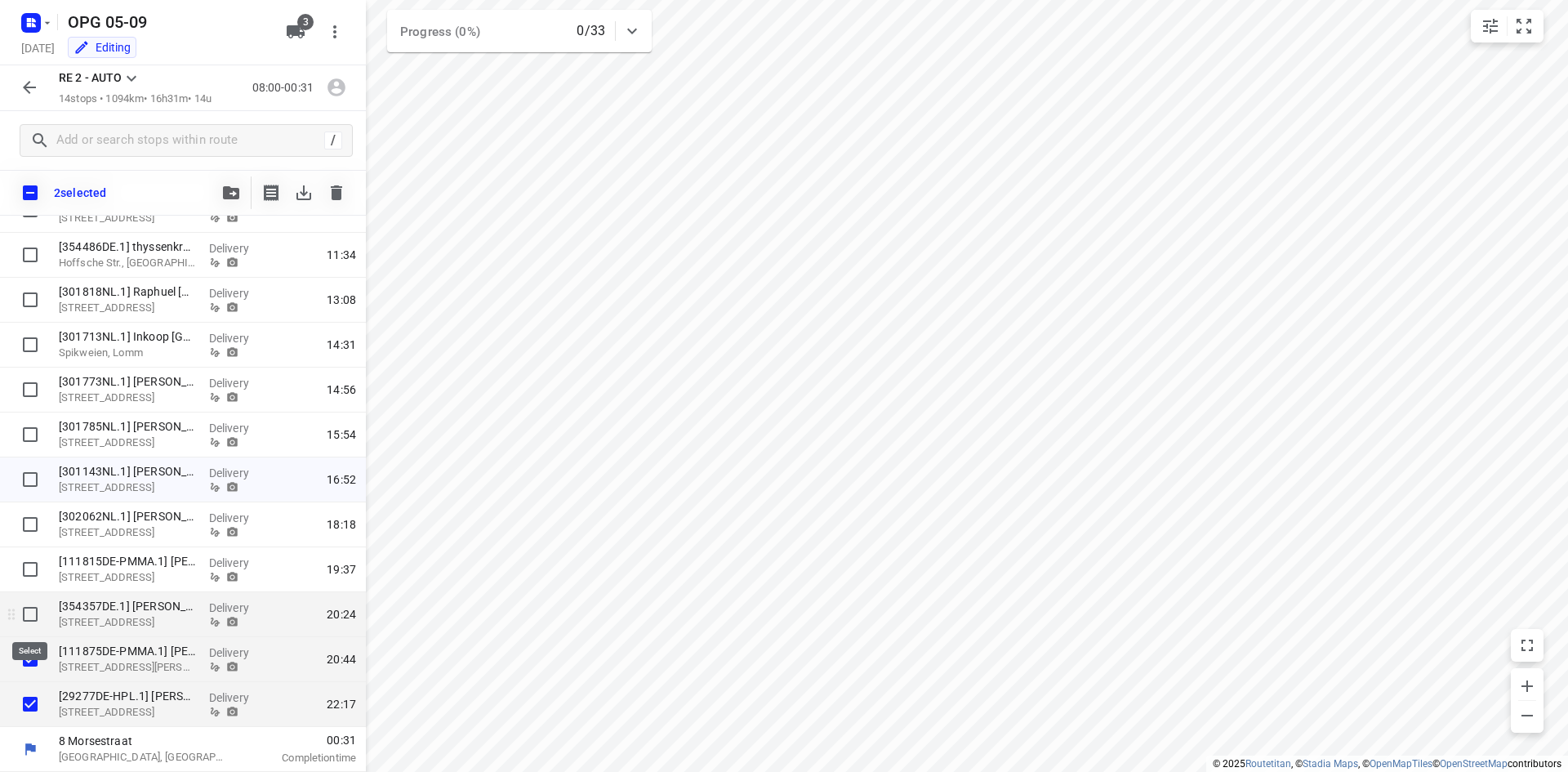
click at [31, 627] on input "checkbox" at bounding box center [30, 614] width 33 height 33
checkbox input "true"
click at [30, 583] on input "checkbox" at bounding box center [30, 569] width 33 height 33
checkbox input "true"
click at [244, 197] on button "button" at bounding box center [231, 193] width 33 height 33
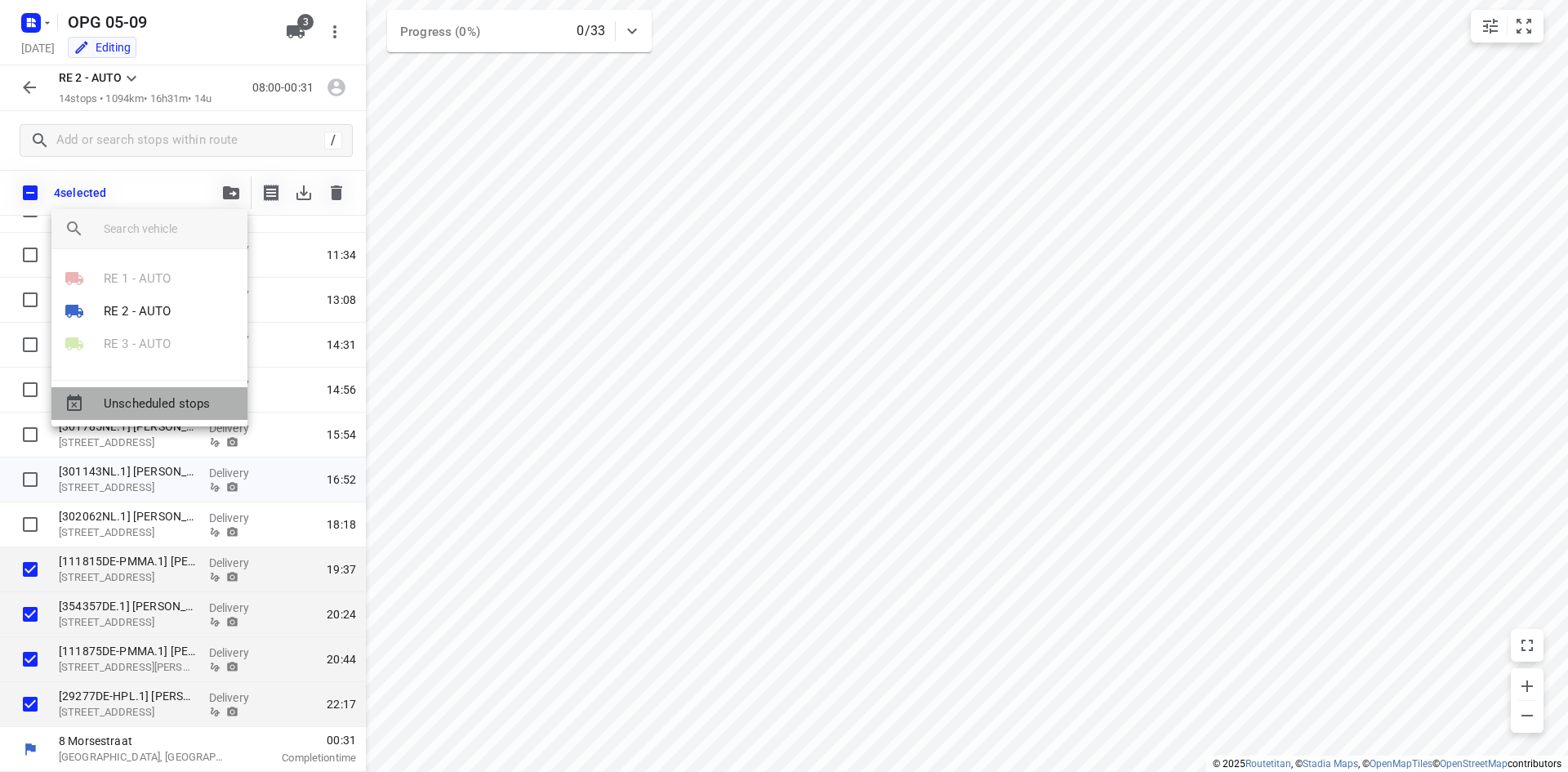
click at [146, 403] on span "Unscheduled stops" at bounding box center [169, 404] width 130 height 19
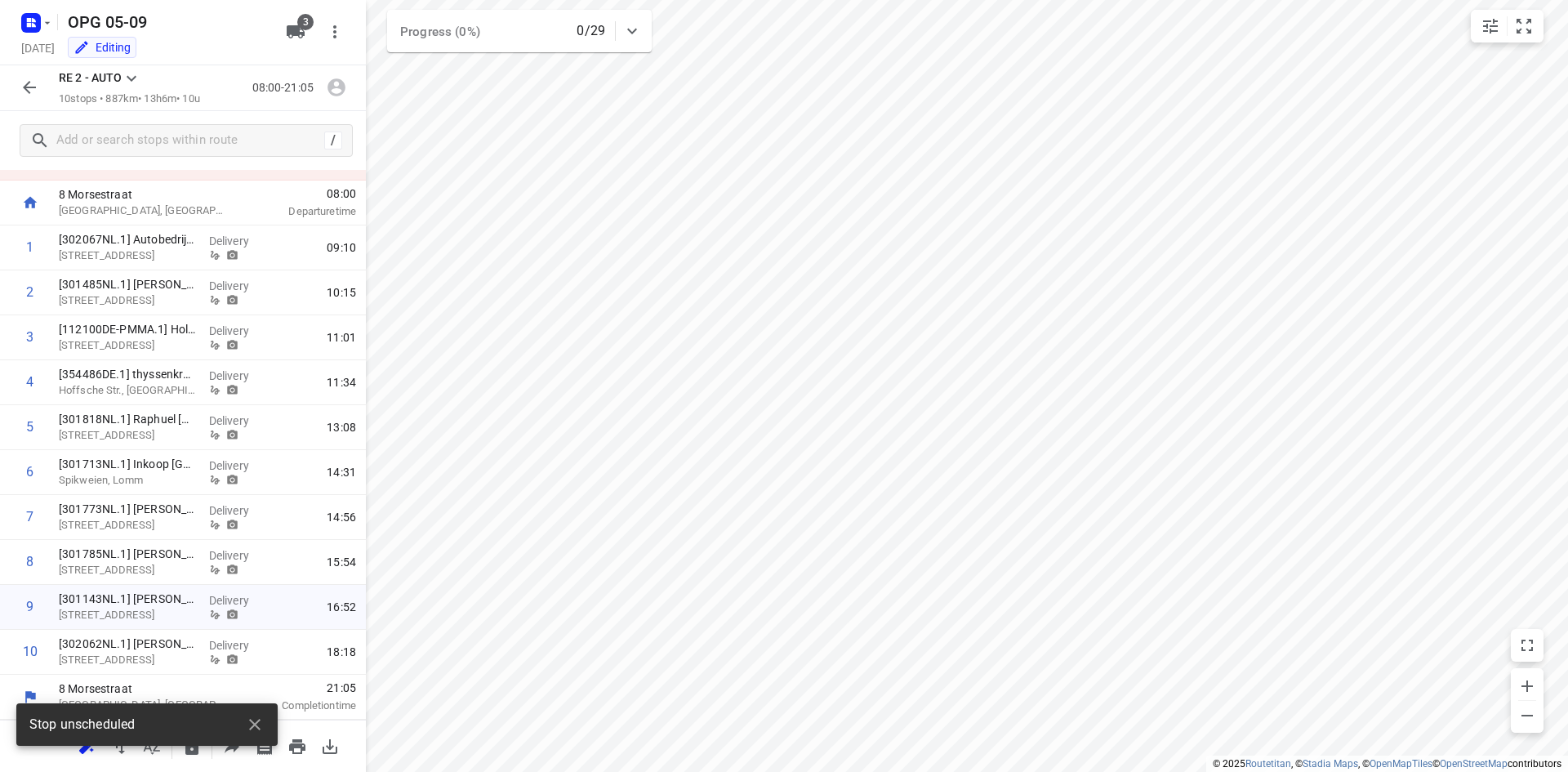
scroll to position [72, 0]
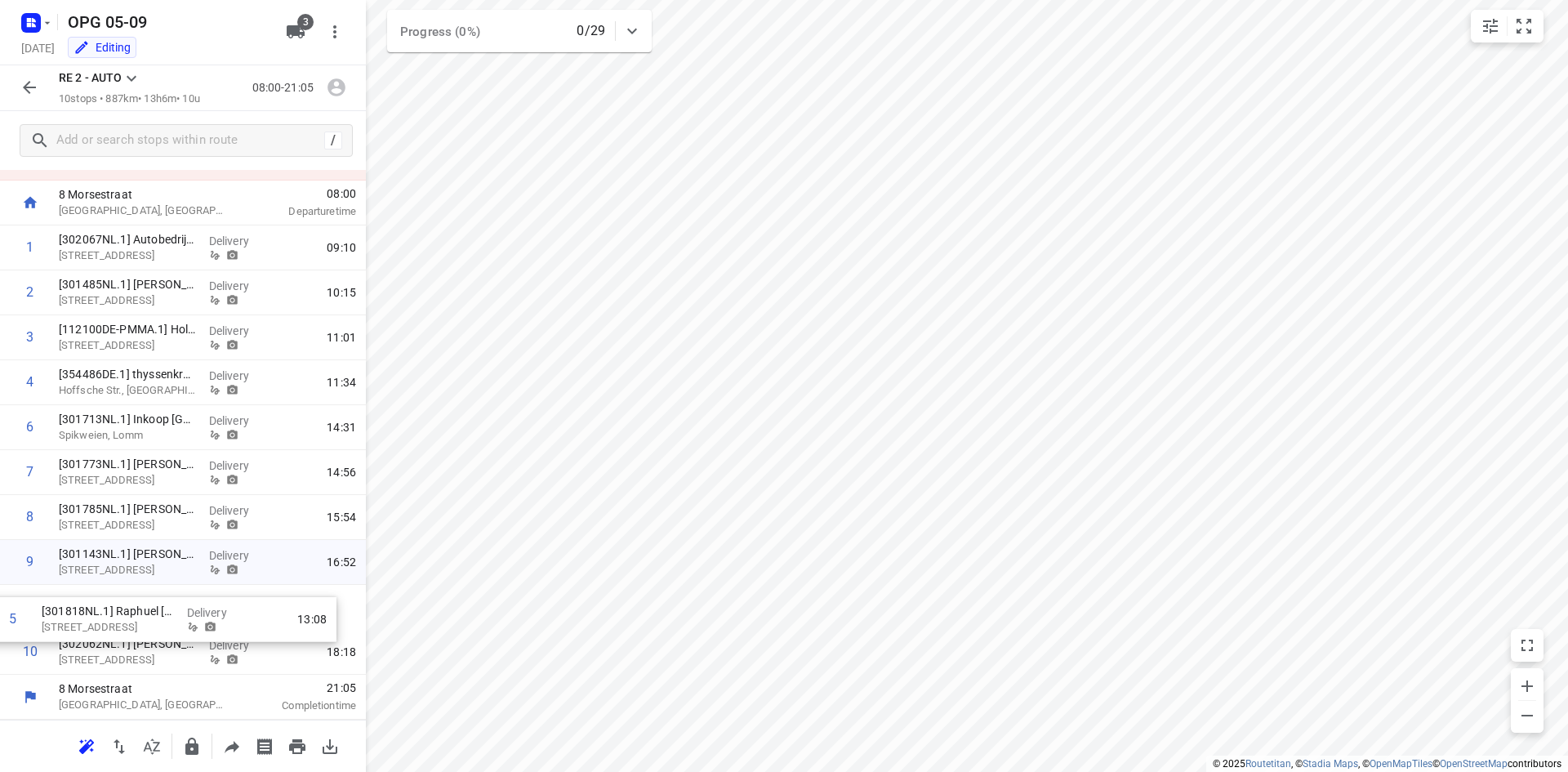
drag, startPoint x: 94, startPoint y: 436, endPoint x: 107, endPoint y: 613, distance: 177.5
click at [91, 622] on div "1 [302067NL.1] Autobedrijf [PERSON_NAME] [STREET_ADDRESS] Delivery 09:10 2 [301…" at bounding box center [183, 450] width 366 height 449
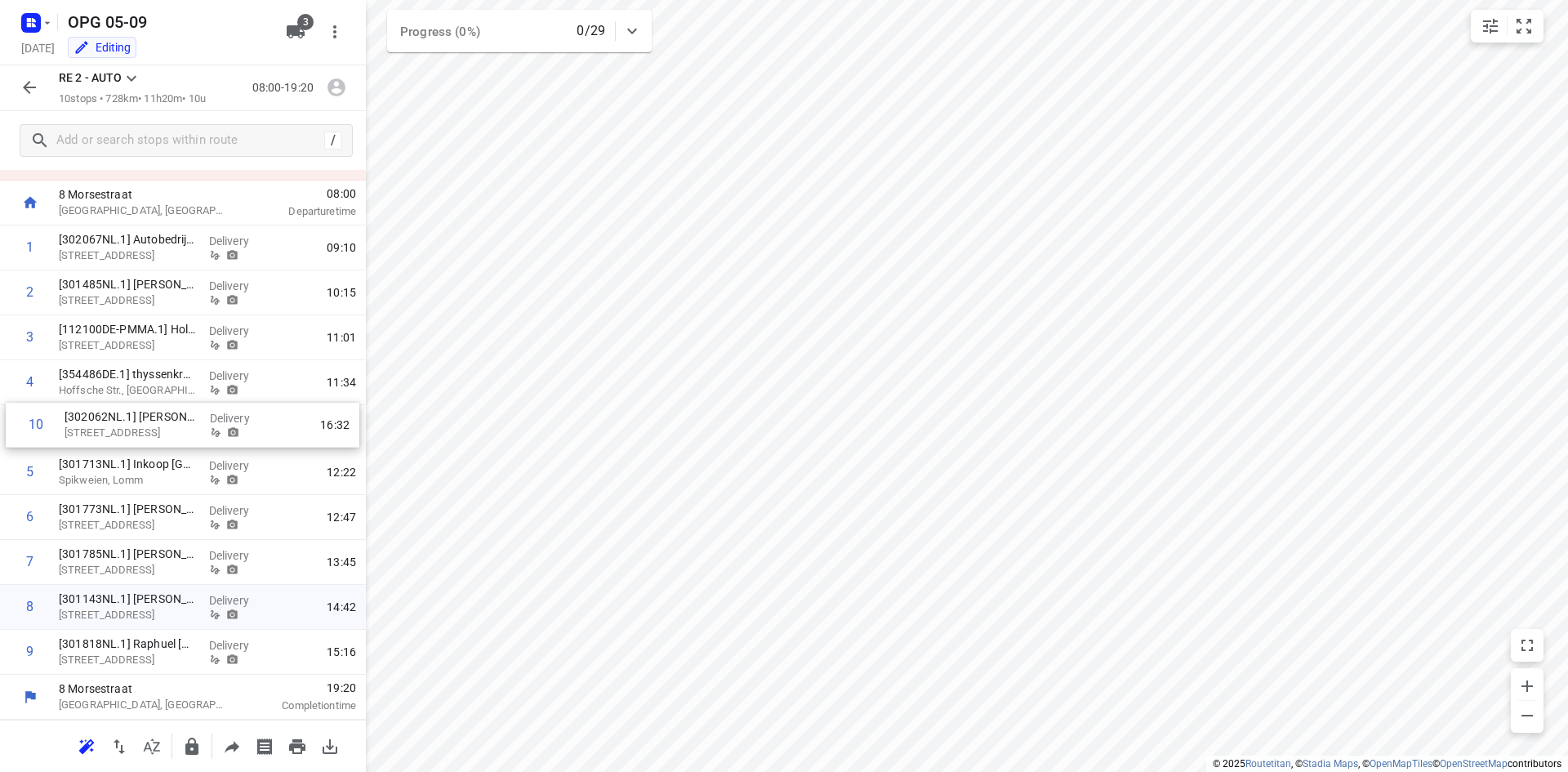
drag, startPoint x: 159, startPoint y: 656, endPoint x: 165, endPoint y: 422, distance: 234.1
click at [165, 422] on div "1 [302067NL.1] Autobedrijf [PERSON_NAME] [STREET_ADDRESS], Hengevelde Delivery …" at bounding box center [183, 450] width 366 height 449
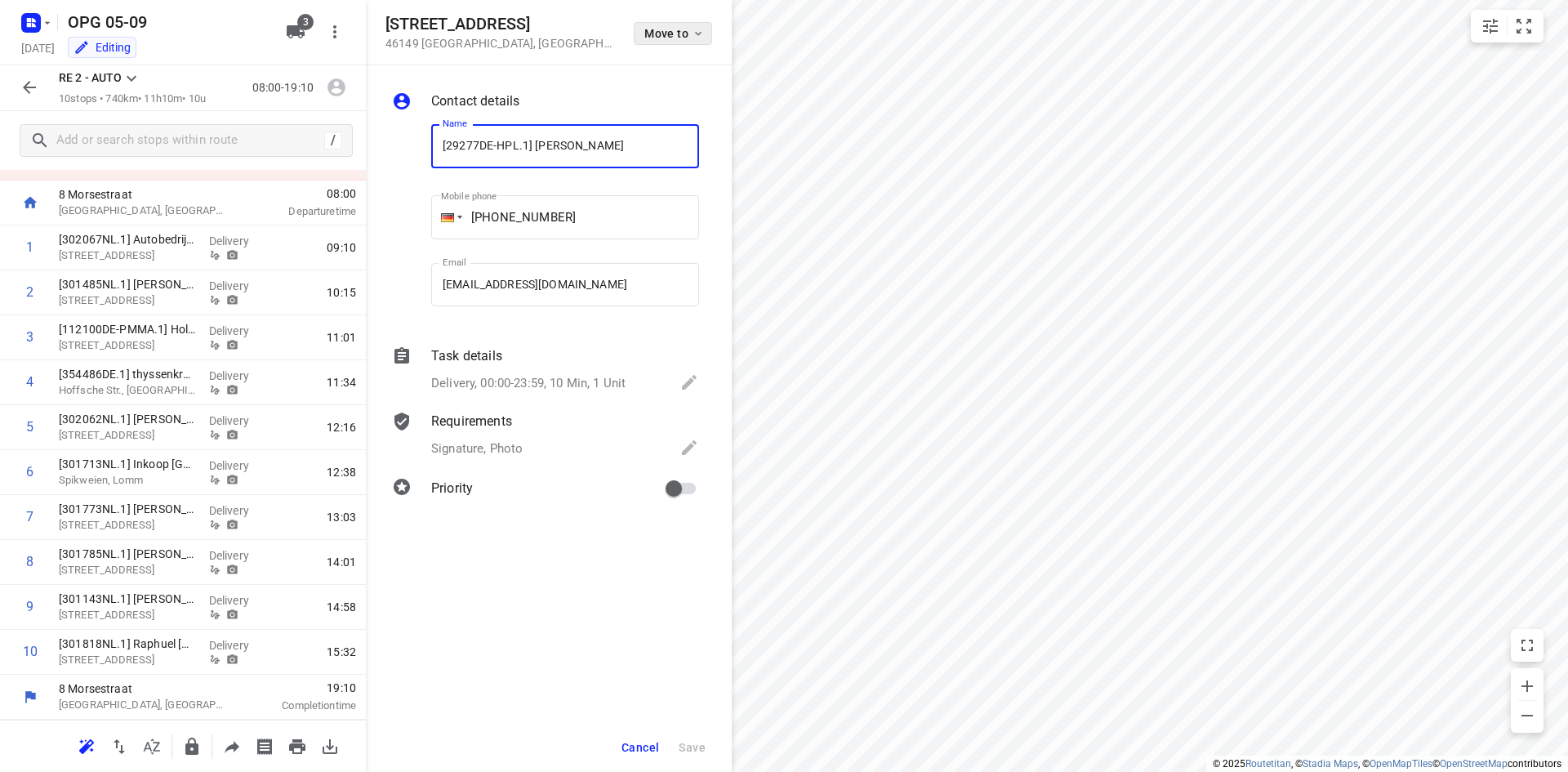
click at [688, 33] on span "Move to" at bounding box center [674, 34] width 61 height 13
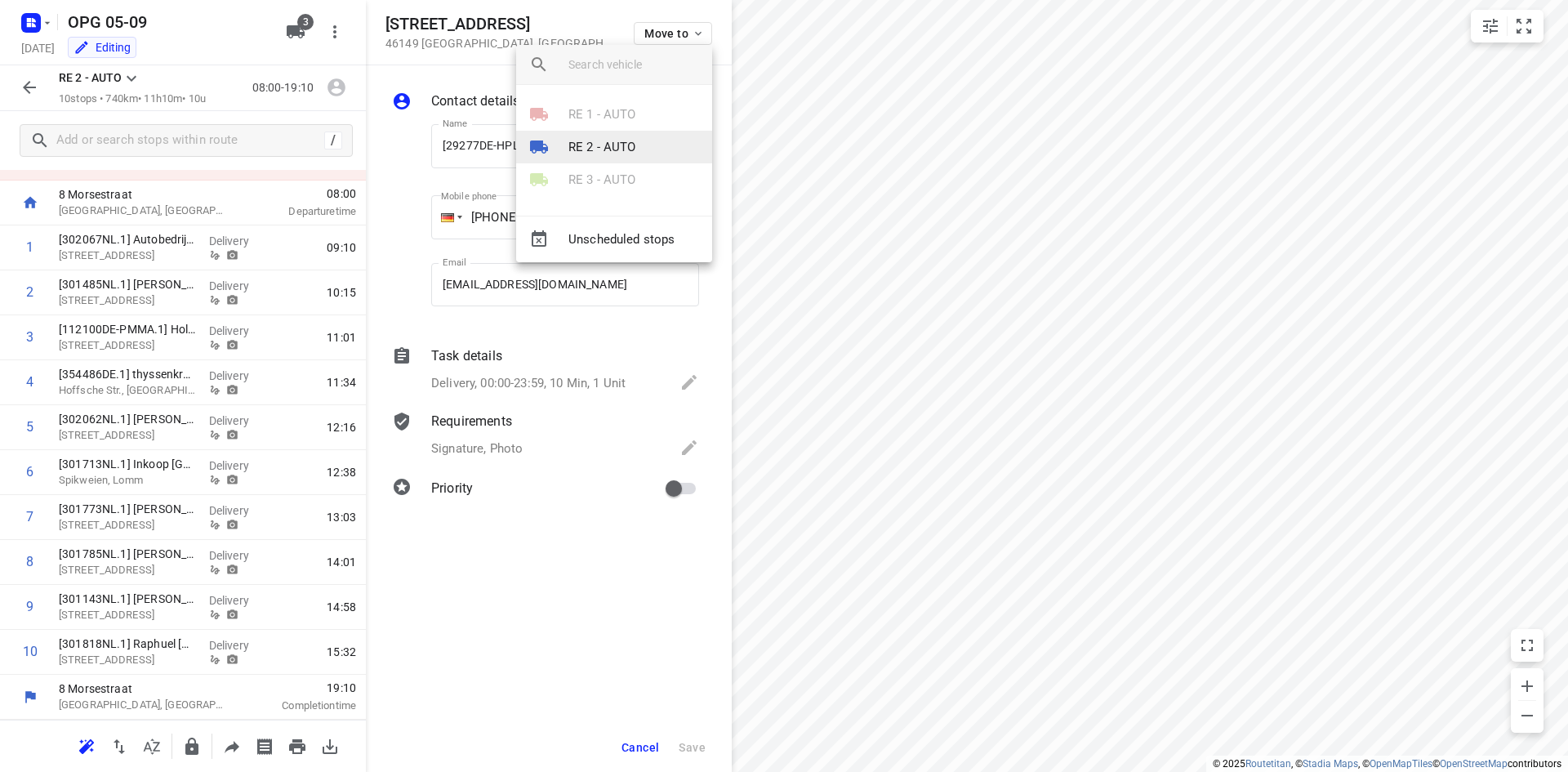
click at [612, 151] on p "RE 2 - AUTO" at bounding box center [602, 147] width 68 height 19
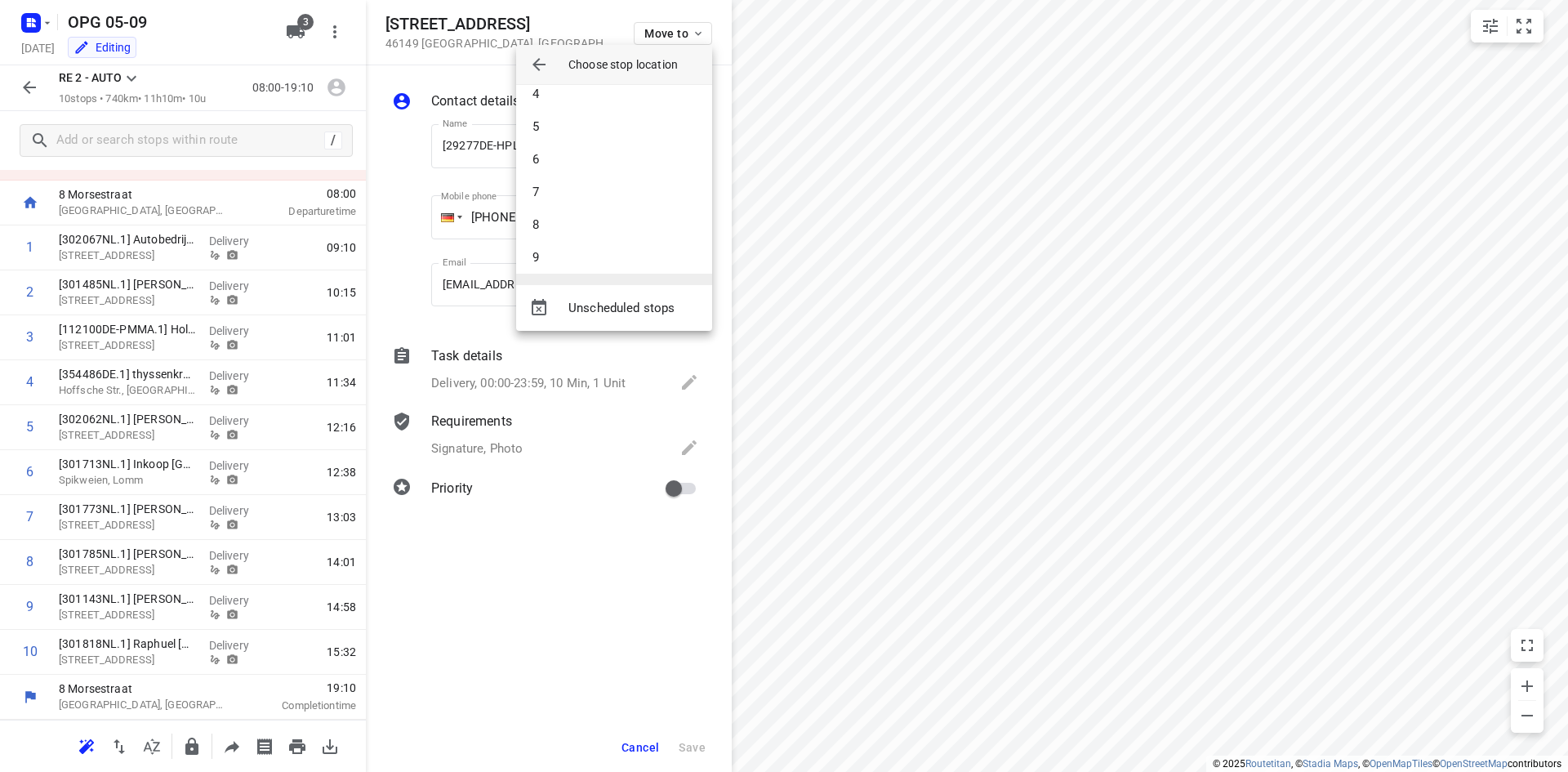
scroll to position [147, 0]
click at [597, 248] on li "10" at bounding box center [614, 255] width 196 height 33
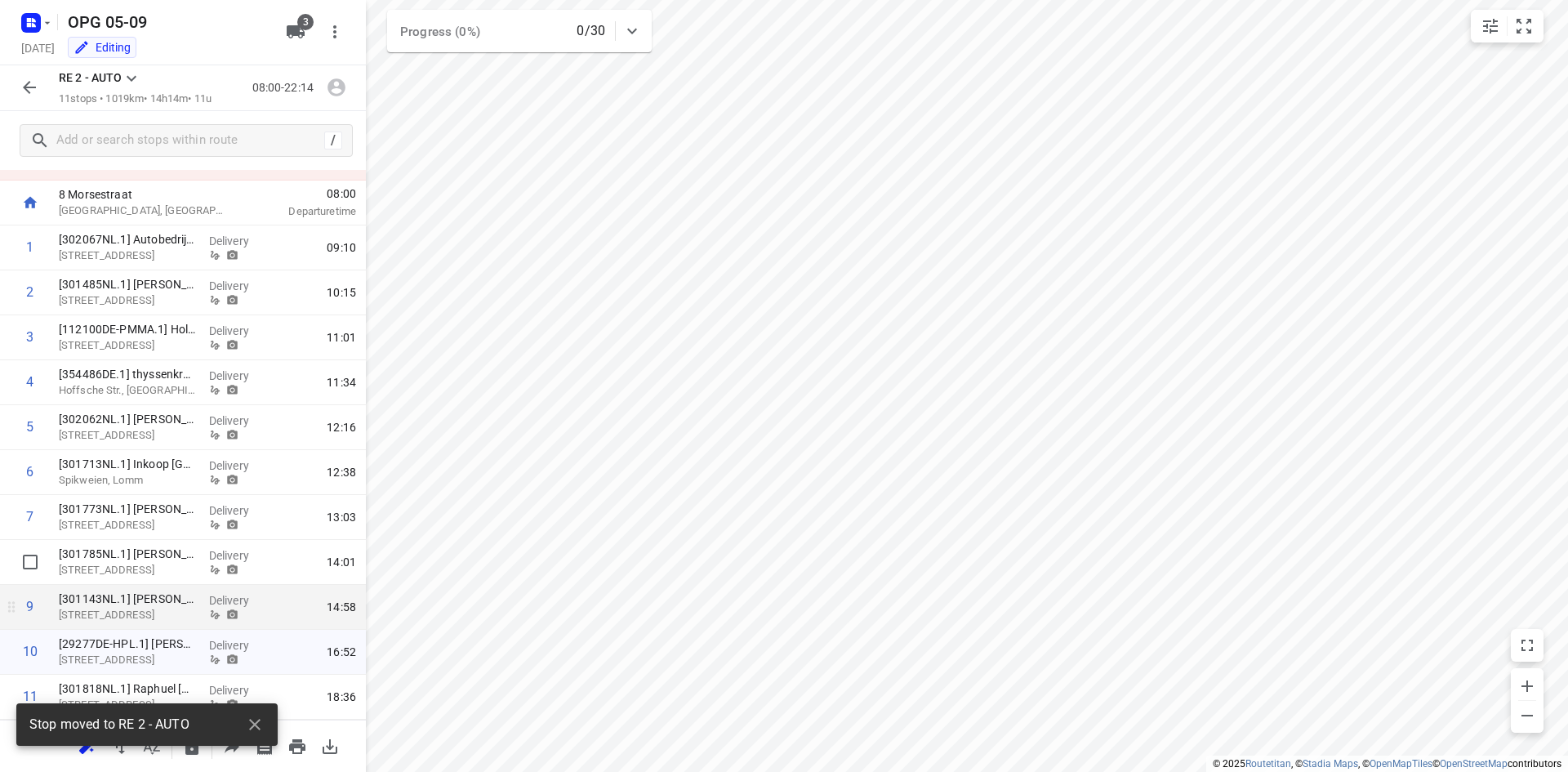
scroll to position [118, 0]
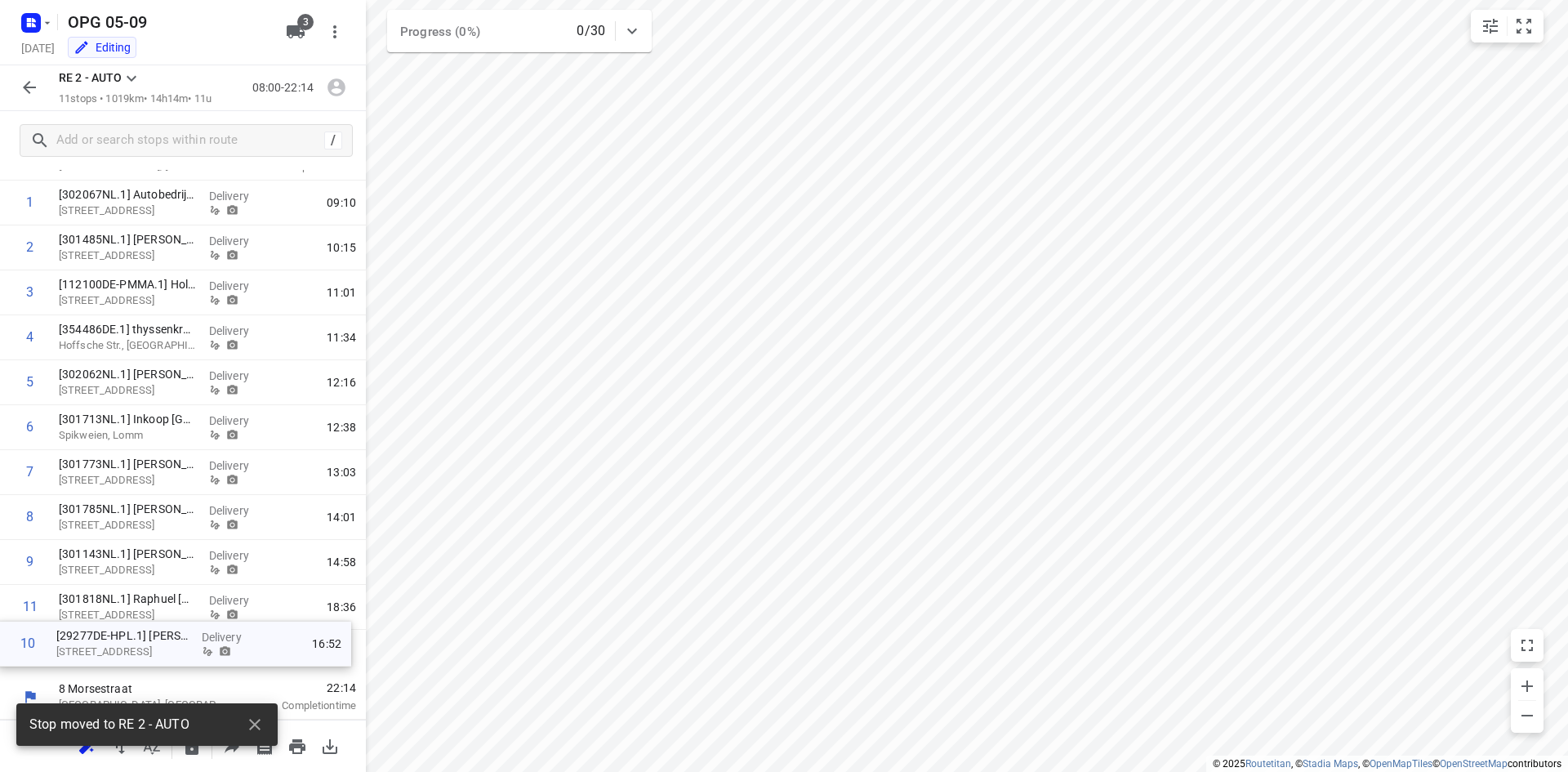
drag, startPoint x: 204, startPoint y: 615, endPoint x: 201, endPoint y: 661, distance: 46.1
click at [201, 661] on div "1 [302067NL.1] Autobedrijf [PERSON_NAME] [STREET_ADDRESS] Delivery 09:10 2 [301…" at bounding box center [183, 428] width 366 height 495
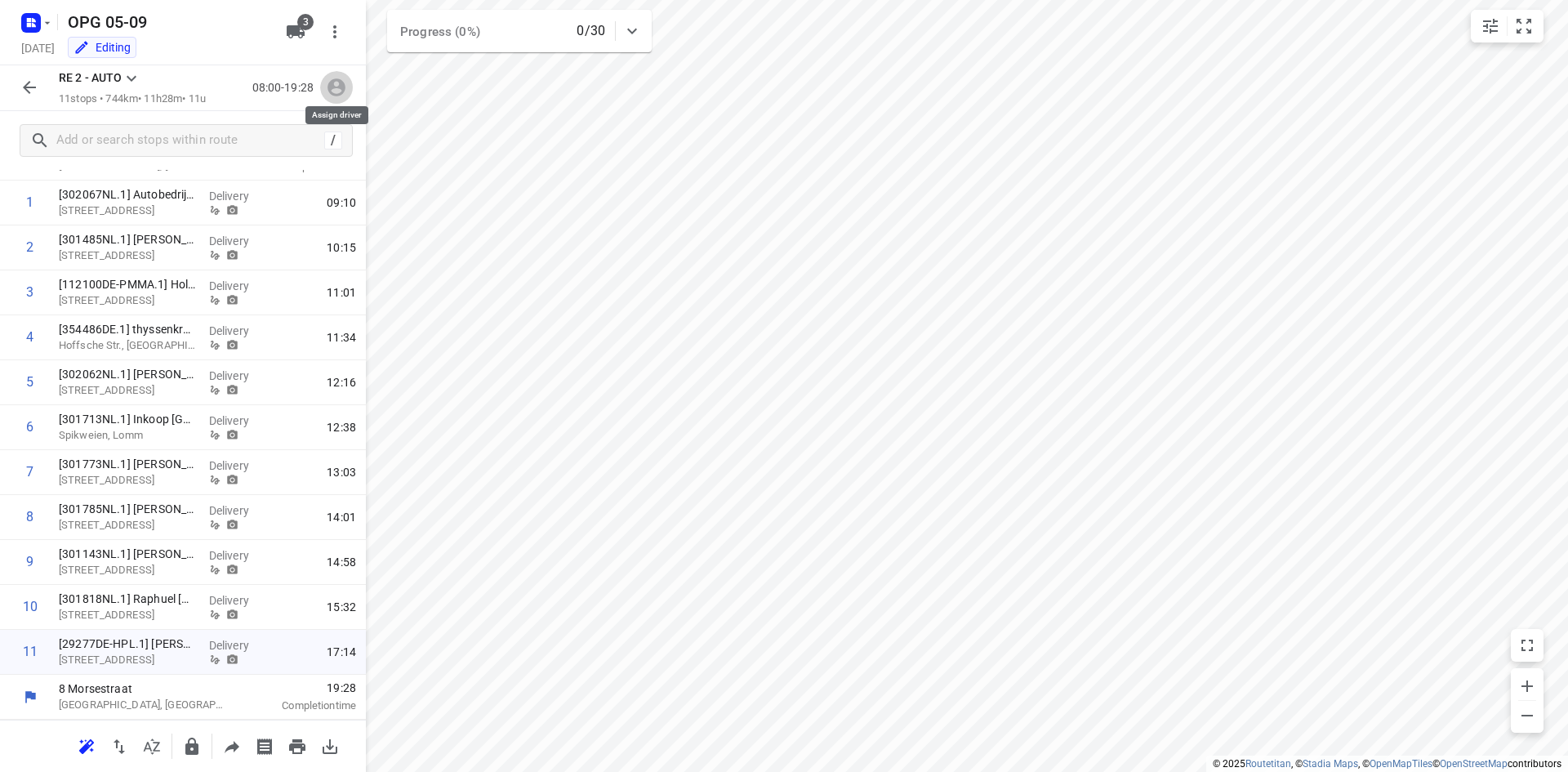
click at [343, 87] on icon "button" at bounding box center [337, 88] width 18 height 18
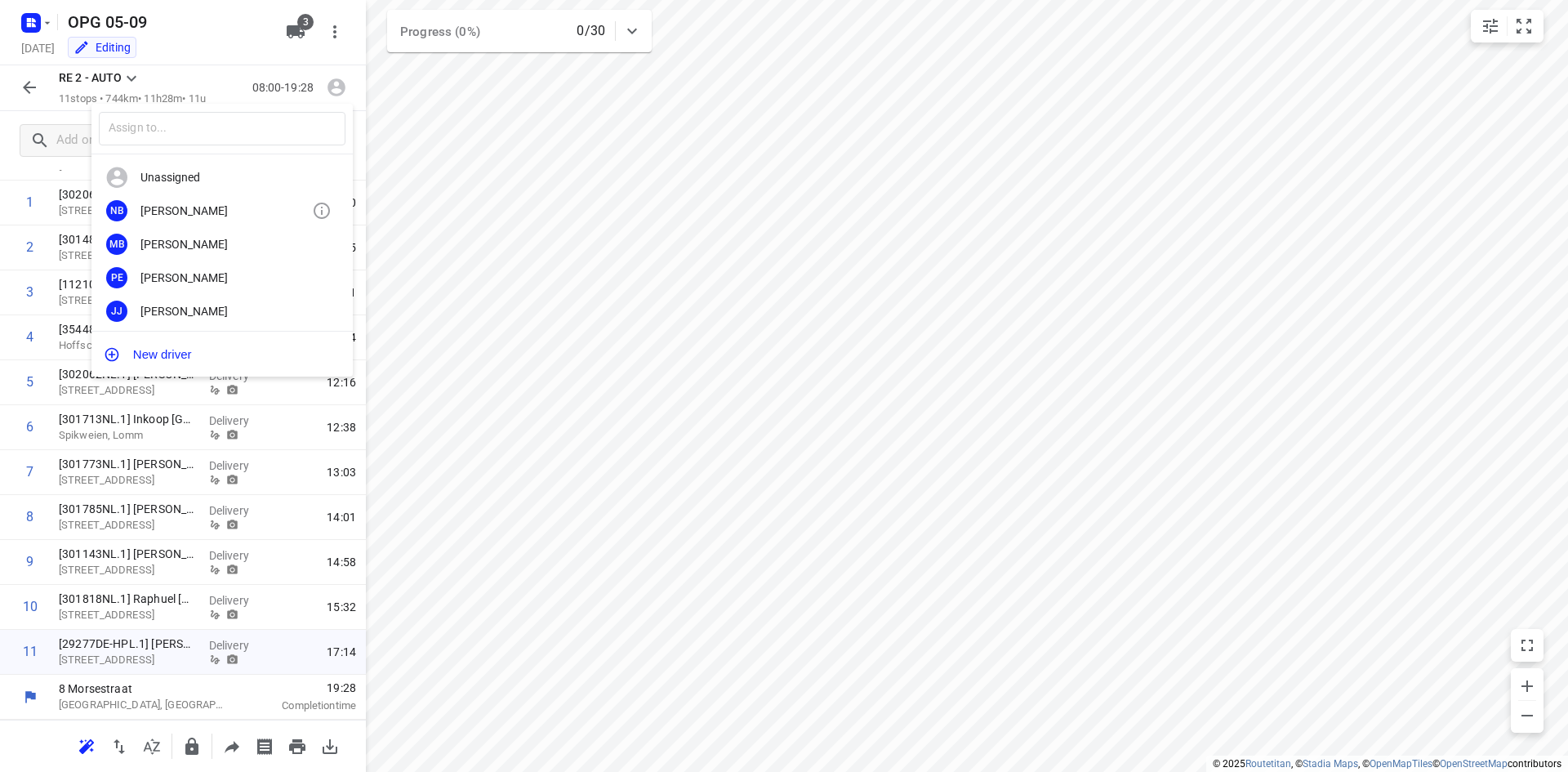
click at [255, 214] on div "[PERSON_NAME]" at bounding box center [226, 210] width 171 height 13
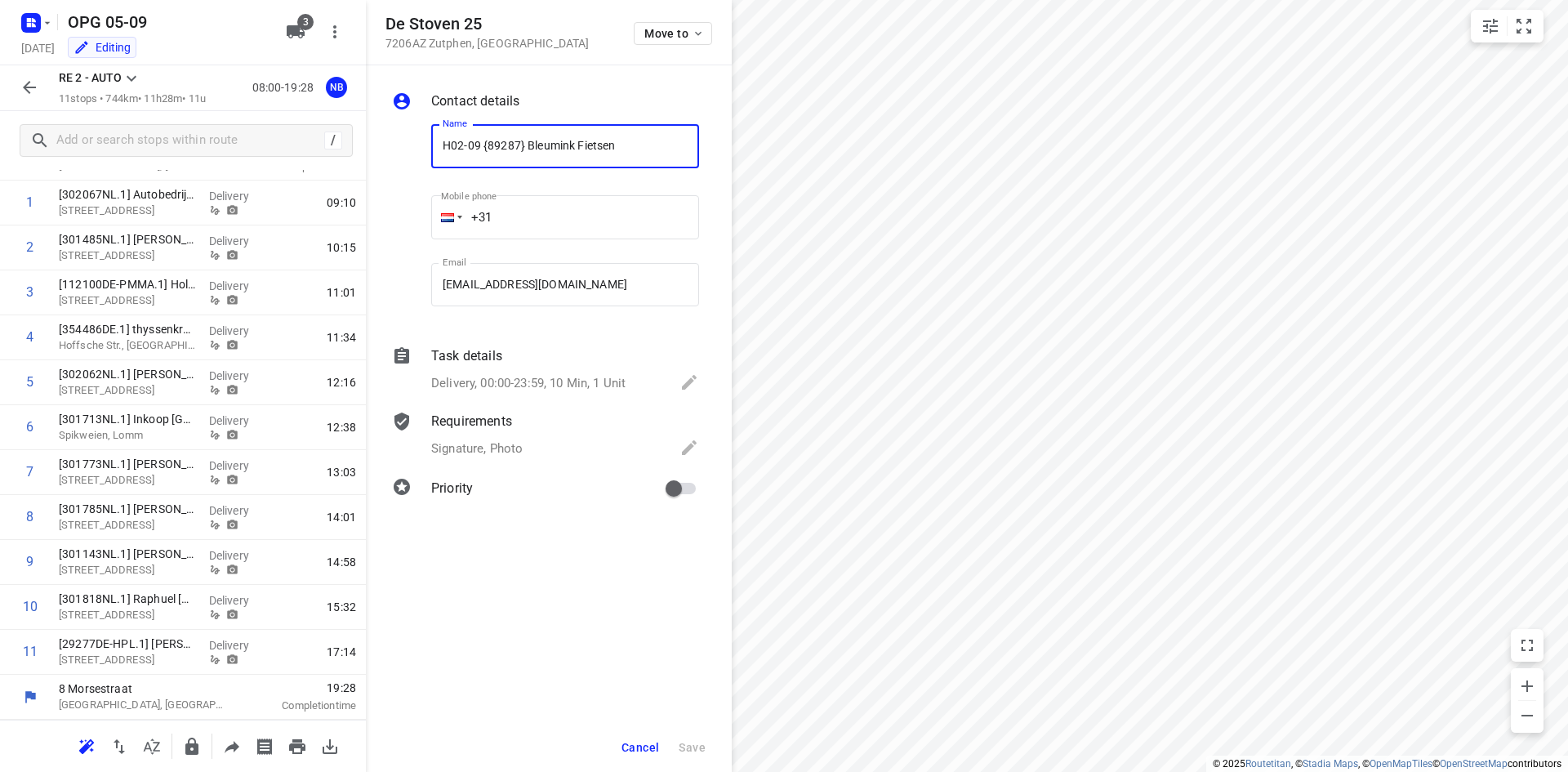
click at [641, 752] on span "Cancel" at bounding box center [640, 748] width 37 height 13
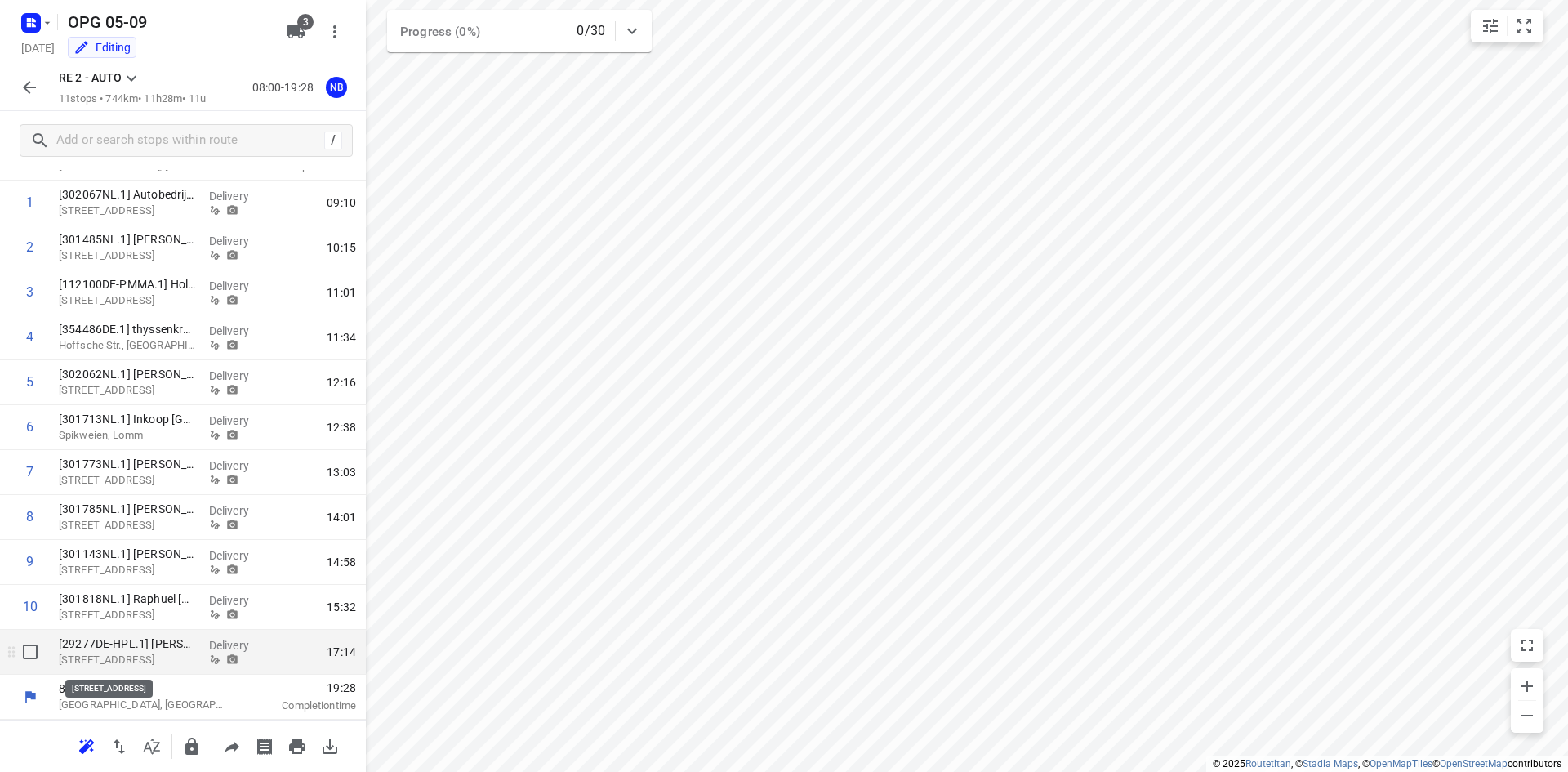
click at [108, 655] on p "[STREET_ADDRESS]" at bounding box center [127, 661] width 137 height 16
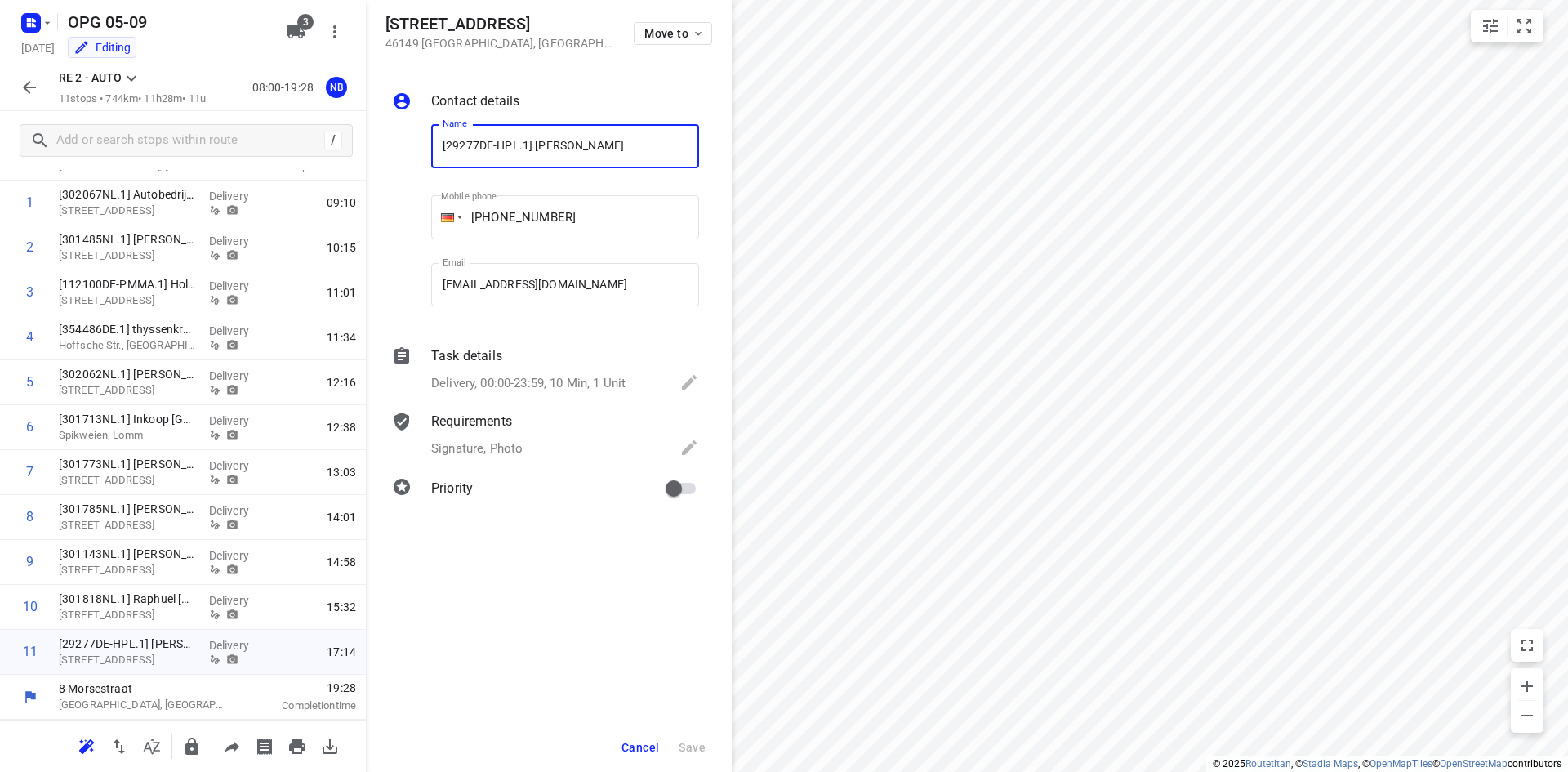
drag, startPoint x: 623, startPoint y: 743, endPoint x: 642, endPoint y: 705, distance: 42.5
click at [624, 743] on span "Cancel" at bounding box center [640, 748] width 37 height 13
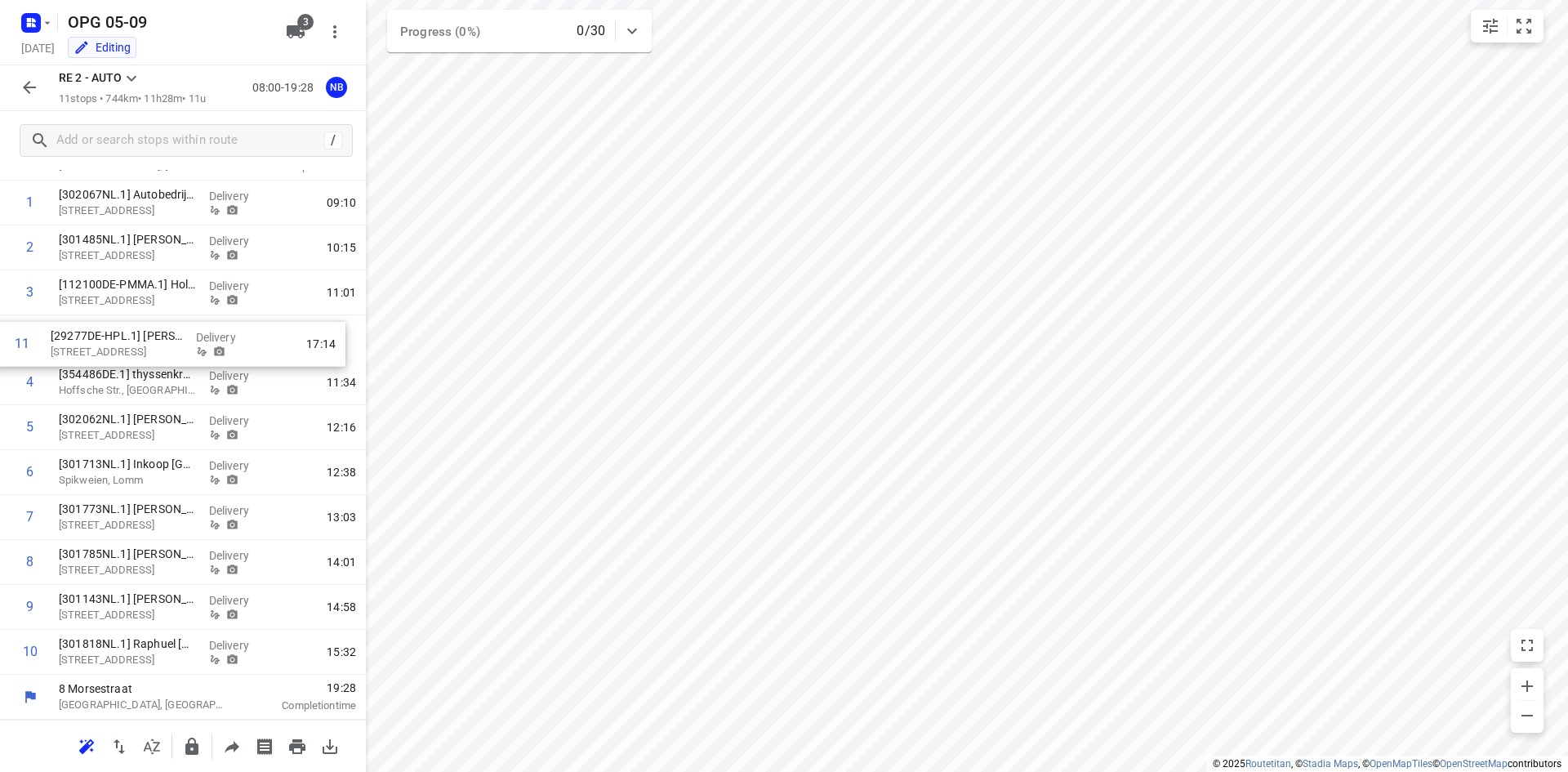
drag, startPoint x: 121, startPoint y: 651, endPoint x: 112, endPoint y: 332, distance: 319.1
click at [112, 332] on div "1 [302067NL.1] Autobedrijf [PERSON_NAME] [STREET_ADDRESS] Delivery 09:10 2 [301…" at bounding box center [183, 428] width 366 height 495
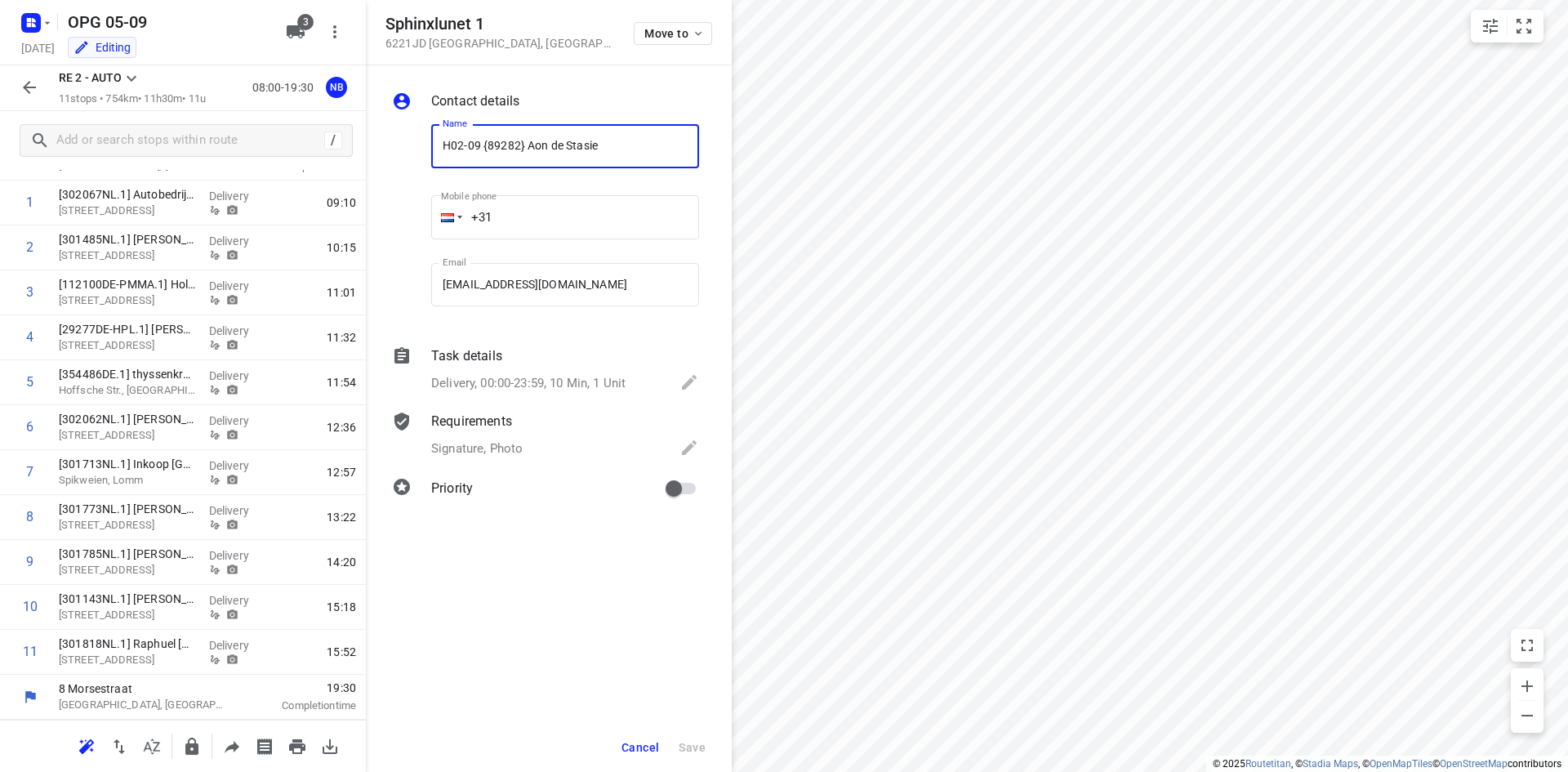
drag, startPoint x: 662, startPoint y: 732, endPoint x: 686, endPoint y: 744, distance: 26.8
click at [668, 737] on div "Cancel Save" at bounding box center [549, 748] width 366 height 49
click at [669, 748] on div "Cancel Save" at bounding box center [549, 748] width 366 height 49
click at [644, 738] on button "Cancel" at bounding box center [640, 748] width 51 height 29
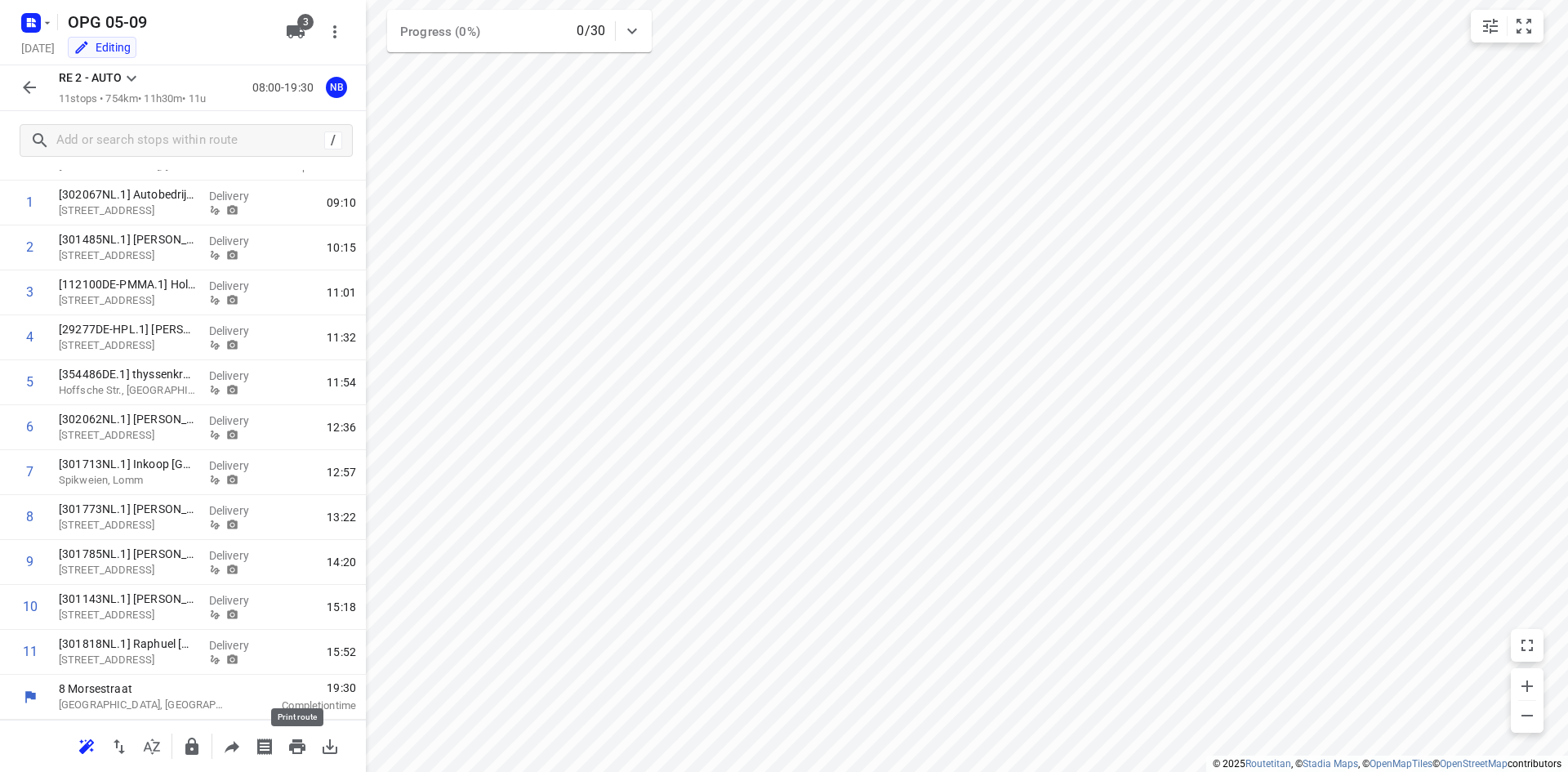
click at [293, 750] on icon "button" at bounding box center [297, 747] width 16 height 14
click at [34, 85] on icon "button" at bounding box center [30, 88] width 20 height 20
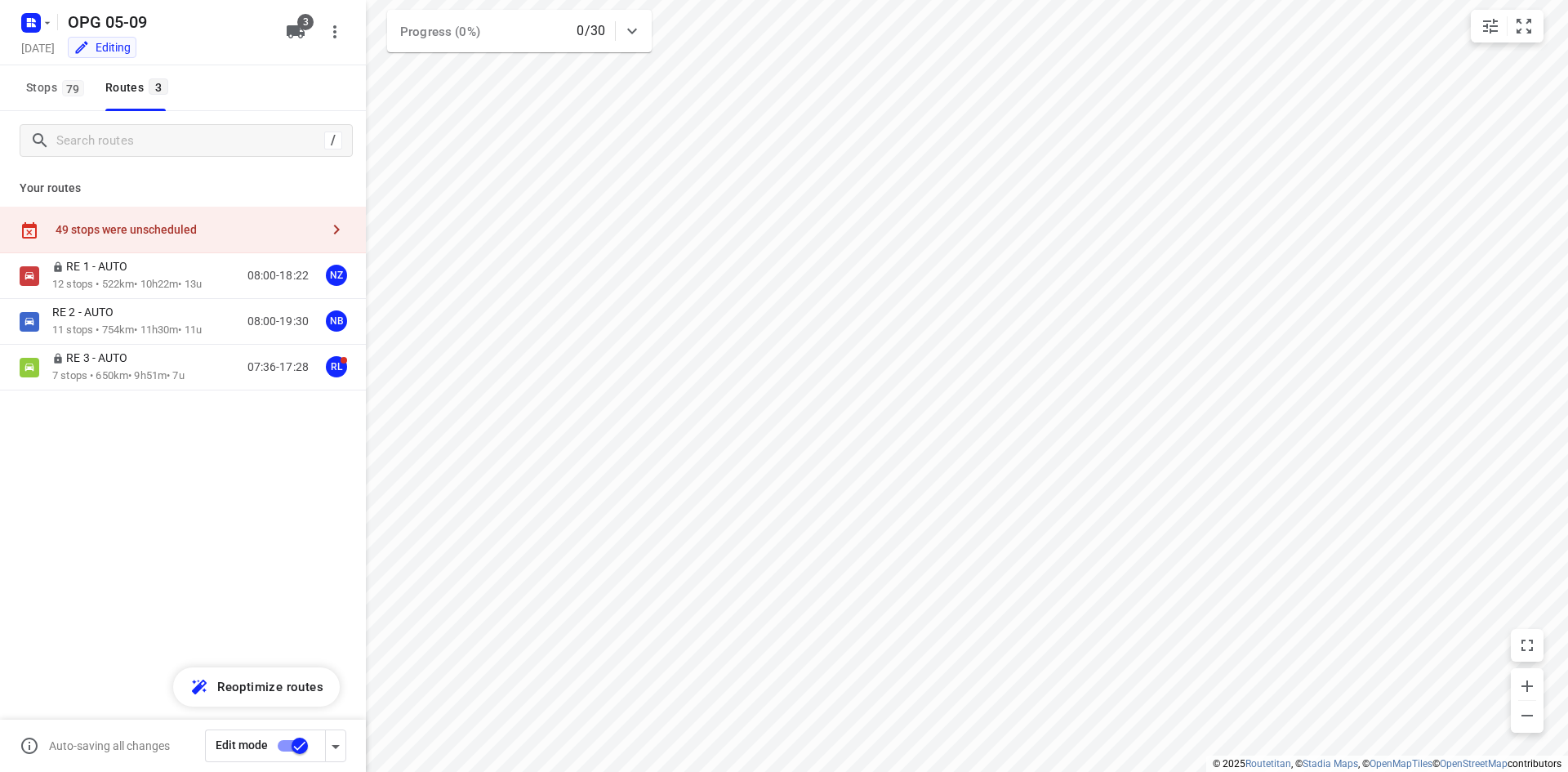
click at [289, 755] on input "checkbox" at bounding box center [300, 746] width 93 height 31
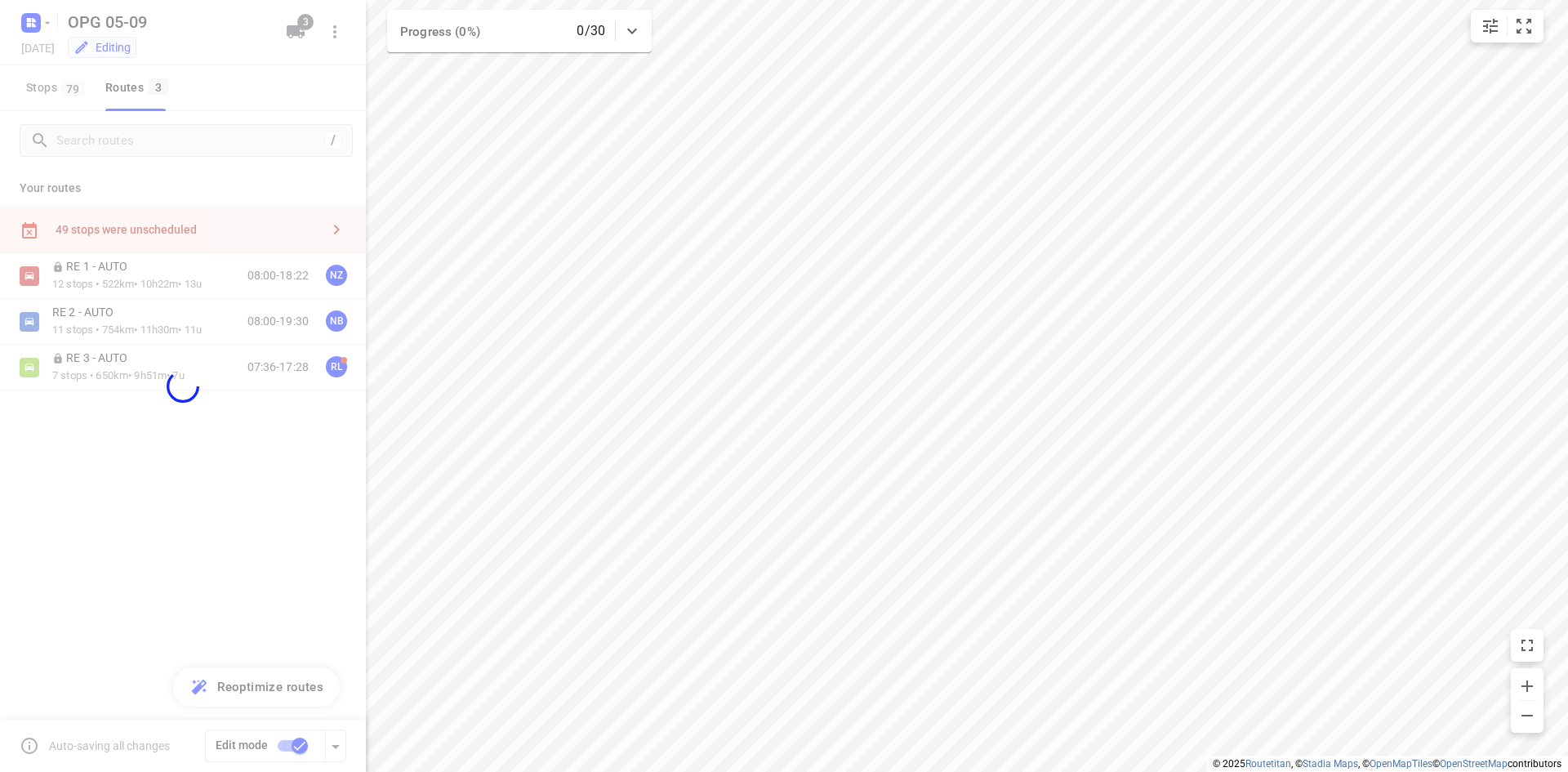
checkbox input "false"
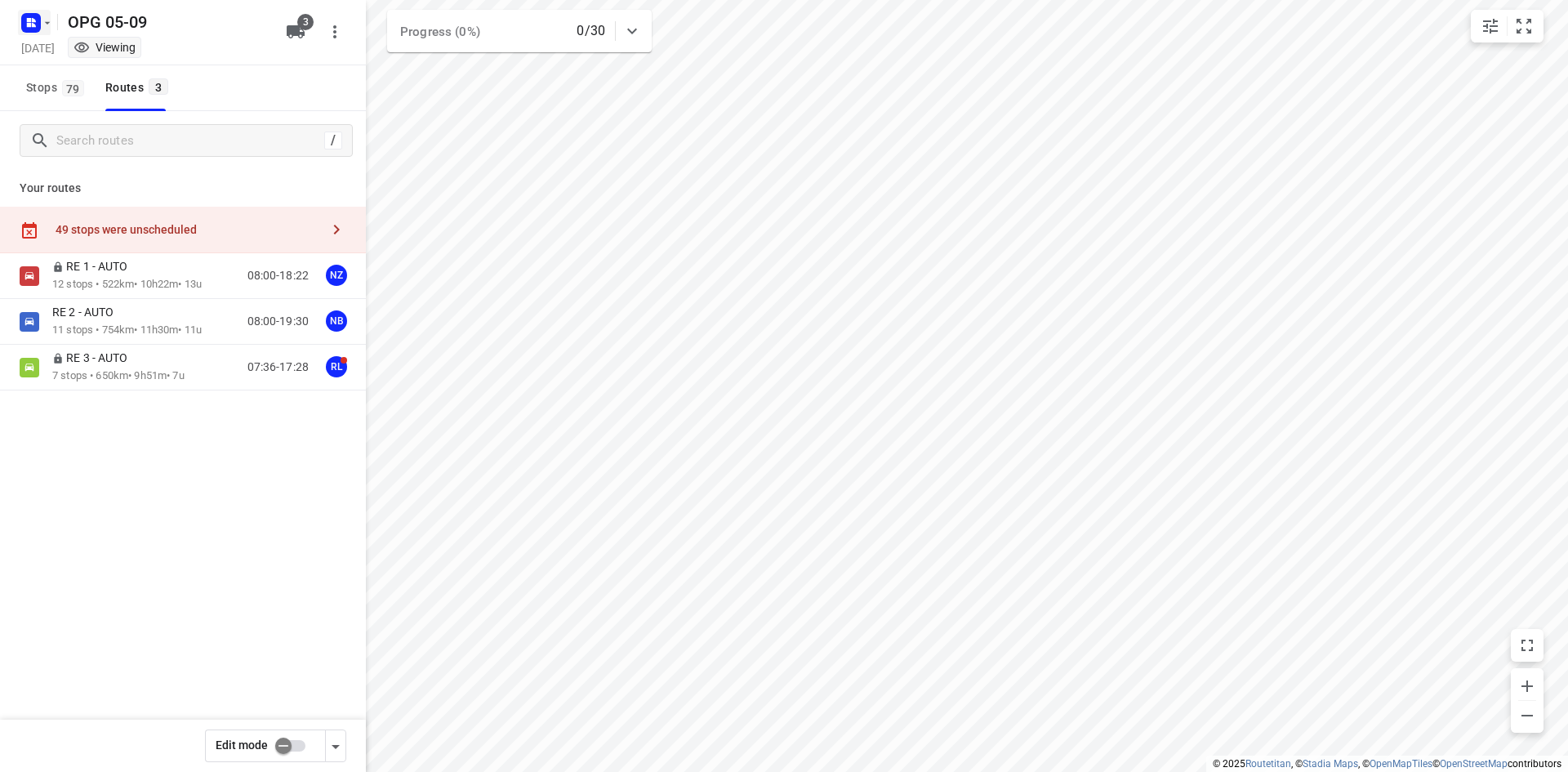
drag, startPoint x: 339, startPoint y: 24, endPoint x: 47, endPoint y: 30, distance: 292.1
click at [47, 30] on button "button" at bounding box center [34, 23] width 33 height 26
click at [28, 60] on div "Back to projects" at bounding box center [128, 48] width 220 height 24
click at [35, 26] on icon "button" at bounding box center [34, 24] width 5 height 5
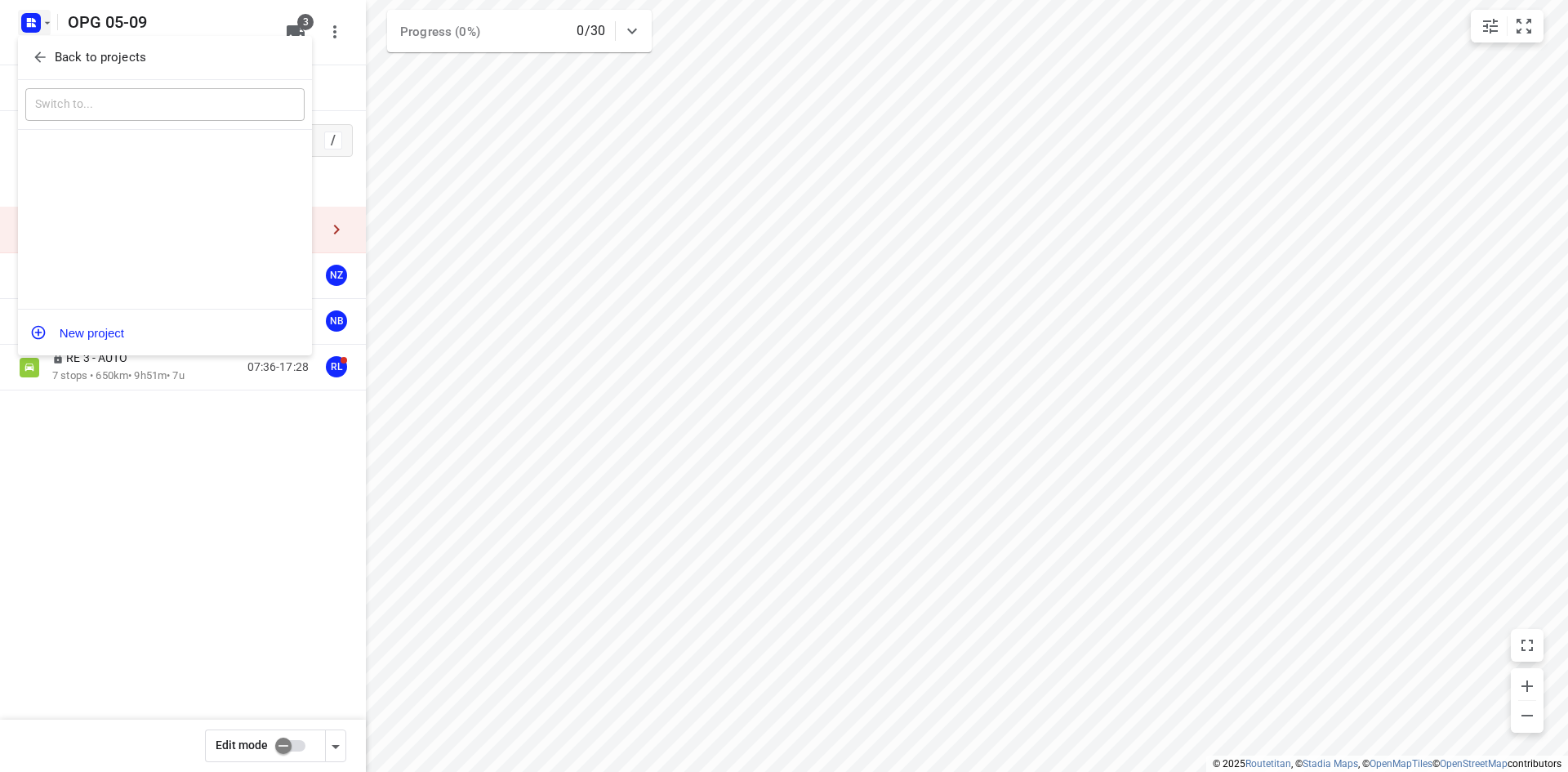
click at [46, 54] on icon "button" at bounding box center [40, 57] width 16 height 16
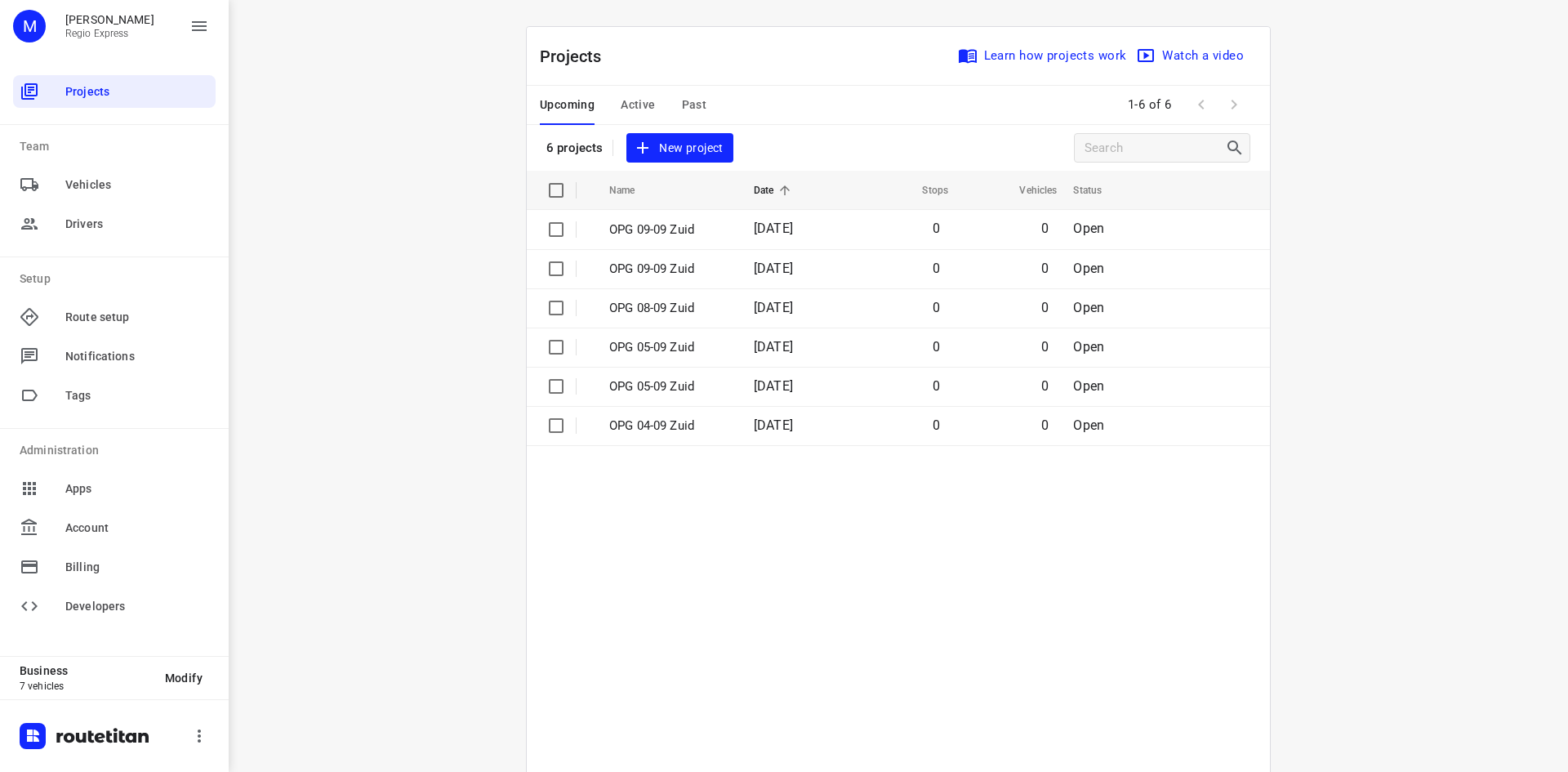
click at [635, 111] on span "Active" at bounding box center [638, 105] width 34 height 21
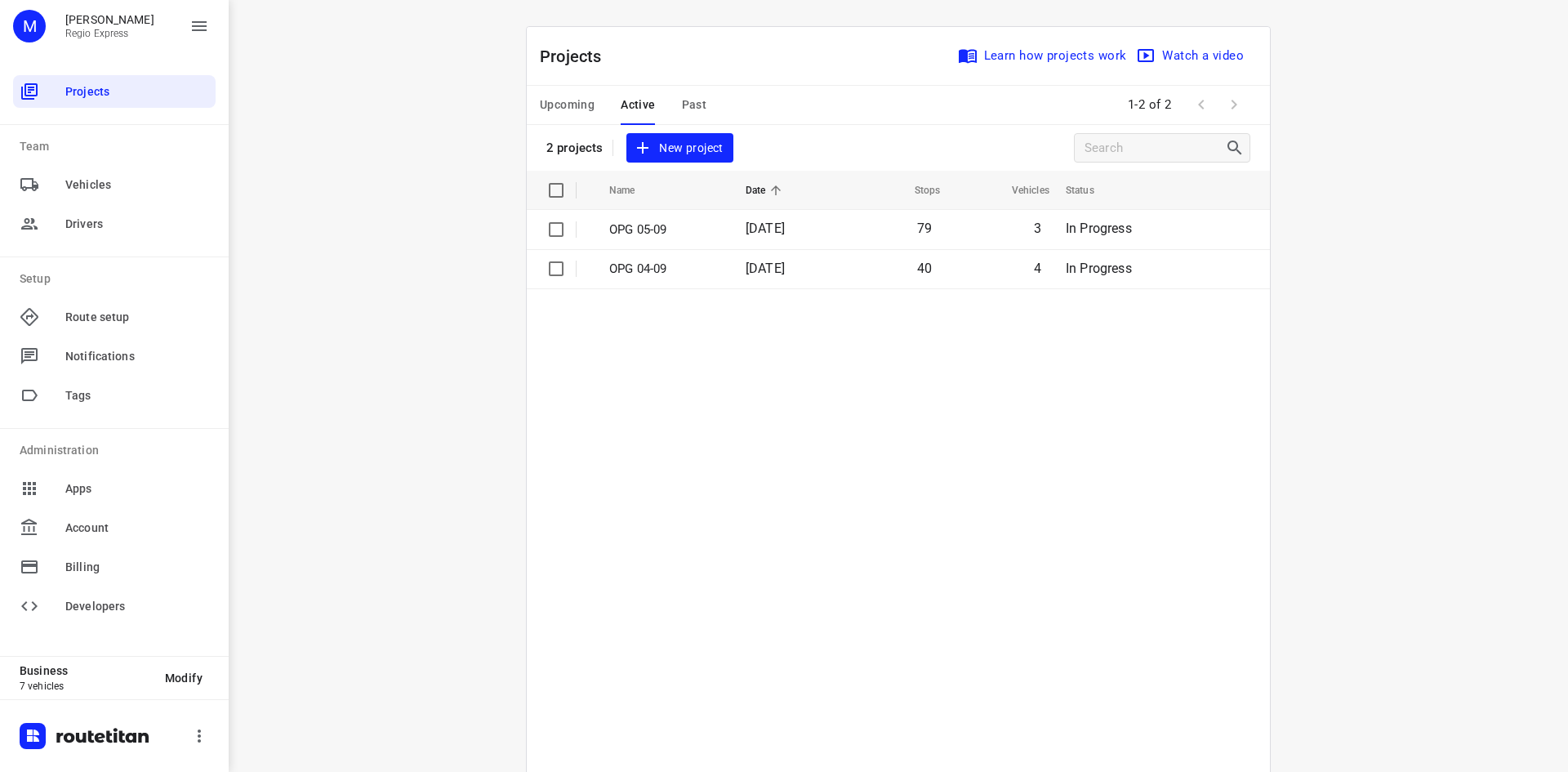
click at [742, 253] on td "[DATE]" at bounding box center [785, 268] width 105 height 39
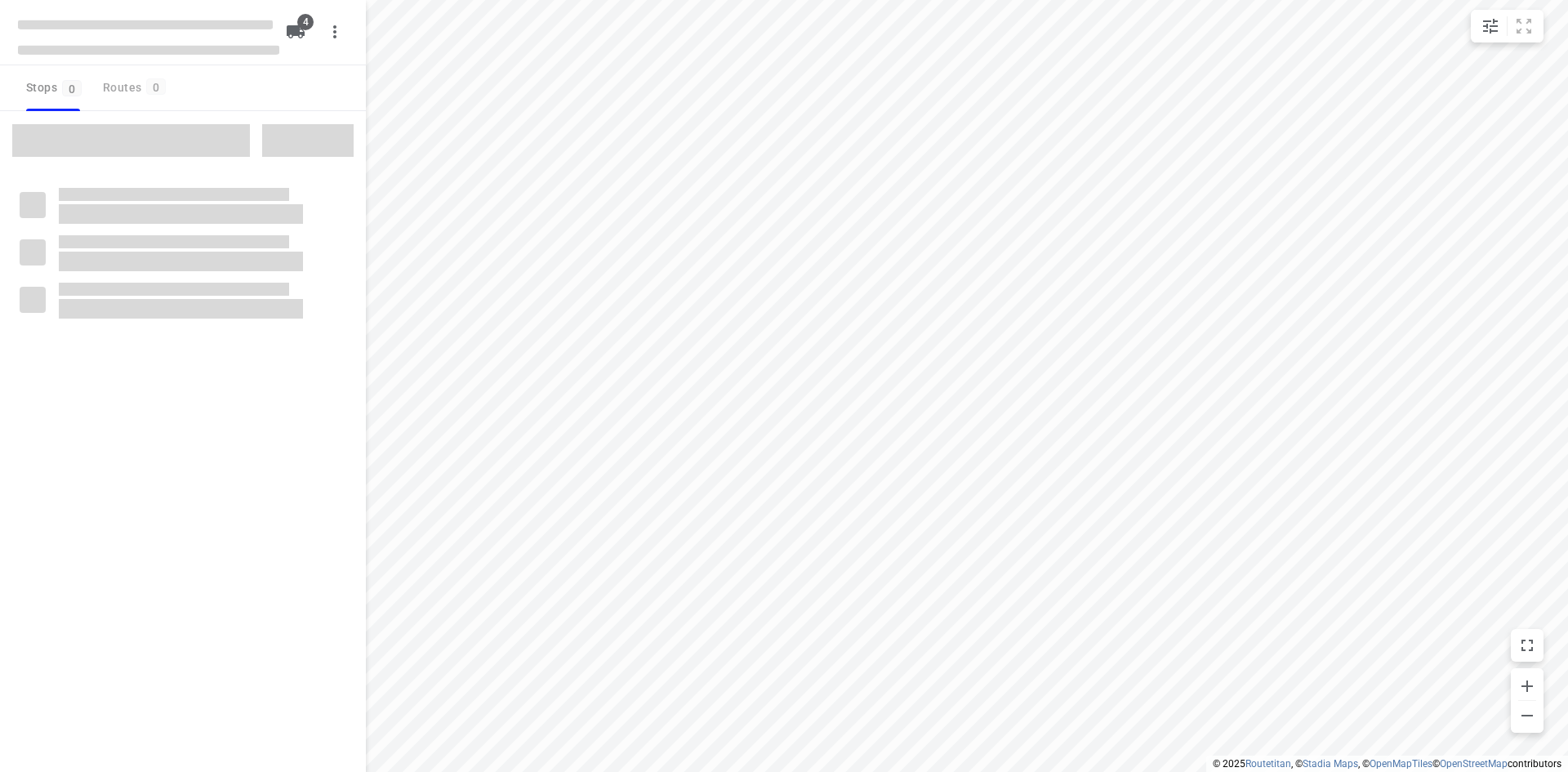
type input "distance"
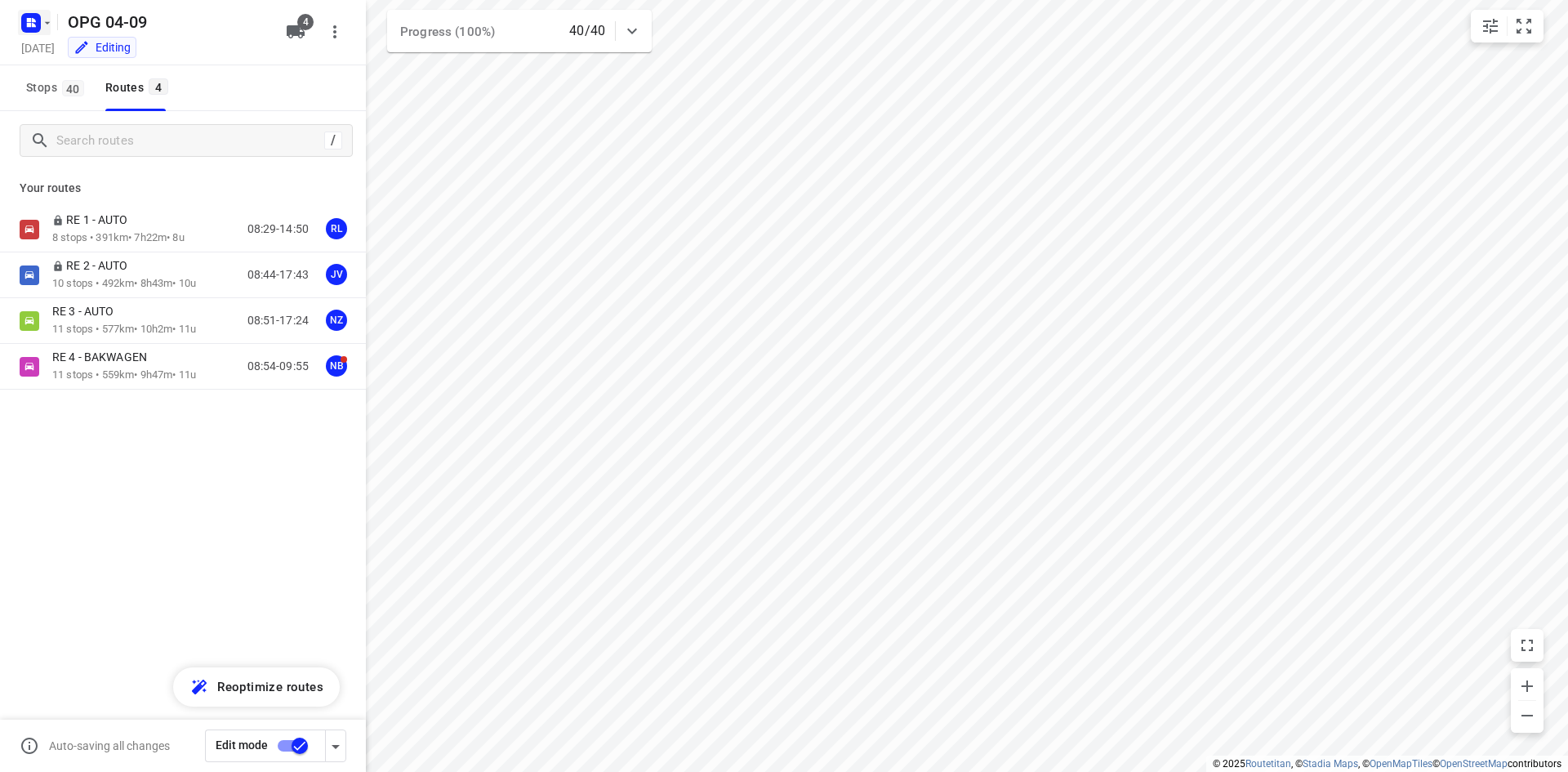
click at [29, 34] on icon "button" at bounding box center [31, 23] width 26 height 26
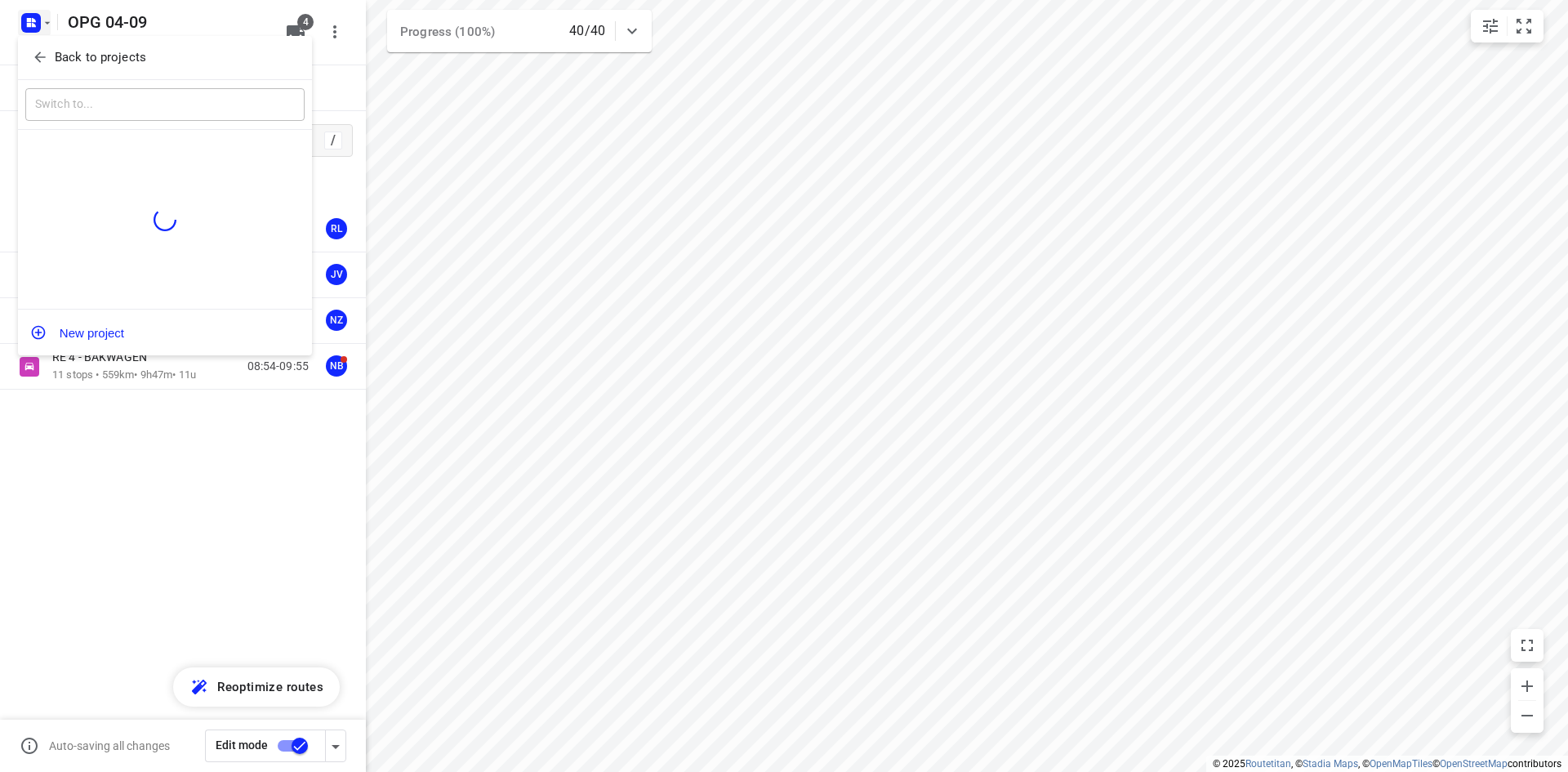
click at [68, 72] on div "Back to projects" at bounding box center [165, 58] width 294 height 44
click at [68, 65] on p "Back to projects" at bounding box center [100, 57] width 91 height 19
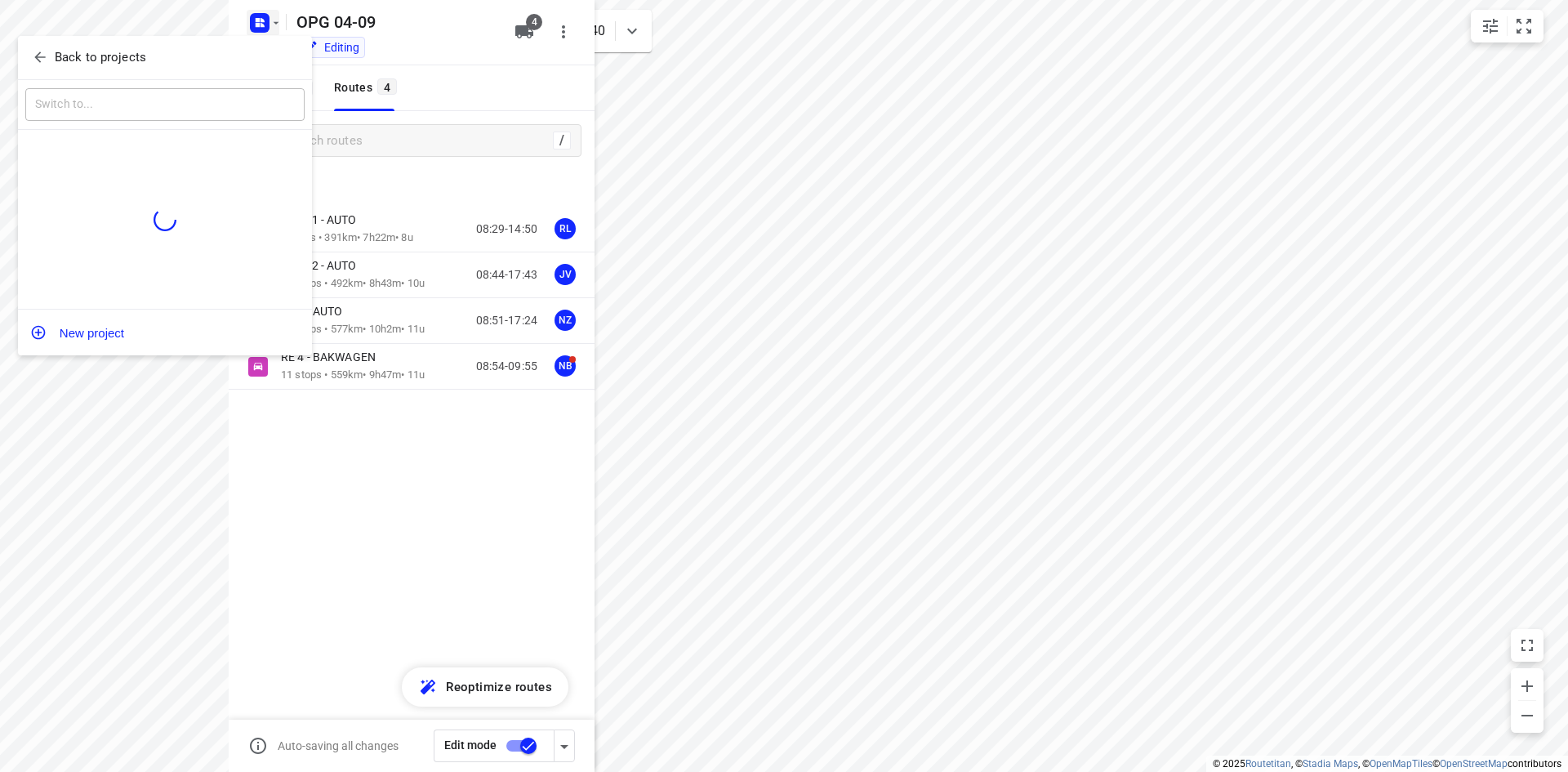
click at [0, 0] on div "M Max Bisseling Regio Express" at bounding box center [0, 0] width 0 height 0
